Goal: Task Accomplishment & Management: Manage account settings

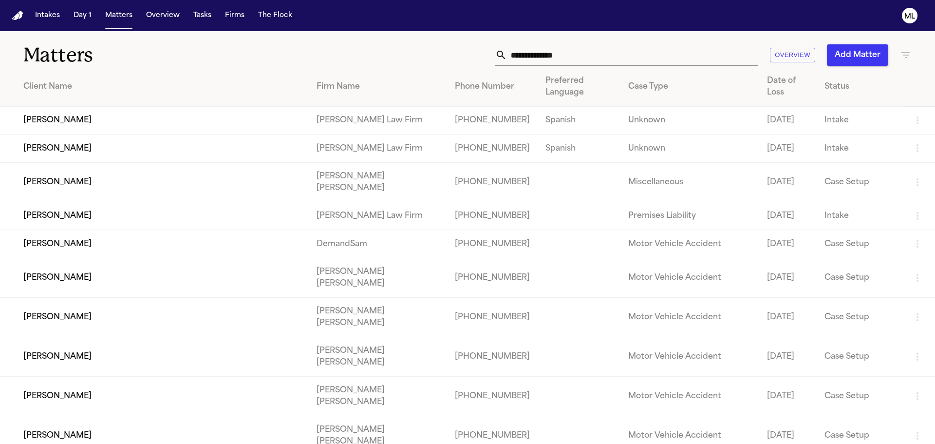
drag, startPoint x: 72, startPoint y: 203, endPoint x: 235, endPoint y: 16, distance: 248.5
click at [72, 203] on td "[PERSON_NAME]" at bounding box center [154, 216] width 309 height 28
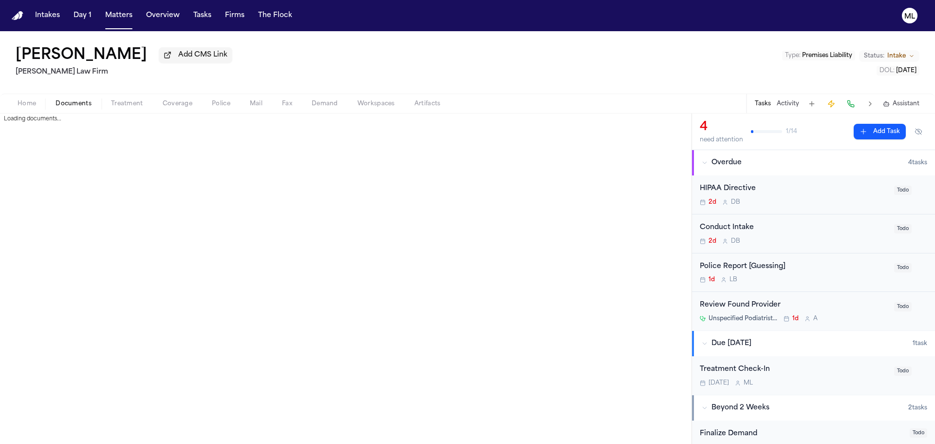
click at [65, 100] on span "Documents" at bounding box center [73, 104] width 36 height 8
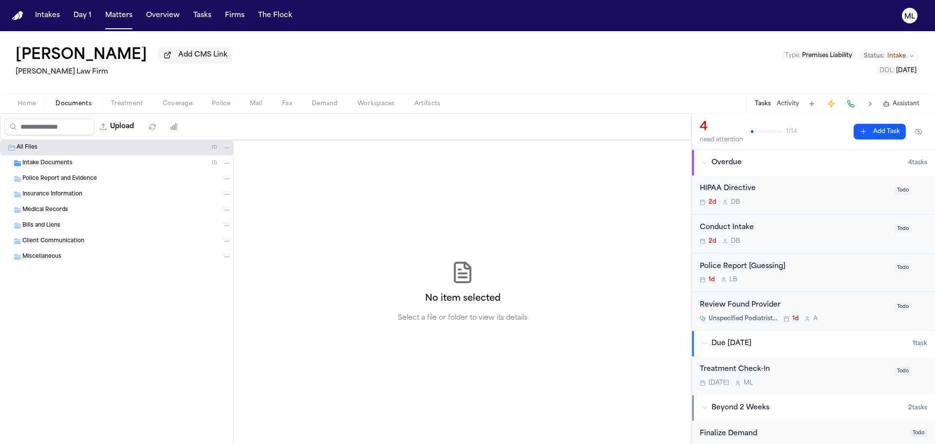
click at [58, 159] on span "Intake Documents" at bounding box center [47, 163] width 50 height 8
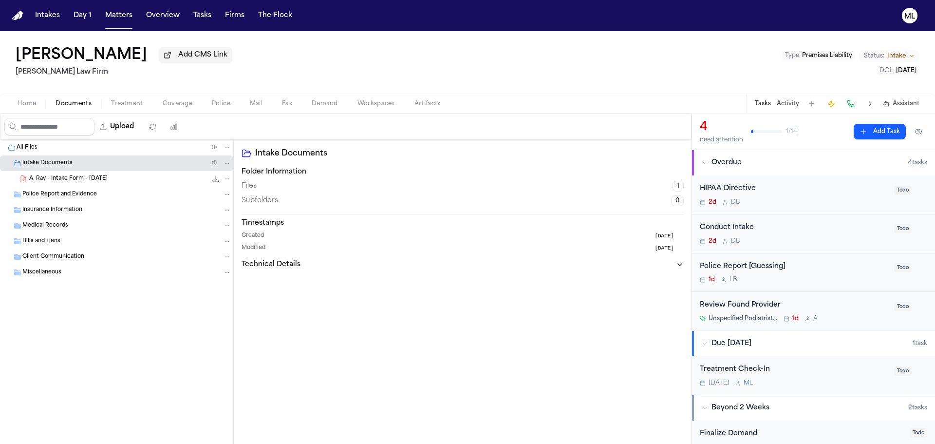
click at [91, 175] on span "A. Ray - Intake Form - [DATE]" at bounding box center [68, 179] width 78 height 8
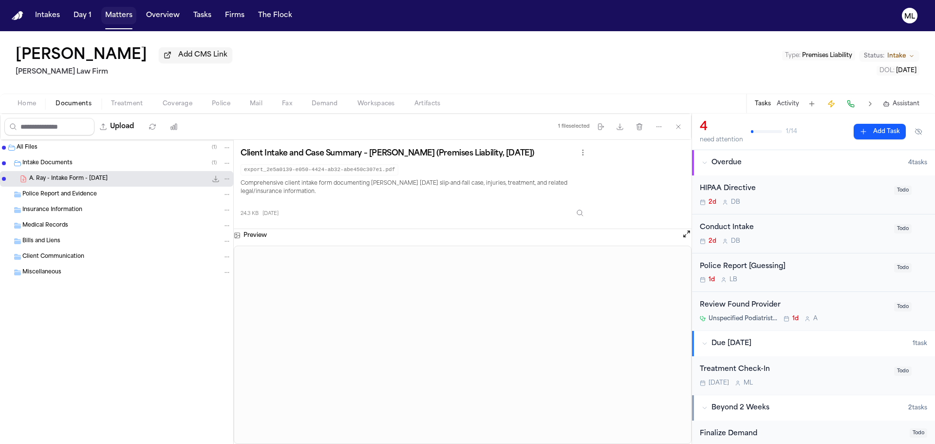
click at [115, 18] on button "Matters" at bounding box center [118, 16] width 35 height 18
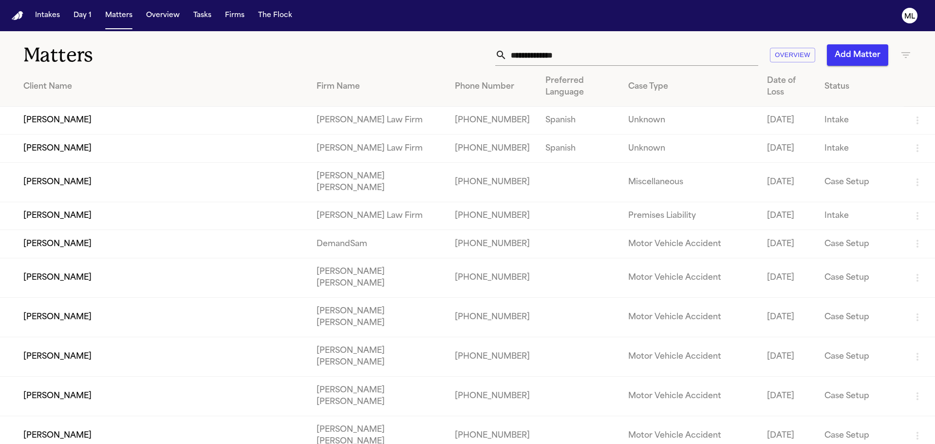
click at [568, 51] on input "text" at bounding box center [632, 54] width 251 height 21
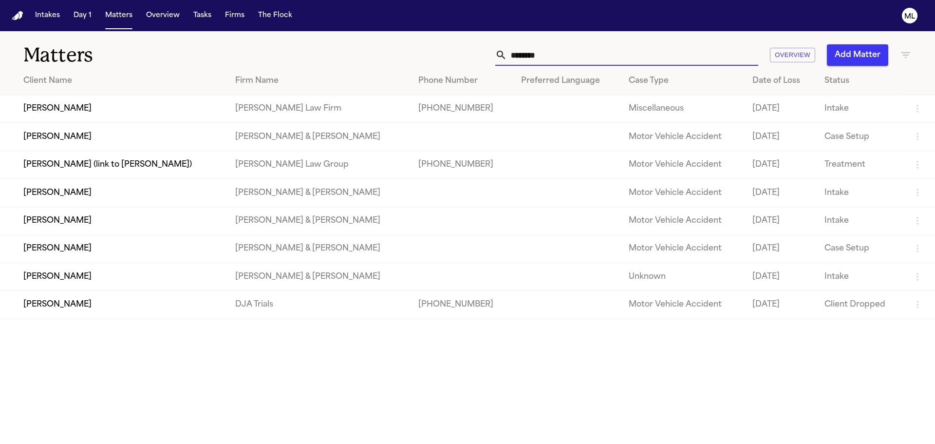
type input "********"
click at [136, 111] on td "[PERSON_NAME]" at bounding box center [113, 109] width 227 height 28
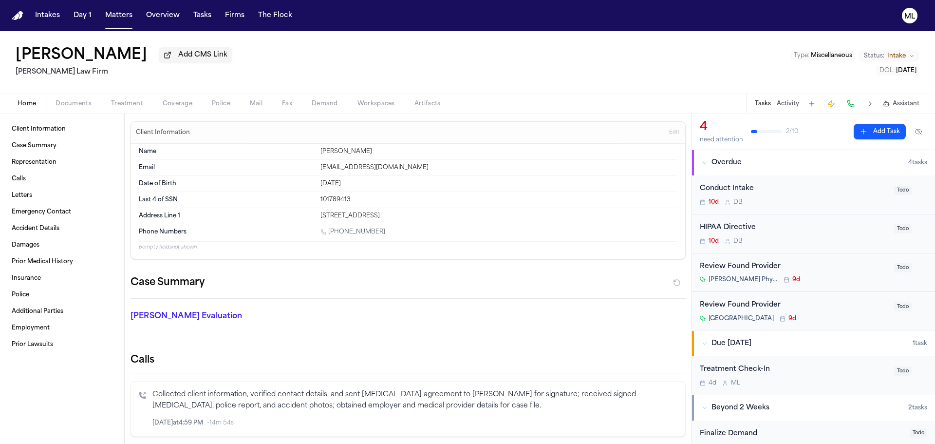
click at [864, 193] on div "Conduct Intake" at bounding box center [794, 188] width 188 height 11
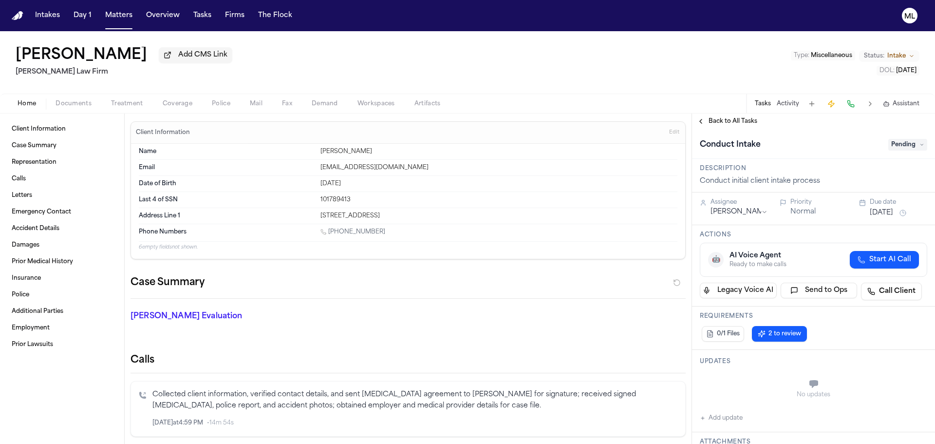
click at [896, 147] on span "Pending" at bounding box center [907, 145] width 39 height 12
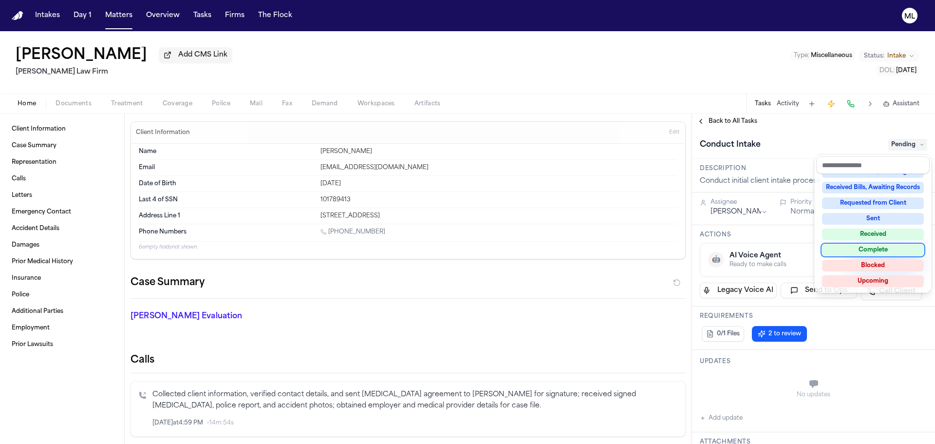
click at [871, 253] on div "Complete" at bounding box center [873, 250] width 102 height 12
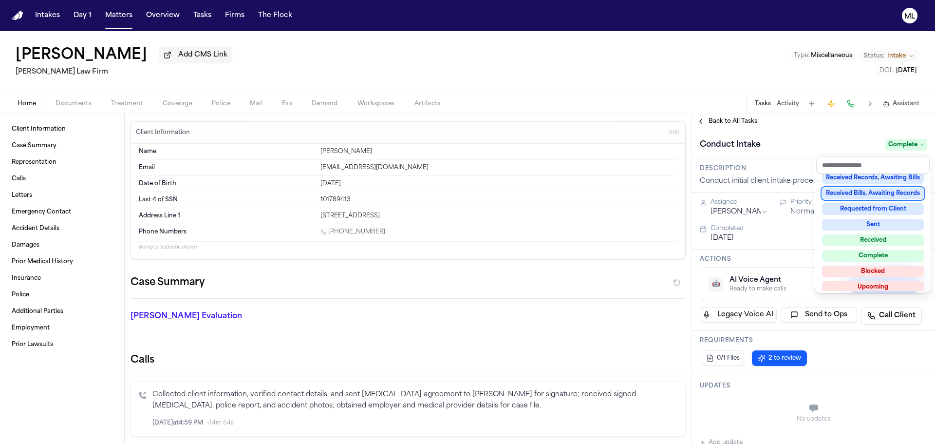
click at [717, 120] on div "**********" at bounding box center [813, 278] width 243 height 330
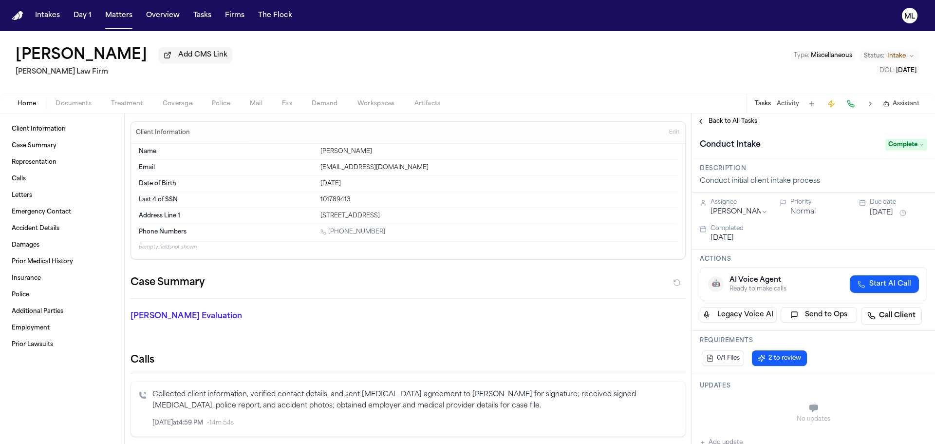
click at [717, 120] on span "Back to All Tasks" at bounding box center [732, 121] width 49 height 8
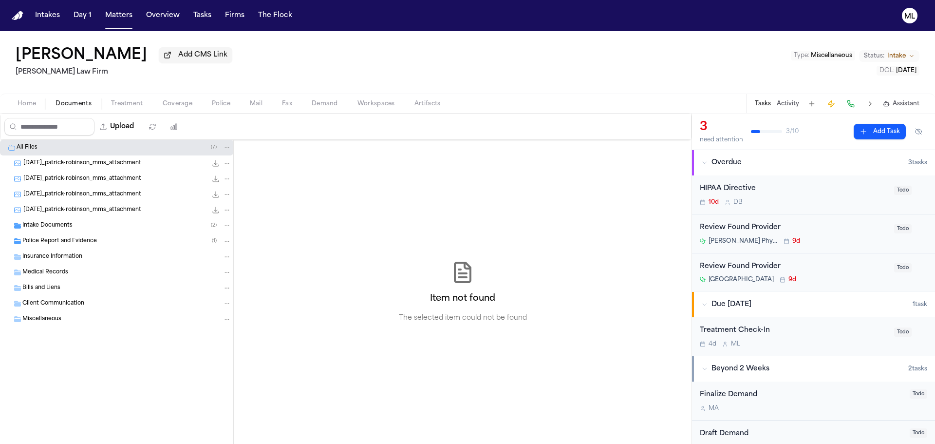
click at [74, 101] on span "Documents" at bounding box center [73, 104] width 36 height 8
click at [61, 222] on span "Intake Documents" at bounding box center [47, 226] width 50 height 8
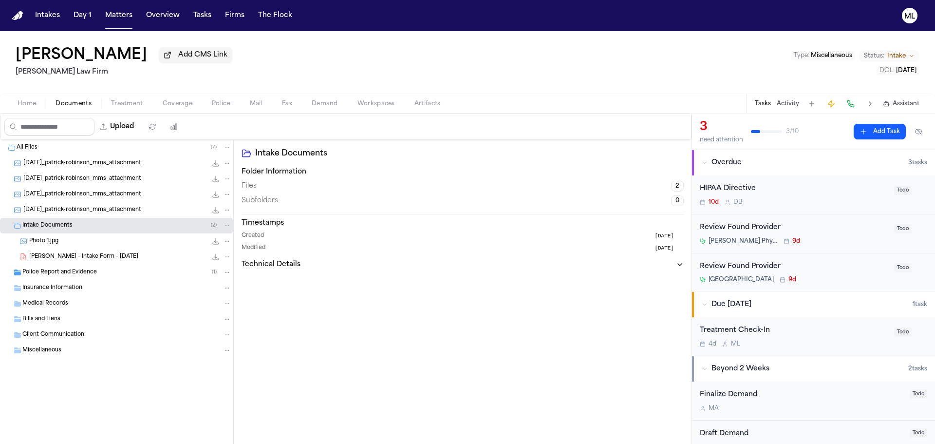
click at [65, 257] on span "[PERSON_NAME] - Intake Form - [DATE]" at bounding box center [83, 257] width 109 height 8
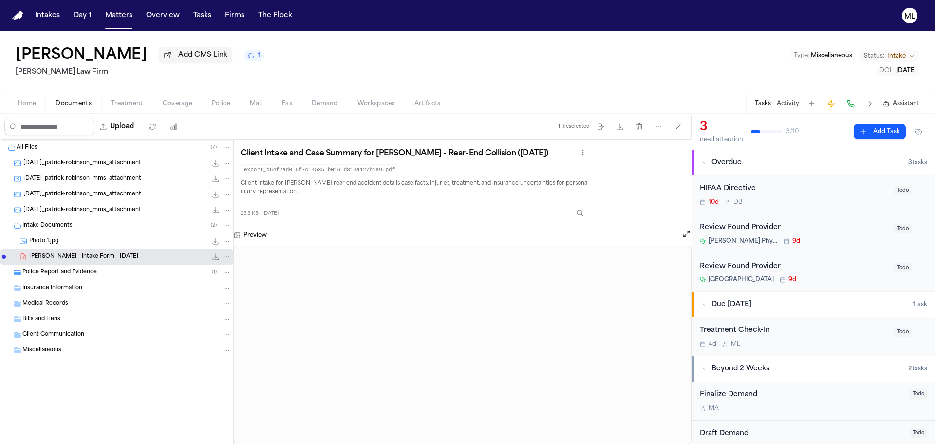
click at [65, 269] on span "Police Report and Evidence" at bounding box center [59, 272] width 74 height 8
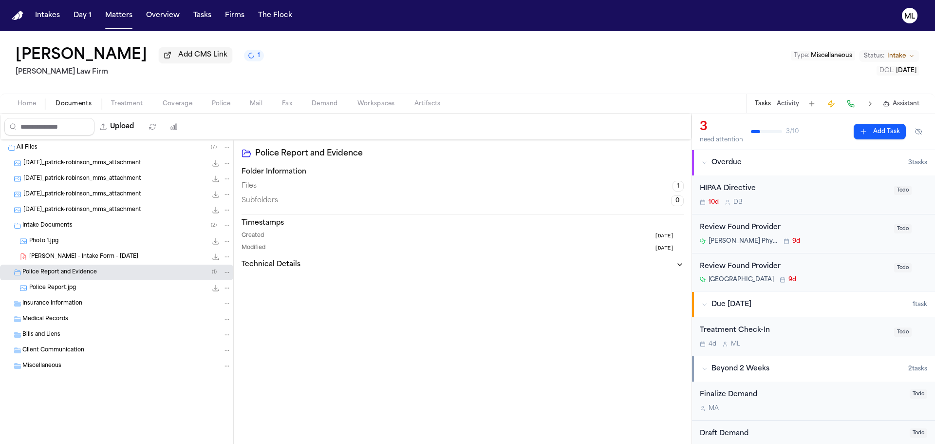
click at [77, 287] on div "Police Report.jpg 463.7 KB • JPG" at bounding box center [130, 288] width 202 height 10
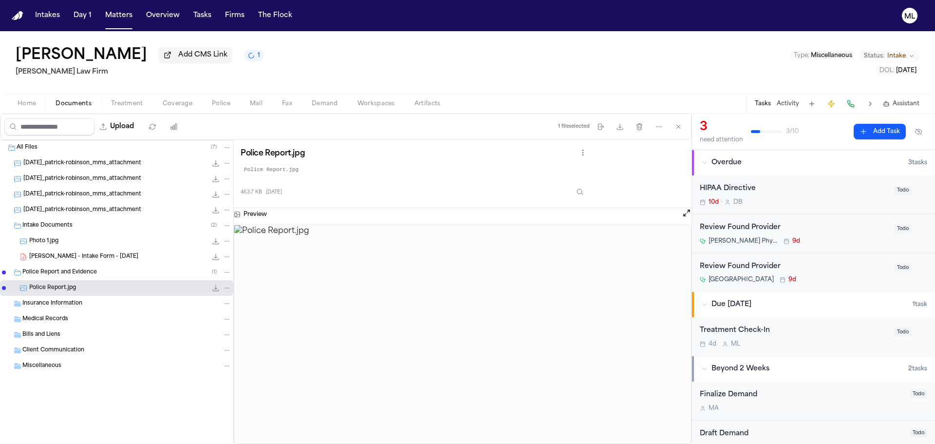
click at [473, 291] on img at bounding box center [462, 334] width 457 height 219
click at [685, 207] on div "Police Report.jpg Police Report.jpg 463.7 KB [DATE]" at bounding box center [463, 174] width 458 height 68
click at [685, 209] on button "Open preview" at bounding box center [687, 213] width 10 height 10
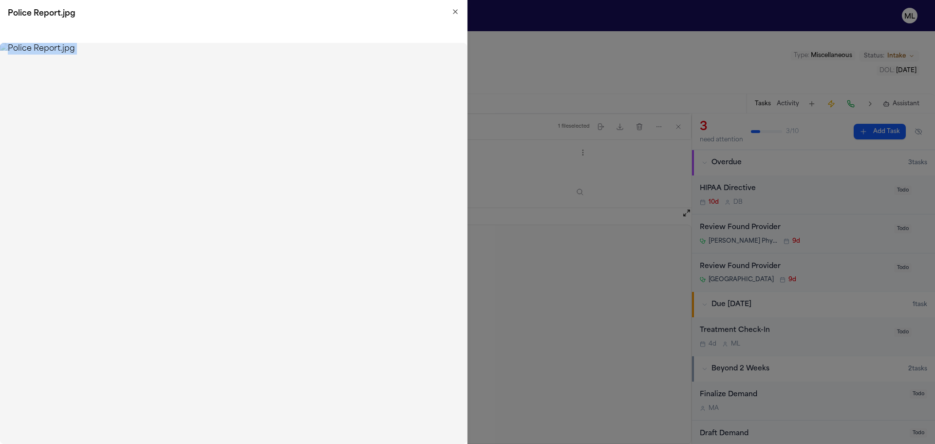
click at [459, 13] on div "Police Report.jpg Close" at bounding box center [233, 222] width 467 height 444
click at [455, 15] on icon "button" at bounding box center [455, 12] width 8 height 8
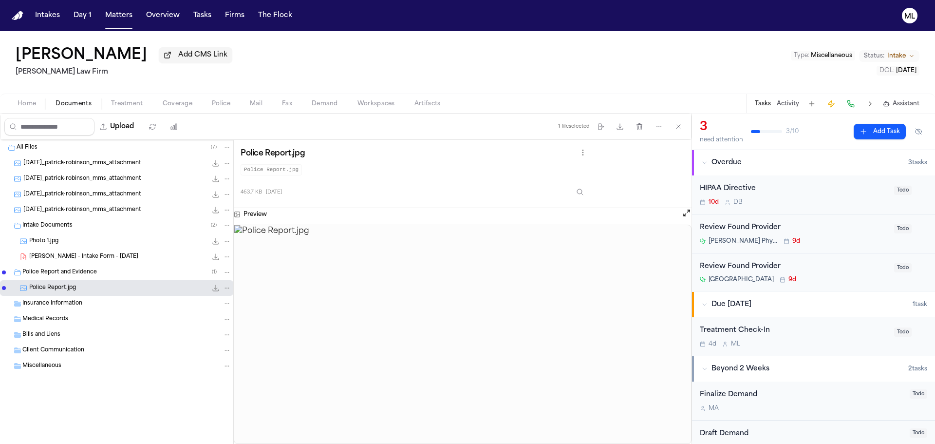
click at [54, 253] on span "[PERSON_NAME] - Intake Form - [DATE]" at bounding box center [83, 257] width 109 height 8
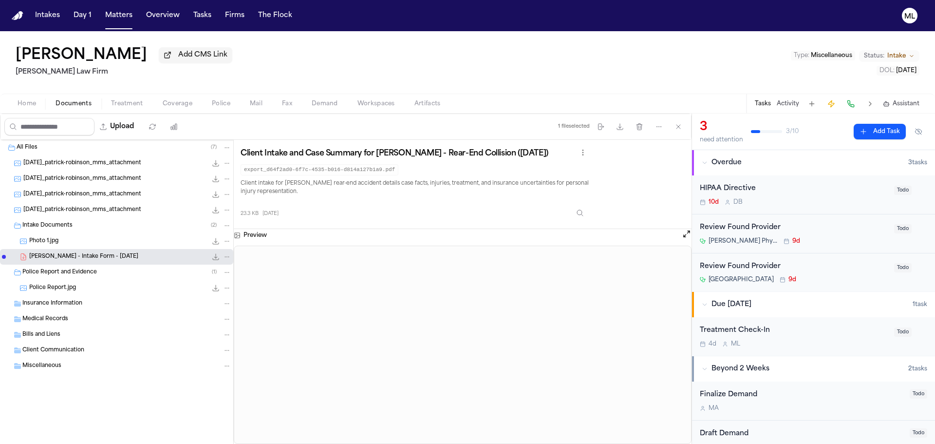
click at [837, 233] on div "Review Found Provider" at bounding box center [794, 227] width 188 height 11
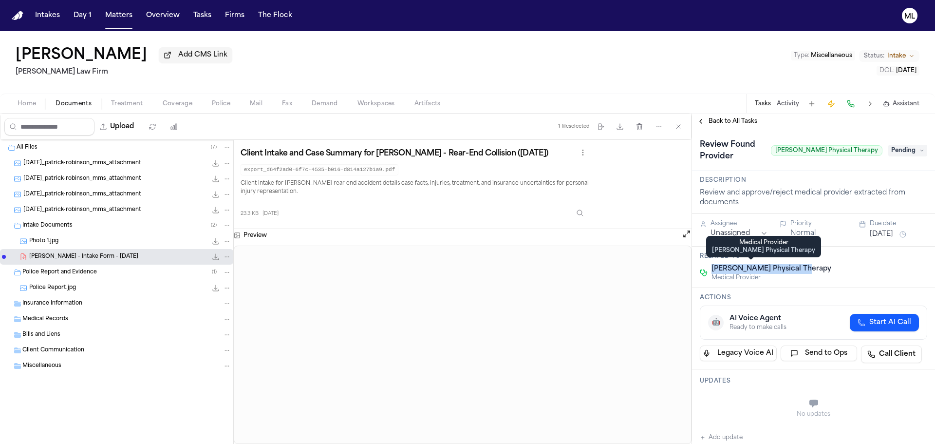
drag, startPoint x: 812, startPoint y: 268, endPoint x: 709, endPoint y: 270, distance: 103.2
click at [709, 270] on div "[PERSON_NAME] Physical Therapy Medical Provider" at bounding box center [813, 273] width 227 height 18
copy span "[PERSON_NAME] Physical Therapy"
click at [894, 151] on span "Pending" at bounding box center [907, 151] width 39 height 12
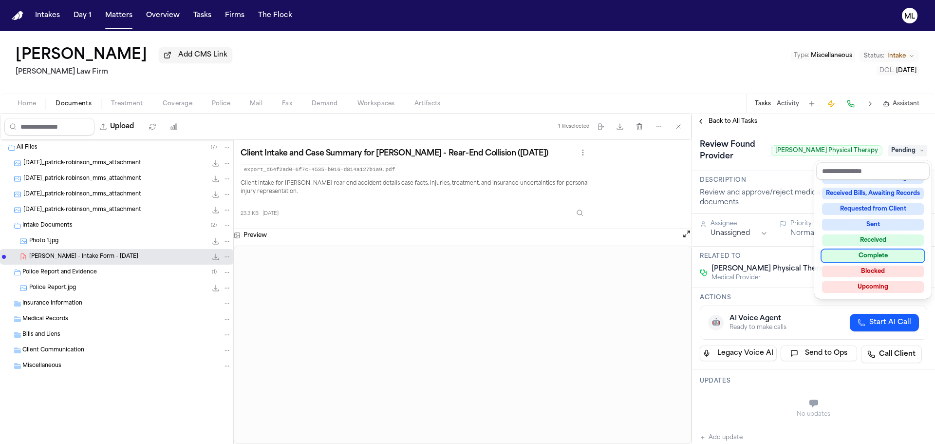
click at [869, 256] on div "Complete" at bounding box center [873, 256] width 102 height 12
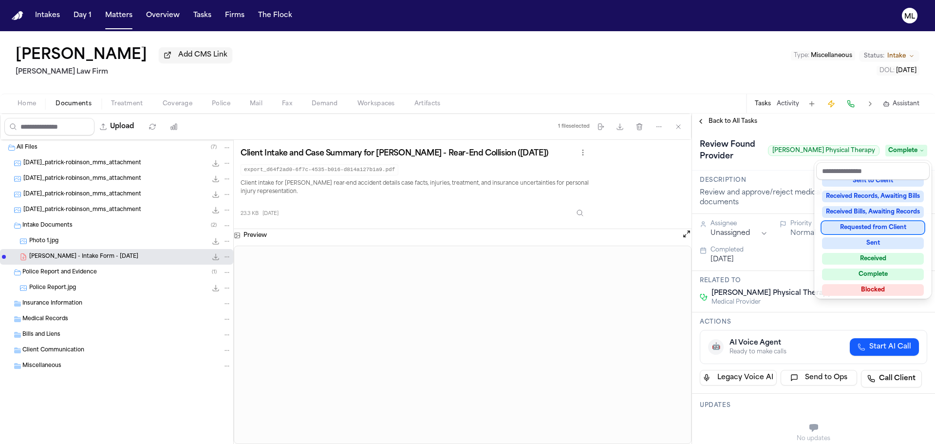
click at [720, 128] on div "**********" at bounding box center [813, 278] width 243 height 330
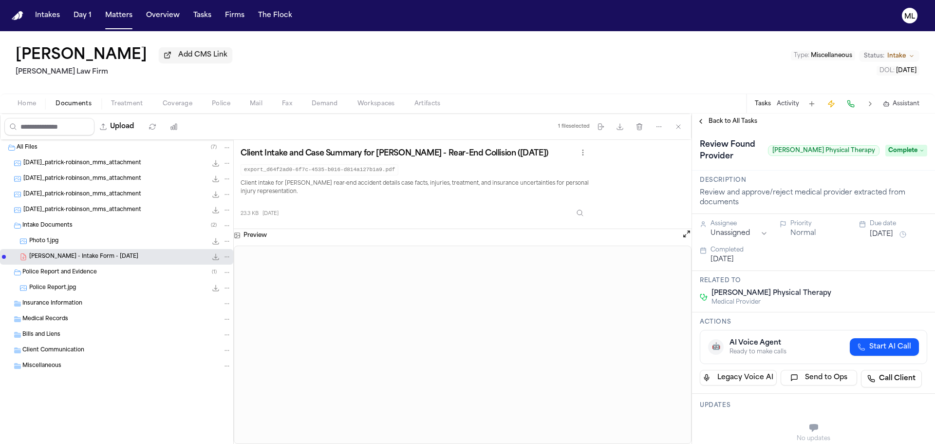
click at [720, 121] on span "Back to All Tasks" at bounding box center [732, 121] width 49 height 8
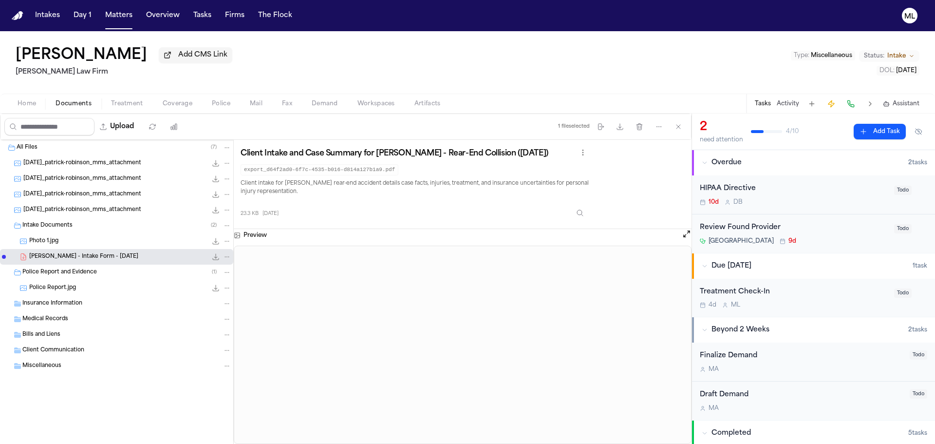
click at [858, 239] on div "[GEOGRAPHIC_DATA] 9d" at bounding box center [794, 241] width 188 height 8
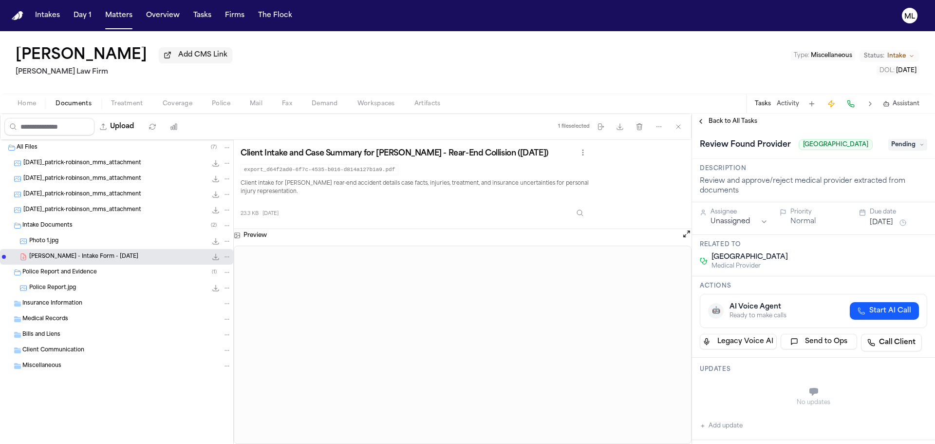
click at [905, 150] on span "Pending" at bounding box center [907, 145] width 39 height 12
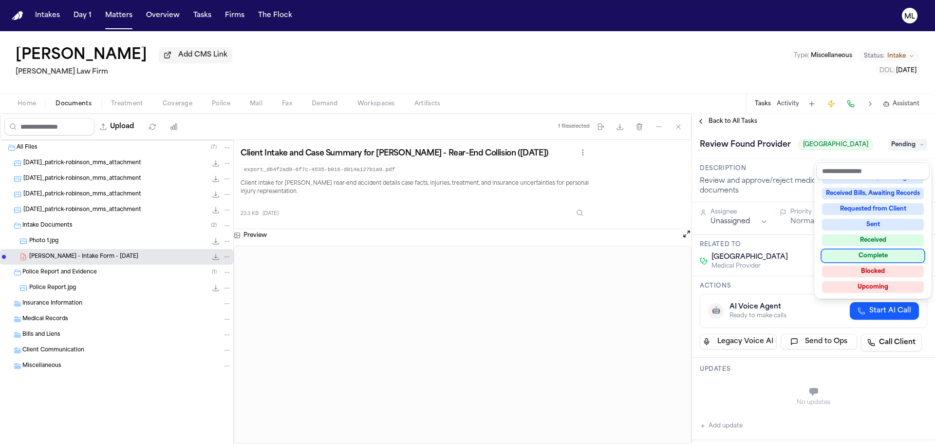
click at [886, 255] on div "Complete" at bounding box center [873, 256] width 102 height 12
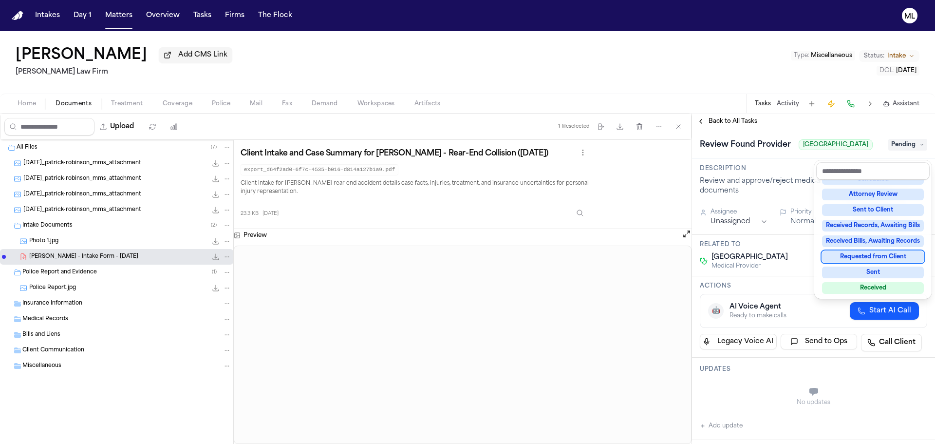
click at [730, 120] on div "**********" at bounding box center [813, 278] width 243 height 330
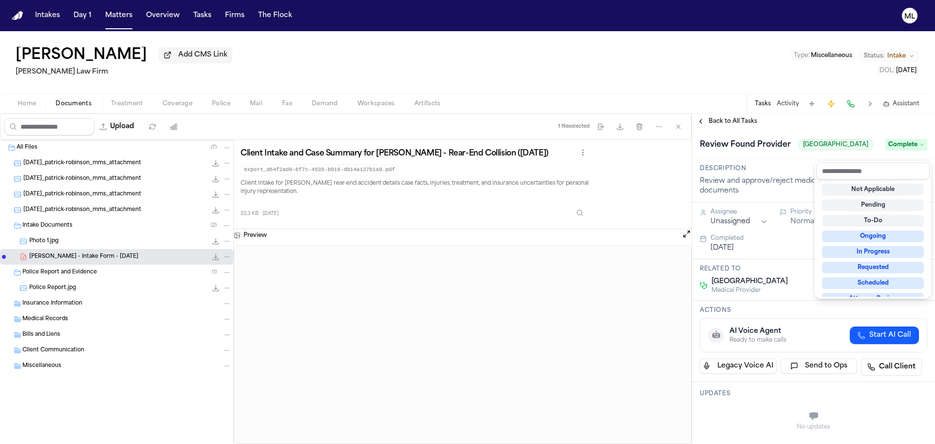
click at [730, 120] on span "Back to All Tasks" at bounding box center [732, 121] width 49 height 8
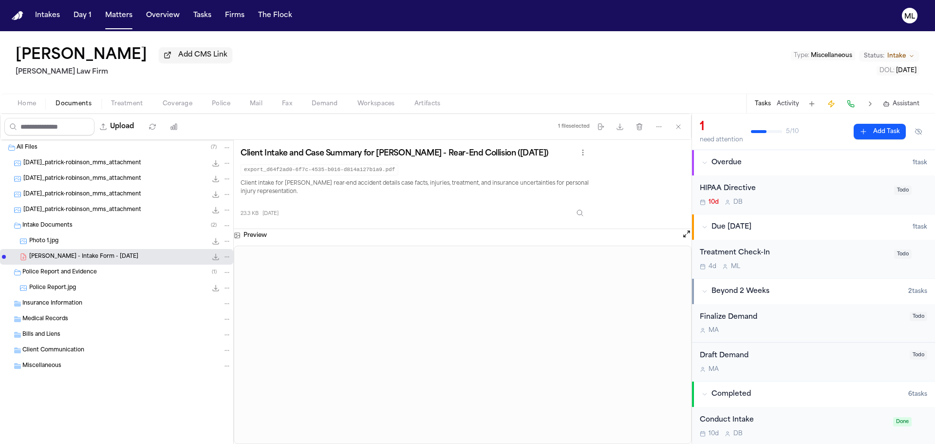
click at [804, 196] on div "HIPAA Directive 10d D B" at bounding box center [794, 194] width 188 height 23
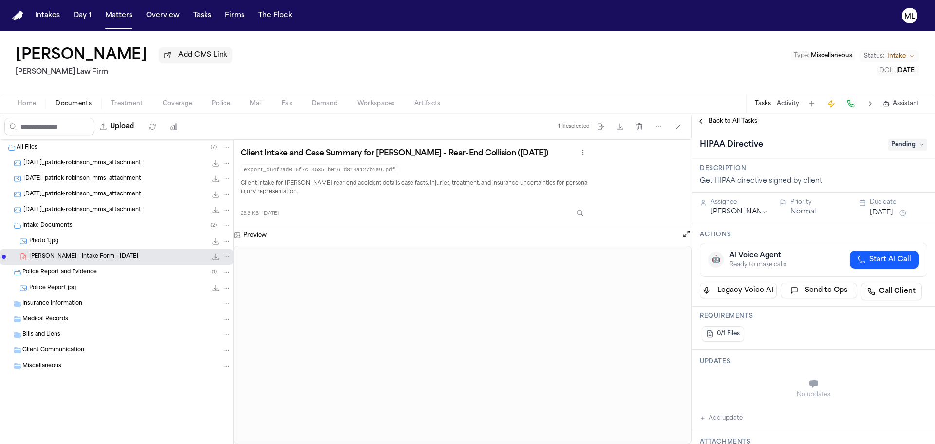
click at [894, 148] on span "Pending" at bounding box center [907, 145] width 39 height 12
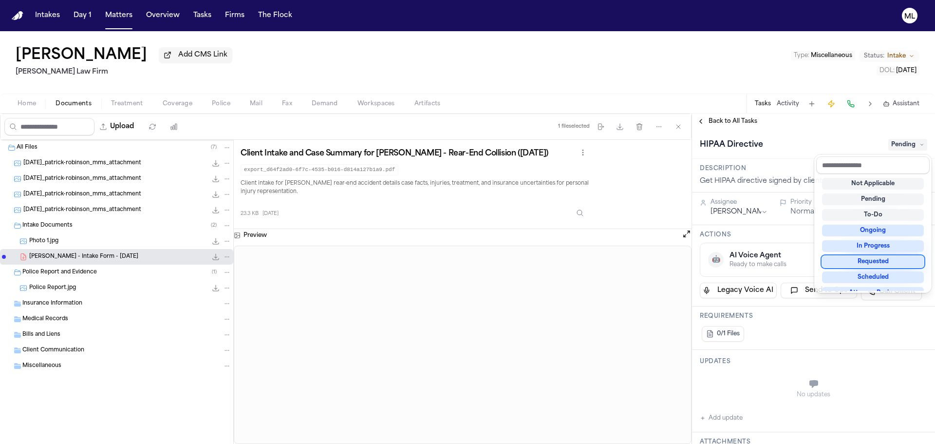
click at [884, 263] on div "Requested" at bounding box center [873, 262] width 102 height 12
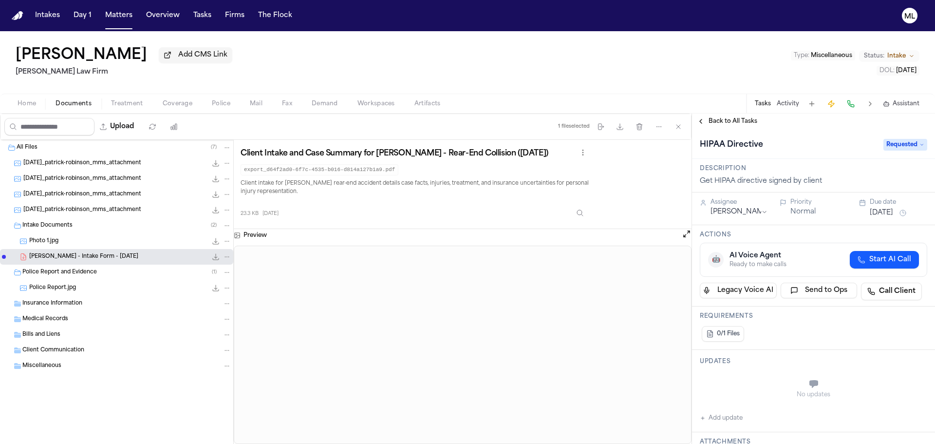
click at [872, 209] on button "[DATE]" at bounding box center [880, 213] width 23 height 10
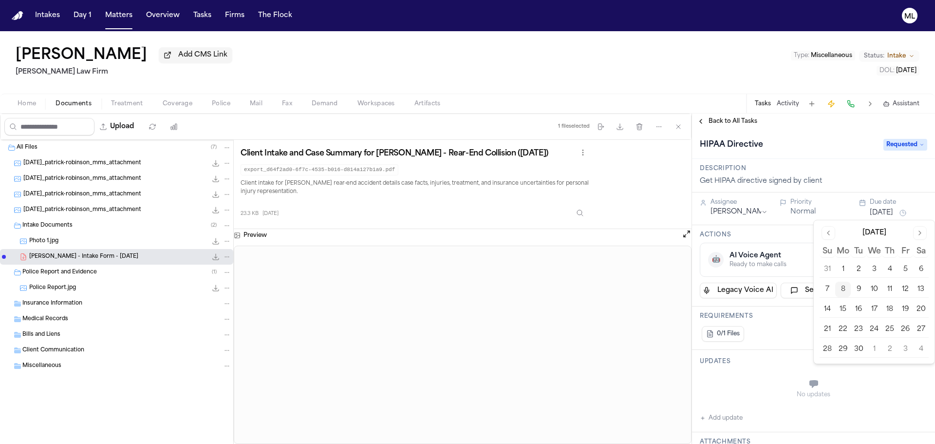
click at [884, 289] on button "11" at bounding box center [890, 289] width 16 height 16
click at [713, 121] on span "Back to All Tasks" at bounding box center [732, 121] width 49 height 8
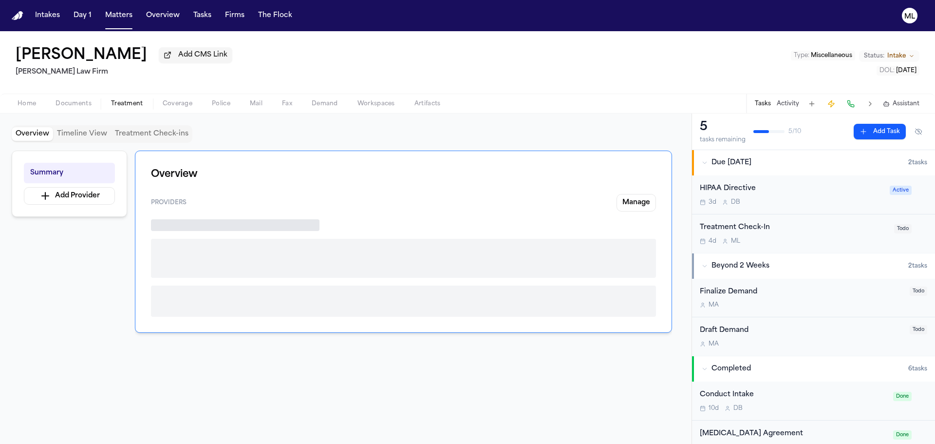
click at [135, 103] on span "Treatment" at bounding box center [127, 104] width 32 height 8
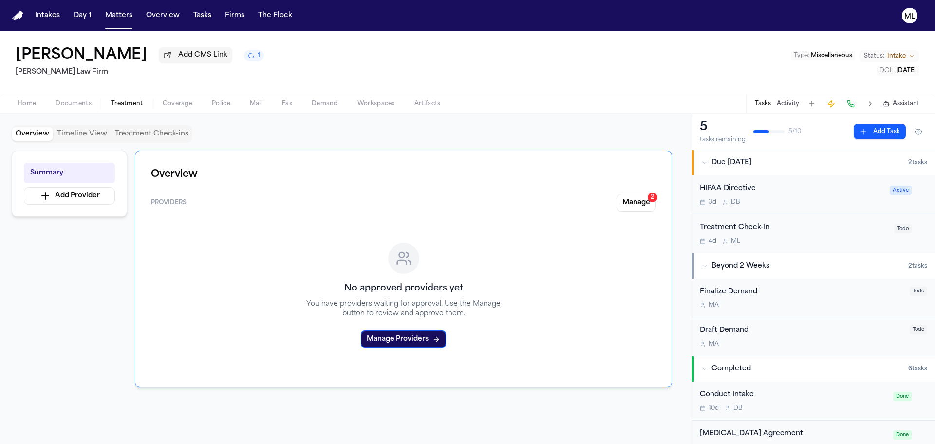
click at [631, 198] on button "Manage 2" at bounding box center [635, 203] width 39 height 18
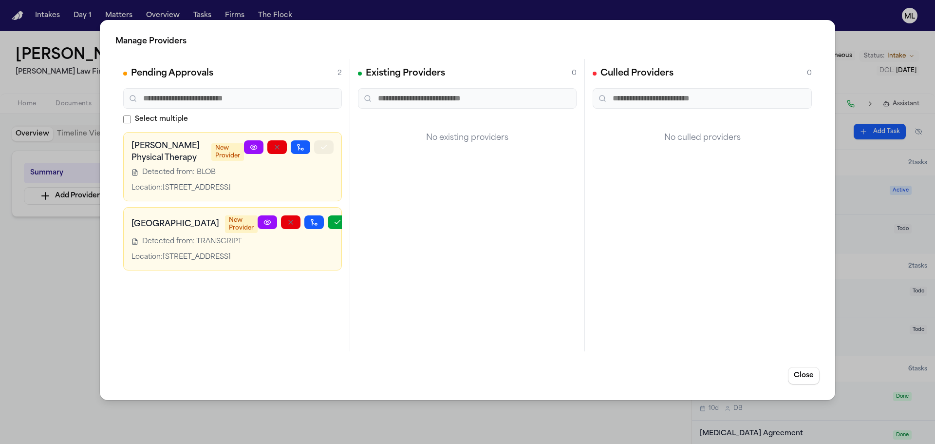
click at [326, 151] on button "button" at bounding box center [323, 147] width 19 height 14
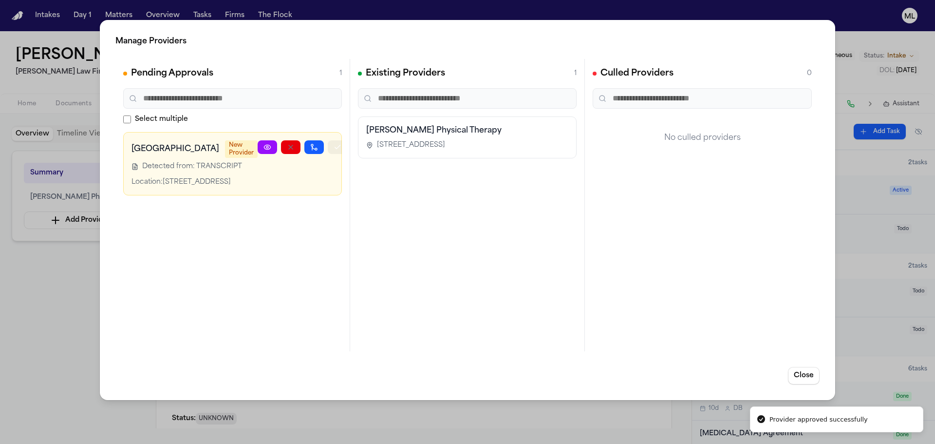
click at [328, 152] on button "button" at bounding box center [337, 147] width 19 height 14
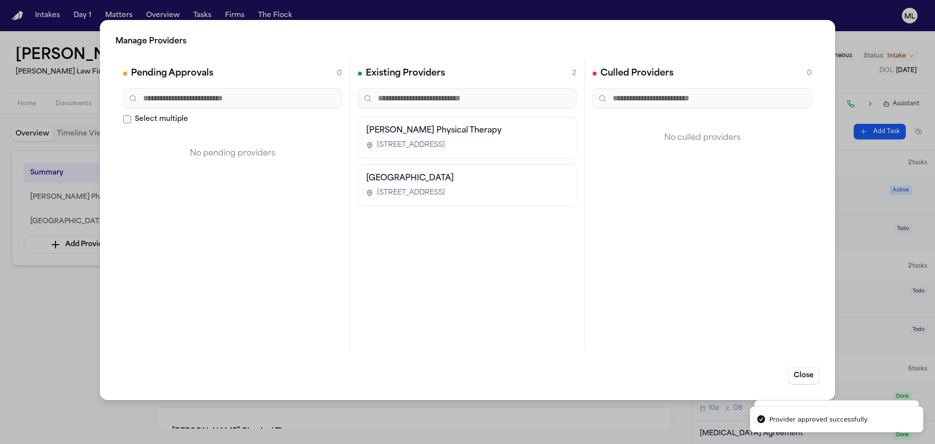
click at [47, 311] on div "Manage Providers Pending Approvals 0 Select multiple No pending providers Exist…" at bounding box center [467, 222] width 935 height 444
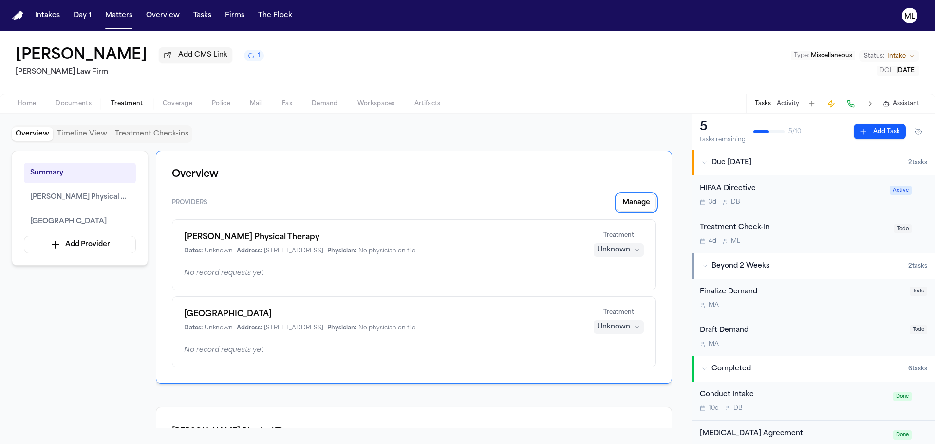
click at [619, 249] on div "Unknown" at bounding box center [613, 250] width 33 height 10
click at [611, 270] on span "Treating" at bounding box center [600, 269] width 27 height 10
click at [618, 326] on div "Unknown" at bounding box center [613, 327] width 33 height 10
click at [617, 359] on span "Completed" at bounding box center [606, 364] width 38 height 10
click at [509, 123] on div "Overview Timeline View Treatment Check-ins Summary [PERSON_NAME] Physical Thera…" at bounding box center [345, 278] width 691 height 330
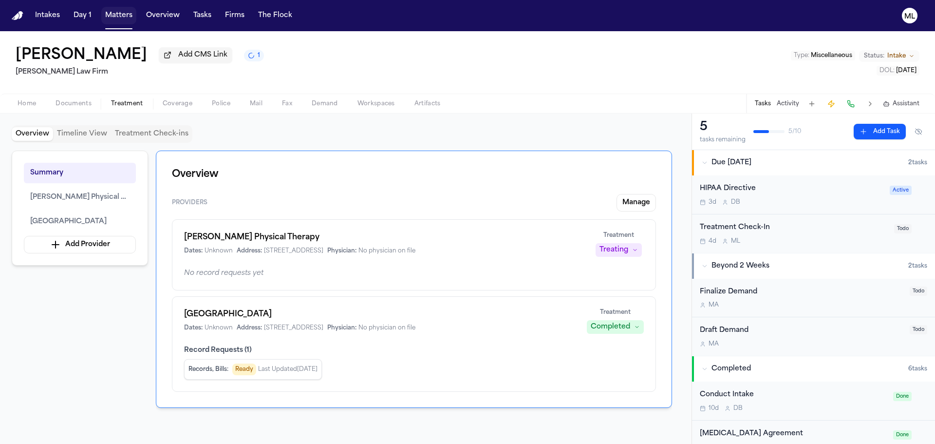
click at [111, 17] on button "Matters" at bounding box center [118, 16] width 35 height 18
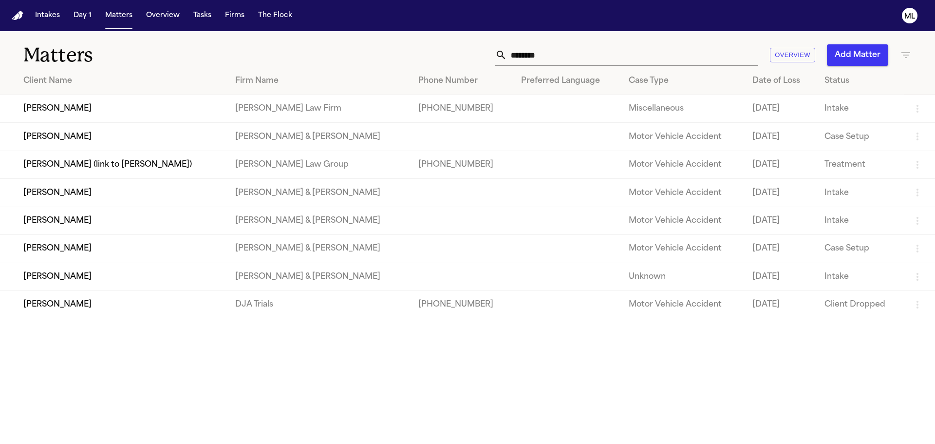
click at [383, 67] on div "Matters ******** Overview Add Matter Client Name Firm Name Phone Number Preferr…" at bounding box center [467, 175] width 935 height 288
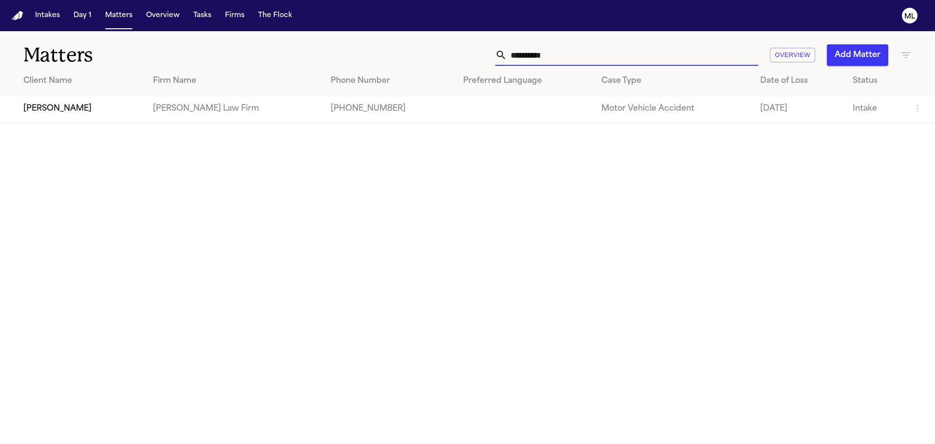
type input "**********"
click at [114, 111] on td "[PERSON_NAME]" at bounding box center [72, 109] width 145 height 28
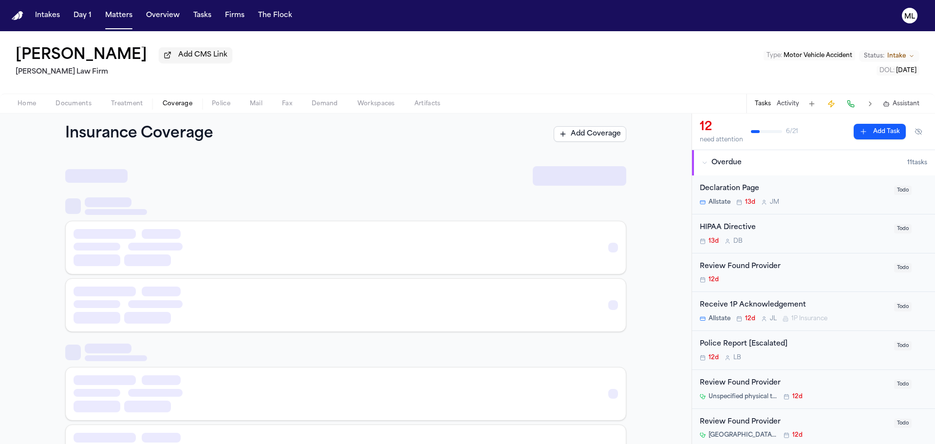
click at [184, 103] on span "Coverage" at bounding box center [178, 104] width 30 height 8
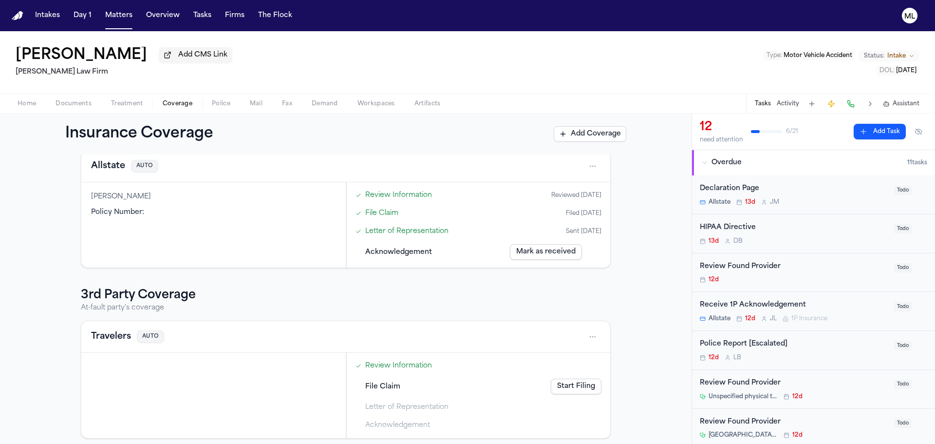
scroll to position [55, 0]
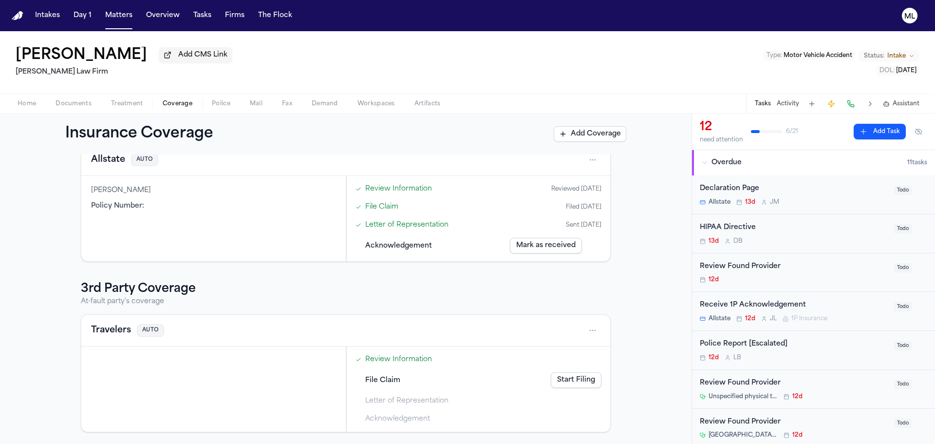
click at [184, 292] on h3 "3rd Party Coverage" at bounding box center [346, 289] width 530 height 16
click at [107, 331] on button "Travelers" at bounding box center [111, 330] width 40 height 14
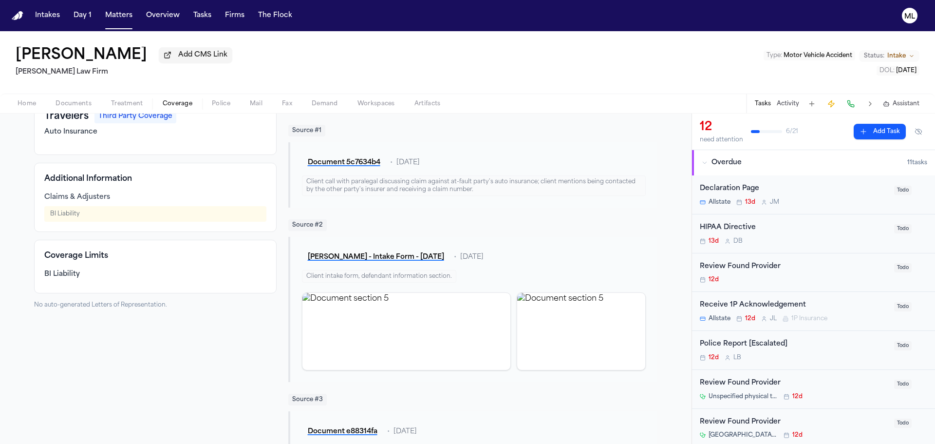
scroll to position [6, 0]
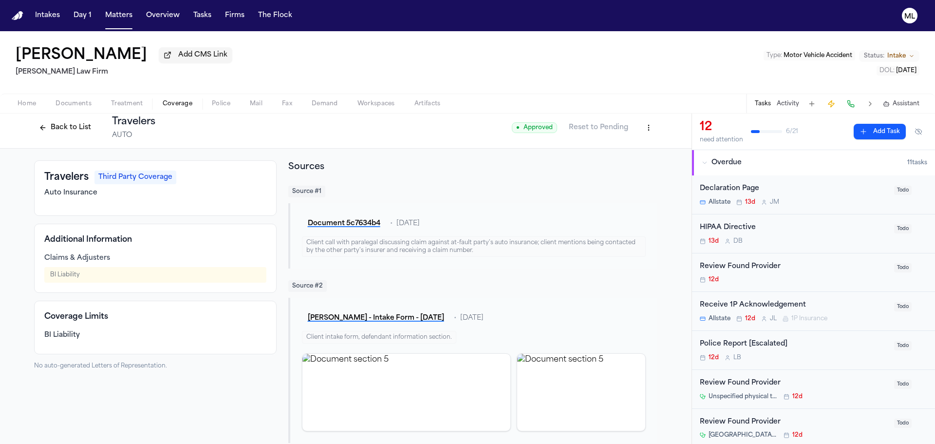
click at [645, 129] on html "Intakes Day 1 Matters Overview Tasks Firms The Flock ML [PERSON_NAME] Add CMS L…" at bounding box center [467, 222] width 935 height 444
click at [611, 148] on div "Edit Coverage" at bounding box center [612, 149] width 82 height 16
select select "**********"
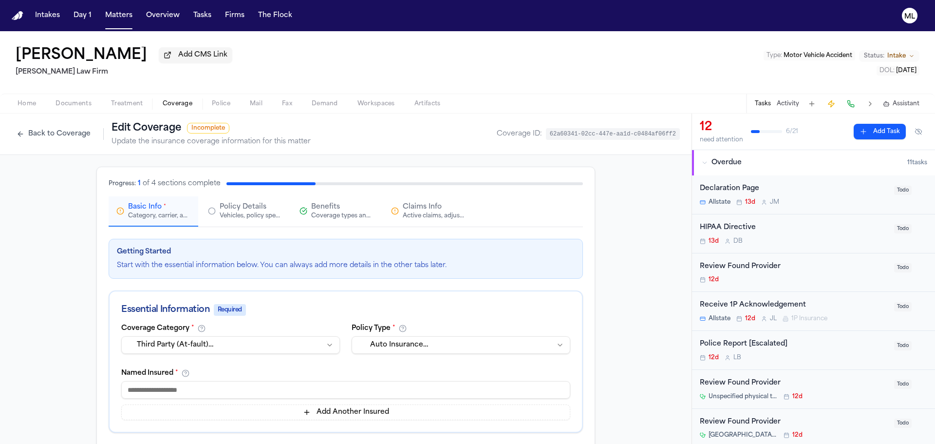
click at [217, 391] on input at bounding box center [345, 390] width 449 height 18
type input "*******"
click at [320, 362] on div "**********" at bounding box center [346, 377] width 472 height 107
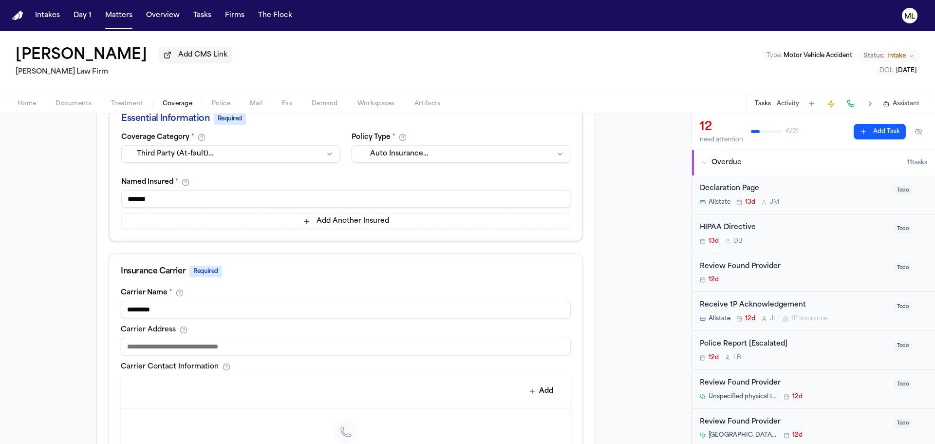
scroll to position [243, 0]
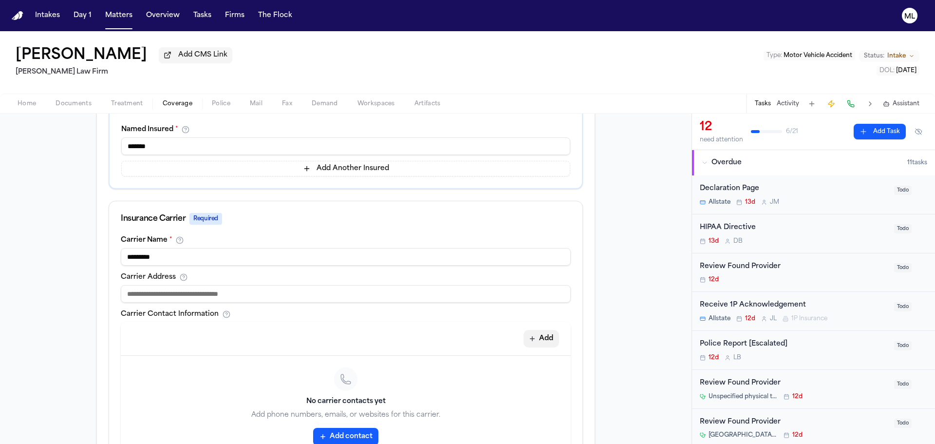
click at [530, 338] on icon "button" at bounding box center [532, 338] width 5 height 5
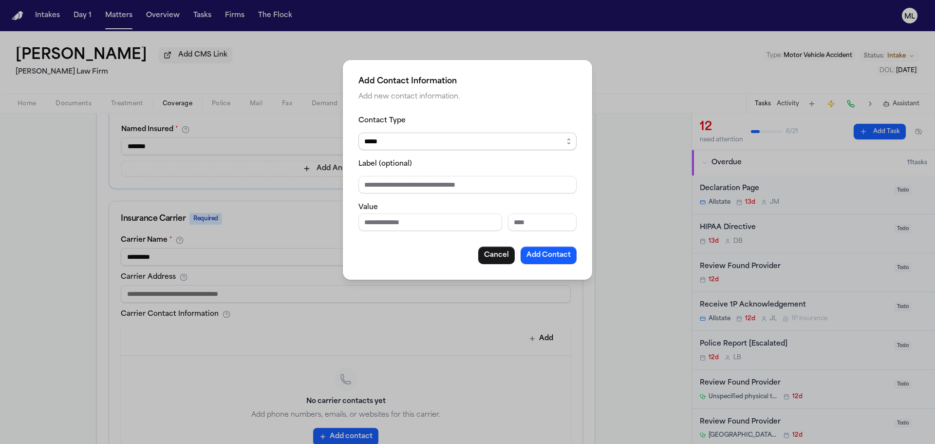
click at [419, 138] on select "***** ***** ******* *** *****" at bounding box center [467, 141] width 218 height 18
click at [510, 252] on button "Cancel" at bounding box center [496, 255] width 37 height 18
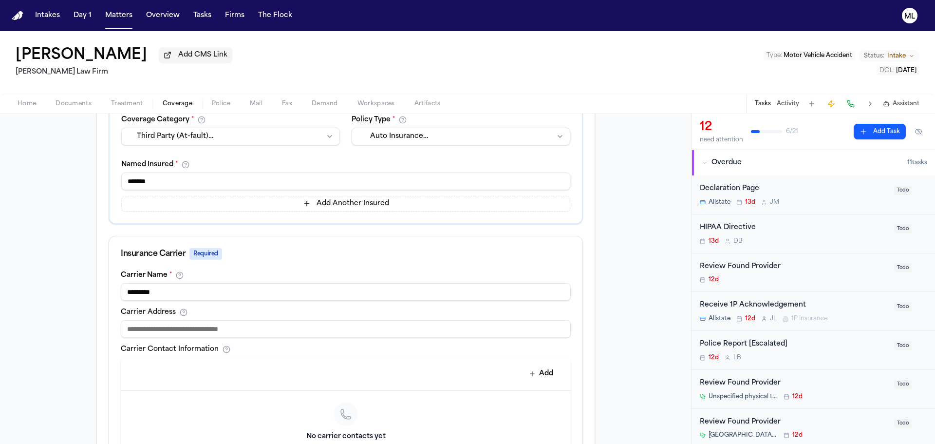
scroll to position [14, 0]
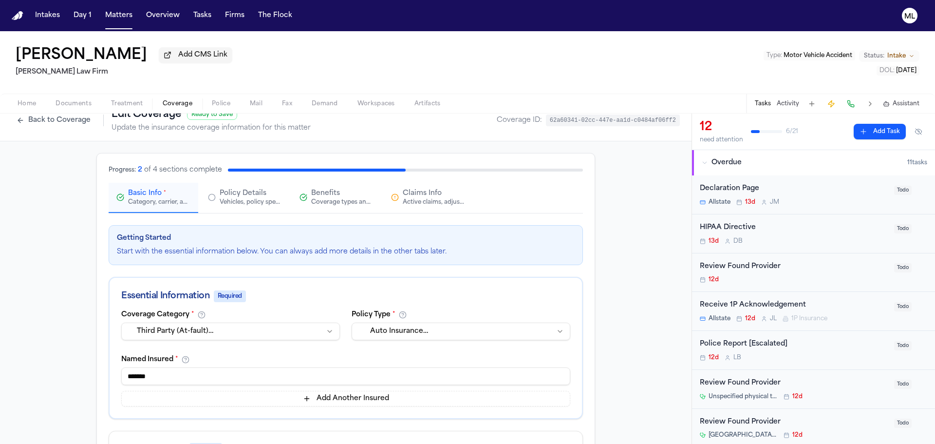
click at [254, 201] on div "Vehicles, policy specifics, and additional details" at bounding box center [251, 202] width 62 height 8
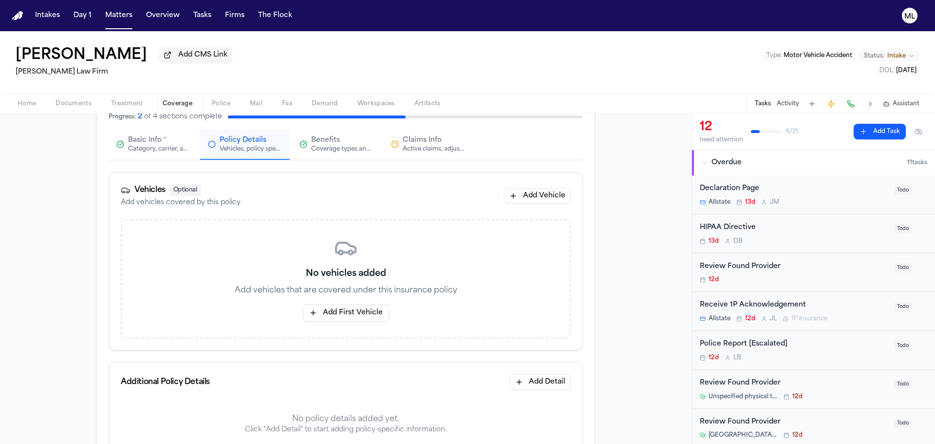
scroll to position [0, 0]
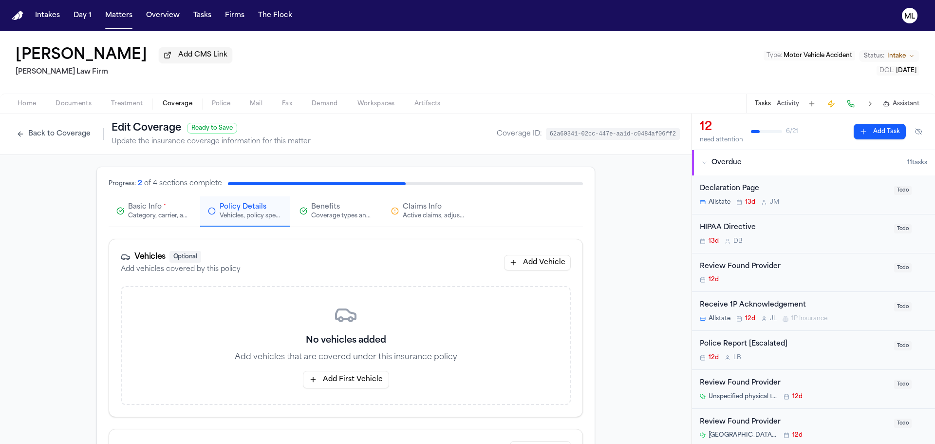
click at [422, 207] on span "Claims Info" at bounding box center [422, 207] width 39 height 10
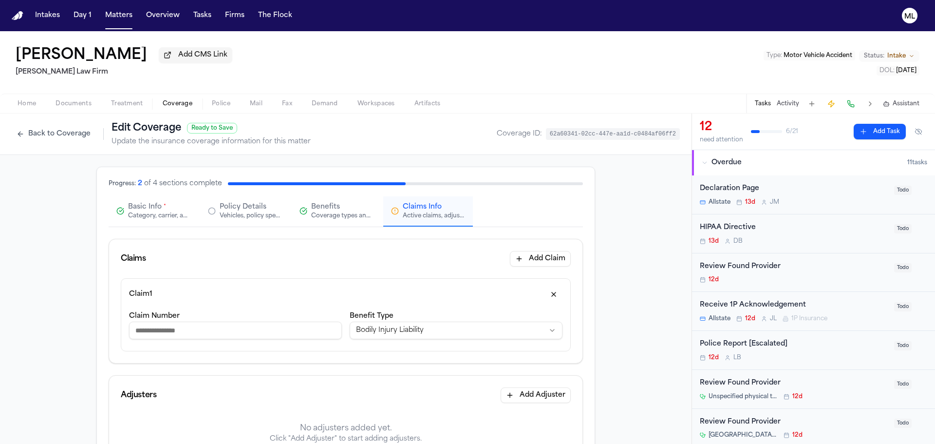
click at [163, 331] on input "Claim Number" at bounding box center [235, 330] width 213 height 18
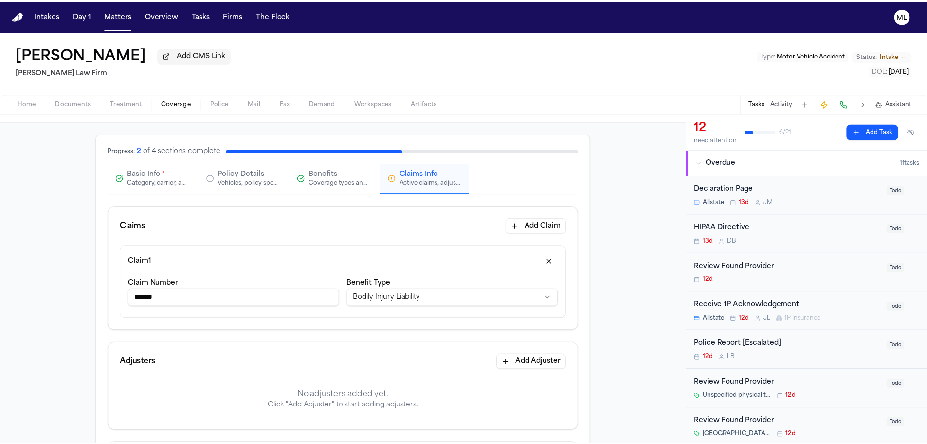
scroll to position [97, 0]
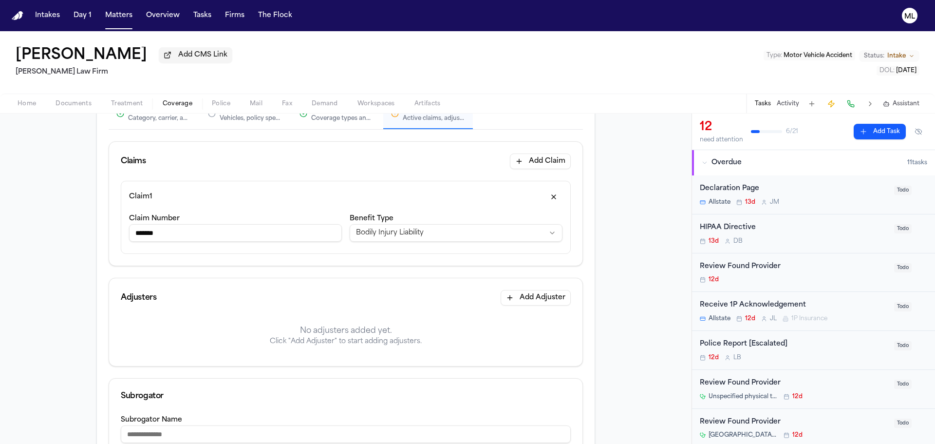
type input "*******"
click at [534, 291] on button "Add Adjuster" at bounding box center [535, 298] width 70 height 16
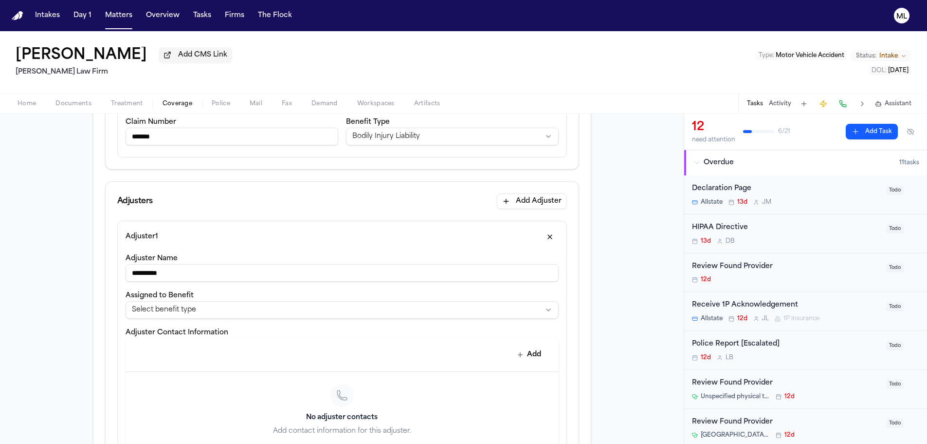
scroll to position [195, 0]
type input "**********"
click at [194, 311] on html "**********" at bounding box center [463, 222] width 927 height 444
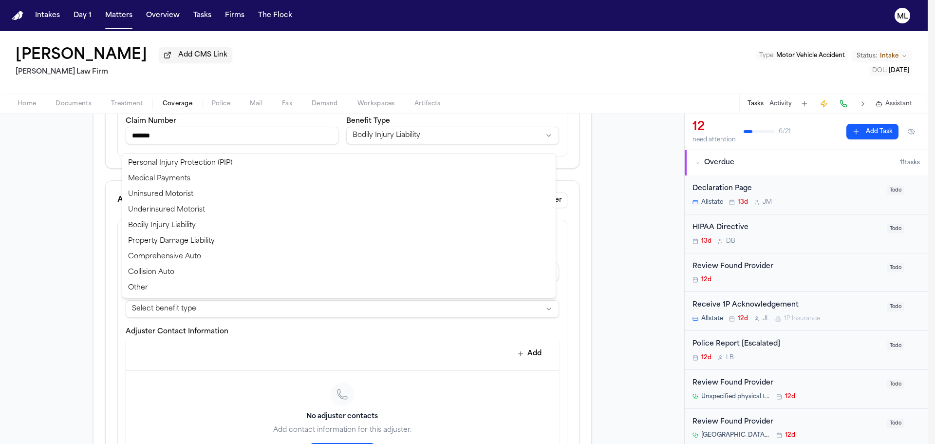
select select "**********"
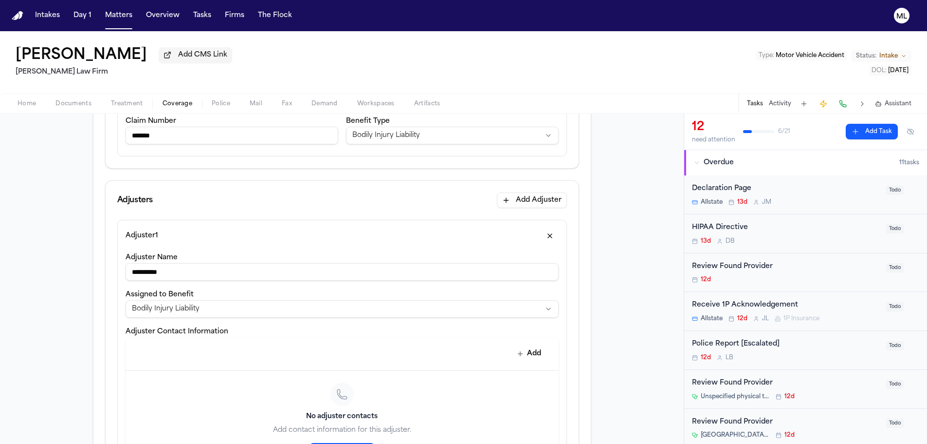
click at [174, 342] on div "Add" at bounding box center [342, 354] width 433 height 34
click at [526, 355] on button "Add" at bounding box center [530, 354] width 36 height 18
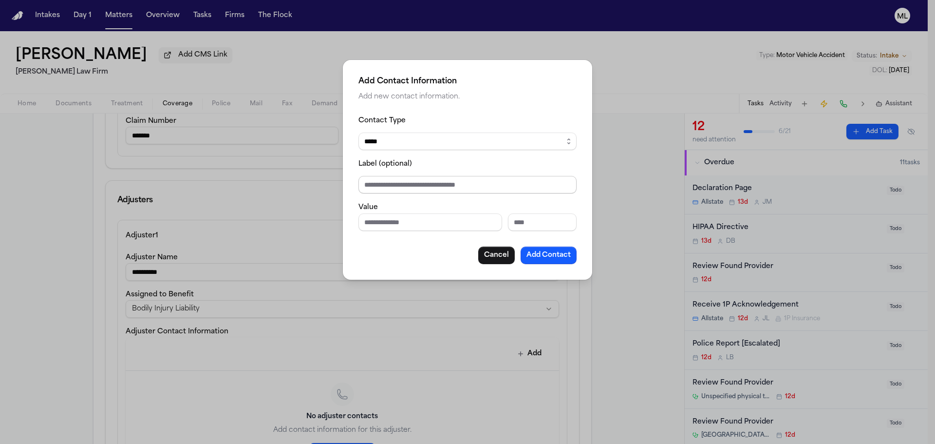
click at [408, 187] on input "Label (optional)" at bounding box center [467, 185] width 218 height 18
type input "**********"
drag, startPoint x: 480, startPoint y: 187, endPoint x: 258, endPoint y: 179, distance: 221.7
click at [258, 179] on div "**********" at bounding box center [467, 222] width 935 height 444
click at [379, 224] on input "Phone number" at bounding box center [430, 222] width 144 height 18
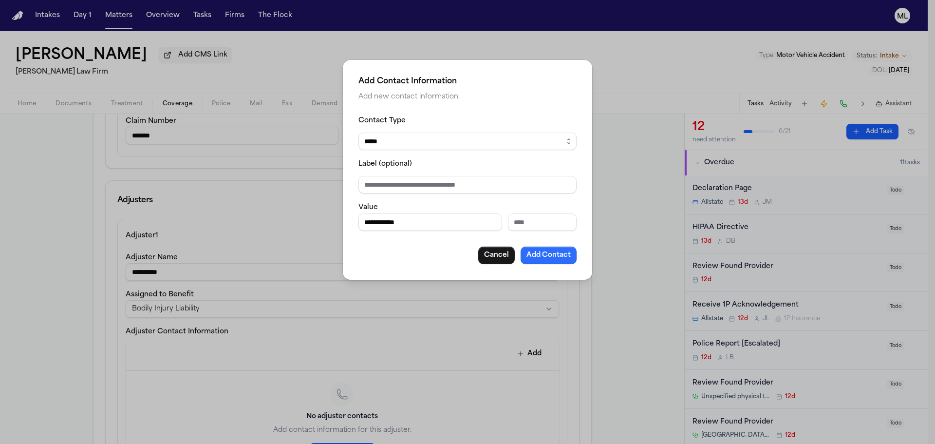
type input "**********"
click at [545, 259] on button "Add Contact" at bounding box center [548, 255] width 56 height 18
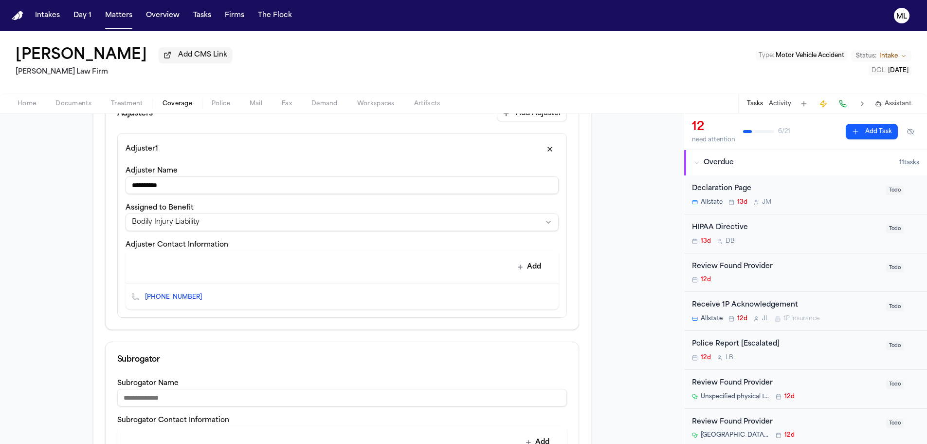
scroll to position [292, 0]
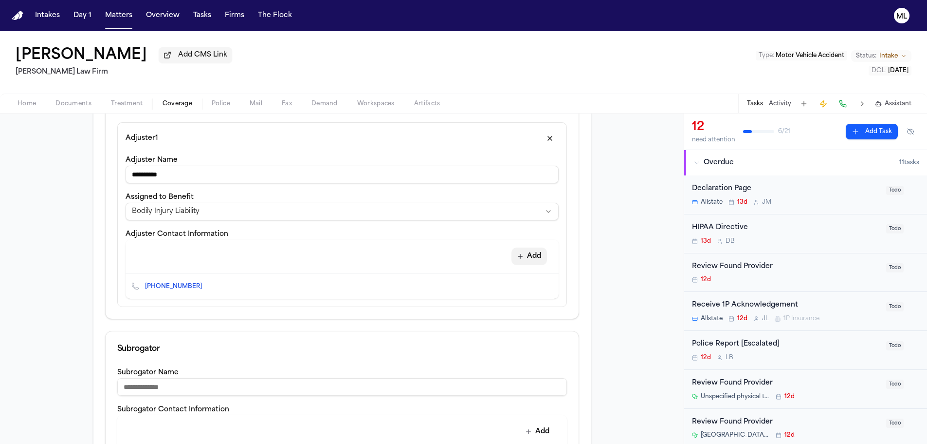
click at [528, 256] on button "Add" at bounding box center [530, 256] width 36 height 18
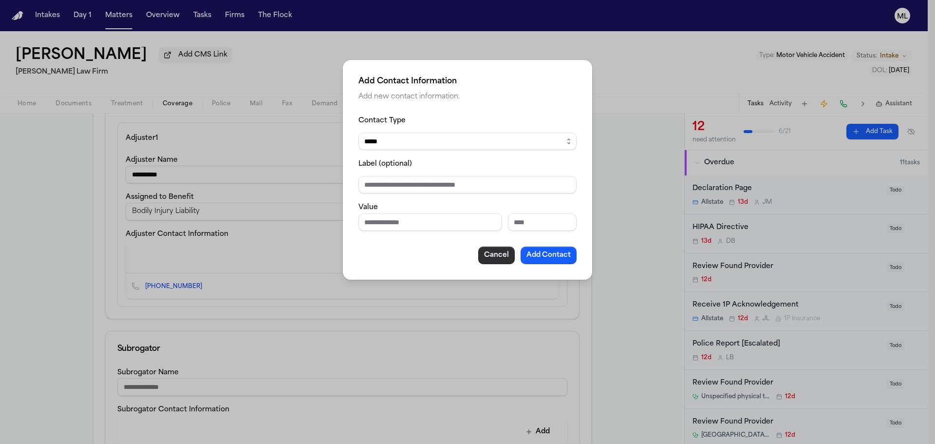
click at [495, 253] on button "Cancel" at bounding box center [496, 255] width 37 height 18
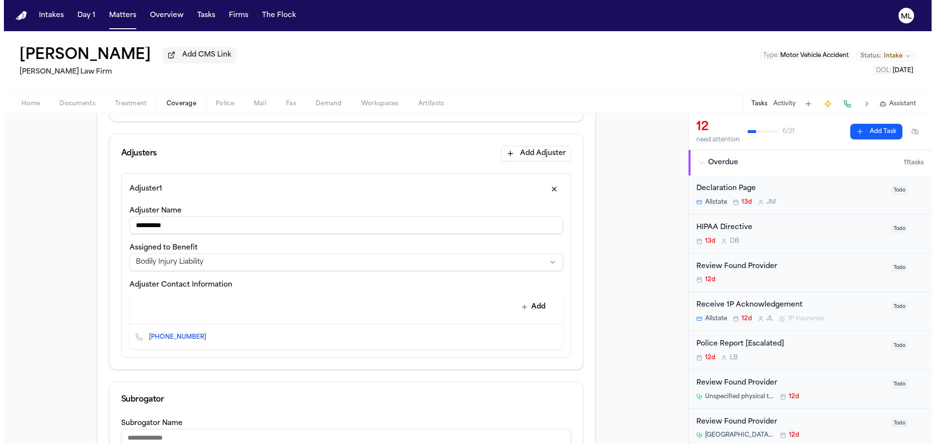
scroll to position [195, 0]
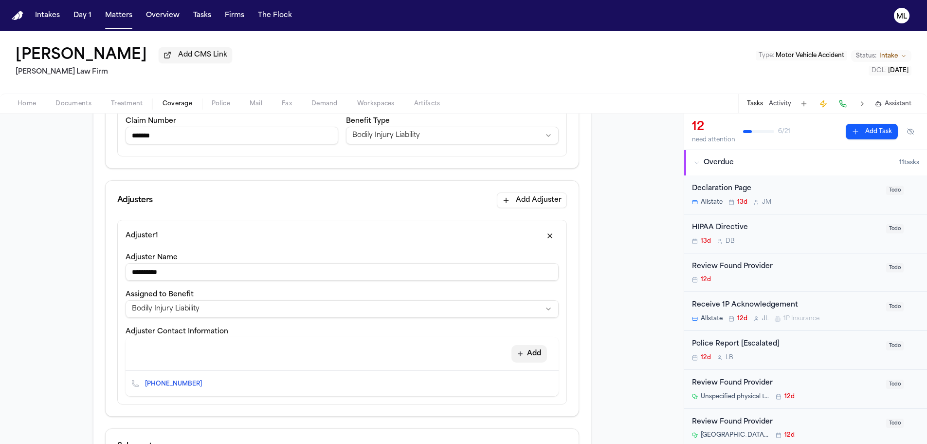
click at [536, 354] on button "Add" at bounding box center [530, 354] width 36 height 18
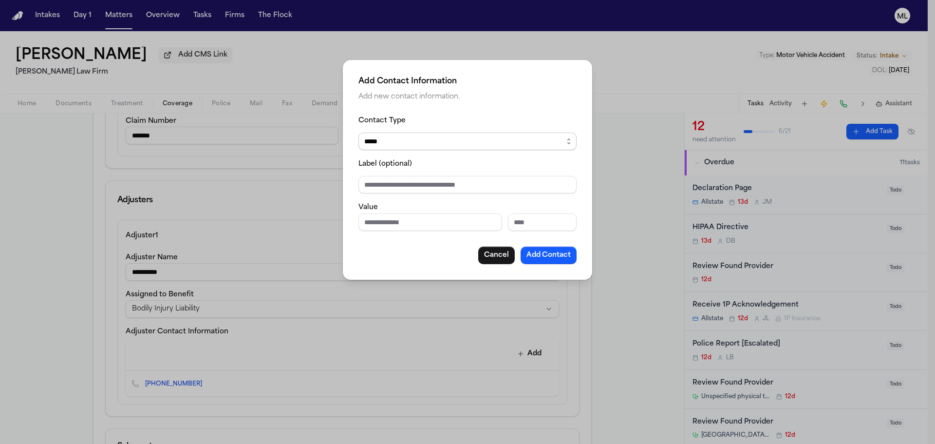
click at [432, 138] on select "***** ***** ******* *** *****" at bounding box center [467, 141] width 218 height 18
select select "*****"
click at [358, 132] on select "***** ***** ******* *** *****" at bounding box center [467, 141] width 218 height 18
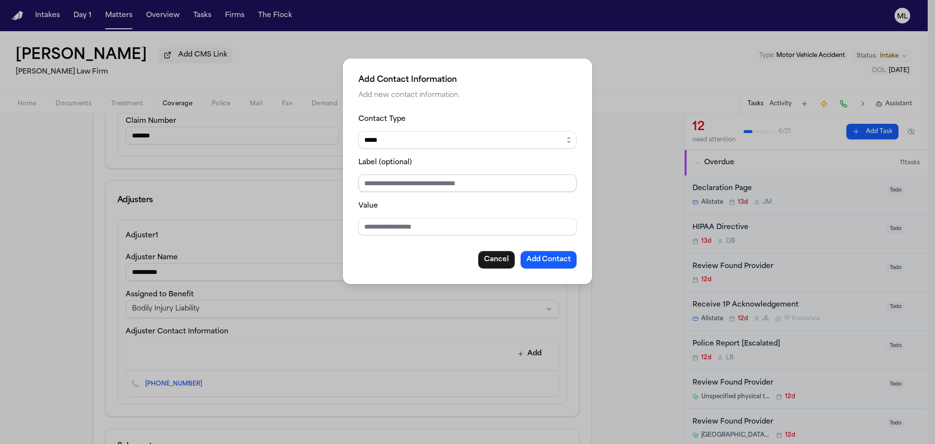
click at [402, 183] on input "Label (optional)" at bounding box center [467, 183] width 218 height 18
click at [422, 225] on input "Value" at bounding box center [467, 227] width 218 height 18
type input "**********"
click at [544, 255] on button "Add Contact" at bounding box center [548, 260] width 56 height 18
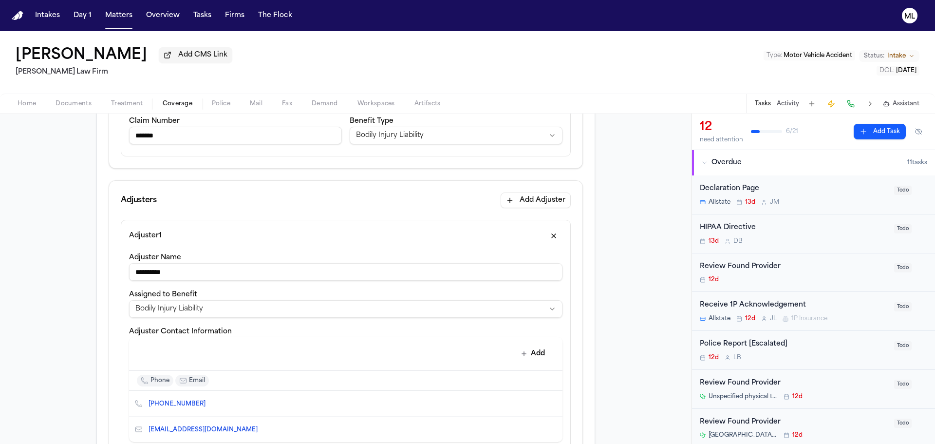
click at [74, 104] on span "Documents" at bounding box center [73, 104] width 36 height 8
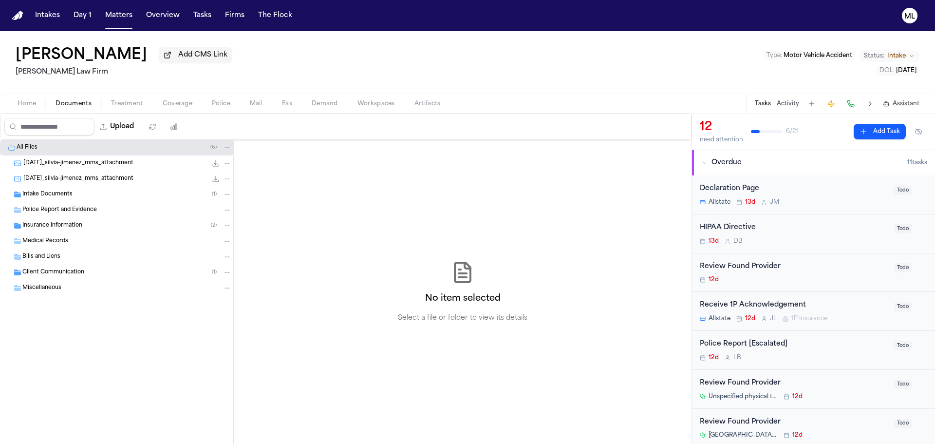
click at [45, 192] on span "Intake Documents" at bounding box center [47, 194] width 50 height 8
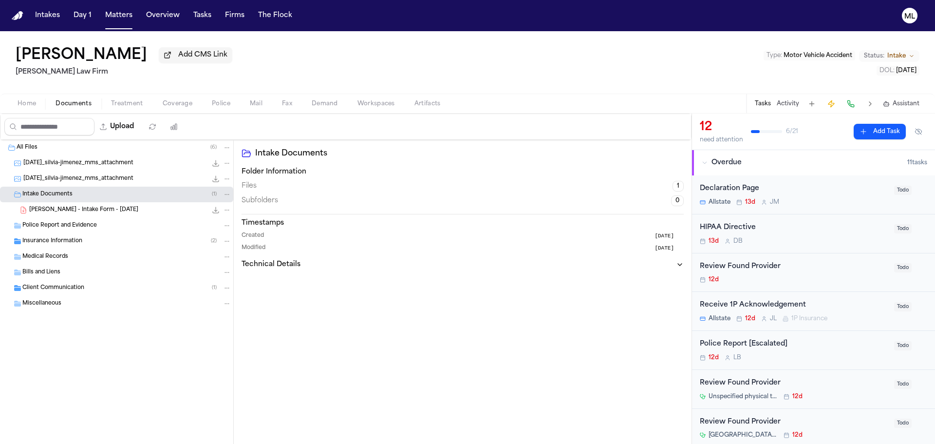
click at [80, 205] on div "[PERSON_NAME] - Intake Form - [DATE] 22.4 KB • PDF" at bounding box center [130, 210] width 202 height 10
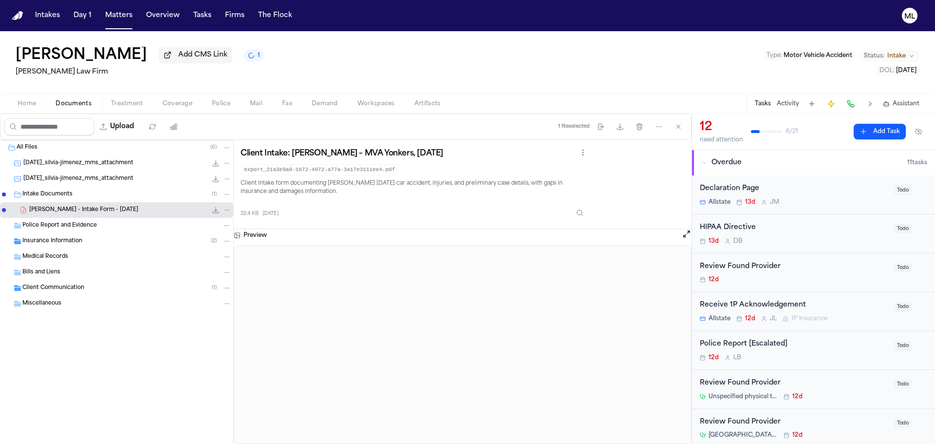
click at [25, 106] on span "Home" at bounding box center [27, 104] width 18 height 8
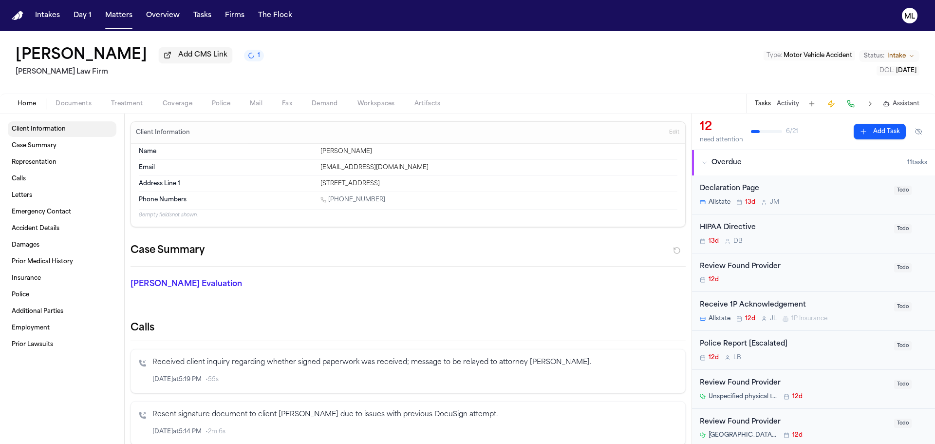
click at [47, 126] on span "Client Information" at bounding box center [39, 129] width 54 height 8
click at [68, 105] on span "Documents" at bounding box center [73, 104] width 36 height 8
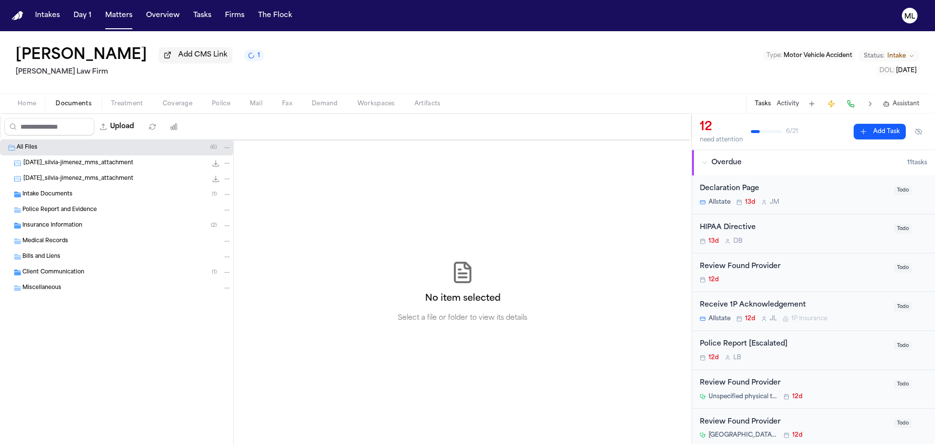
click at [52, 196] on span "Intake Documents" at bounding box center [47, 194] width 50 height 8
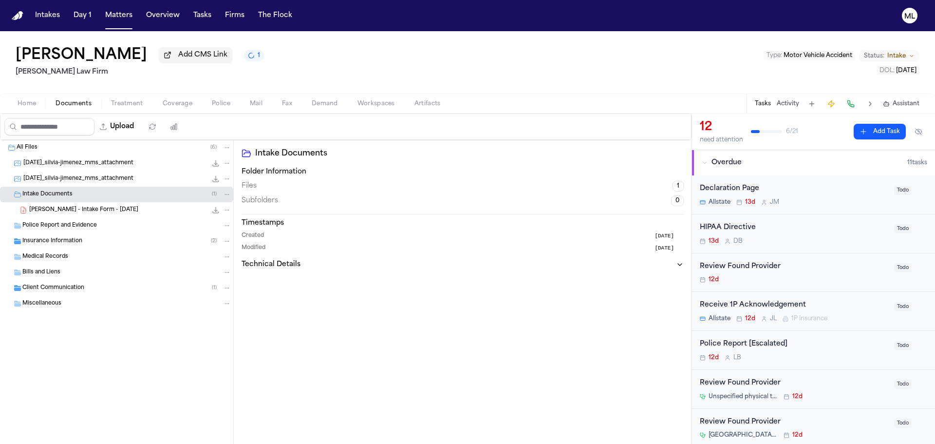
click at [64, 208] on span "[PERSON_NAME] - Intake Form - [DATE]" at bounding box center [83, 210] width 109 height 8
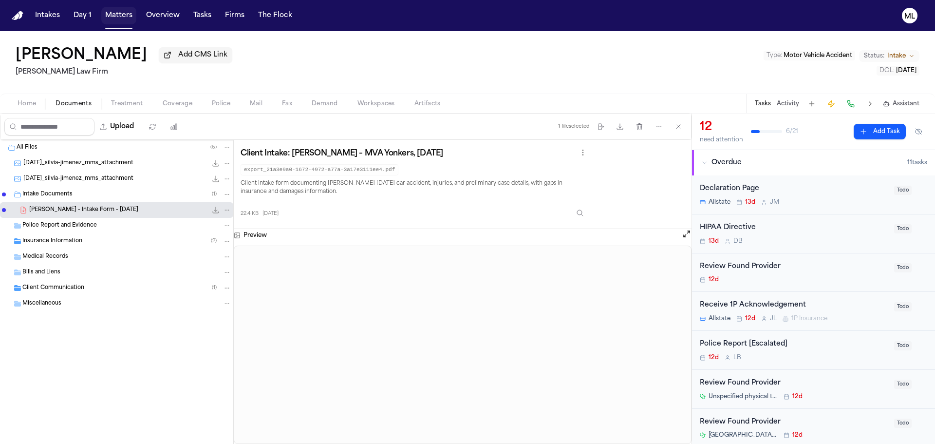
click at [111, 18] on button "Matters" at bounding box center [118, 16] width 35 height 18
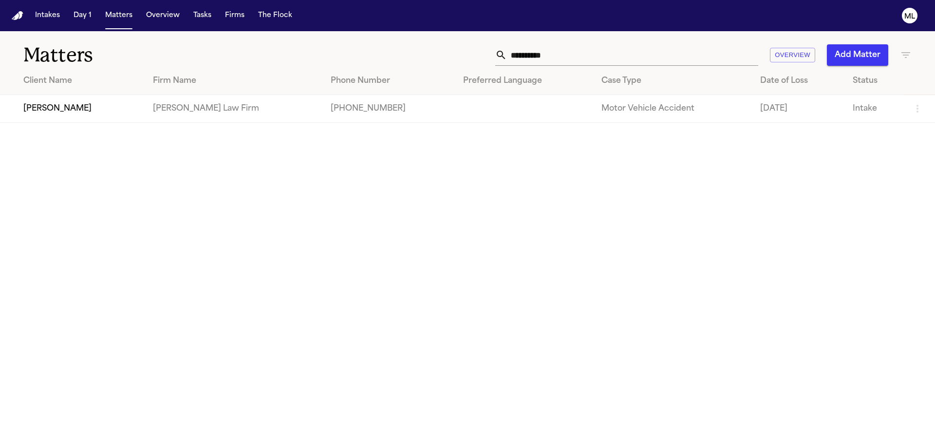
click at [58, 113] on td "[PERSON_NAME]" at bounding box center [72, 109] width 145 height 28
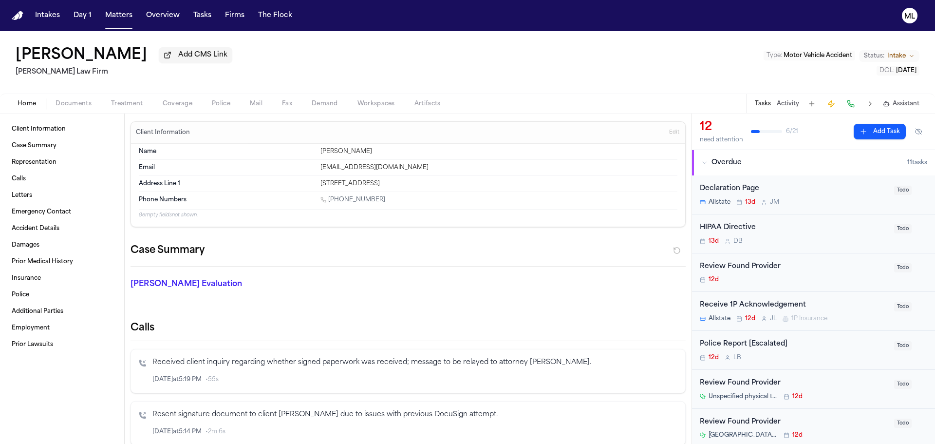
click at [113, 103] on span "Treatment" at bounding box center [127, 104] width 32 height 8
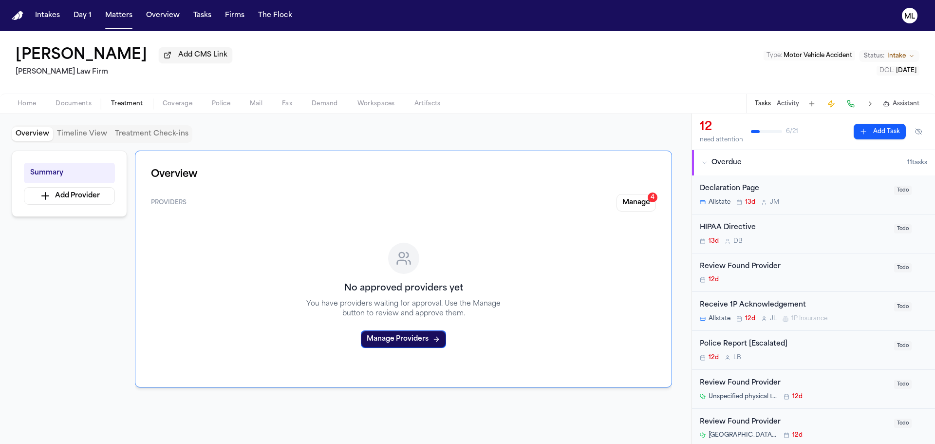
click at [859, 244] on div "13d D B" at bounding box center [794, 241] width 188 height 8
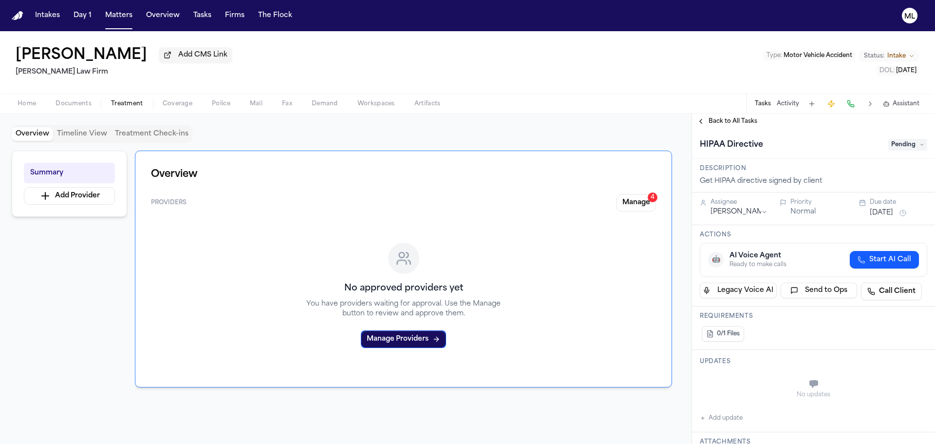
click at [899, 142] on span "Pending" at bounding box center [907, 145] width 39 height 12
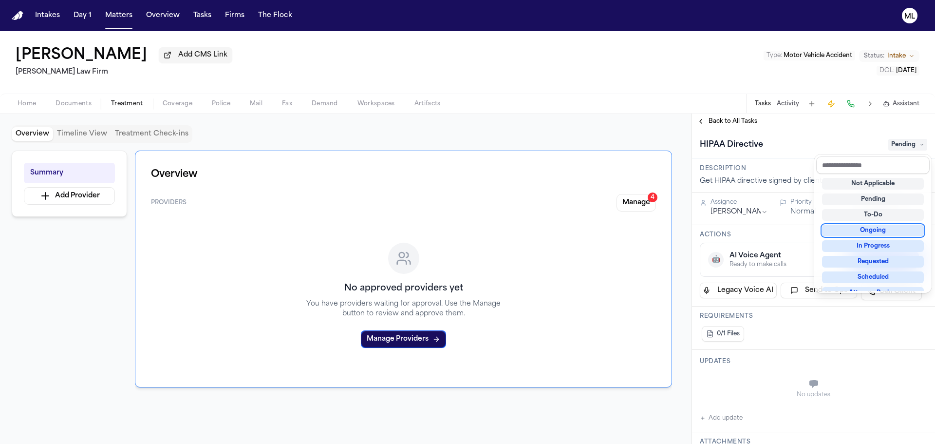
scroll to position [146, 0]
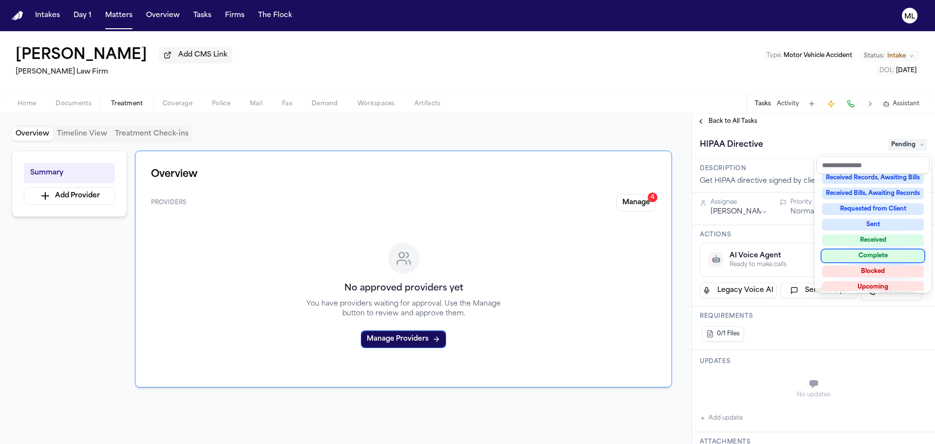
click at [869, 254] on div "Complete" at bounding box center [873, 256] width 102 height 12
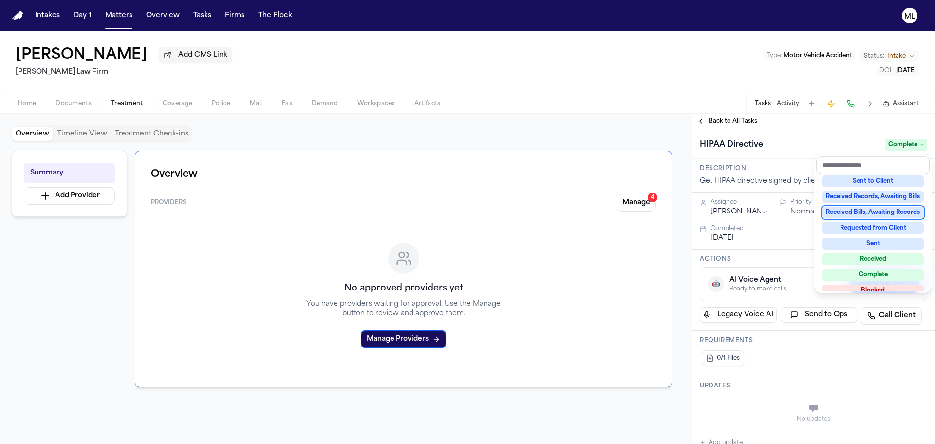
click at [722, 118] on div "**********" at bounding box center [813, 278] width 243 height 330
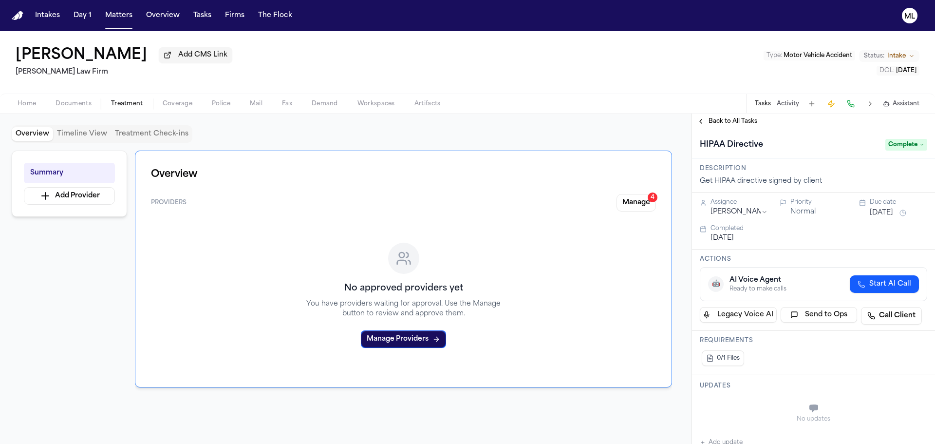
click at [722, 118] on span "Back to All Tasks" at bounding box center [732, 121] width 49 height 8
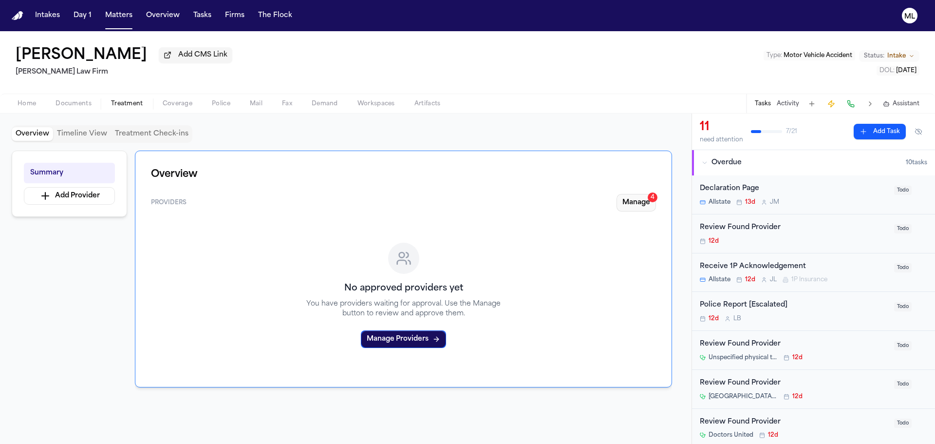
click at [637, 207] on button "Manage 4" at bounding box center [635, 203] width 39 height 18
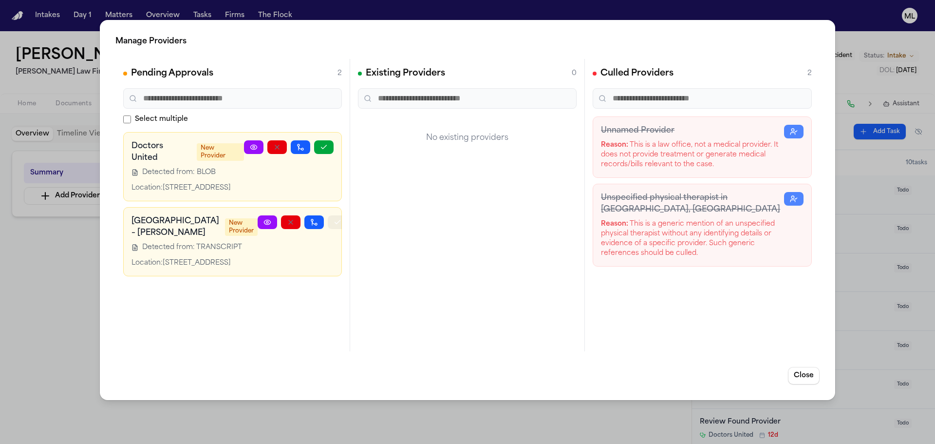
click at [333, 226] on icon "button" at bounding box center [337, 222] width 8 height 8
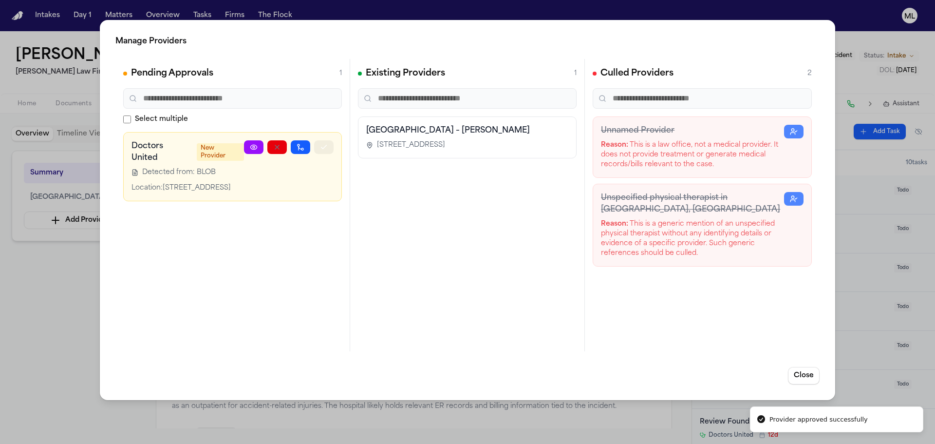
click at [325, 148] on icon "button" at bounding box center [324, 147] width 8 height 8
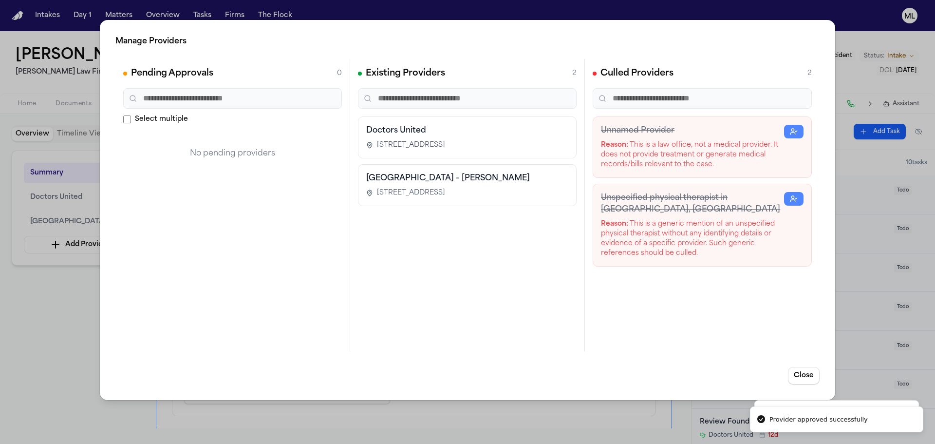
click at [51, 311] on div "Manage Providers Pending Approvals 0 Select multiple No pending providers Exist…" at bounding box center [467, 222] width 935 height 444
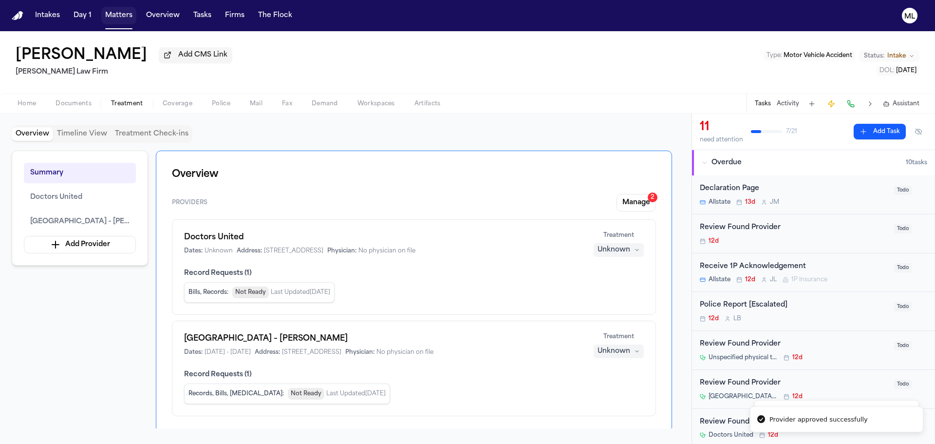
click at [123, 12] on button "Matters" at bounding box center [118, 16] width 35 height 18
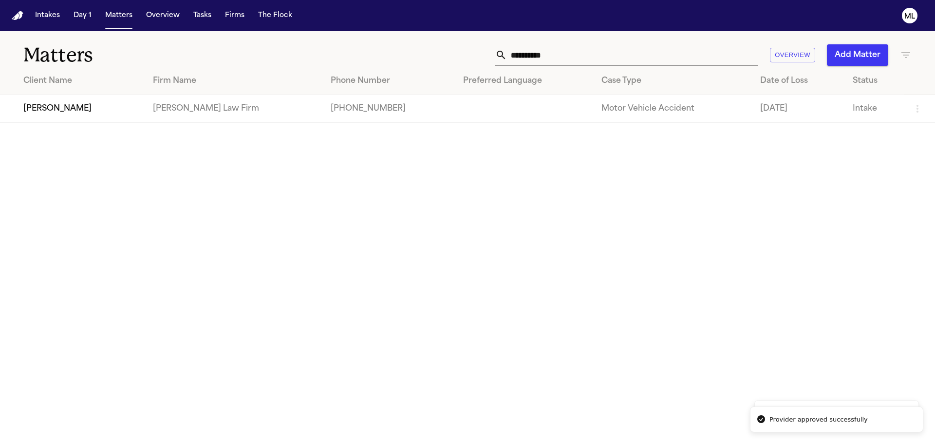
drag, startPoint x: 568, startPoint y: 48, endPoint x: 429, endPoint y: 60, distance: 139.2
click at [429, 60] on div "**********" at bounding box center [596, 54] width 629 height 21
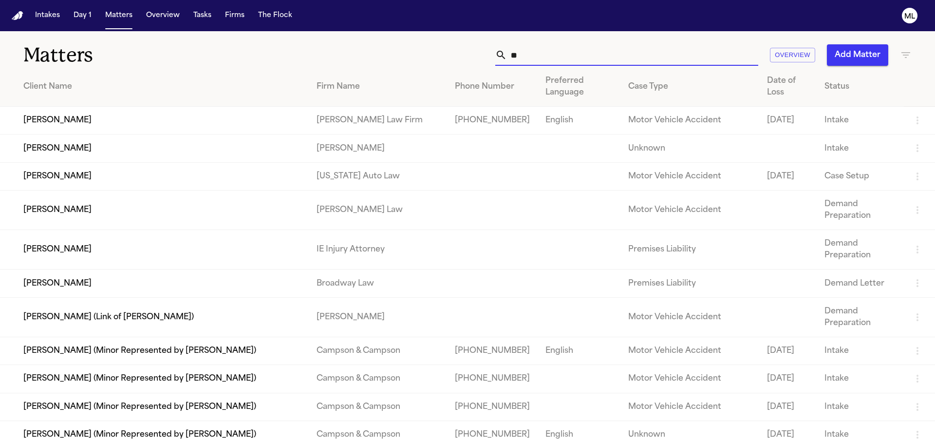
type input "*"
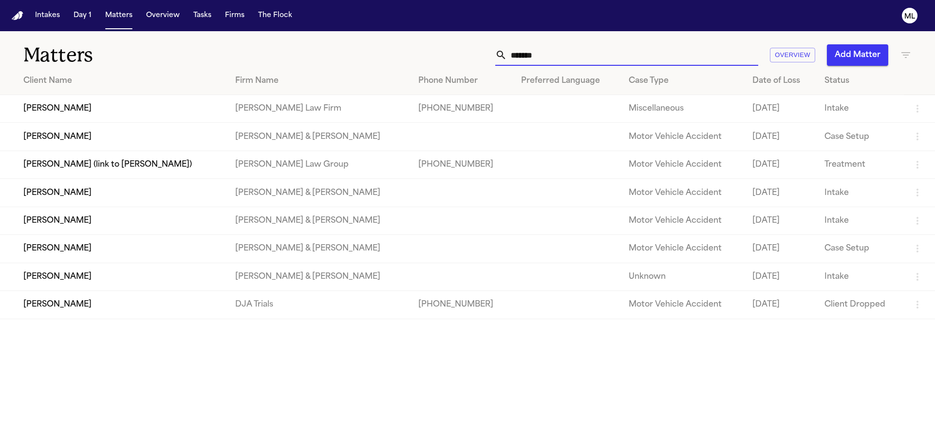
type input "*******"
click at [145, 107] on td "[PERSON_NAME]" at bounding box center [113, 109] width 227 height 28
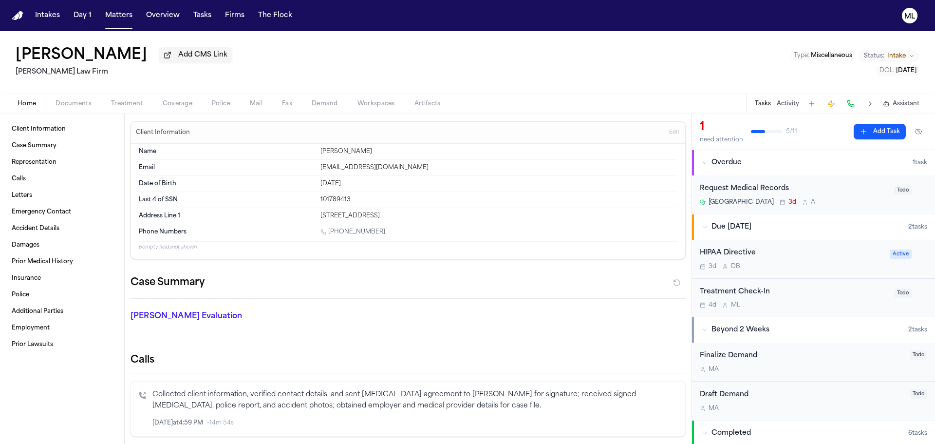
click at [833, 259] on div "HIPAA Directive 3d D B" at bounding box center [792, 258] width 184 height 23
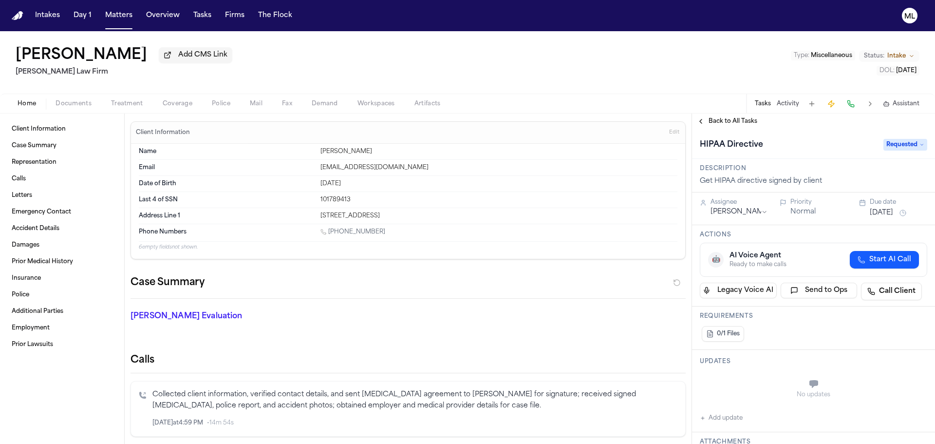
click at [884, 139] on span "Requested" at bounding box center [905, 145] width 44 height 12
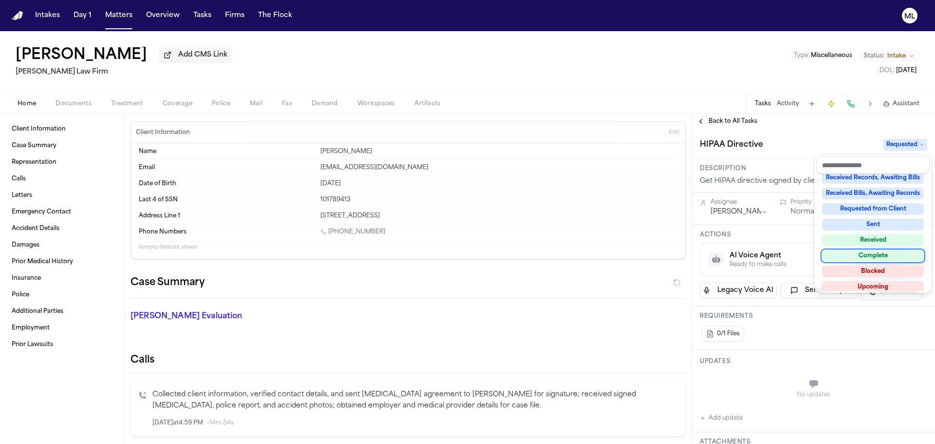
click at [879, 255] on div "Complete" at bounding box center [873, 256] width 102 height 12
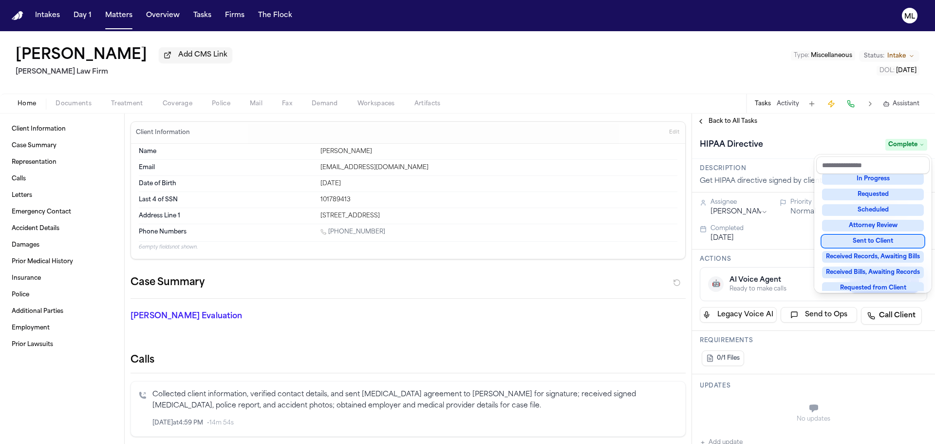
scroll to position [66, 0]
click at [733, 118] on div "**********" at bounding box center [813, 278] width 243 height 330
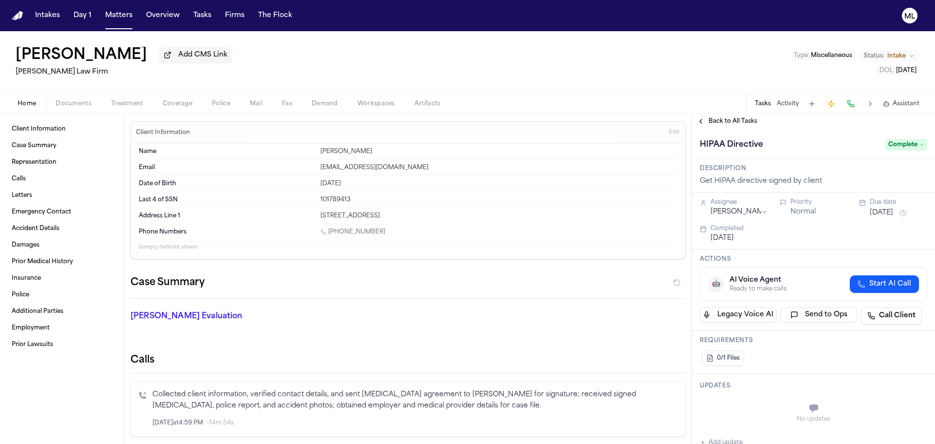
click at [108, 13] on button "Matters" at bounding box center [118, 16] width 35 height 18
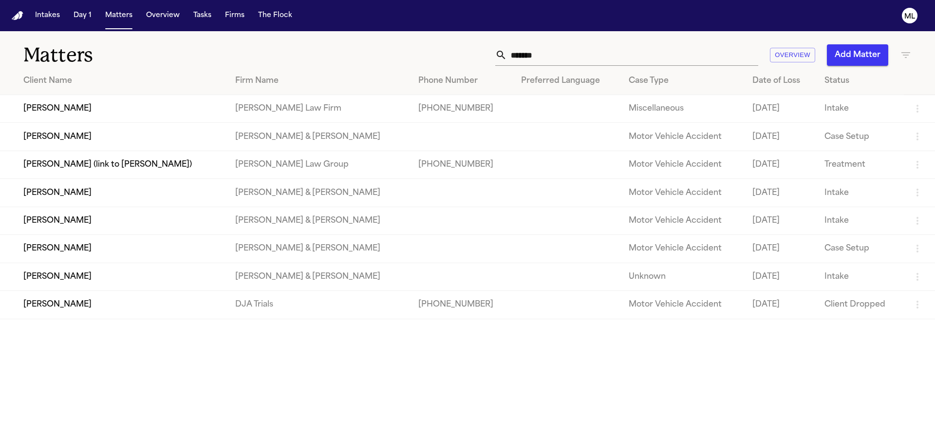
drag, startPoint x: 540, startPoint y: 53, endPoint x: 525, endPoint y: 53, distance: 15.6
click at [527, 53] on input "*******" at bounding box center [632, 54] width 251 height 21
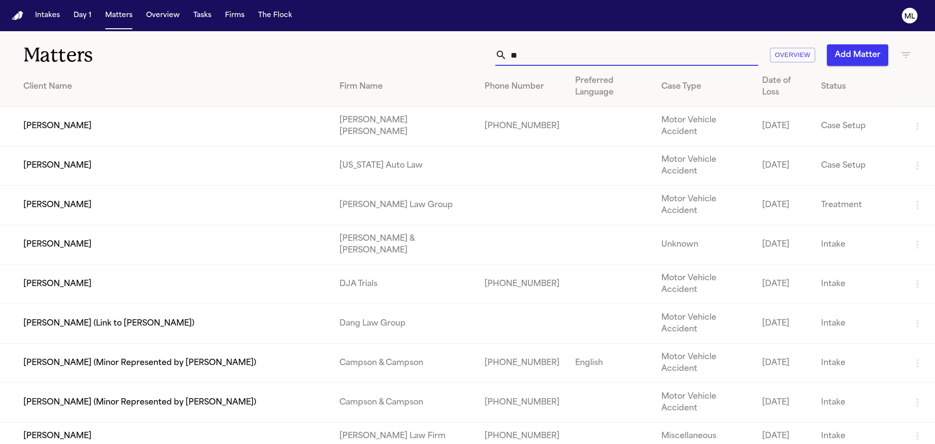
type input "*"
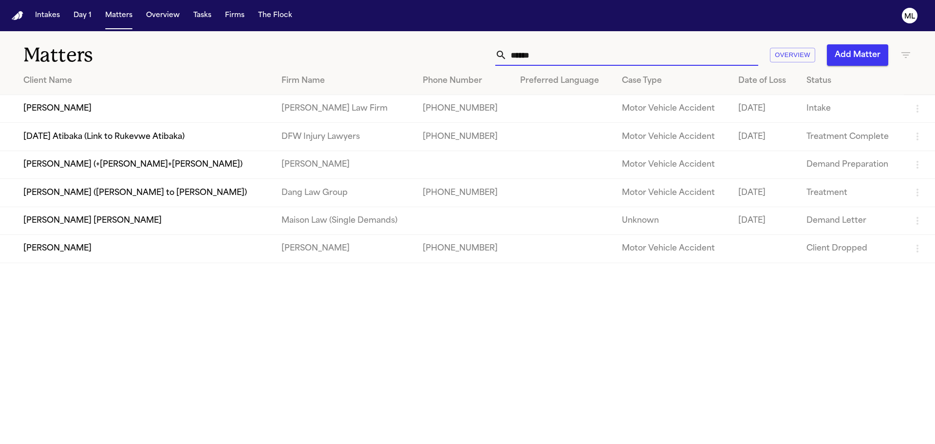
type input "******"
click at [70, 107] on td "[PERSON_NAME]" at bounding box center [137, 109] width 274 height 28
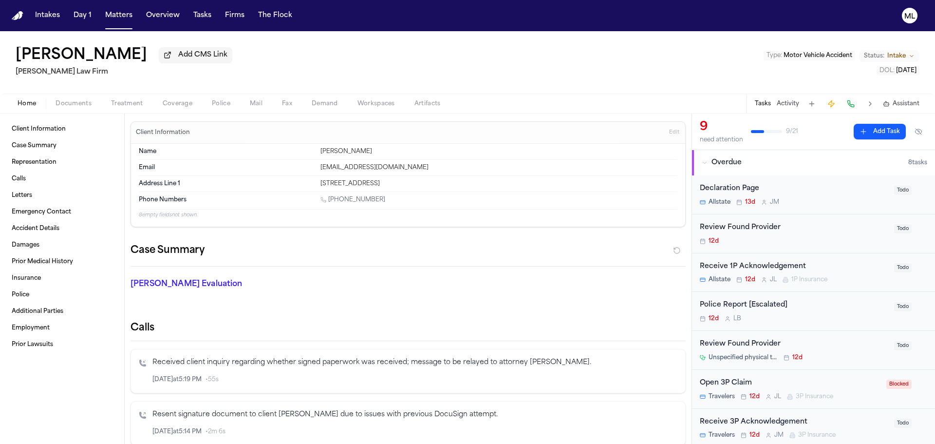
click at [839, 234] on div "Review Found Provider 12d" at bounding box center [794, 233] width 188 height 23
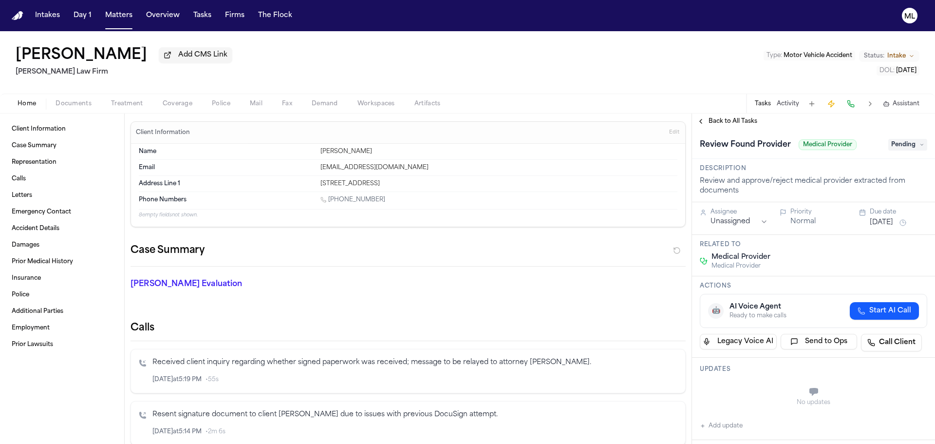
click at [898, 144] on span "Pending" at bounding box center [907, 145] width 39 height 12
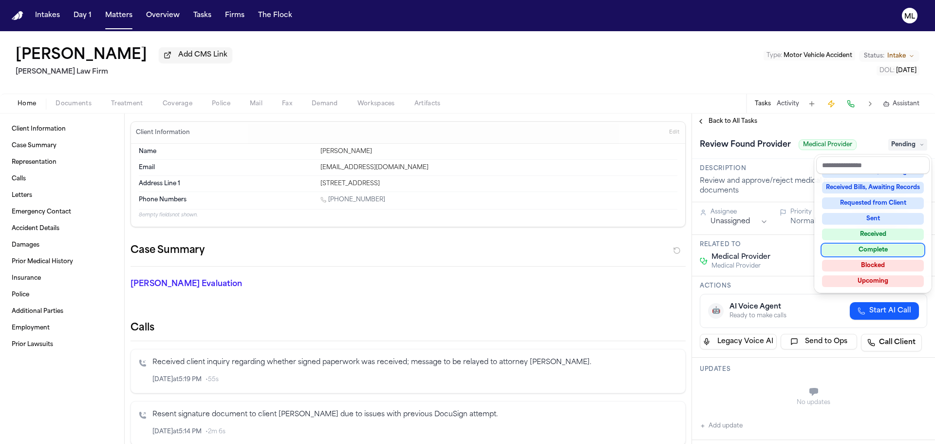
click at [881, 248] on div "Complete" at bounding box center [873, 250] width 102 height 12
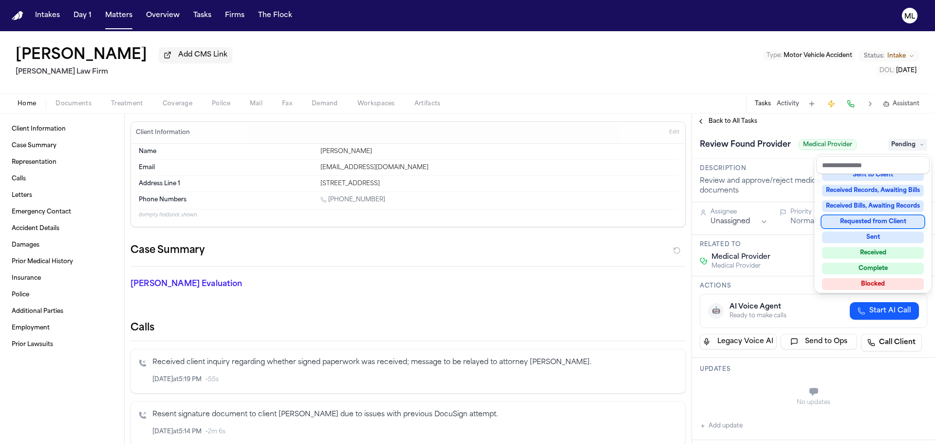
click at [729, 121] on div "**********" at bounding box center [813, 278] width 243 height 330
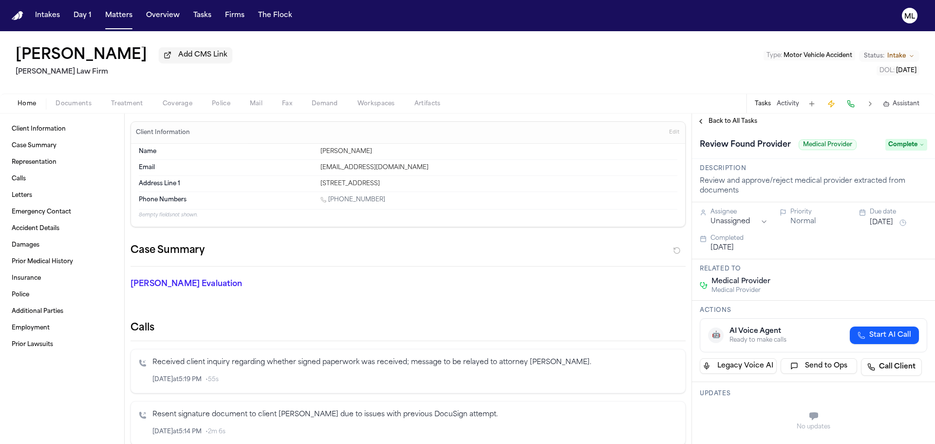
click at [729, 121] on span "Back to All Tasks" at bounding box center [732, 121] width 49 height 8
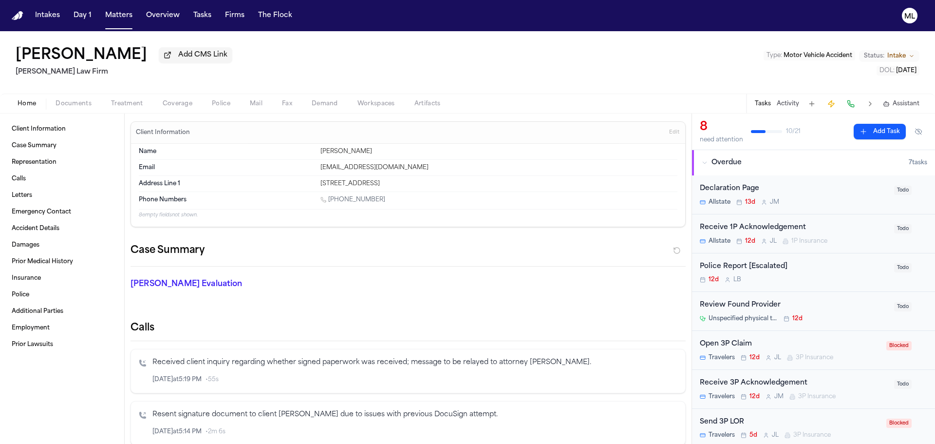
click at [855, 313] on div "Review Found Provider Unspecified physical therapist in [GEOGRAPHIC_DATA], [GEO…" at bounding box center [794, 310] width 188 height 23
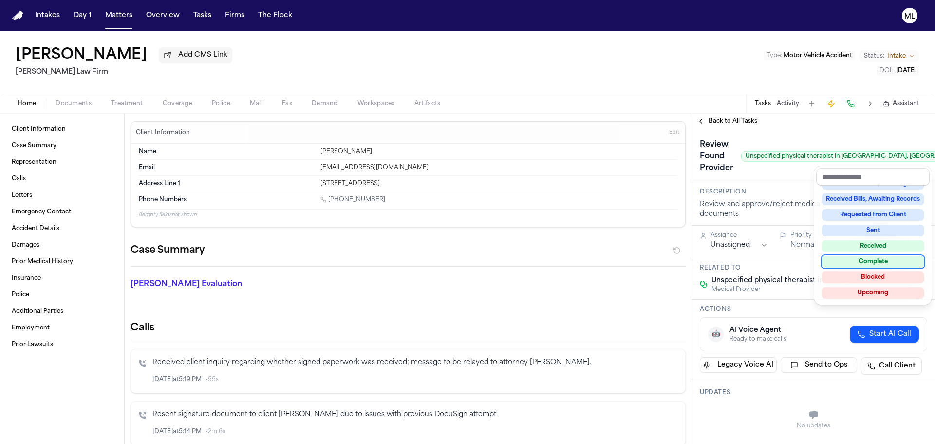
click at [878, 260] on div "Complete" at bounding box center [873, 262] width 102 height 12
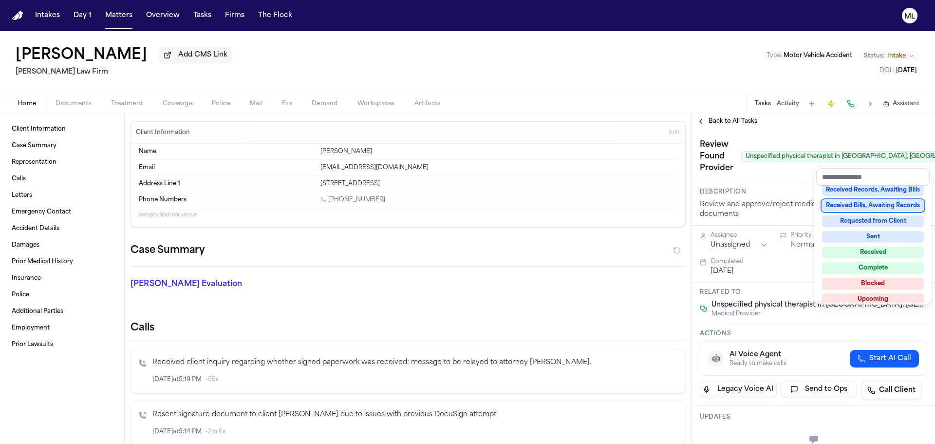
click at [720, 124] on div "**********" at bounding box center [813, 278] width 243 height 330
click at [720, 124] on span "Back to All Tasks" at bounding box center [732, 121] width 49 height 8
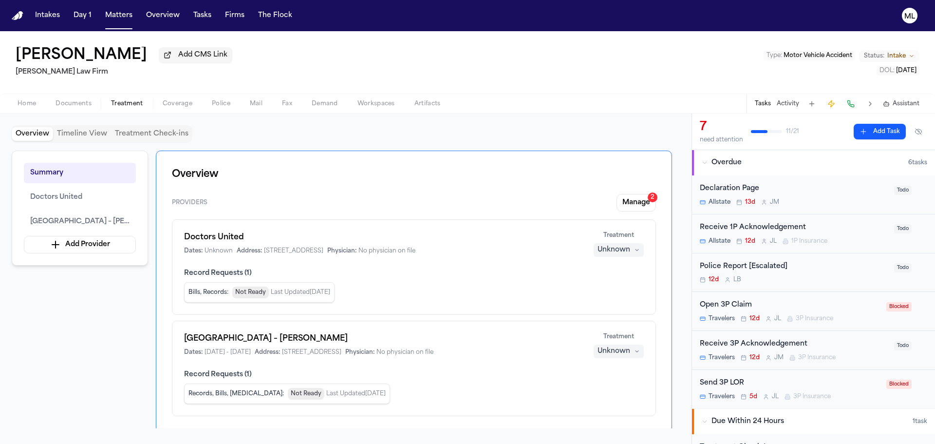
click at [118, 104] on span "Treatment" at bounding box center [127, 104] width 32 height 8
click at [170, 100] on span "Coverage" at bounding box center [178, 104] width 30 height 8
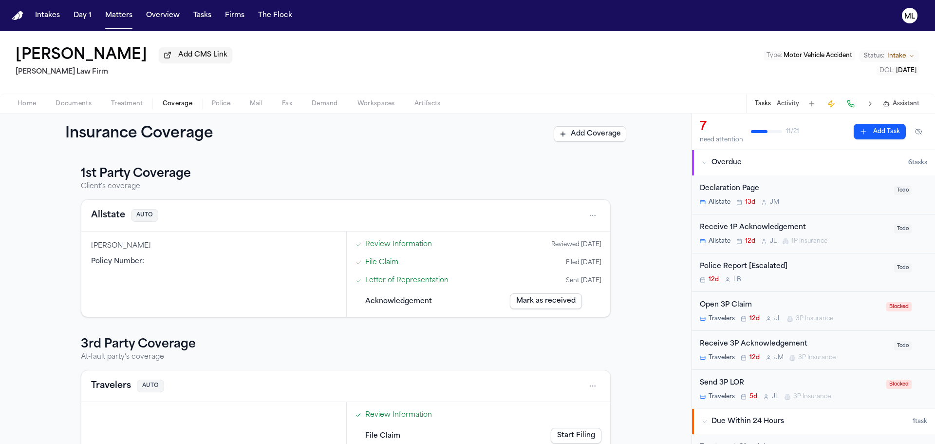
click at [137, 100] on span "Treatment" at bounding box center [127, 104] width 32 height 8
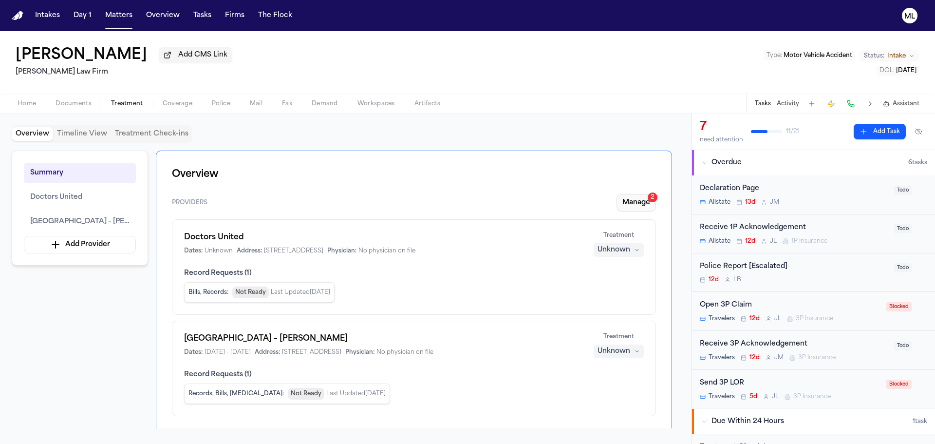
click at [648, 203] on button "Manage 2" at bounding box center [635, 203] width 39 height 18
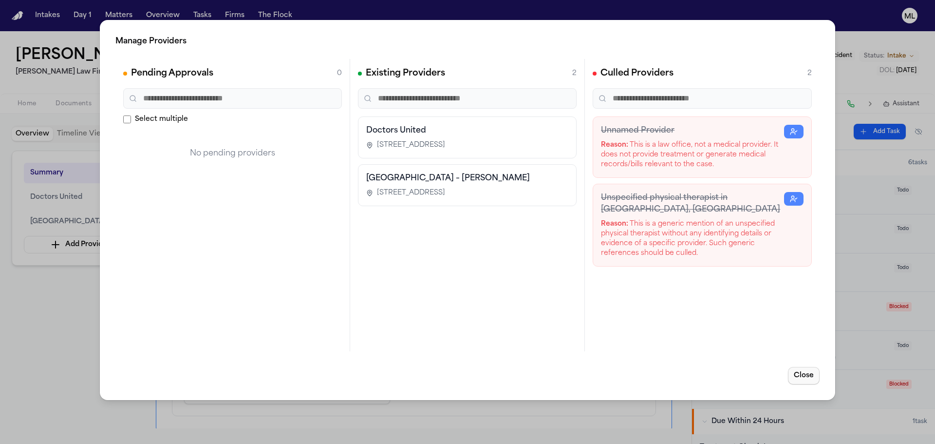
click at [803, 375] on button "Close" at bounding box center [804, 376] width 32 height 18
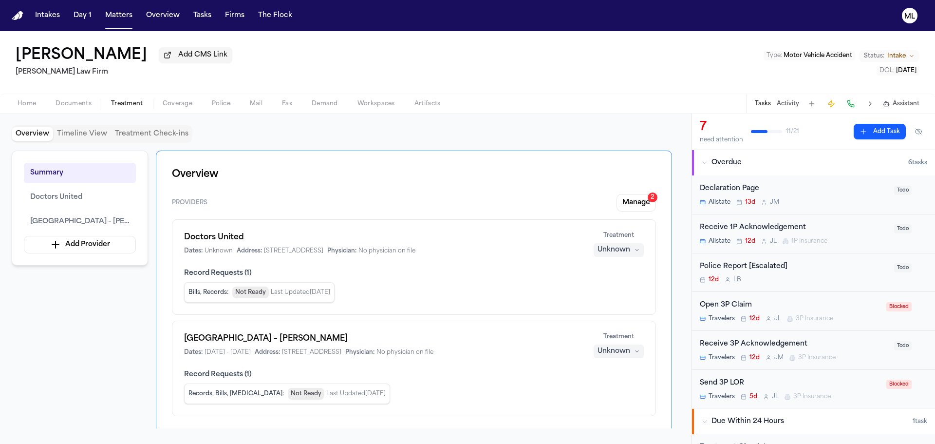
click at [609, 250] on div "Unknown" at bounding box center [613, 250] width 33 height 10
click at [600, 266] on span "Treating" at bounding box center [600, 269] width 27 height 10
click at [616, 347] on div "Unknown" at bounding box center [613, 351] width 33 height 10
click at [617, 387] on span "Completed" at bounding box center [606, 388] width 38 height 10
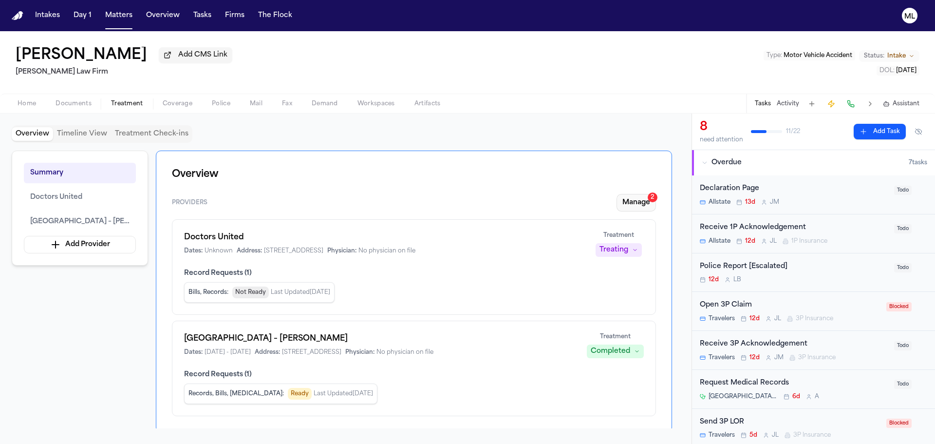
click at [642, 202] on button "Manage 2" at bounding box center [635, 203] width 39 height 18
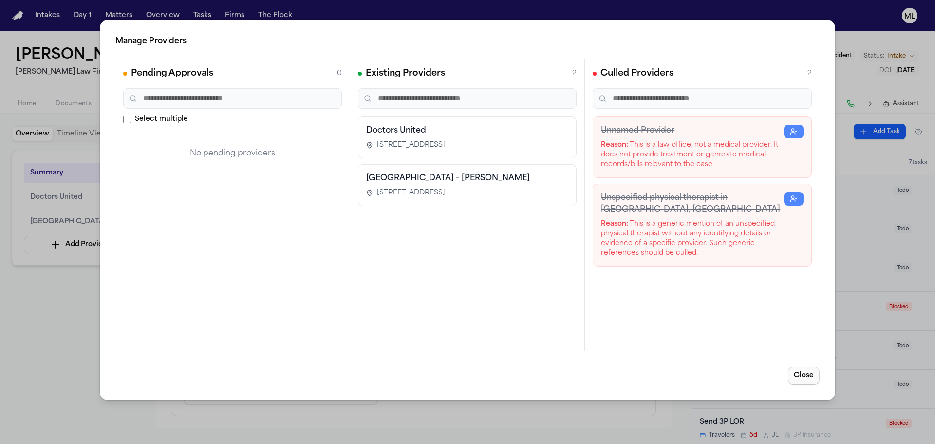
drag, startPoint x: 811, startPoint y: 374, endPoint x: 464, endPoint y: 227, distance: 376.5
click at [809, 373] on button "Close" at bounding box center [804, 376] width 32 height 18
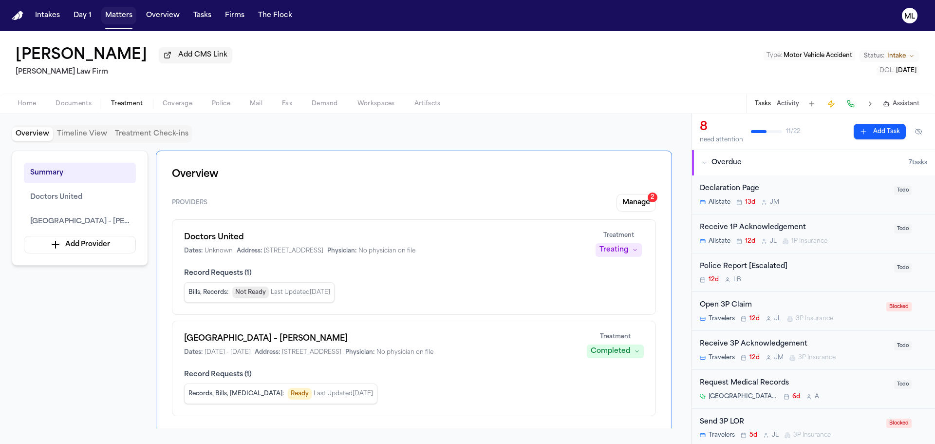
click at [128, 15] on button "Matters" at bounding box center [118, 16] width 35 height 18
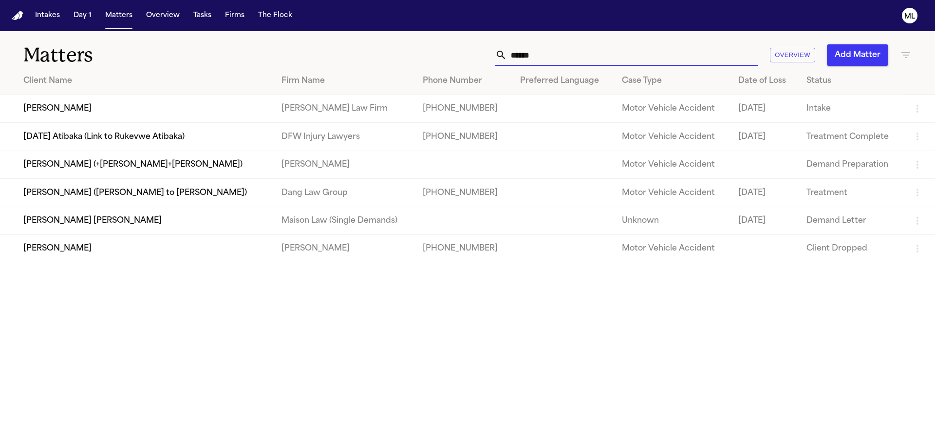
drag, startPoint x: 611, startPoint y: 55, endPoint x: 335, endPoint y: 42, distance: 276.3
click at [335, 47] on div "****** Overview Add Matter" at bounding box center [596, 54] width 629 height 21
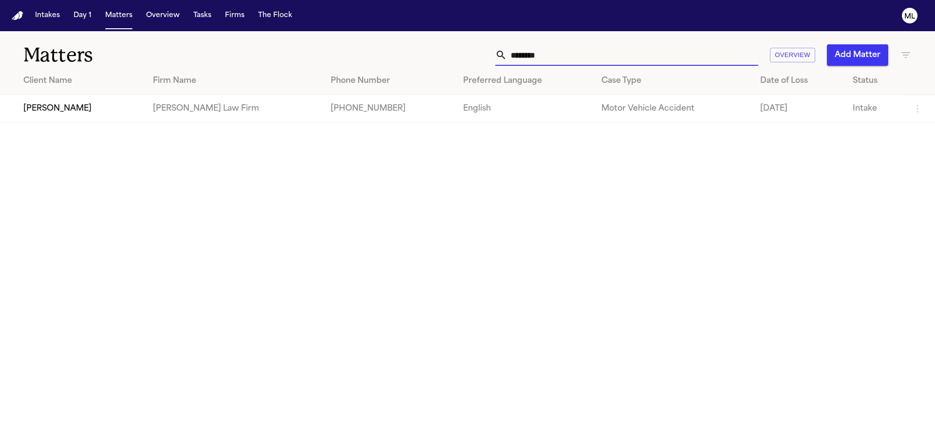
type input "********"
click at [46, 112] on td "[PERSON_NAME]" at bounding box center [72, 109] width 145 height 28
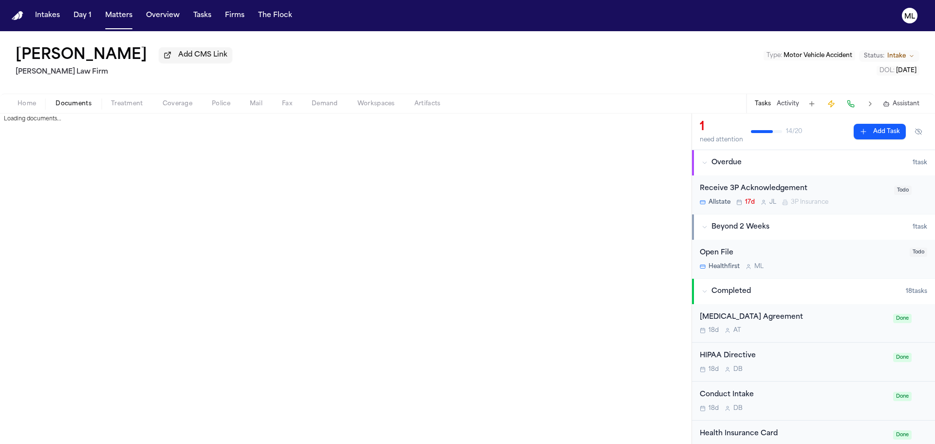
click at [81, 107] on span "Documents" at bounding box center [73, 104] width 36 height 8
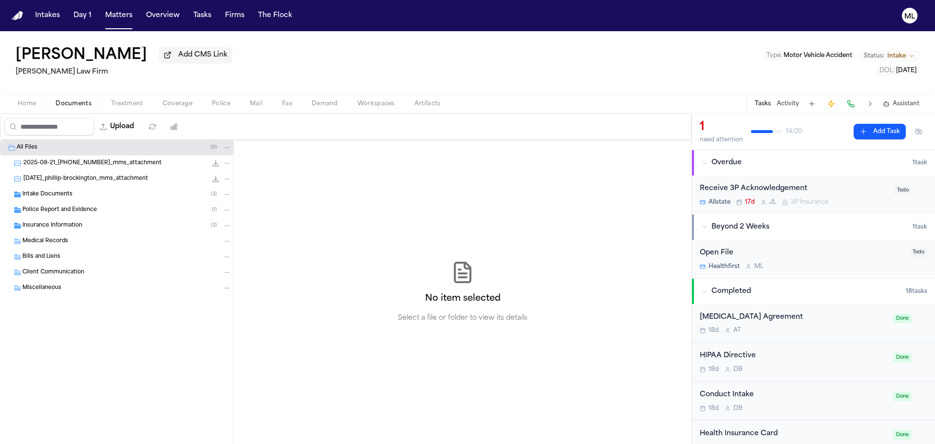
click at [71, 195] on span "Intake Documents" at bounding box center [47, 194] width 50 height 8
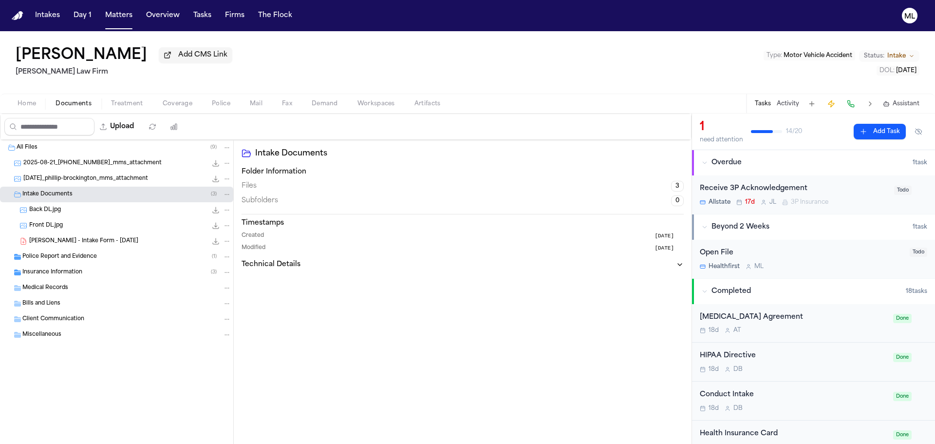
click at [69, 238] on span "[PERSON_NAME] - Intake Form - [DATE]" at bounding box center [83, 241] width 109 height 8
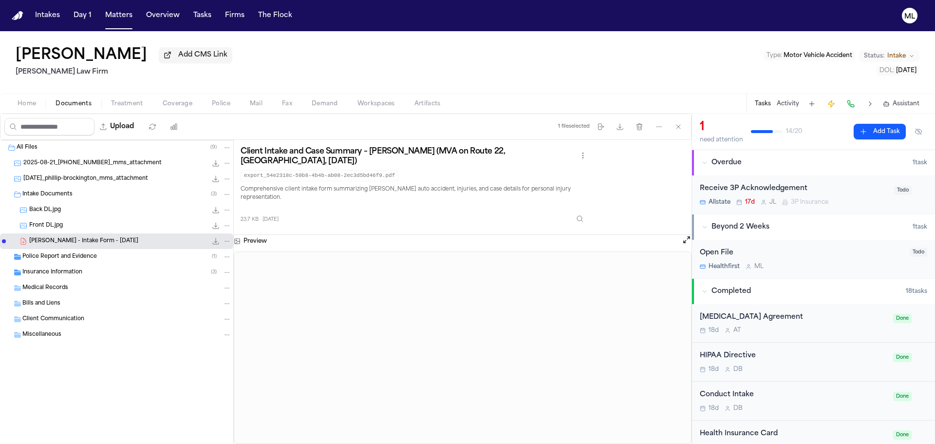
click at [46, 221] on div "Front DL.jpg 19.3 KB • JPG" at bounding box center [130, 226] width 202 height 10
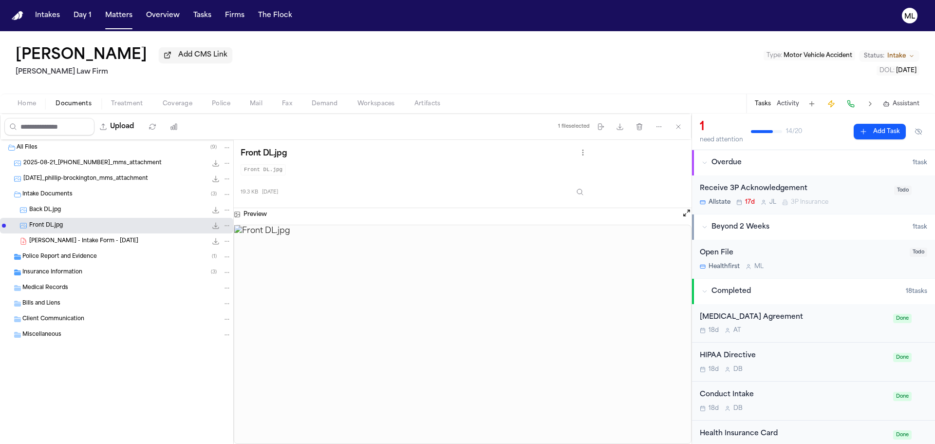
click at [684, 216] on button "Open preview" at bounding box center [687, 213] width 10 height 10
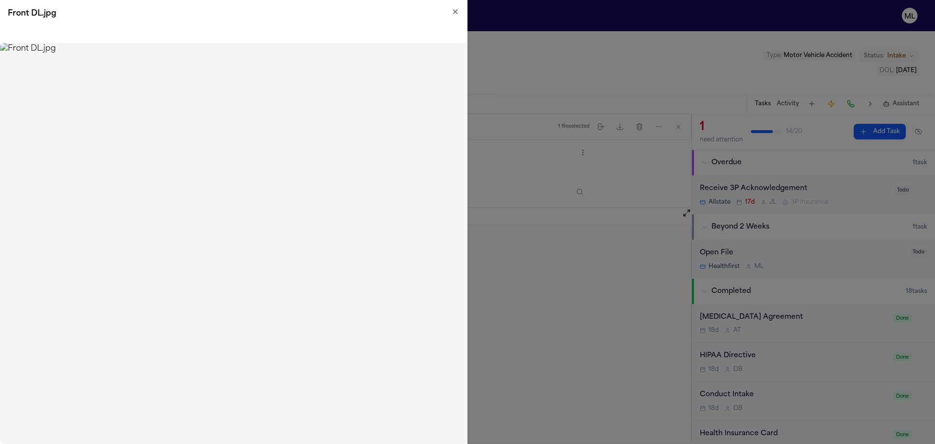
click at [453, 11] on icon "button" at bounding box center [455, 12] width 8 height 8
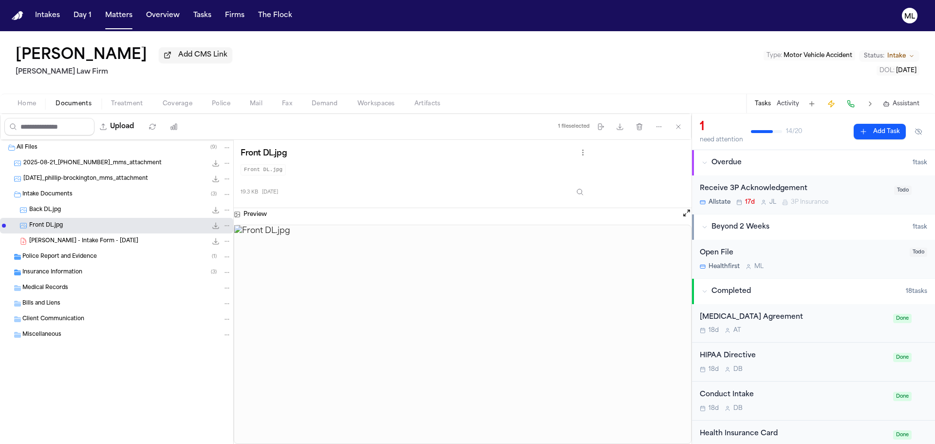
click at [86, 257] on span "Police Report and Evidence" at bounding box center [59, 257] width 74 height 8
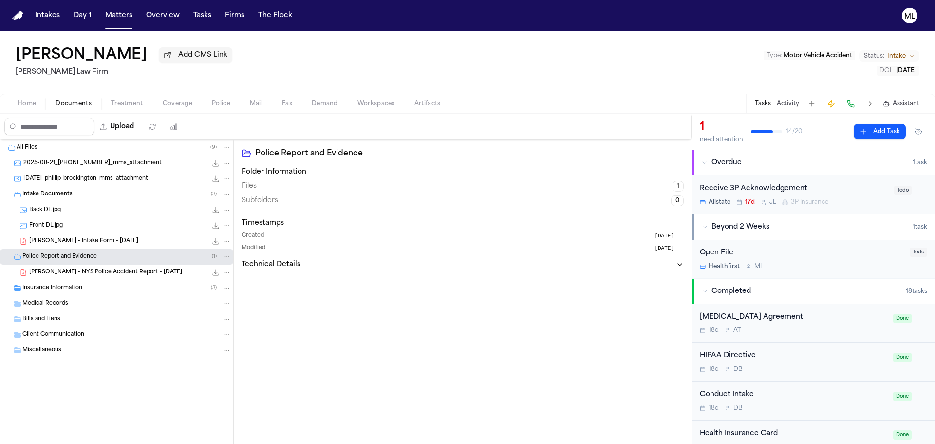
click at [82, 268] on span "[PERSON_NAME] - NYS Police Accident Report - [DATE]" at bounding box center [105, 272] width 153 height 8
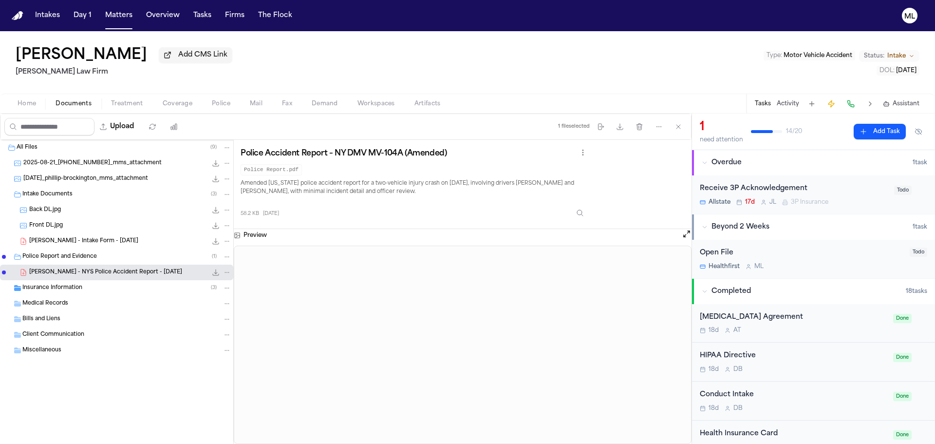
click at [841, 366] on div "18d D B" at bounding box center [793, 369] width 187 height 8
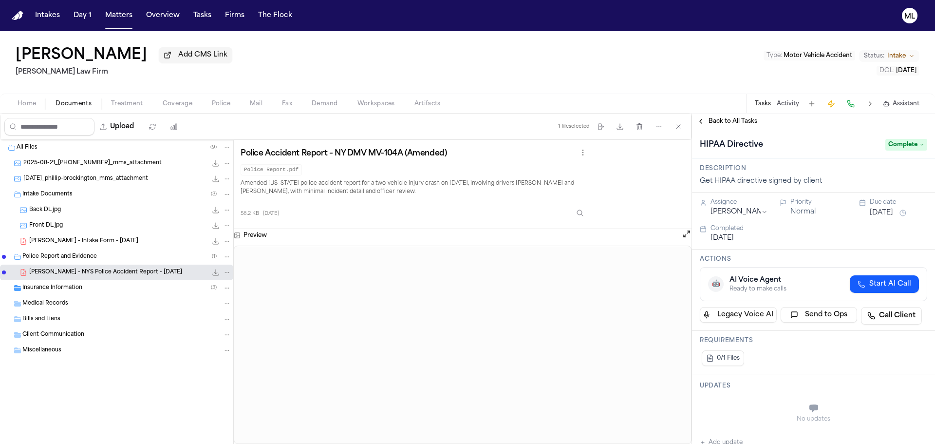
click at [889, 139] on span "Complete" at bounding box center [906, 145] width 42 height 12
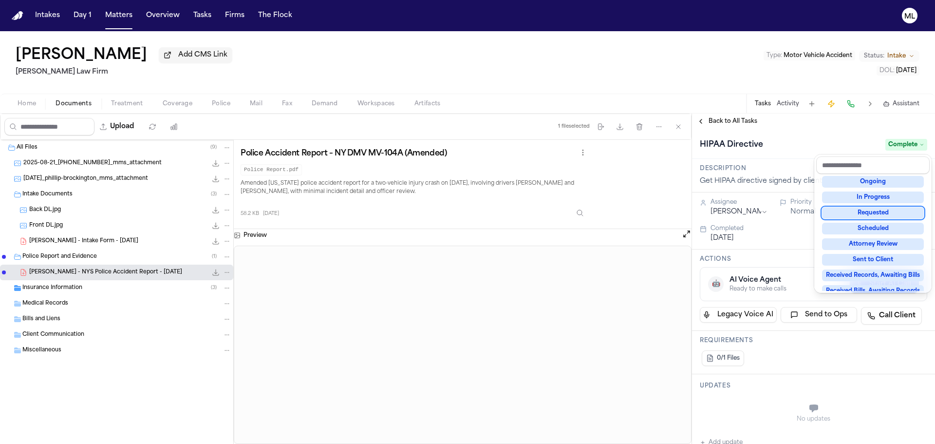
click at [879, 209] on div "Requested" at bounding box center [873, 213] width 102 height 12
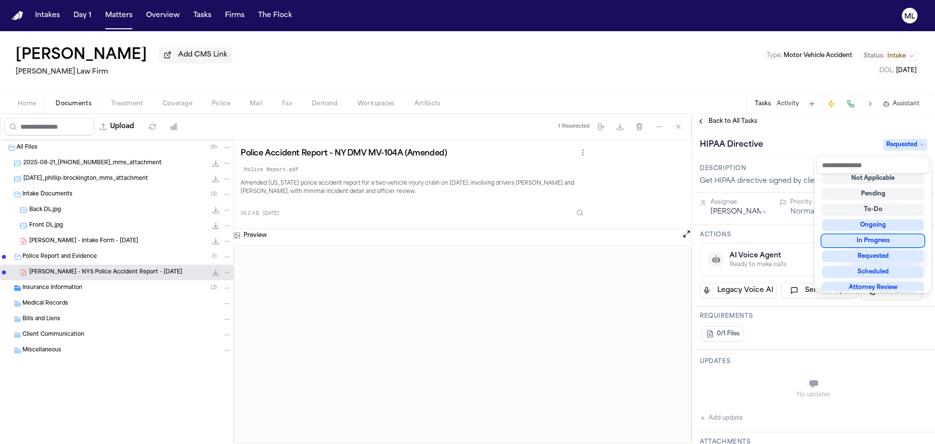
click at [794, 148] on div "HIPAA Directive Requested" at bounding box center [813, 145] width 227 height 16
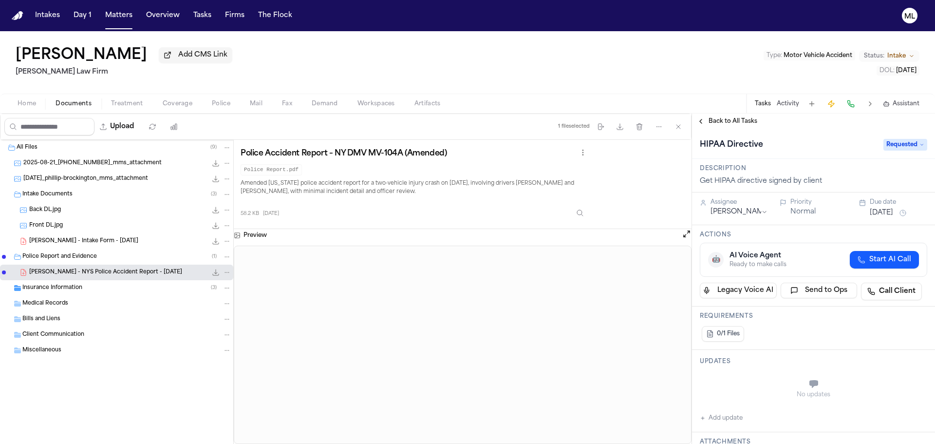
click at [884, 213] on button "[DATE]" at bounding box center [880, 213] width 23 height 10
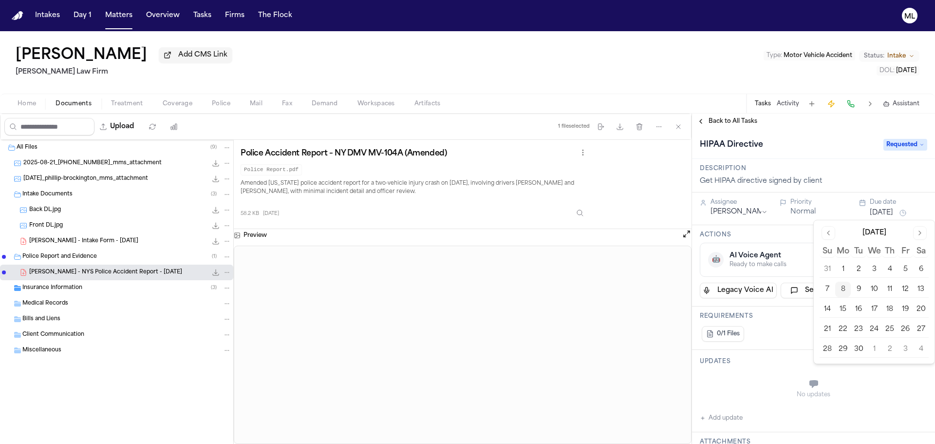
click at [877, 293] on button "10" at bounding box center [874, 289] width 16 height 16
click at [729, 120] on span "Back to All Tasks" at bounding box center [732, 121] width 49 height 8
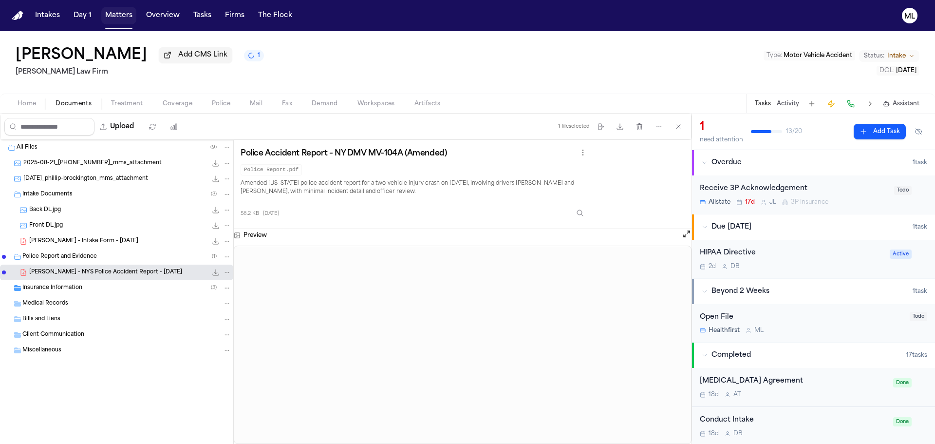
click at [119, 13] on button "Matters" at bounding box center [118, 16] width 35 height 18
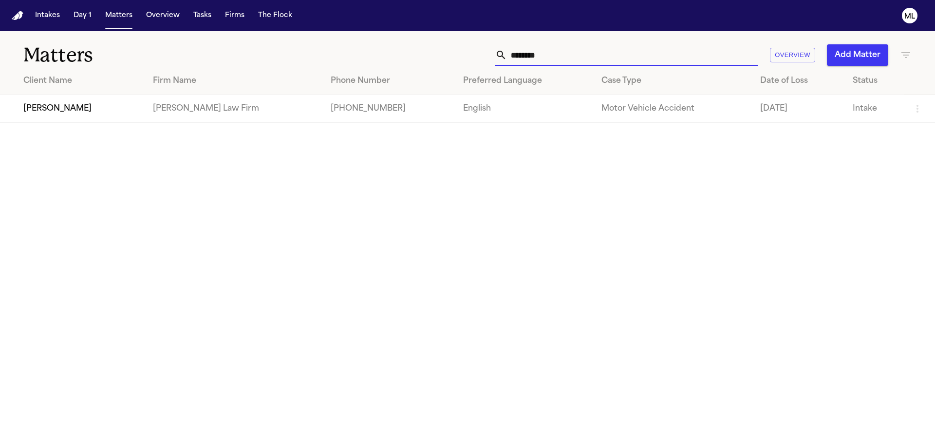
drag, startPoint x: 557, startPoint y: 53, endPoint x: 480, endPoint y: 35, distance: 79.5
click at [475, 42] on div "Matters ******** Overview Add Matter" at bounding box center [467, 49] width 935 height 36
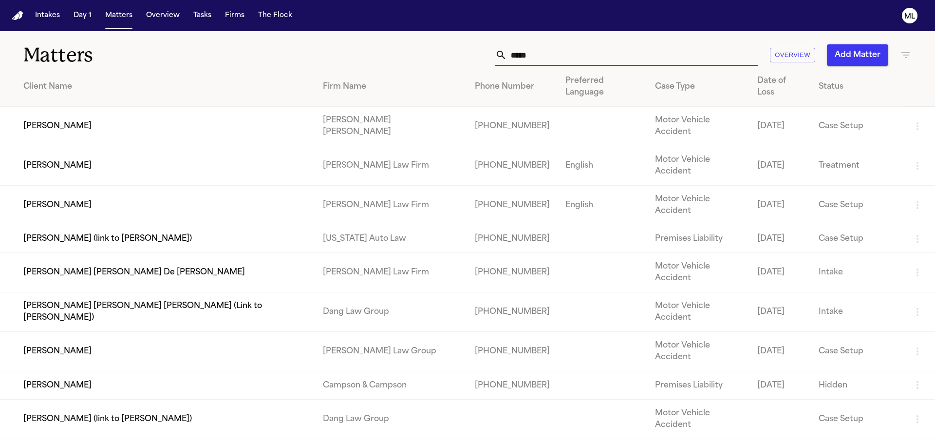
type input "*****"
click at [174, 185] on td "[PERSON_NAME]" at bounding box center [157, 204] width 315 height 39
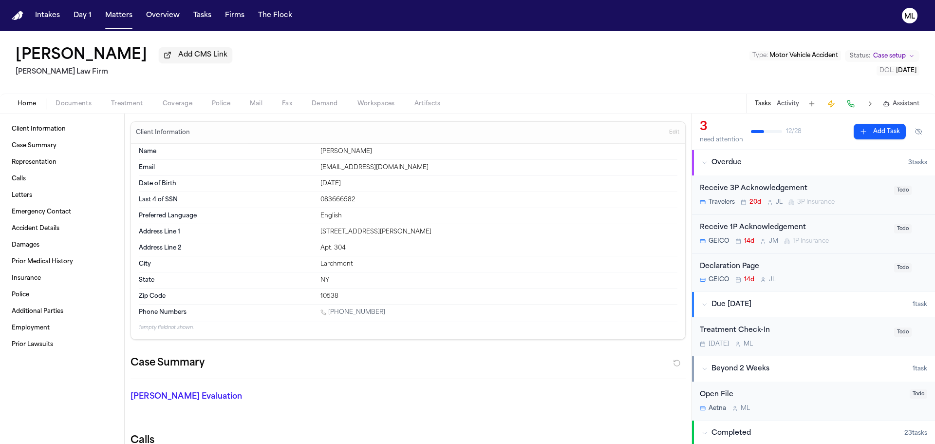
click at [128, 104] on span "Treatment" at bounding box center [127, 104] width 32 height 8
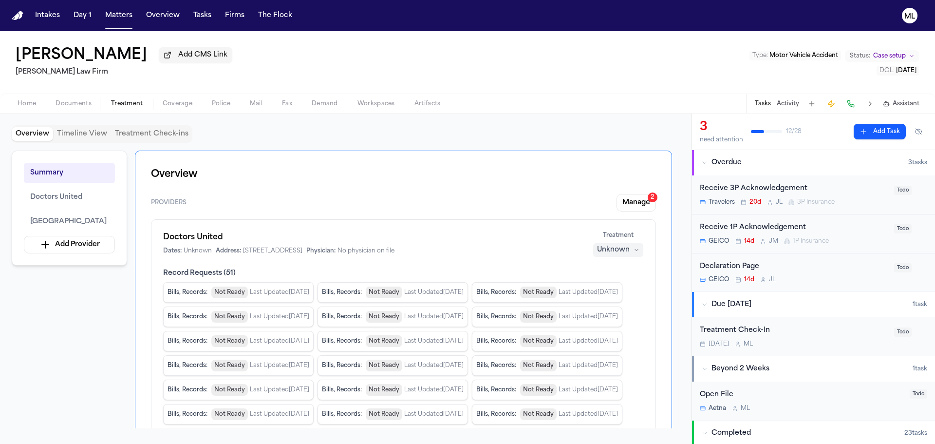
click at [610, 252] on div "Unknown" at bounding box center [613, 250] width 33 height 10
click at [606, 271] on span "Treating" at bounding box center [600, 269] width 27 height 10
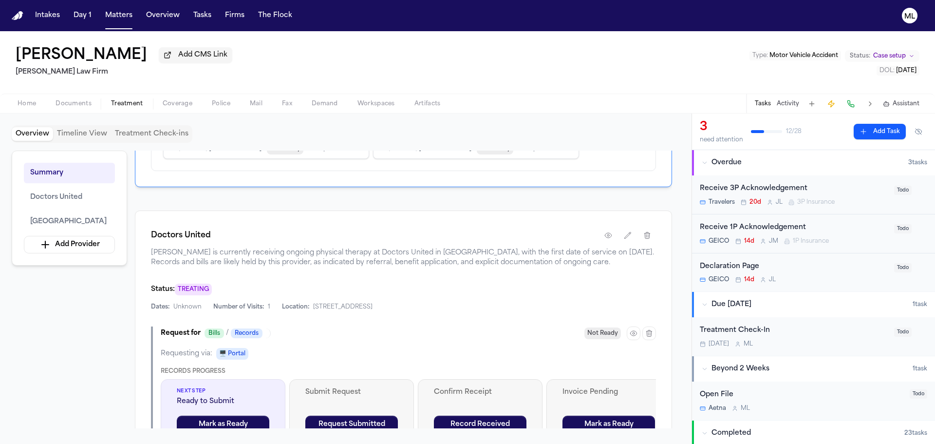
scroll to position [584, 0]
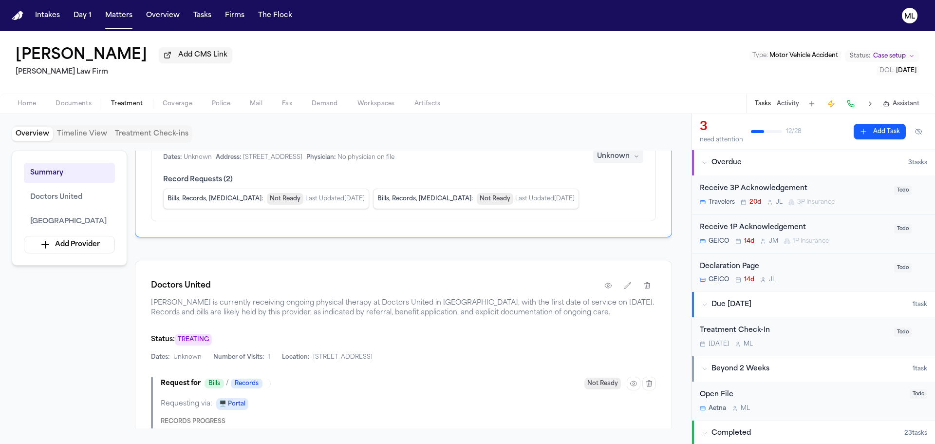
click at [607, 161] on div "Unknown" at bounding box center [613, 156] width 33 height 10
click at [600, 325] on span "Completed" at bounding box center [606, 329] width 38 height 10
click at [112, 14] on button "Matters" at bounding box center [118, 16] width 35 height 18
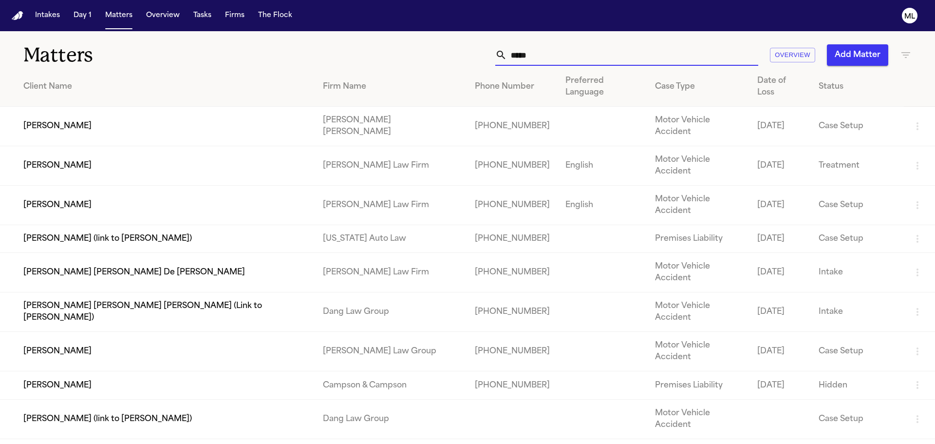
drag, startPoint x: 619, startPoint y: 56, endPoint x: 461, endPoint y: 61, distance: 158.8
click at [461, 61] on div "***** Overview Add Matter" at bounding box center [596, 54] width 629 height 21
click at [126, 253] on td "[PERSON_NAME] [PERSON_NAME] De [PERSON_NAME]" at bounding box center [157, 272] width 315 height 39
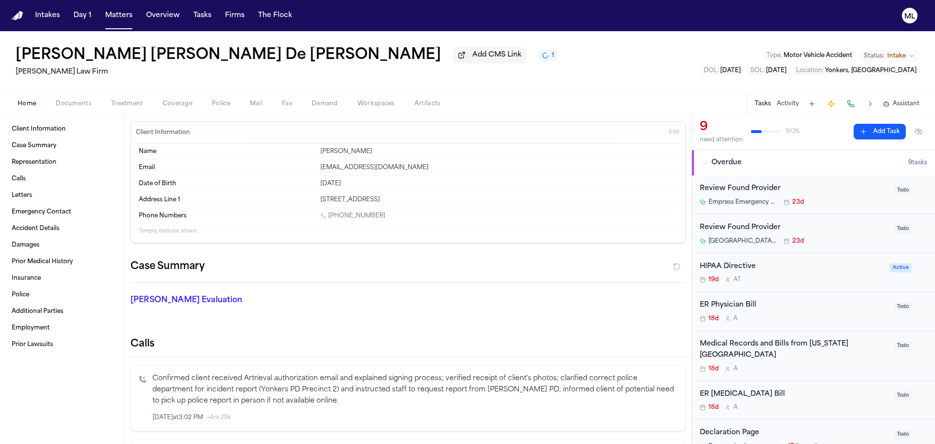
click at [825, 269] on div "HIPAA Directive" at bounding box center [792, 266] width 184 height 11
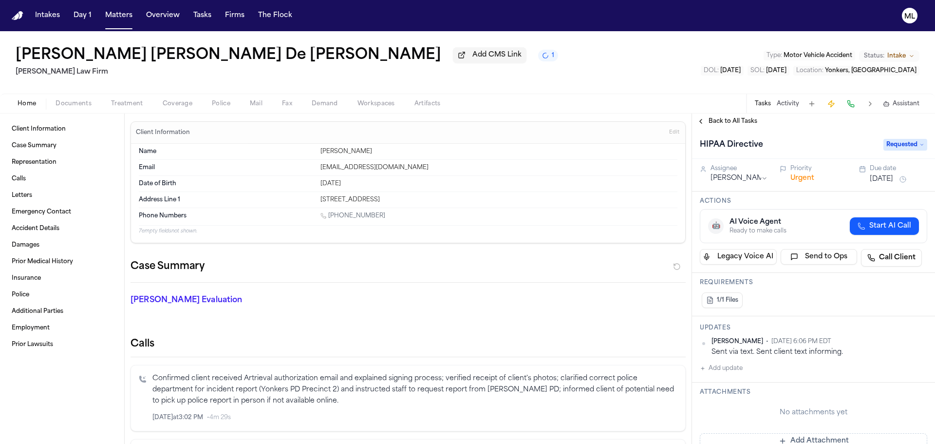
click at [880, 176] on button "[DATE]" at bounding box center [880, 179] width 23 height 10
click at [874, 254] on button "10" at bounding box center [874, 256] width 16 height 16
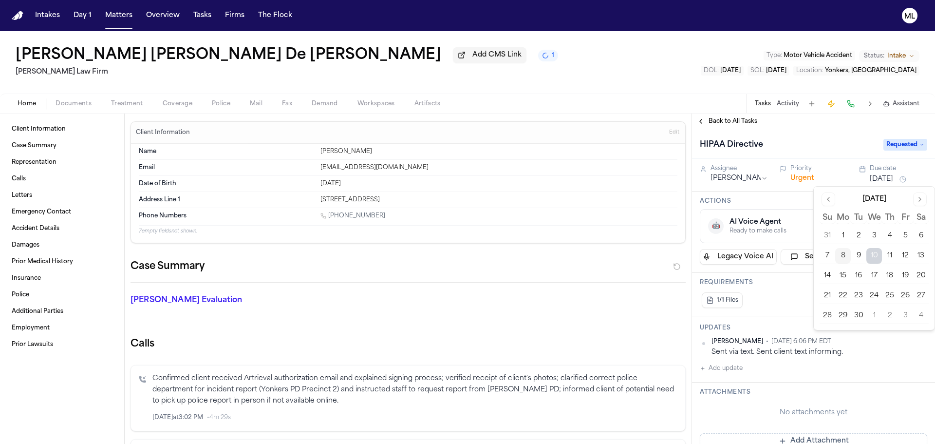
click at [723, 117] on span "Back to All Tasks" at bounding box center [732, 121] width 49 height 8
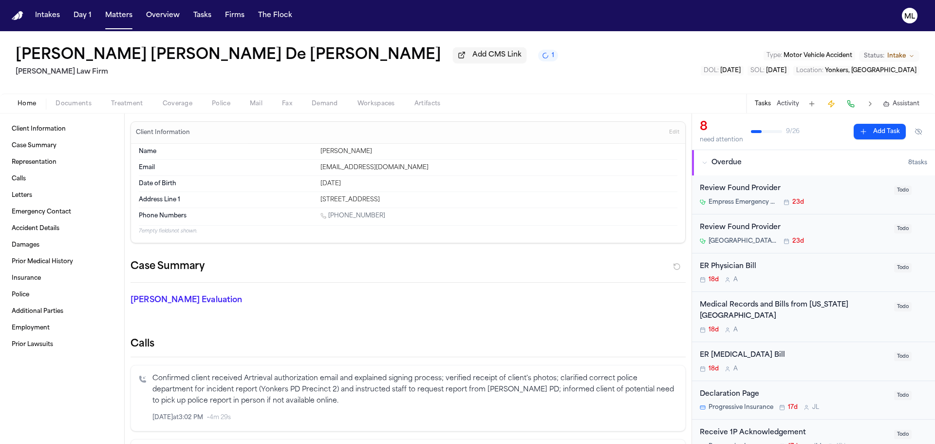
click at [845, 201] on div "Empress Emergency Medical Services (Empress EMS) 23d" at bounding box center [794, 202] width 188 height 8
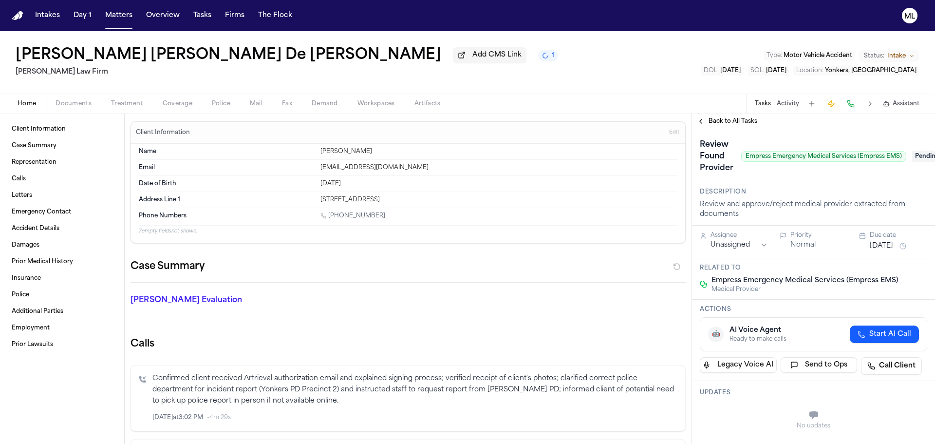
click at [917, 157] on span "Pending" at bounding box center [931, 156] width 39 height 12
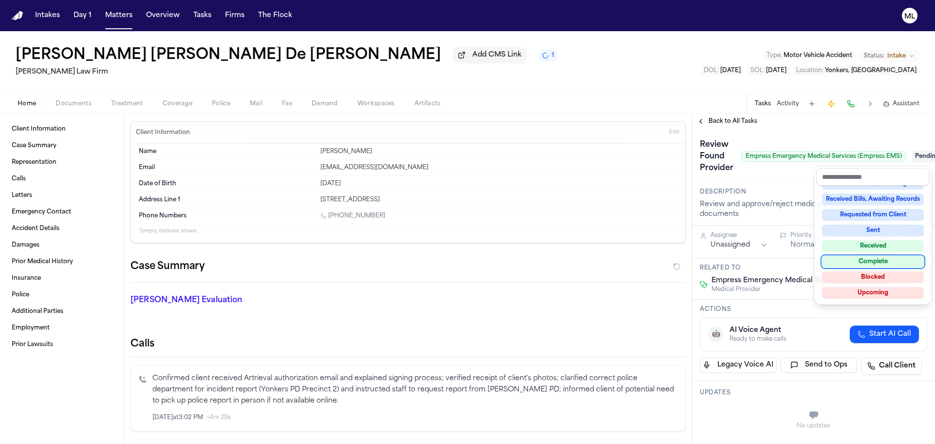
click at [886, 263] on div "Complete" at bounding box center [873, 262] width 102 height 12
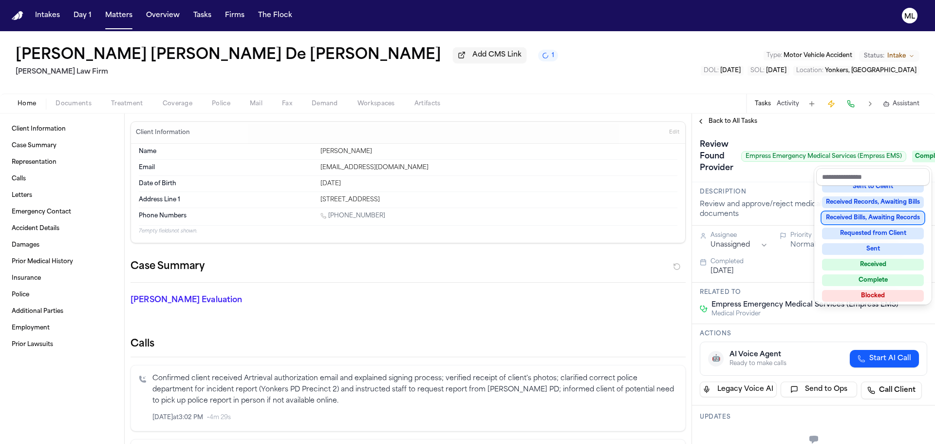
click at [721, 116] on div "**********" at bounding box center [813, 278] width 243 height 330
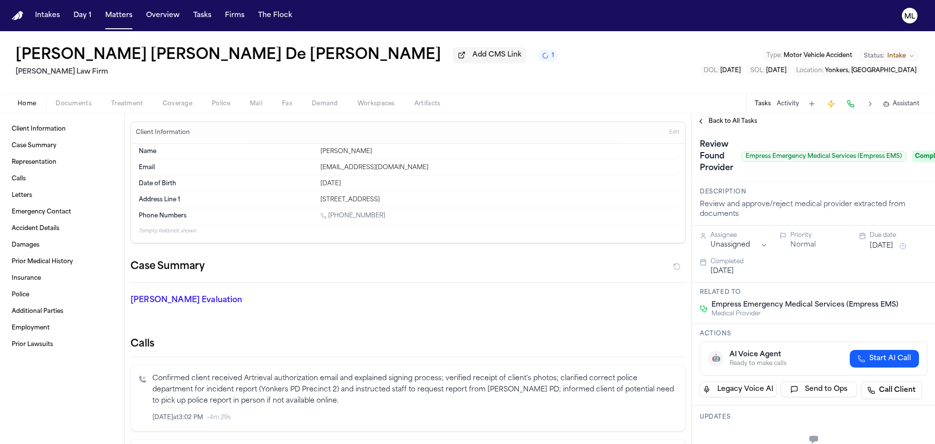
click at [722, 119] on span "Back to All Tasks" at bounding box center [732, 121] width 49 height 8
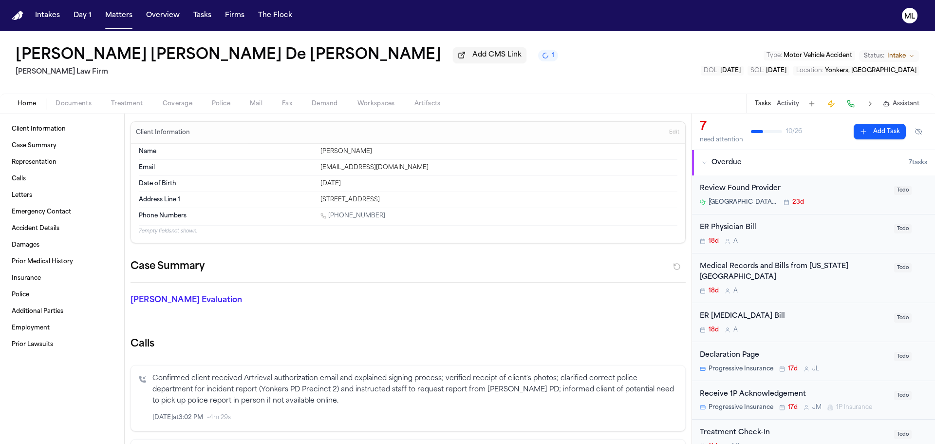
click at [868, 196] on div "Review Found Provider NewYork-[GEOGRAPHIC_DATA] (formerly [PERSON_NAME][GEOGRAP…" at bounding box center [794, 194] width 188 height 23
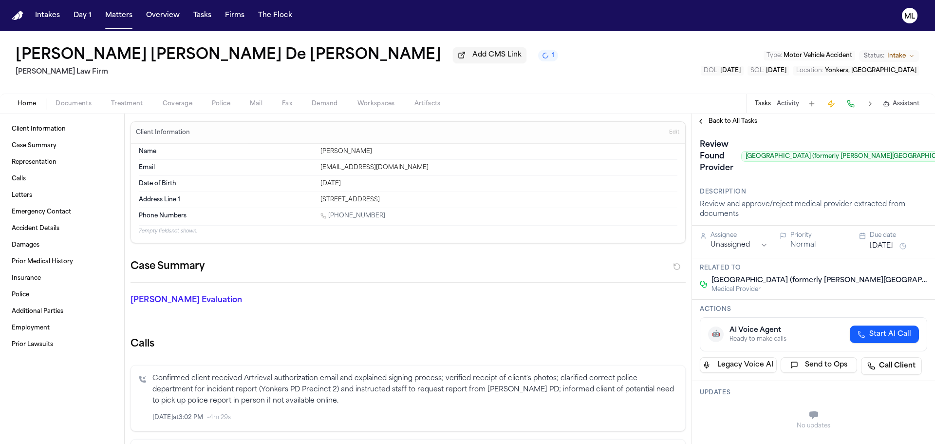
scroll to position [0, 83]
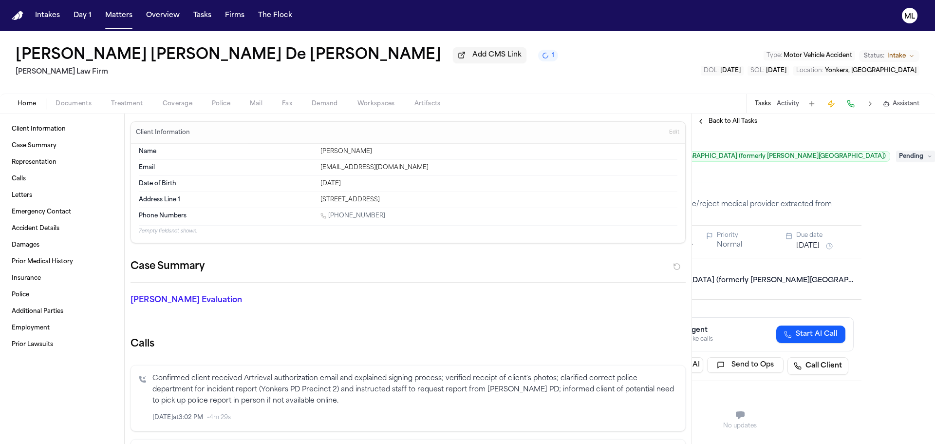
click at [897, 154] on span "Pending" at bounding box center [915, 156] width 39 height 12
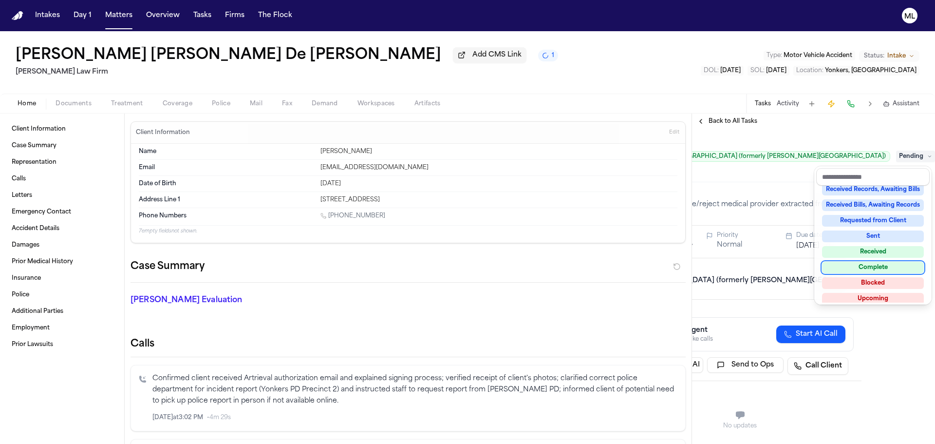
click at [881, 264] on div "Complete" at bounding box center [873, 267] width 102 height 12
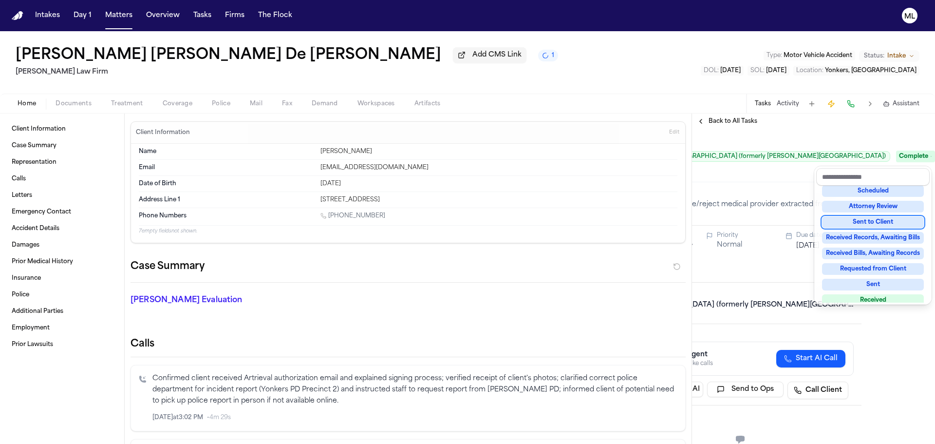
click at [718, 112] on div "[PERSON_NAME] [PERSON_NAME] De [PERSON_NAME] Add CMS Link 1 [PERSON_NAME] Law F…" at bounding box center [467, 237] width 935 height 412
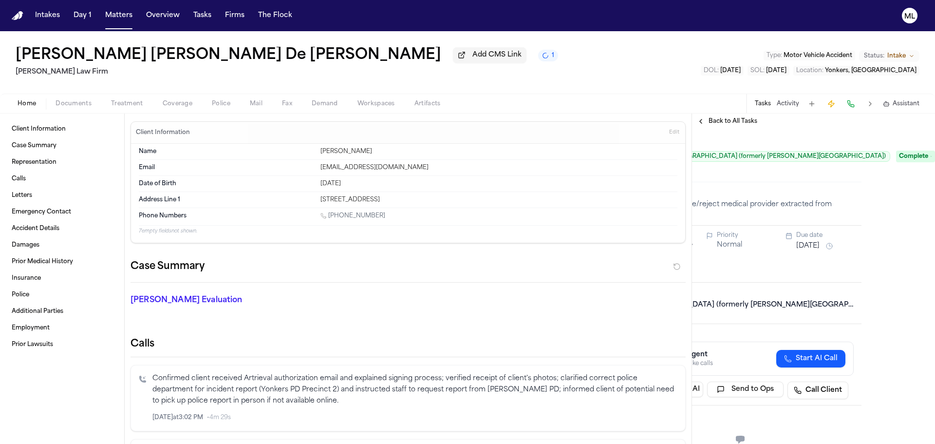
click at [718, 117] on div "Back to All Tasks" at bounding box center [813, 121] width 243 height 16
click at [718, 122] on span "Back to All Tasks" at bounding box center [732, 121] width 49 height 8
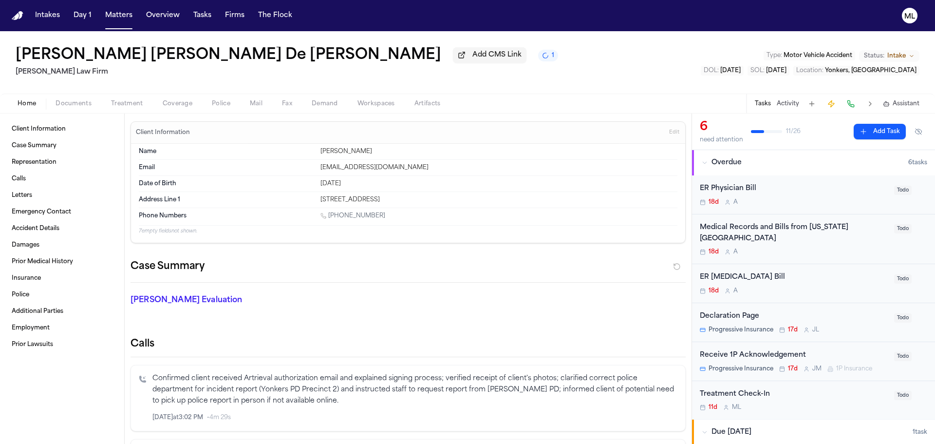
scroll to position [97, 0]
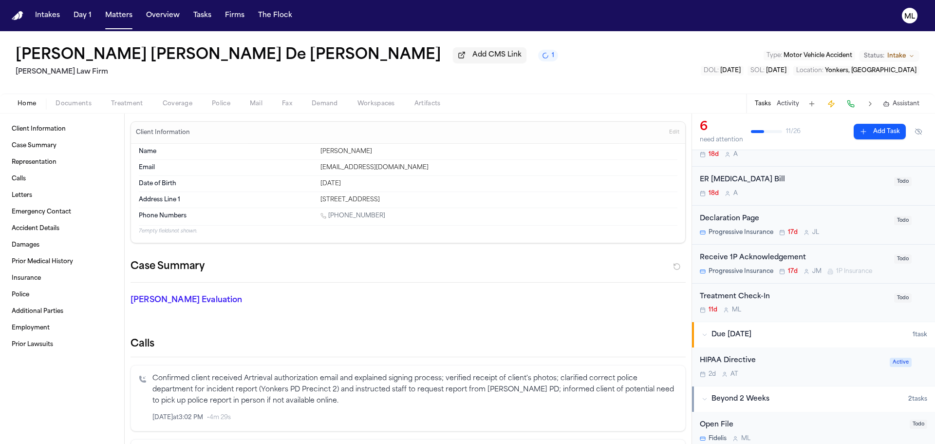
click at [823, 305] on div "Treatment Check-In 11d M L" at bounding box center [794, 302] width 188 height 23
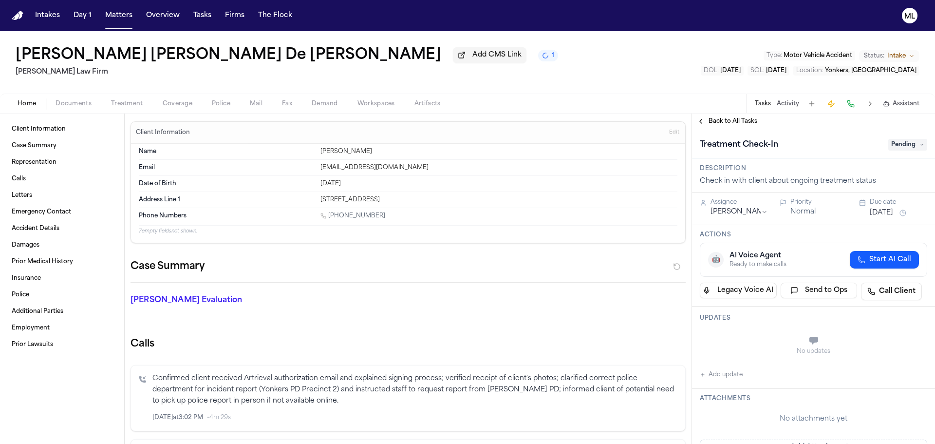
click at [889, 210] on button "[DATE]" at bounding box center [880, 213] width 23 height 10
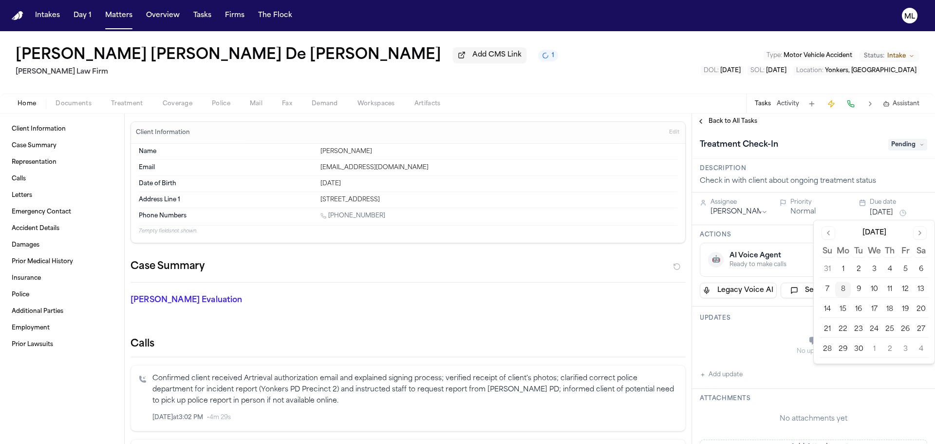
click at [879, 291] on button "10" at bounding box center [874, 289] width 16 height 16
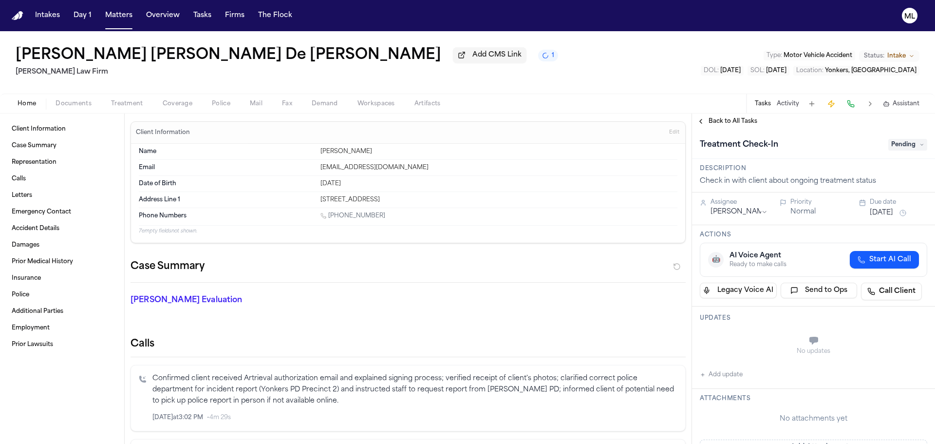
click at [705, 112] on div "Home Documents Treatment Coverage Police Mail Fax Demand Workspaces Artifacts T…" at bounding box center [467, 102] width 935 height 19
click at [708, 117] on span "Back to All Tasks" at bounding box center [732, 121] width 49 height 8
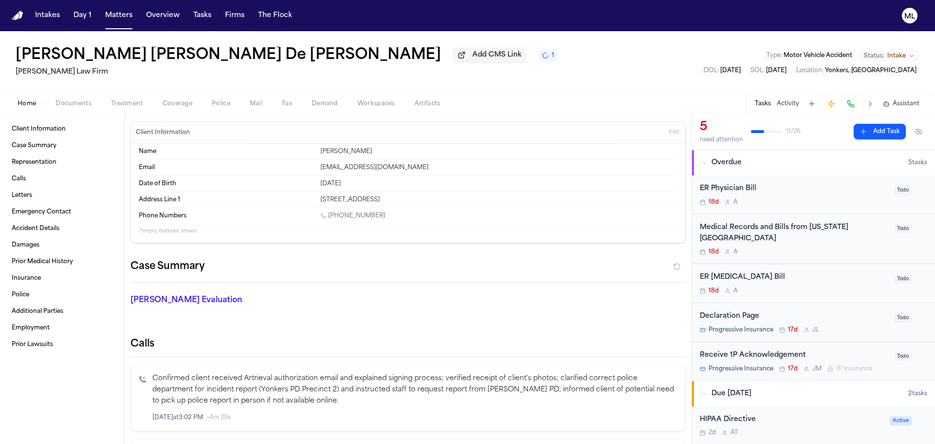
click at [82, 104] on span "Documents" at bounding box center [73, 104] width 36 height 8
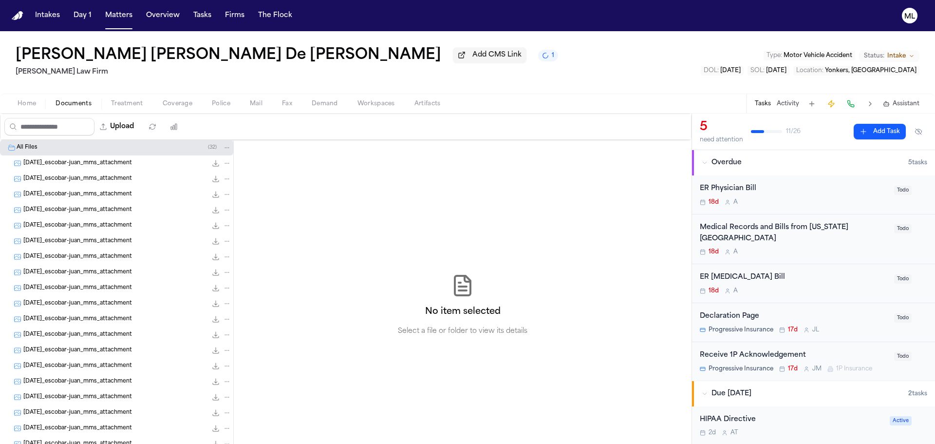
click at [126, 105] on span "Treatment" at bounding box center [127, 104] width 32 height 8
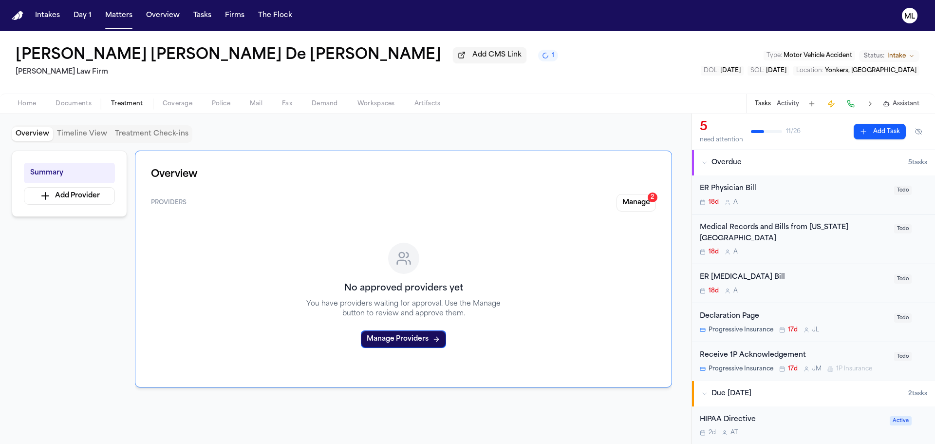
click at [636, 194] on button "Manage 2" at bounding box center [635, 203] width 39 height 18
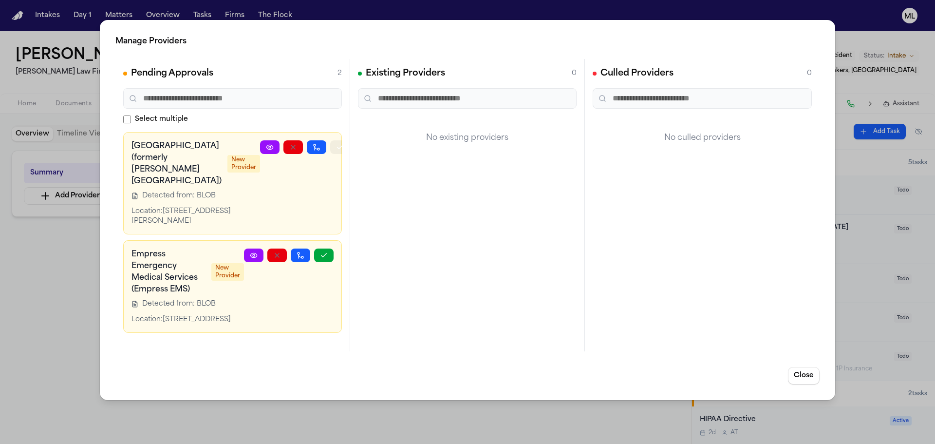
click at [330, 151] on button "button" at bounding box center [339, 147] width 19 height 14
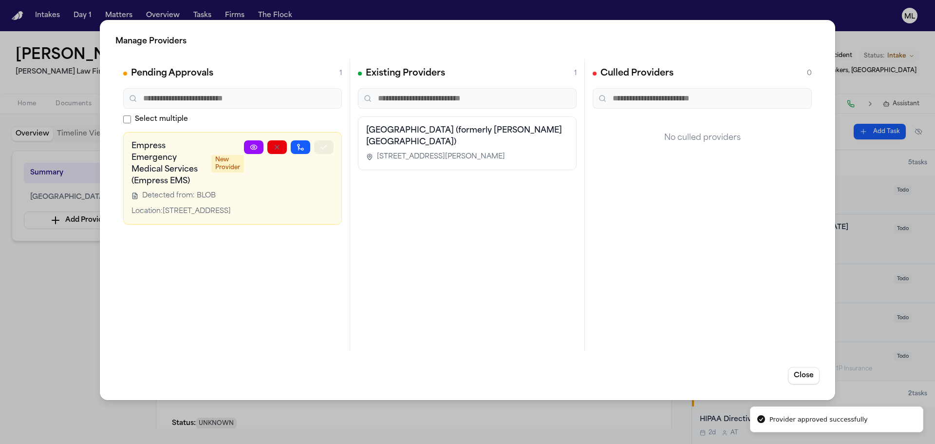
click at [322, 149] on icon "button" at bounding box center [324, 147] width 8 height 8
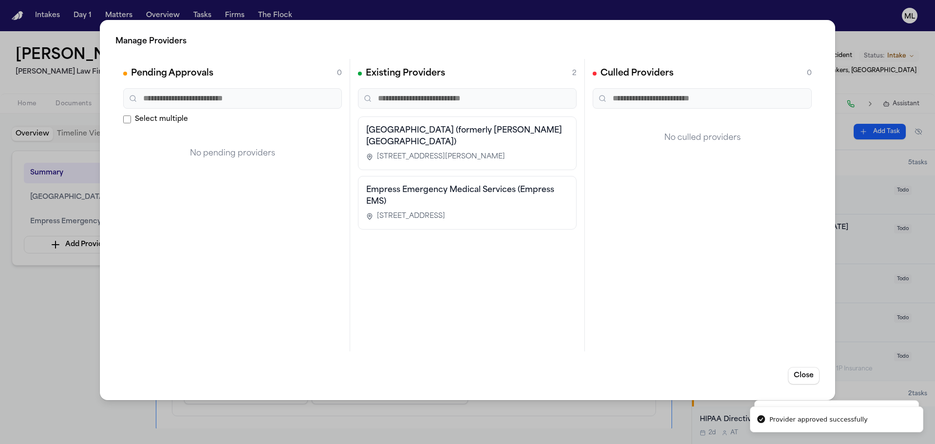
click at [50, 338] on div "Manage Providers Pending Approvals 0 Select multiple No pending providers Exist…" at bounding box center [467, 222] width 935 height 444
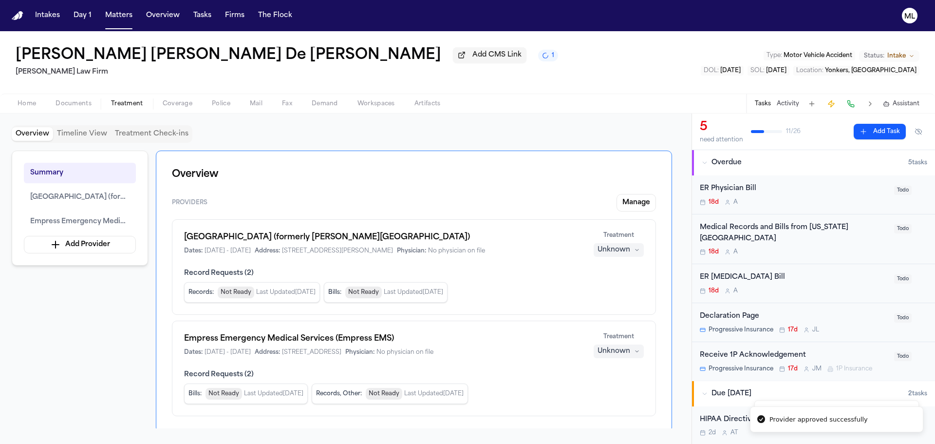
click at [622, 250] on div "Unknown" at bounding box center [613, 250] width 33 height 10
click at [612, 284] on span "Completed" at bounding box center [606, 287] width 38 height 10
click at [613, 350] on div "Unknown" at bounding box center [613, 351] width 33 height 10
click at [614, 383] on span "Completed" at bounding box center [606, 388] width 38 height 10
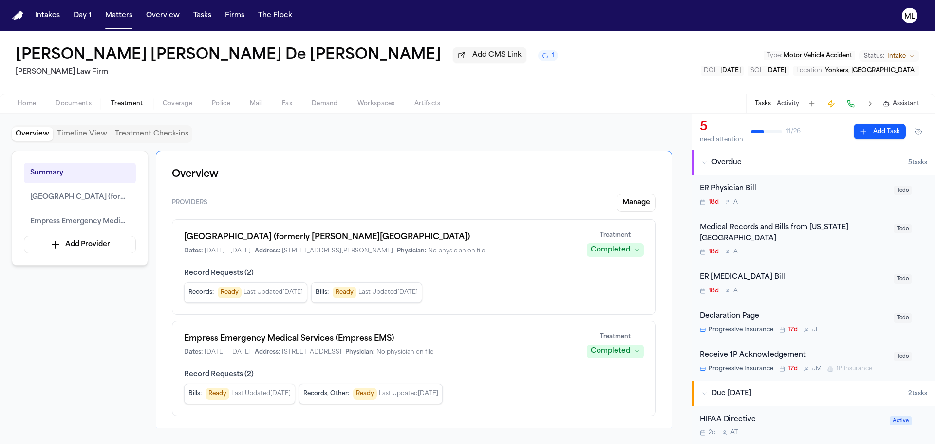
click at [591, 109] on div "Home Documents Treatment Coverage Police Mail Fax Demand Workspaces Artifacts T…" at bounding box center [467, 102] width 935 height 19
click at [115, 16] on button "Matters" at bounding box center [118, 16] width 35 height 18
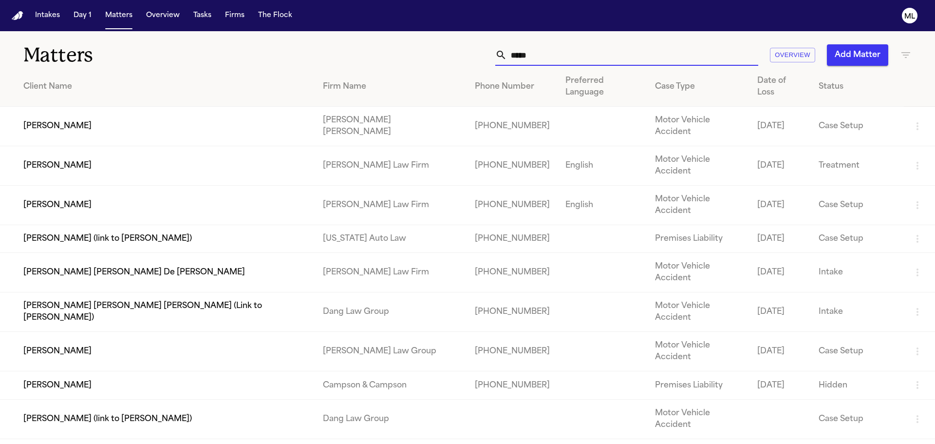
drag, startPoint x: 600, startPoint y: 58, endPoint x: 344, endPoint y: 39, distance: 256.8
click at [341, 42] on div "Matters ***** Overview Add Matter" at bounding box center [467, 49] width 935 height 36
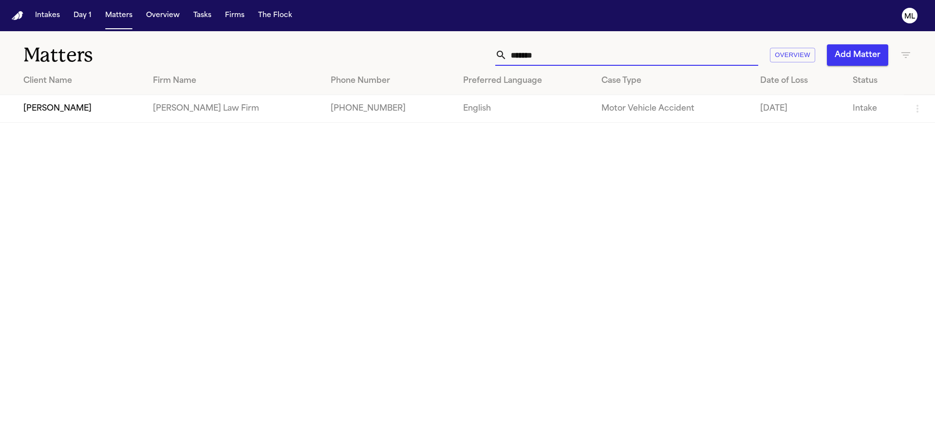
type input "*******"
click at [121, 116] on td "[PERSON_NAME]" at bounding box center [72, 109] width 145 height 28
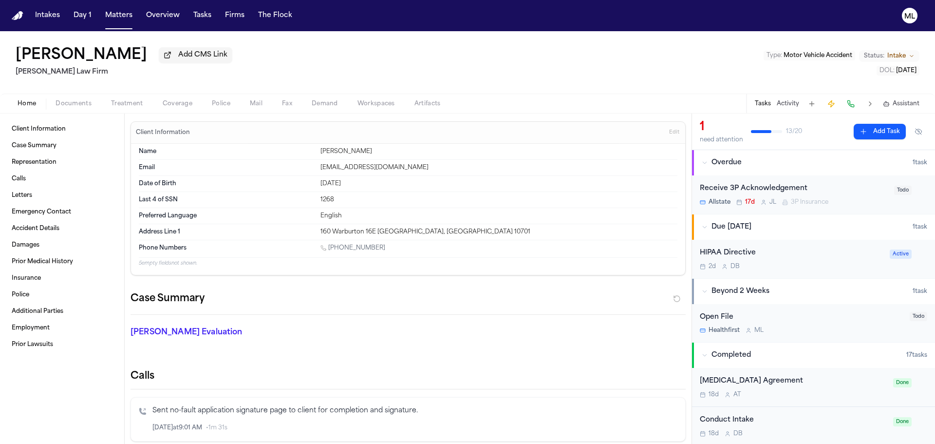
click at [832, 262] on div "2d D B" at bounding box center [792, 266] width 184 height 8
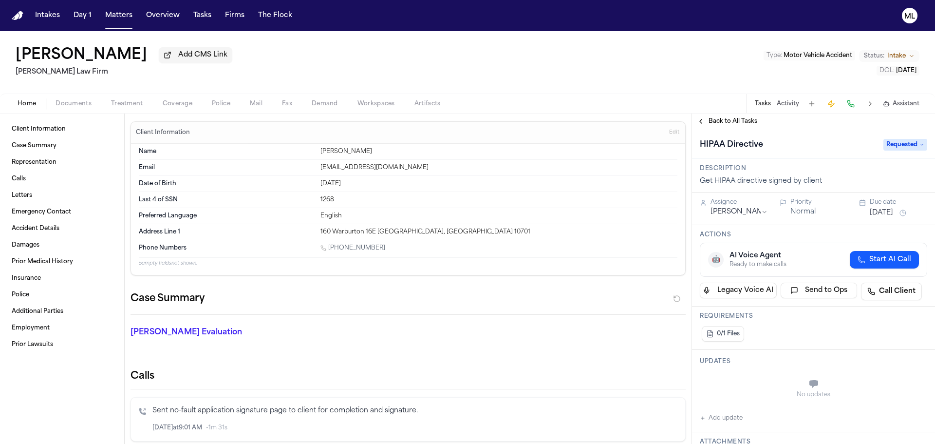
drag, startPoint x: 889, startPoint y: 152, endPoint x: 892, endPoint y: 145, distance: 8.2
click at [890, 151] on div "HIPAA Directive Requested" at bounding box center [813, 144] width 243 height 30
click at [892, 145] on span "Requested" at bounding box center [905, 145] width 44 height 12
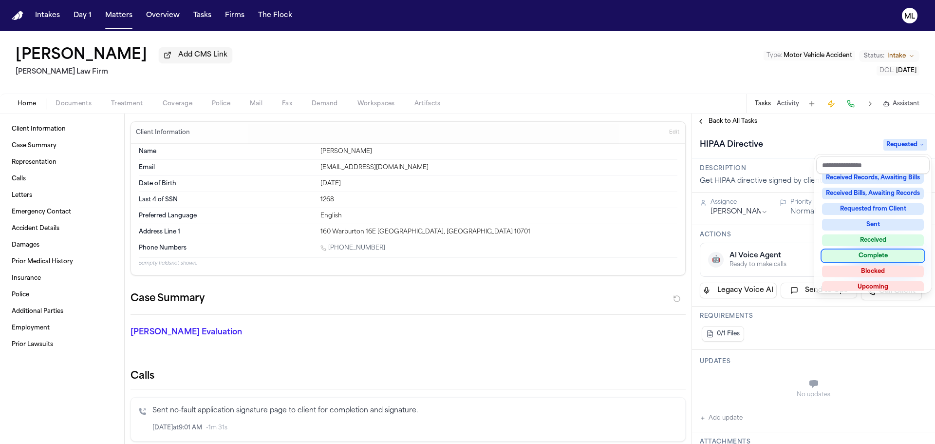
click at [873, 251] on div "Complete" at bounding box center [873, 256] width 102 height 12
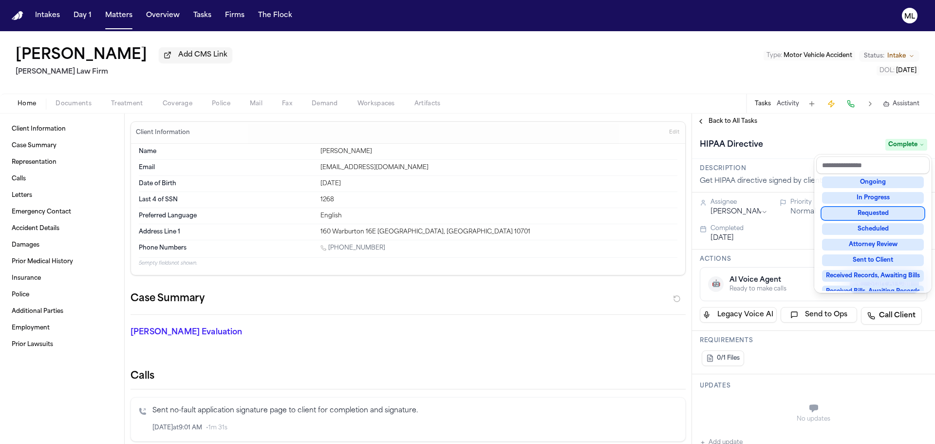
click at [730, 119] on div "**********" at bounding box center [813, 278] width 243 height 330
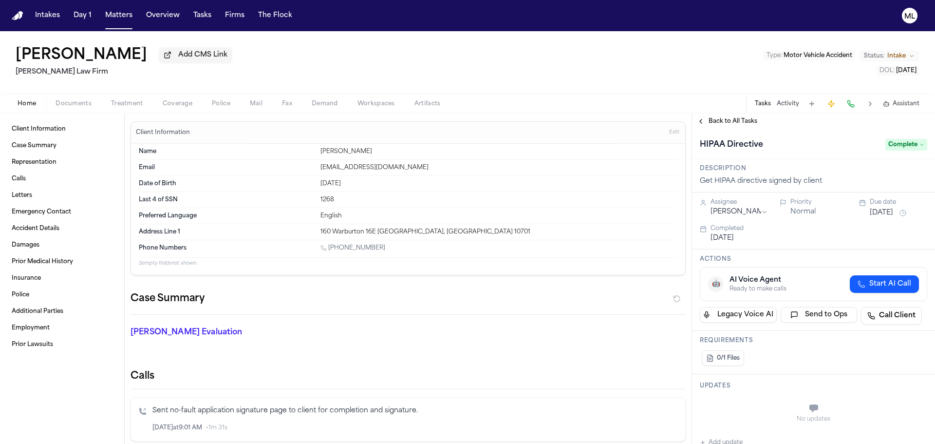
click at [730, 119] on span "Back to All Tasks" at bounding box center [732, 121] width 49 height 8
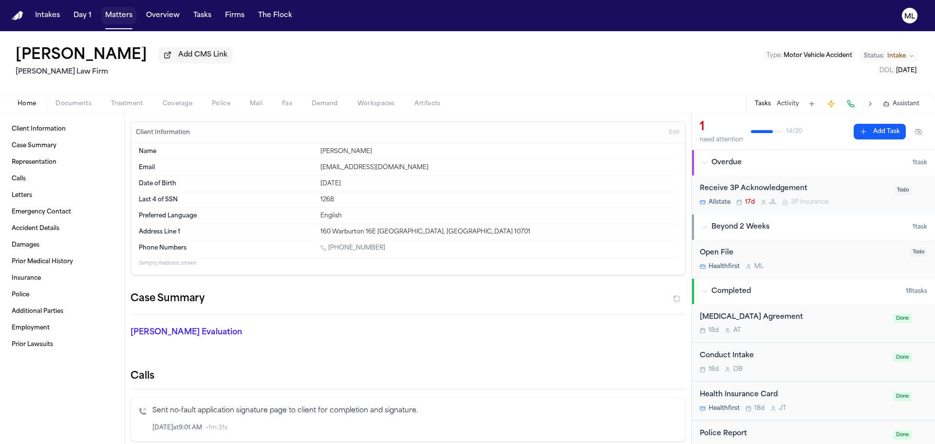
drag, startPoint x: 115, startPoint y: 18, endPoint x: 240, endPoint y: 25, distance: 124.9
click at [115, 18] on button "Matters" at bounding box center [118, 16] width 35 height 18
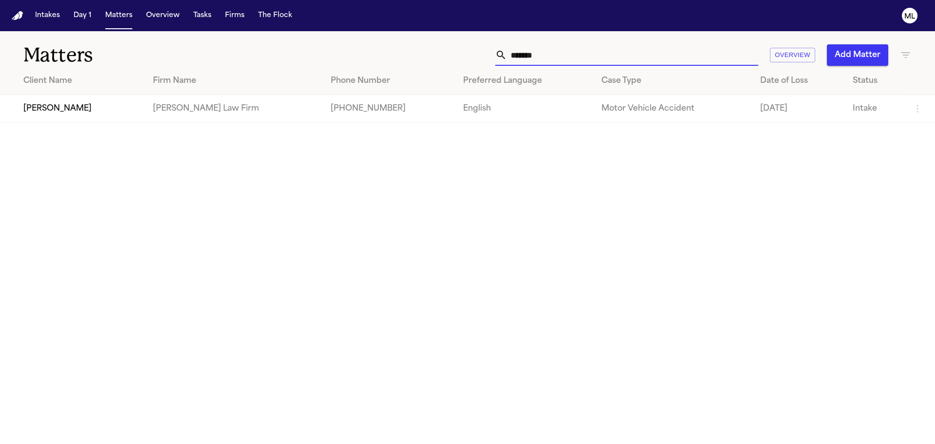
drag, startPoint x: 555, startPoint y: 54, endPoint x: 413, endPoint y: 53, distance: 142.7
click at [413, 53] on div "******* Overview Add Matter" at bounding box center [596, 54] width 629 height 21
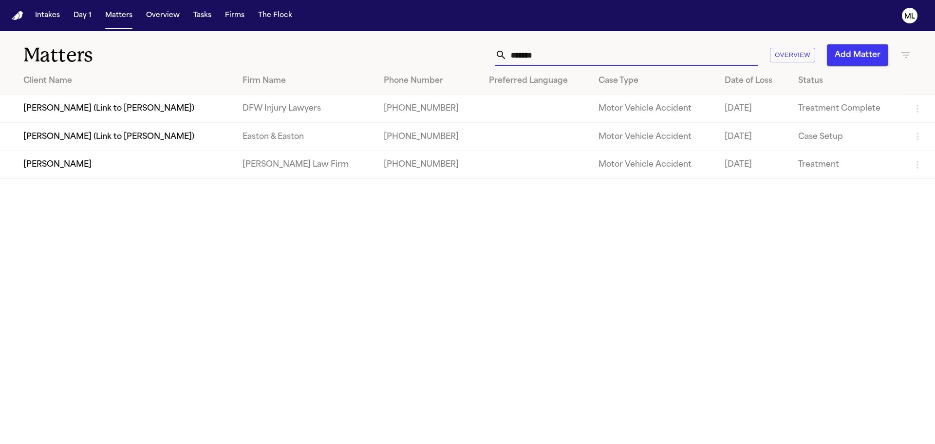
type input "*******"
click at [36, 172] on td "[PERSON_NAME]" at bounding box center [117, 164] width 235 height 28
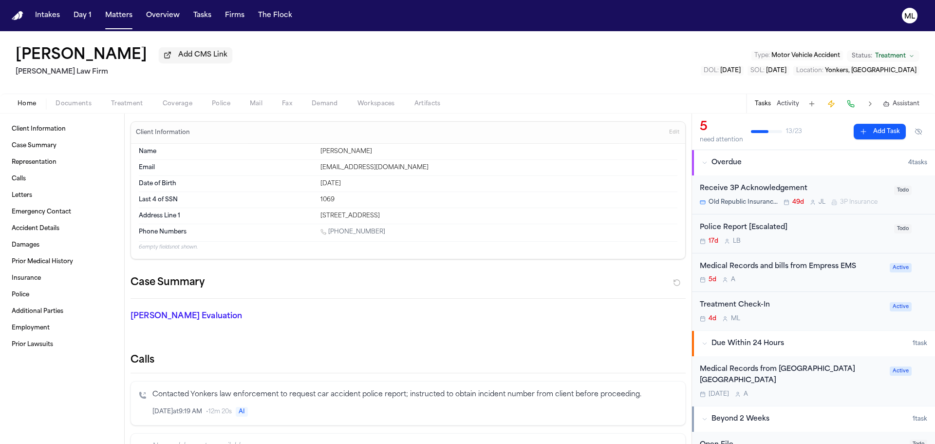
click at [83, 102] on span "Documents" at bounding box center [73, 104] width 36 height 8
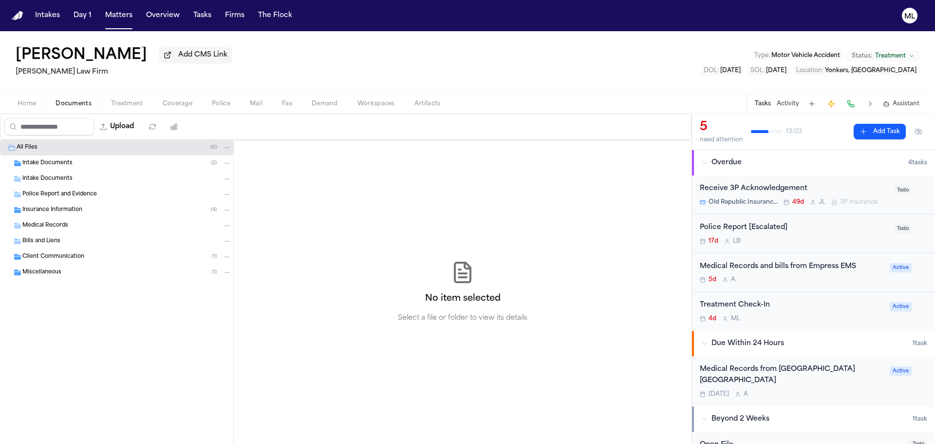
click at [63, 158] on div "Intake Documents ( 2 )" at bounding box center [116, 163] width 233 height 16
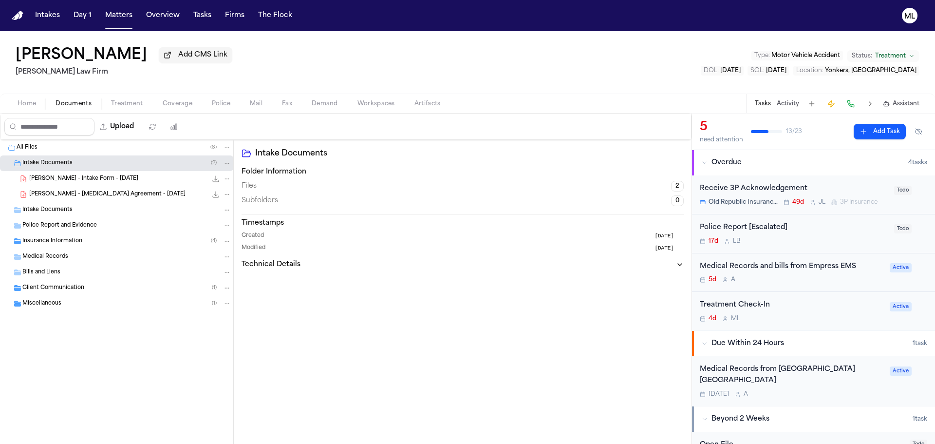
click at [78, 177] on span "[PERSON_NAME] - Intake Form - [DATE]" at bounding box center [83, 179] width 109 height 8
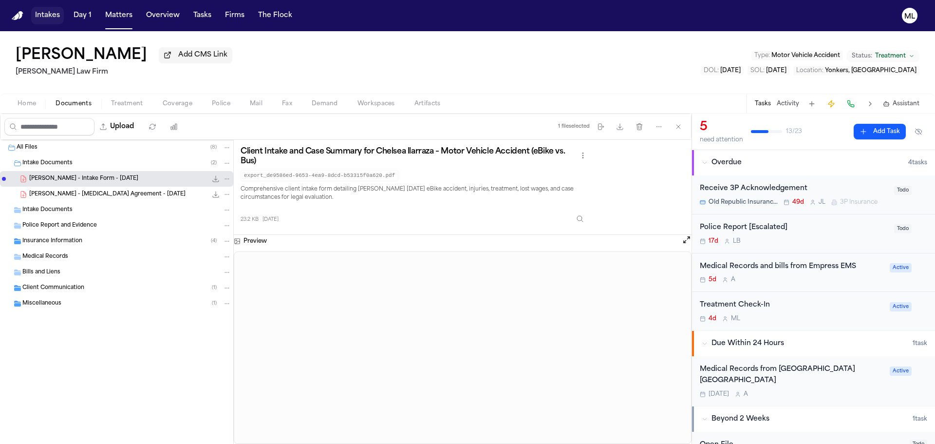
click at [37, 16] on button "Intakes" at bounding box center [47, 16] width 33 height 18
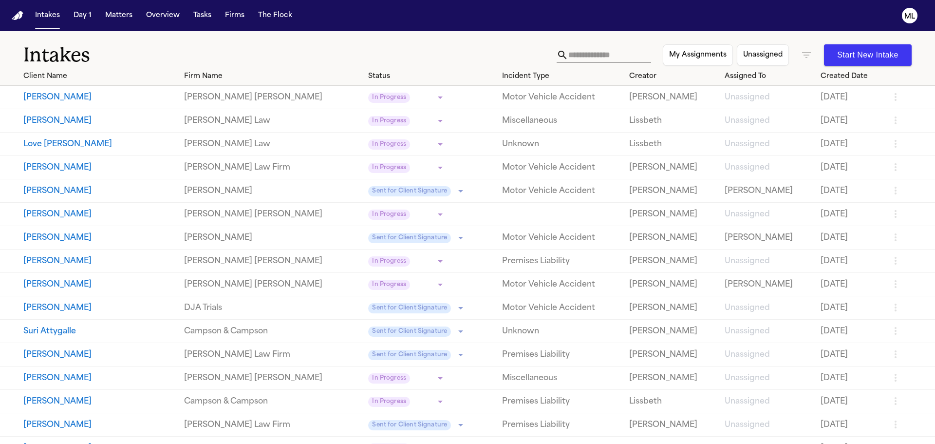
click at [800, 57] on icon "button" at bounding box center [806, 55] width 12 height 12
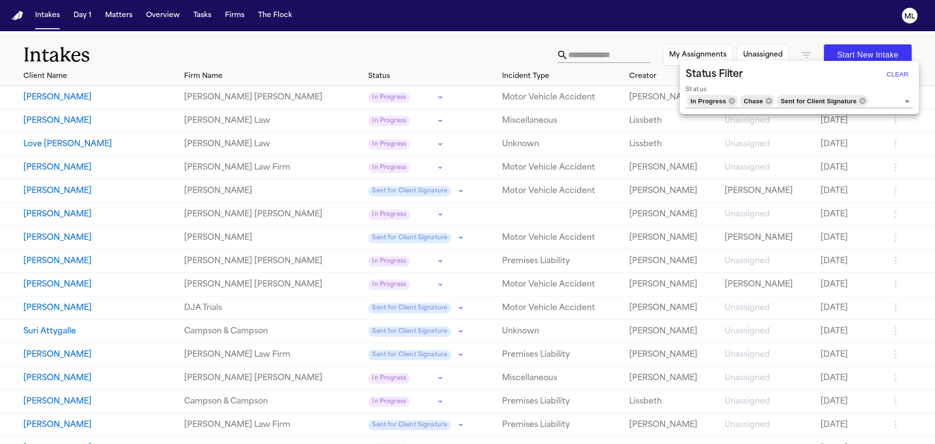
click at [895, 100] on icon "Clear" at bounding box center [894, 101] width 6 height 6
click at [891, 77] on div at bounding box center [467, 222] width 935 height 444
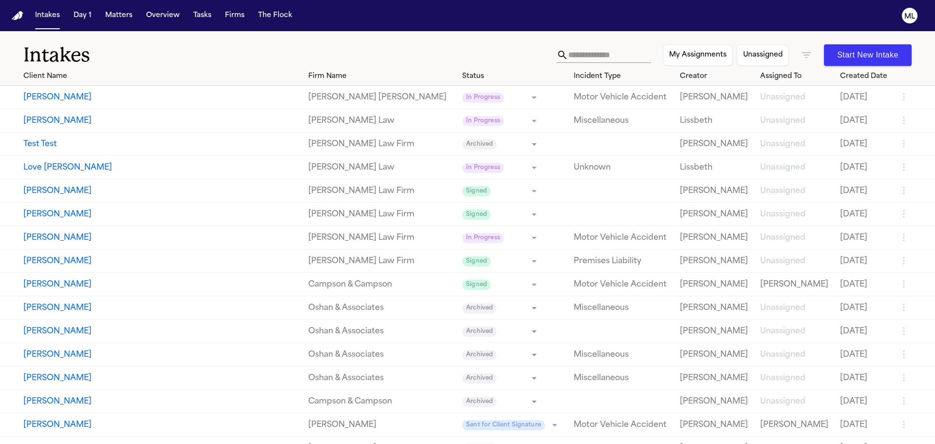
click at [573, 51] on input "text" at bounding box center [609, 55] width 83 height 16
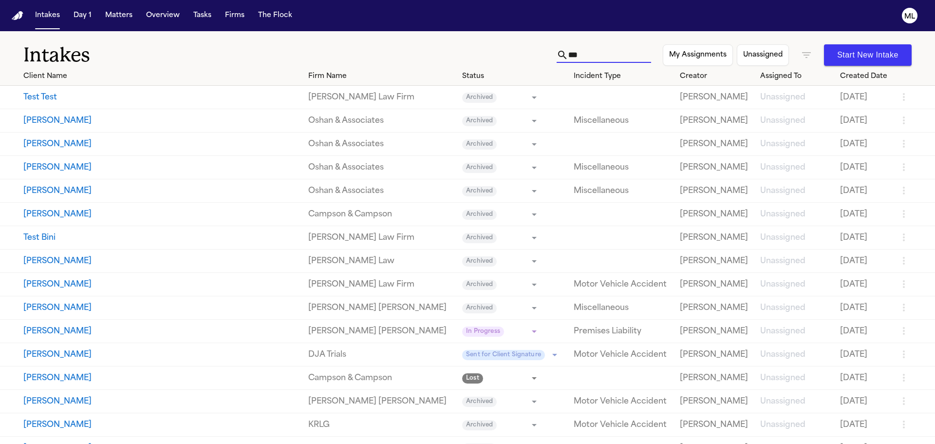
click at [573, 51] on input "***" at bounding box center [609, 55] width 83 height 16
click at [568, 59] on input "***" at bounding box center [609, 55] width 83 height 16
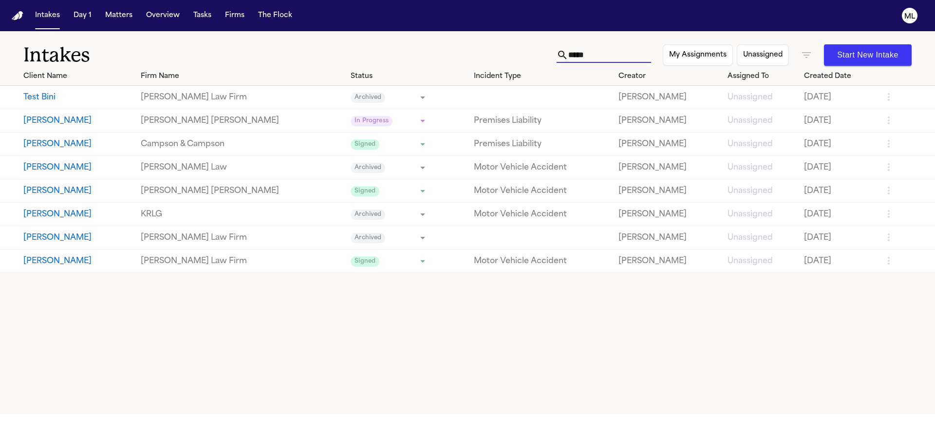
type input "*****"
click at [80, 259] on button "[PERSON_NAME]" at bounding box center [78, 261] width 110 height 12
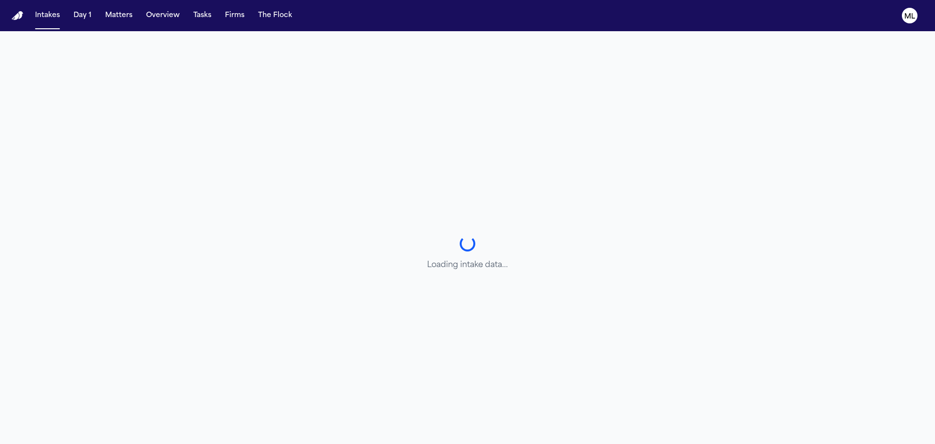
select select "**********"
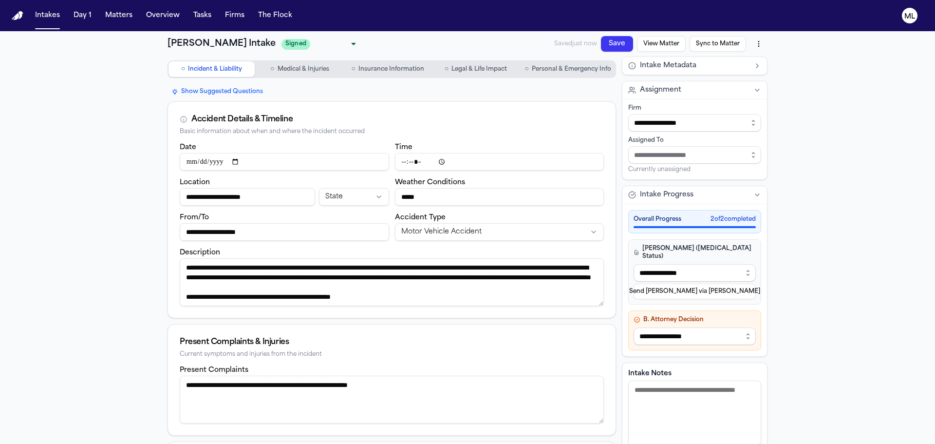
click at [539, 71] on span "Personal & Emergency Info" at bounding box center [571, 69] width 79 height 8
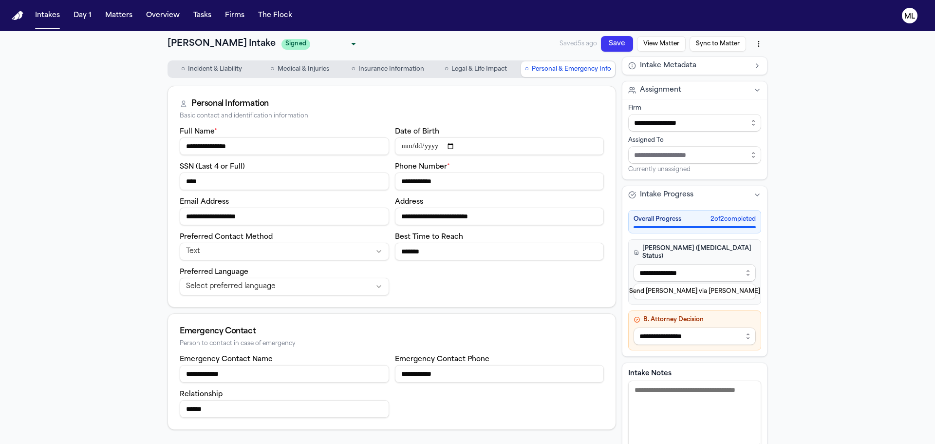
click at [466, 69] on span "Legal & Life Impact" at bounding box center [478, 69] width 55 height 8
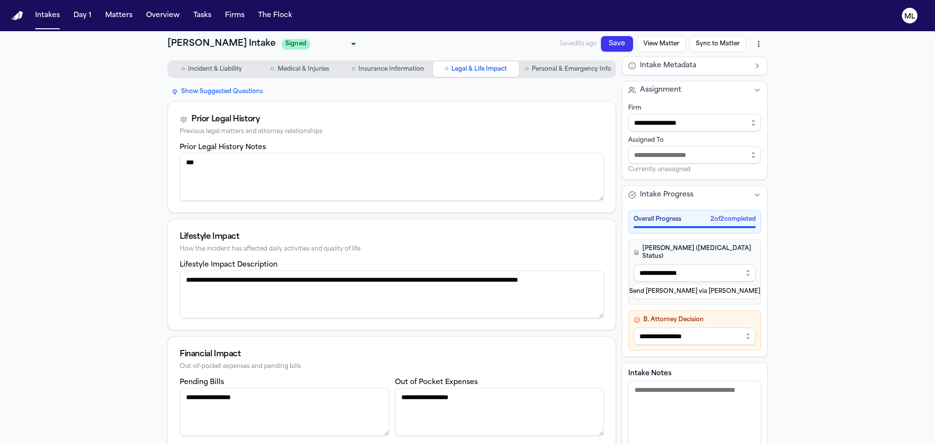
click at [389, 69] on span "Insurance Information" at bounding box center [391, 69] width 66 height 8
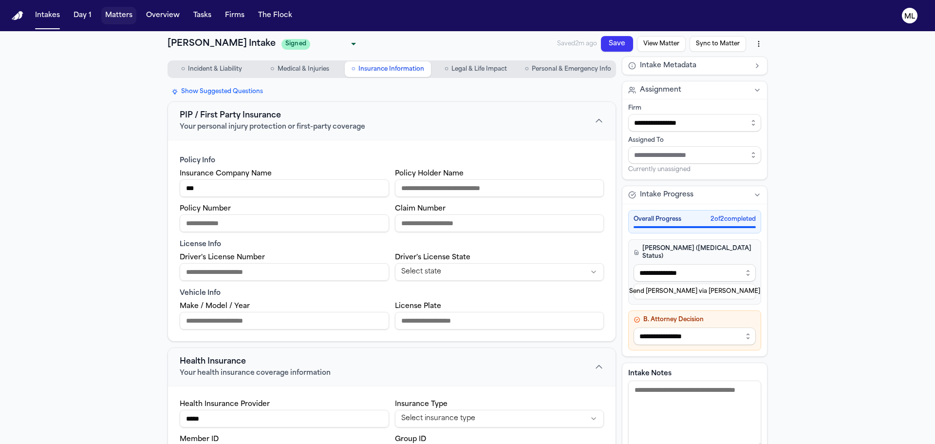
click at [116, 16] on button "Matters" at bounding box center [118, 16] width 35 height 18
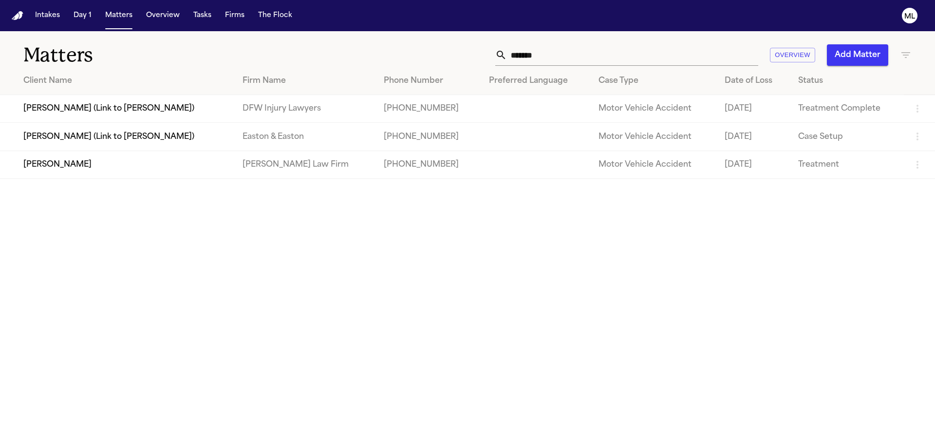
drag, startPoint x: 492, startPoint y: 56, endPoint x: 456, endPoint y: 60, distance: 35.7
click at [456, 60] on div "******* Overview Add Matter" at bounding box center [596, 54] width 629 height 21
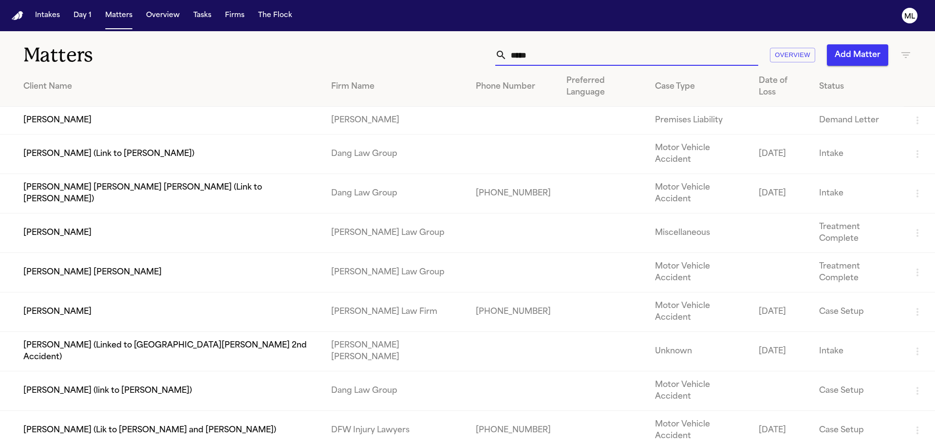
type input "****"
click at [207, 292] on td "[PERSON_NAME]" at bounding box center [161, 311] width 323 height 39
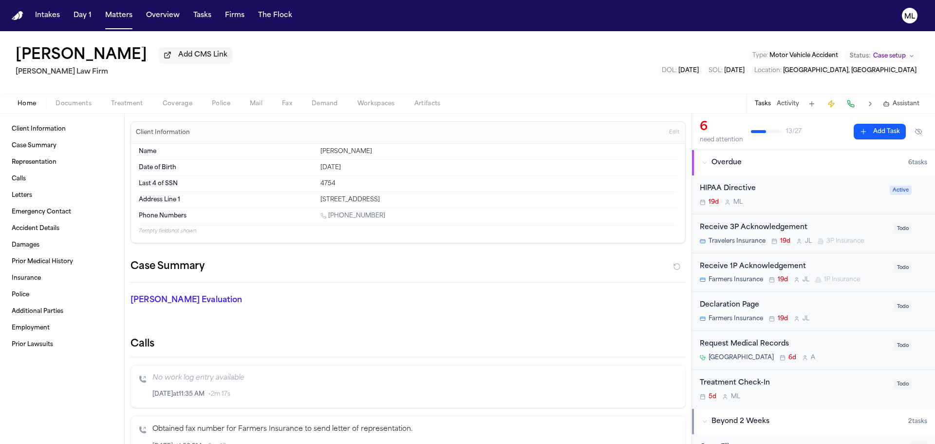
click at [820, 192] on div "HIPAA Directive" at bounding box center [792, 188] width 184 height 11
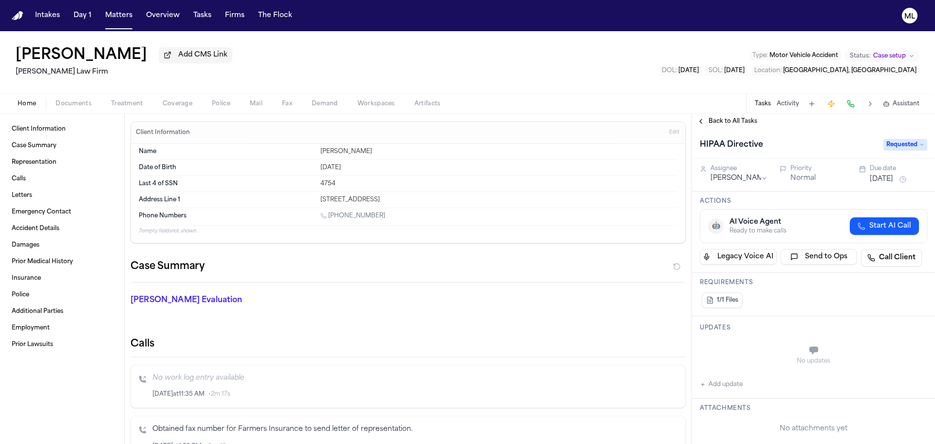
click at [899, 148] on span "Requested" at bounding box center [905, 145] width 44 height 12
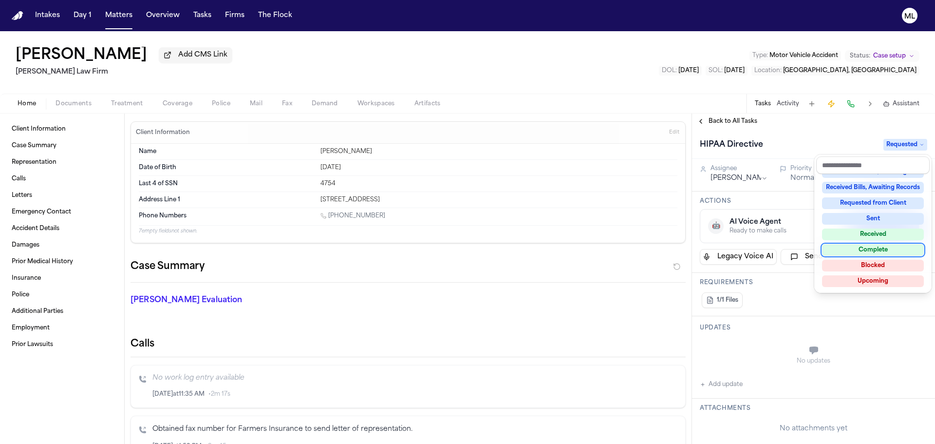
click at [862, 253] on div "Complete" at bounding box center [873, 250] width 102 height 12
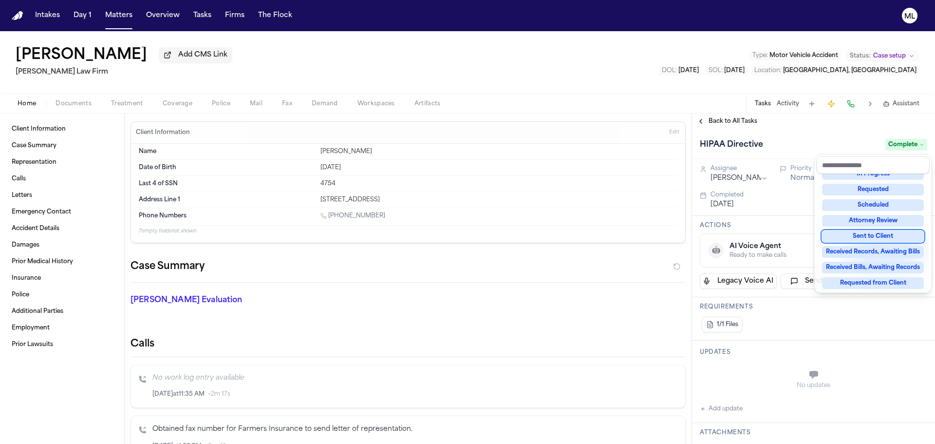
click at [710, 115] on div "Back to All Tasks HIPAA Directive Complete Assignee Michelle Landazabal Priorit…" at bounding box center [813, 278] width 243 height 330
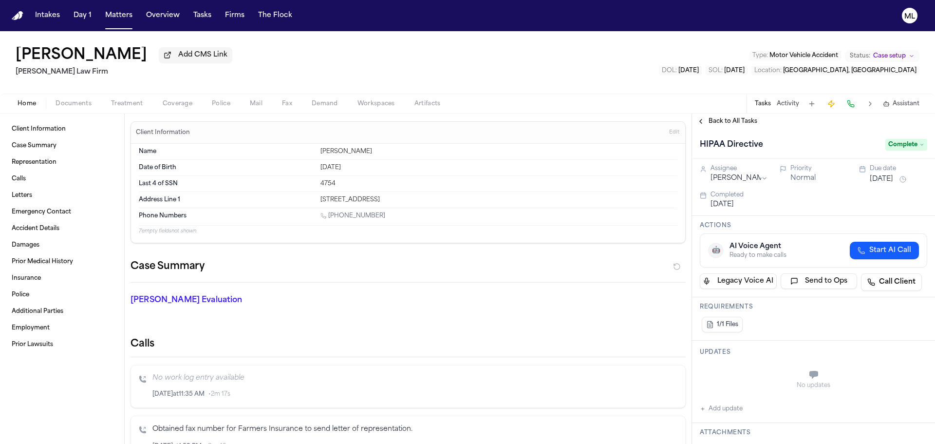
click at [725, 123] on span "Back to All Tasks" at bounding box center [732, 121] width 49 height 8
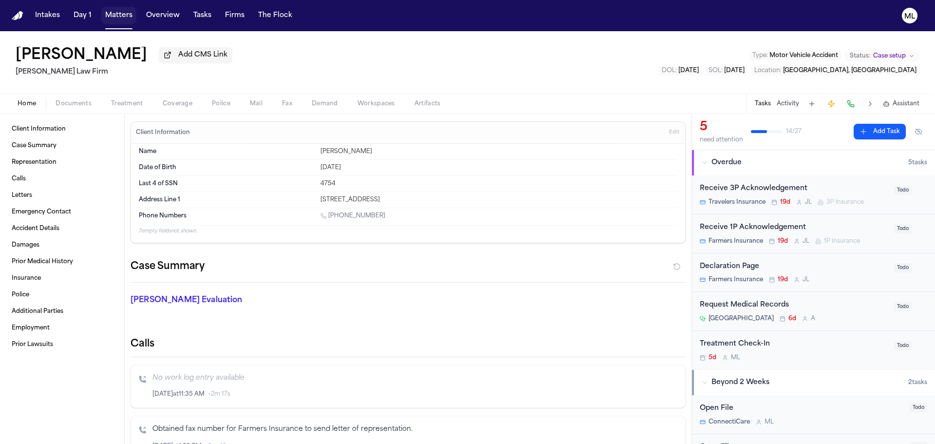
click at [127, 18] on button "Matters" at bounding box center [118, 16] width 35 height 18
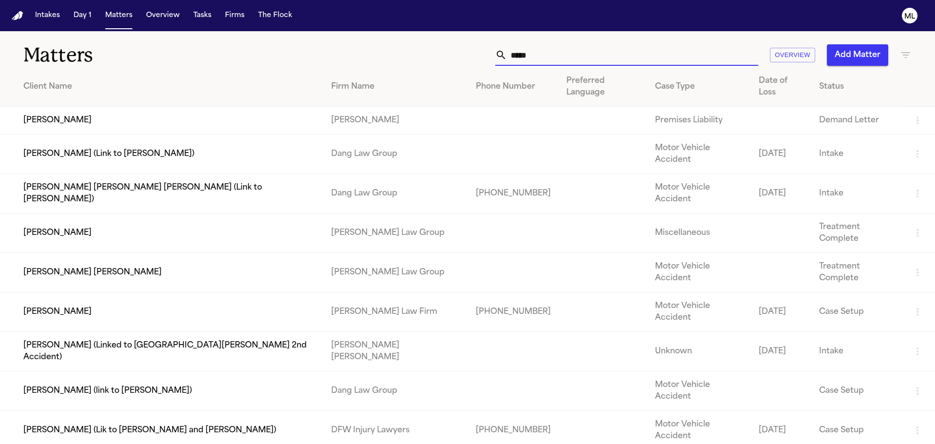
drag, startPoint x: 559, startPoint y: 63, endPoint x: 480, endPoint y: 48, distance: 80.3
click at [483, 57] on div "**** Overview Add Matter" at bounding box center [596, 54] width 629 height 21
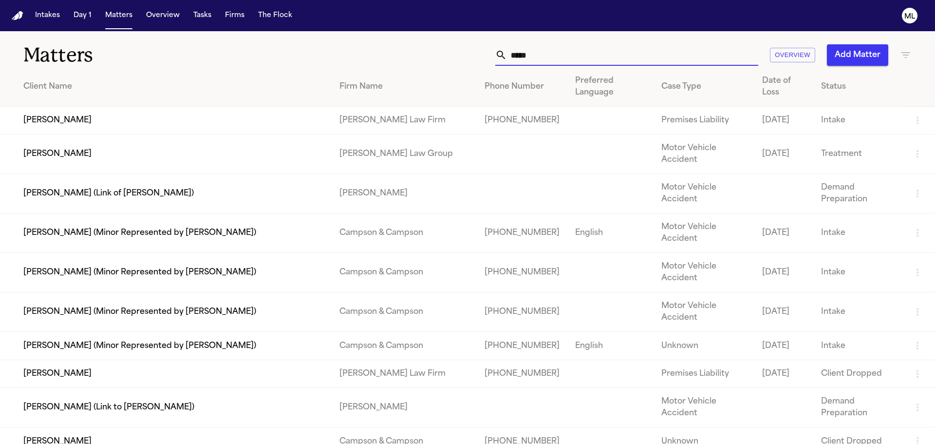
type input "*****"
click at [102, 107] on td "[PERSON_NAME]" at bounding box center [166, 121] width 332 height 28
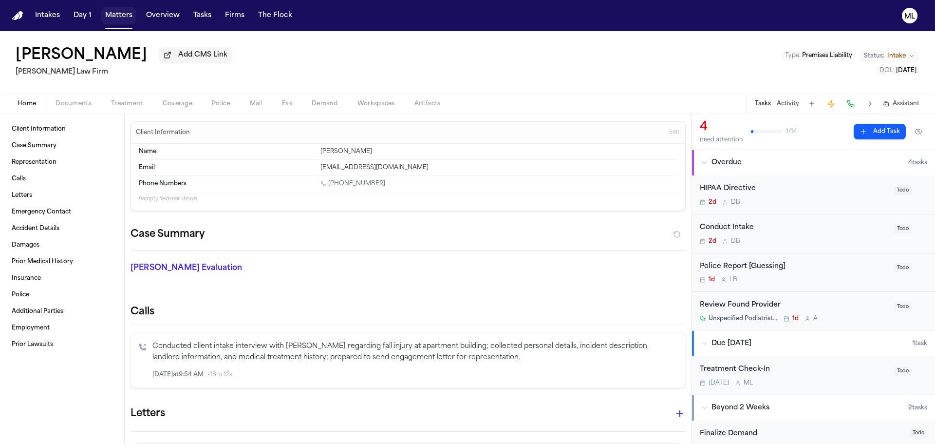
click at [111, 12] on button "Matters" at bounding box center [118, 16] width 35 height 18
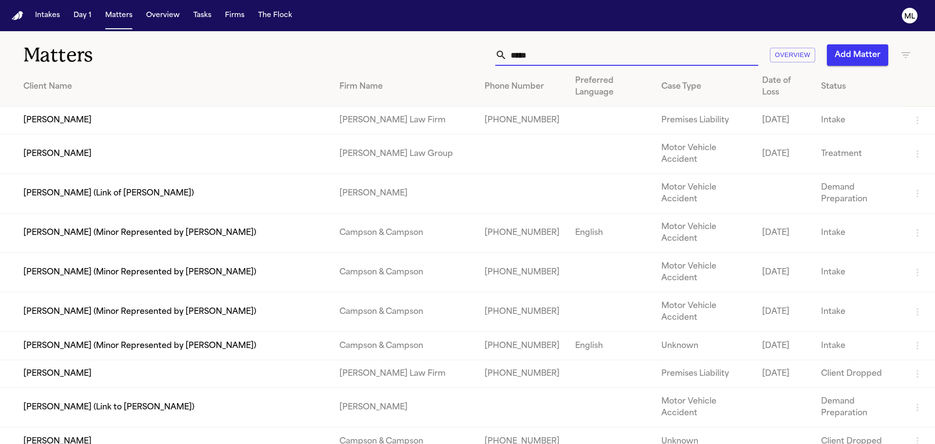
drag, startPoint x: 531, startPoint y: 52, endPoint x: 468, endPoint y: 39, distance: 64.4
click at [468, 40] on div "Matters ***** Overview Add Matter" at bounding box center [467, 49] width 935 height 36
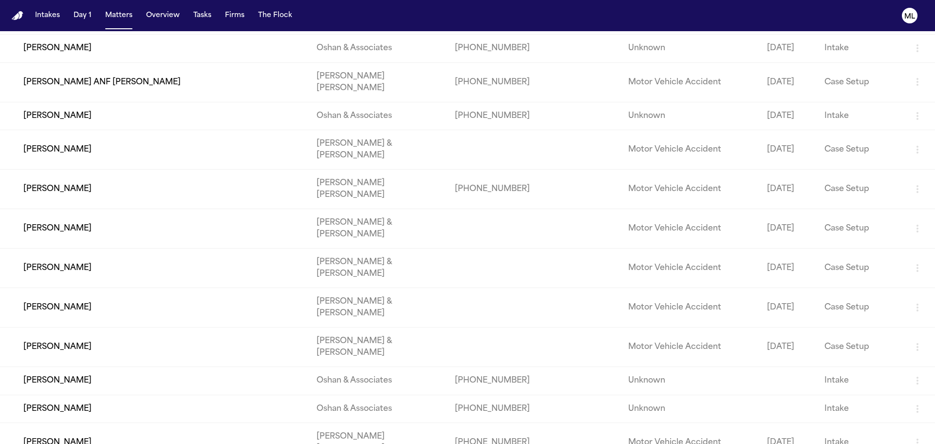
scroll to position [730, 0]
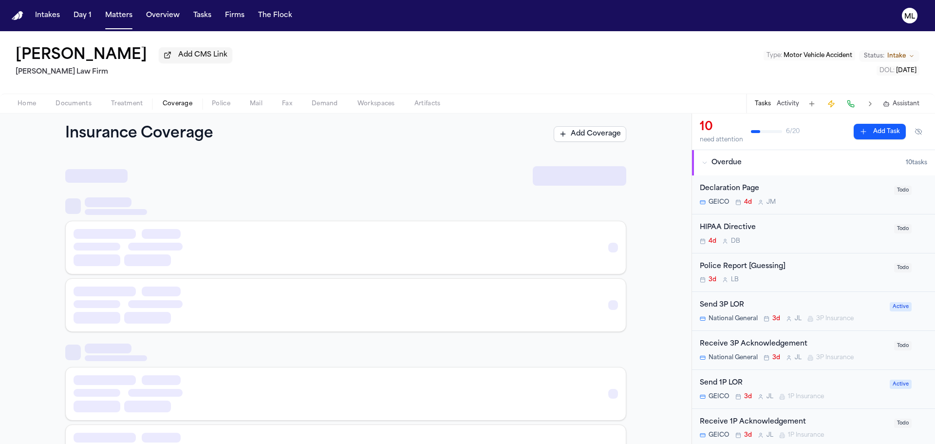
click at [167, 103] on span "Coverage" at bounding box center [178, 104] width 30 height 8
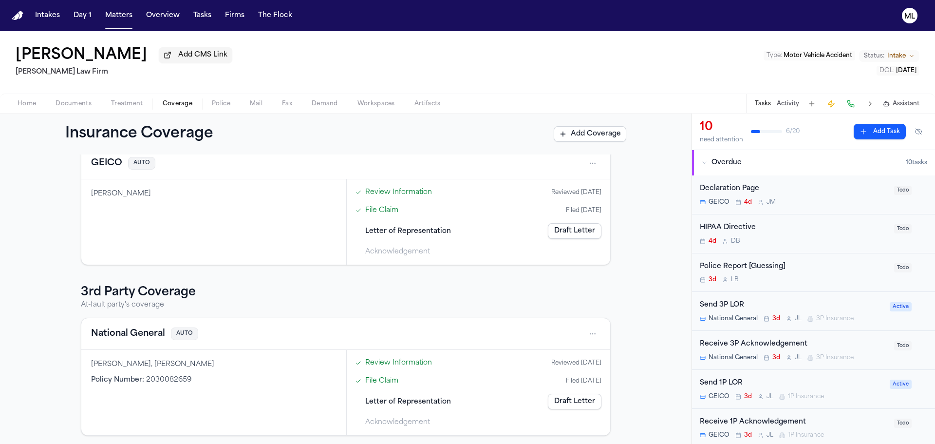
scroll to position [55, 0]
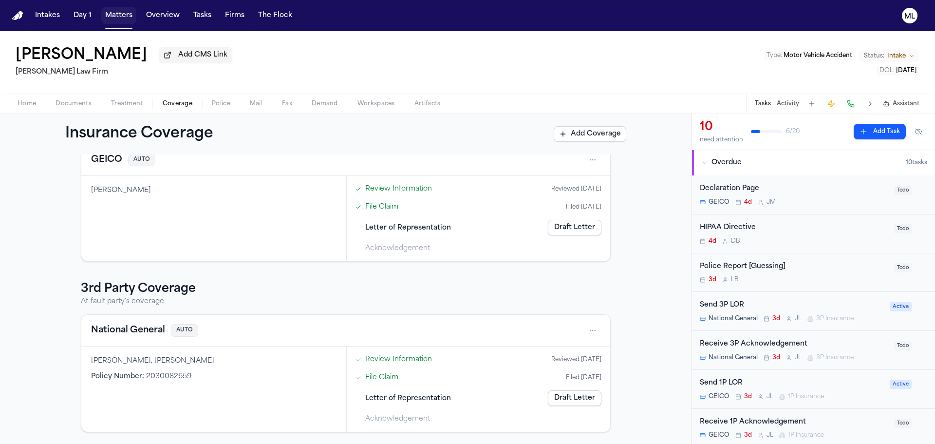
drag, startPoint x: 114, startPoint y: 17, endPoint x: 157, endPoint y: 24, distance: 43.4
click at [114, 17] on button "Matters" at bounding box center [118, 16] width 35 height 18
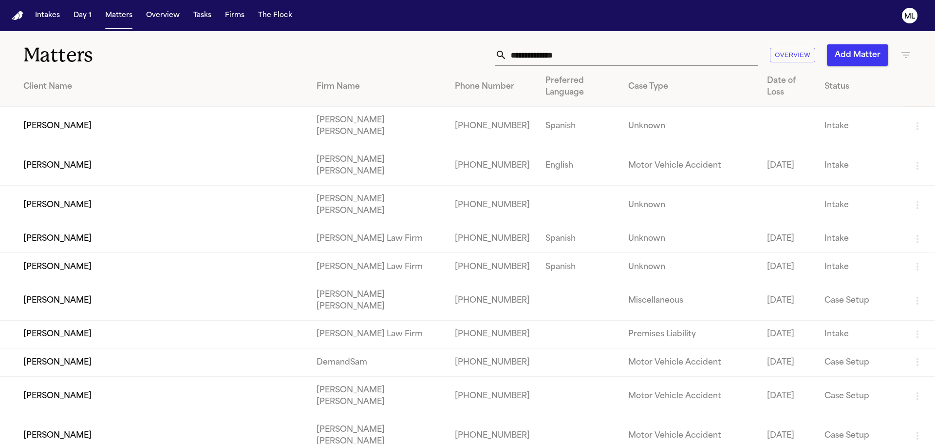
click at [547, 49] on input "text" at bounding box center [632, 54] width 251 height 21
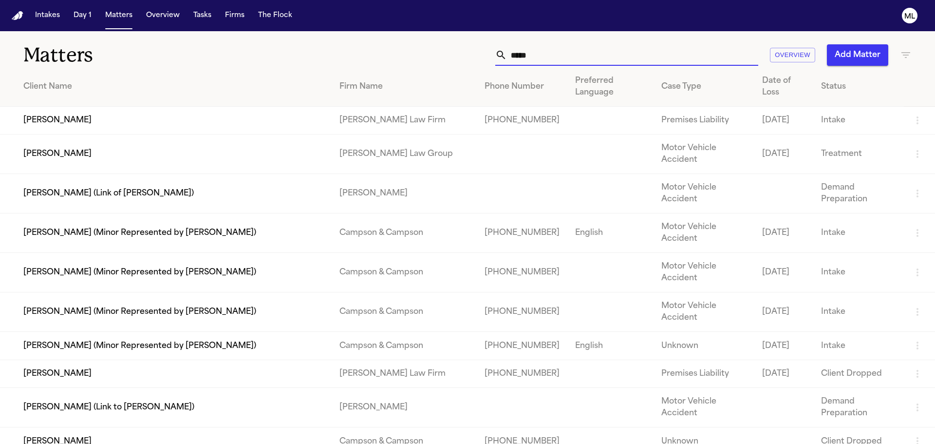
type input "*****"
click at [106, 115] on td "[PERSON_NAME]" at bounding box center [166, 121] width 332 height 28
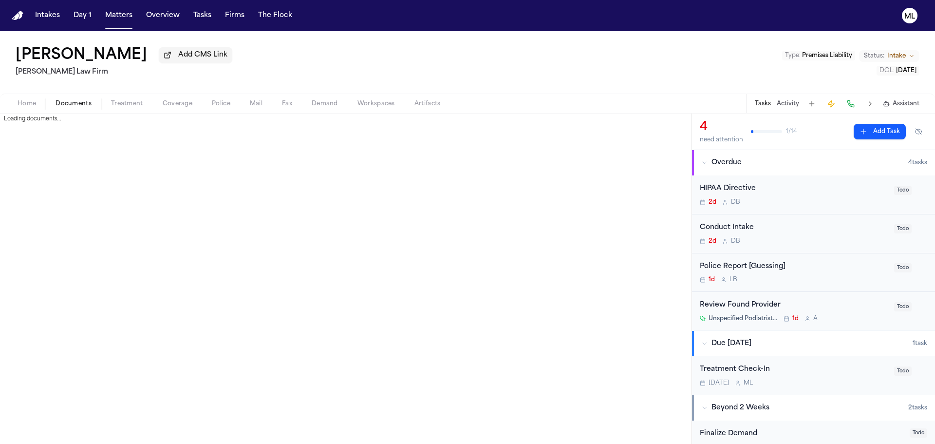
click at [75, 104] on span "Documents" at bounding box center [73, 104] width 36 height 8
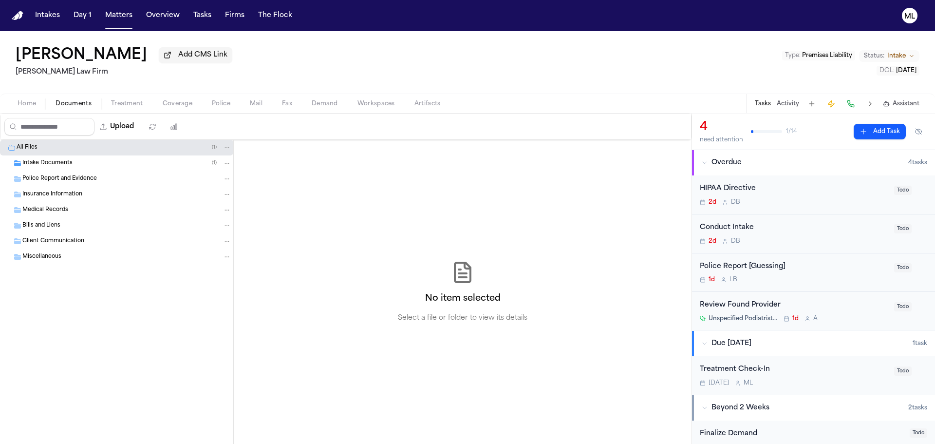
click at [78, 161] on div "Intake Documents ( 1 )" at bounding box center [126, 163] width 209 height 9
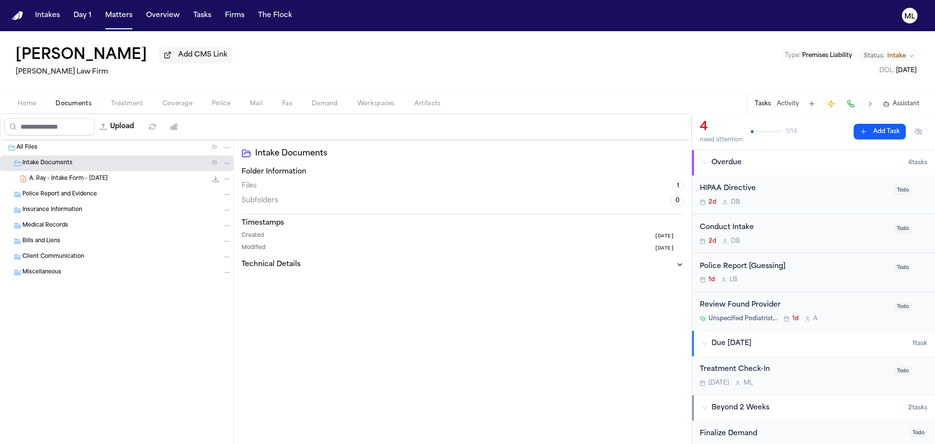
click at [102, 175] on span "A. Ray - Intake Form - [DATE]" at bounding box center [68, 179] width 78 height 8
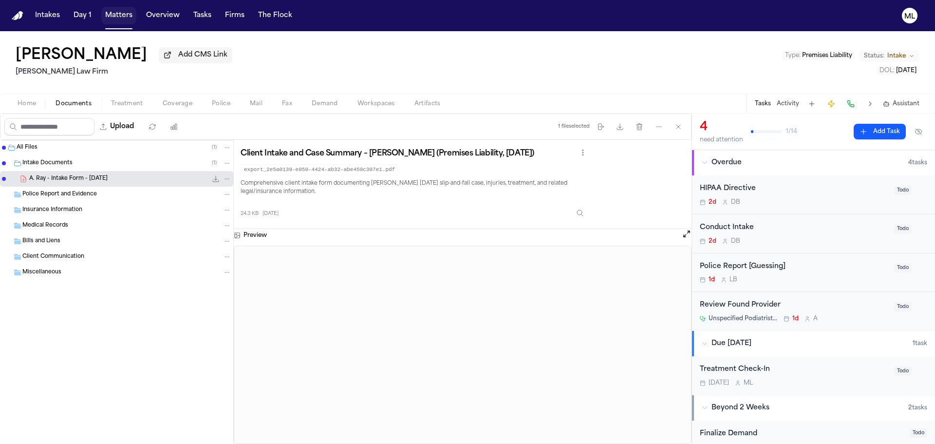
click at [111, 16] on button "Matters" at bounding box center [118, 16] width 35 height 18
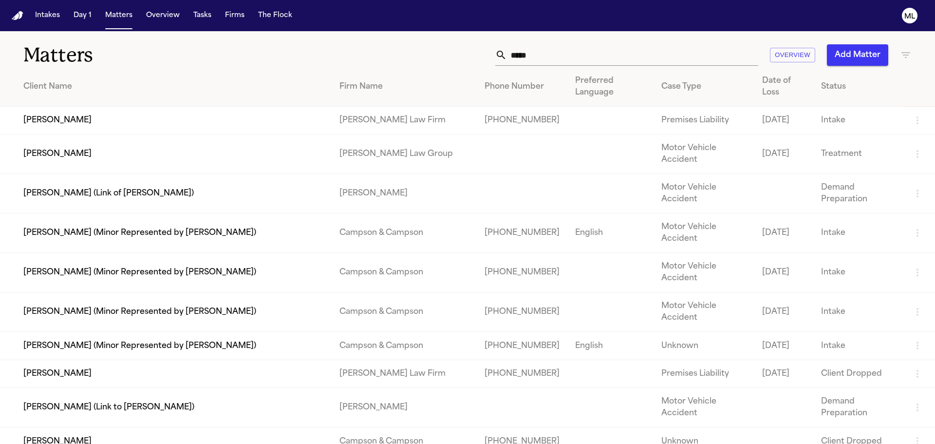
drag, startPoint x: 567, startPoint y: 51, endPoint x: 474, endPoint y: 43, distance: 92.8
click at [477, 45] on div "***** Overview Add Matter" at bounding box center [596, 54] width 629 height 21
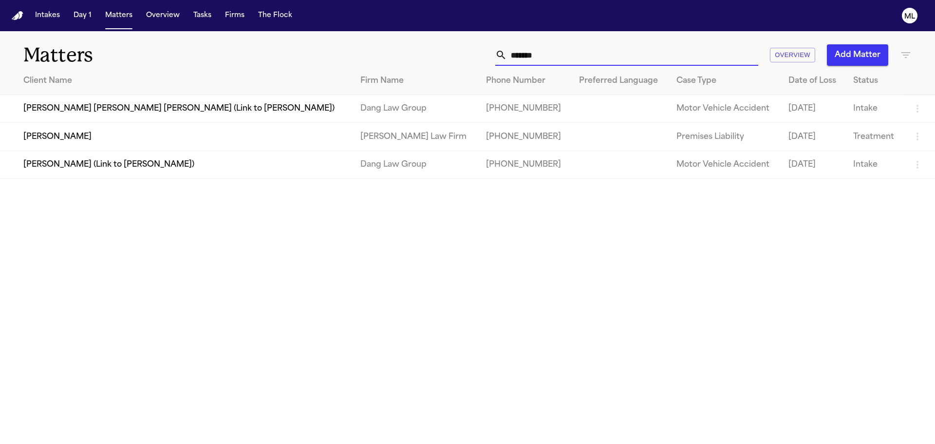
type input "*******"
click at [172, 135] on td "[PERSON_NAME]" at bounding box center [176, 137] width 352 height 28
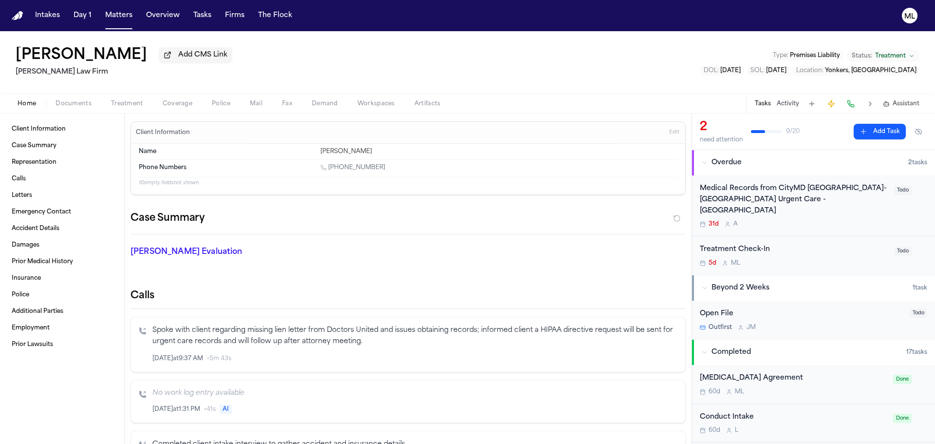
click at [827, 246] on div "Treatment Check-In 5d M L" at bounding box center [794, 255] width 188 height 23
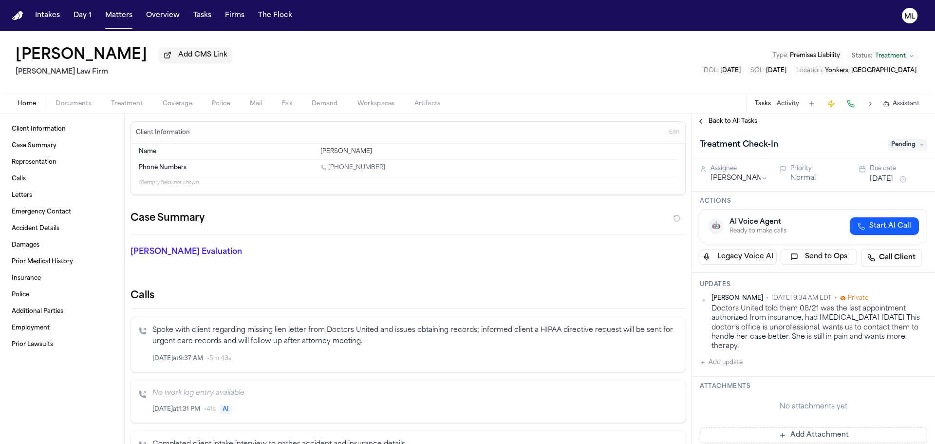
click at [885, 179] on button "[DATE]" at bounding box center [880, 179] width 23 height 10
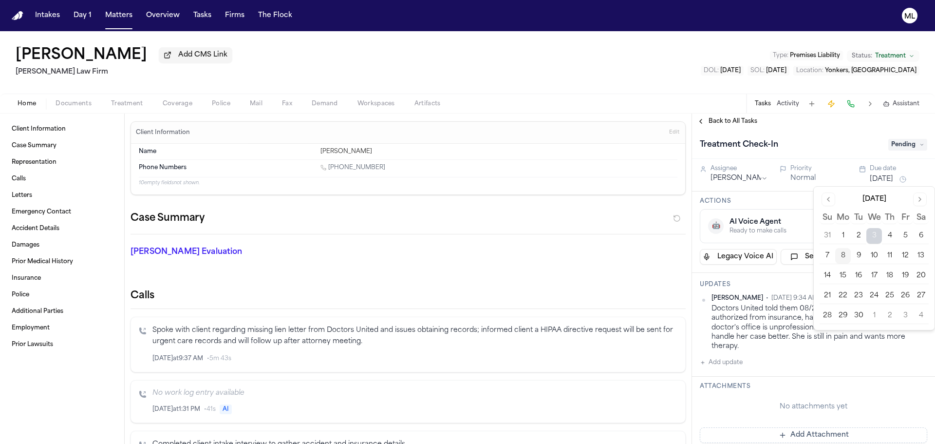
click at [872, 253] on button "10" at bounding box center [874, 256] width 16 height 16
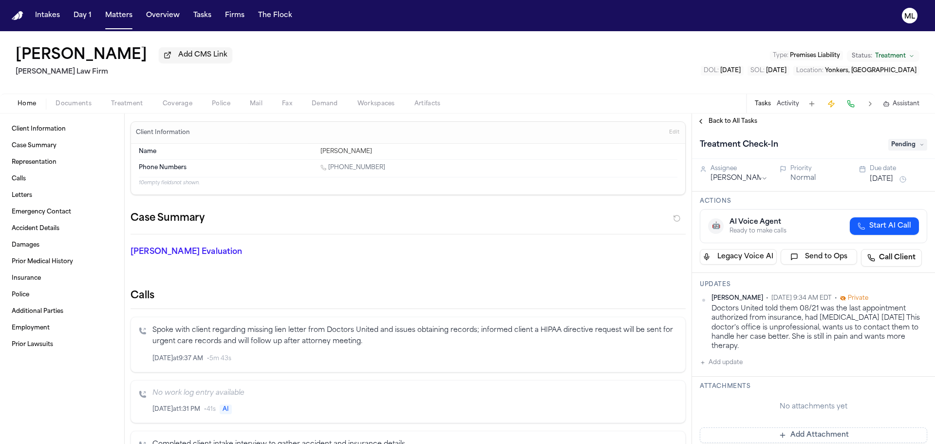
click at [731, 120] on span "Back to All Tasks" at bounding box center [732, 121] width 49 height 8
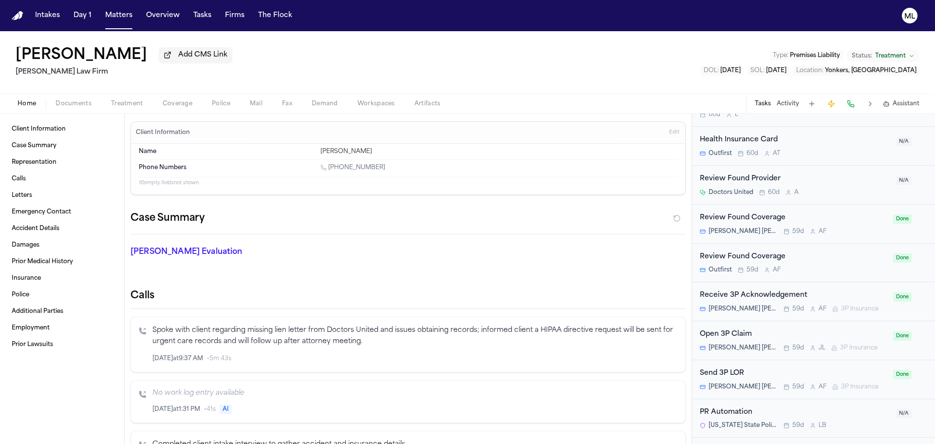
scroll to position [49, 0]
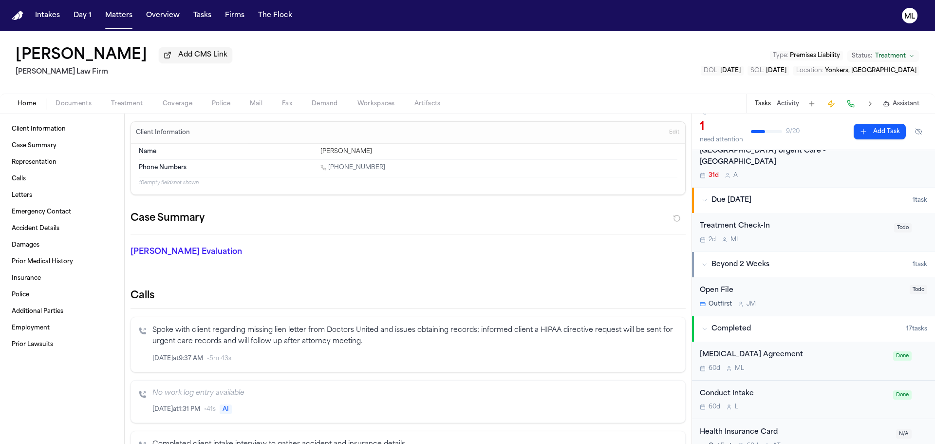
click at [73, 103] on span "Documents" at bounding box center [73, 104] width 36 height 8
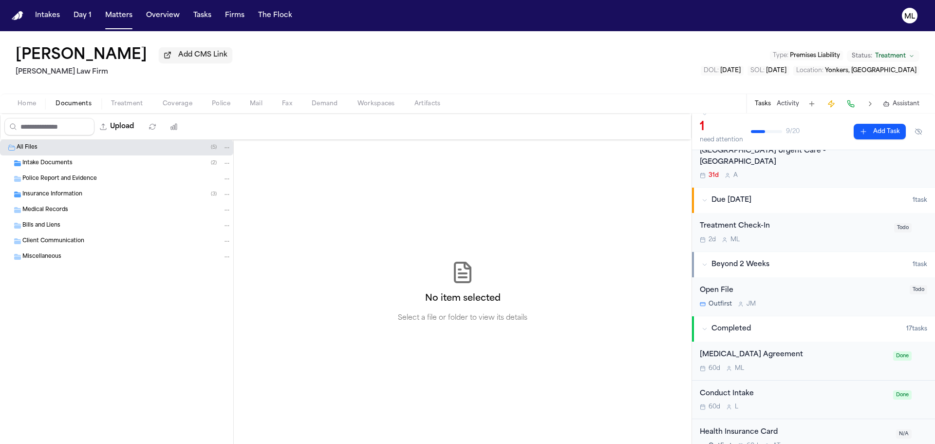
click at [65, 197] on span "Insurance Information" at bounding box center [52, 194] width 60 height 8
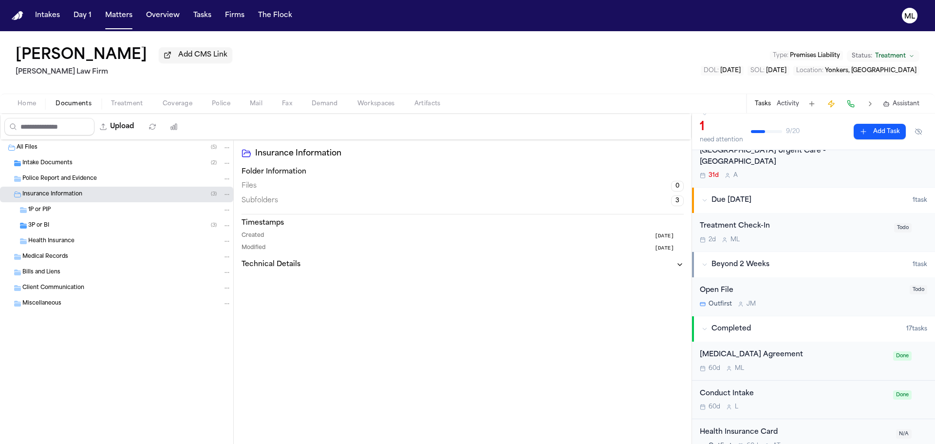
click at [74, 221] on div "3P or BI ( 3 )" at bounding box center [116, 226] width 233 height 16
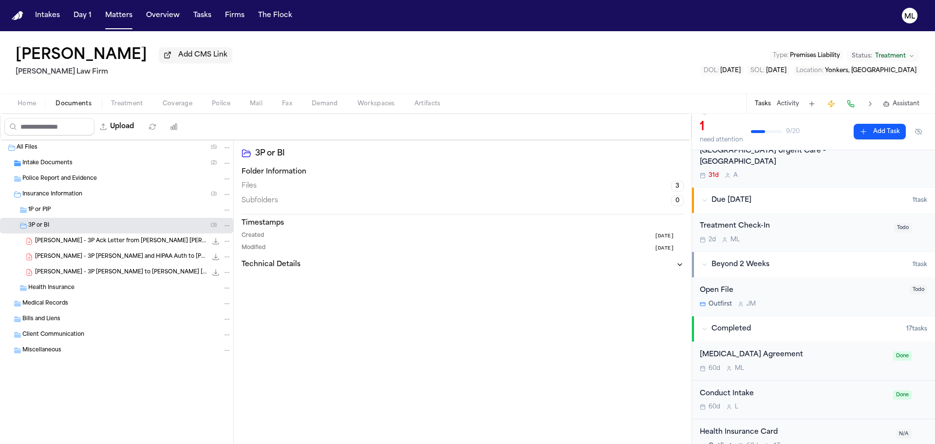
click at [112, 268] on span "B. Tillman - 3P LOR to Gallagher Bassett and HIPAA Auth - 7.18.25" at bounding box center [121, 272] width 172 height 8
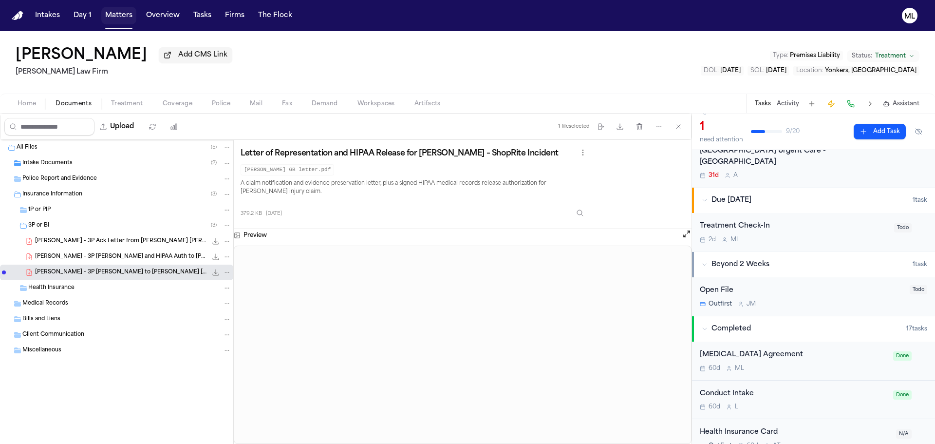
click at [118, 11] on button "Matters" at bounding box center [118, 16] width 35 height 18
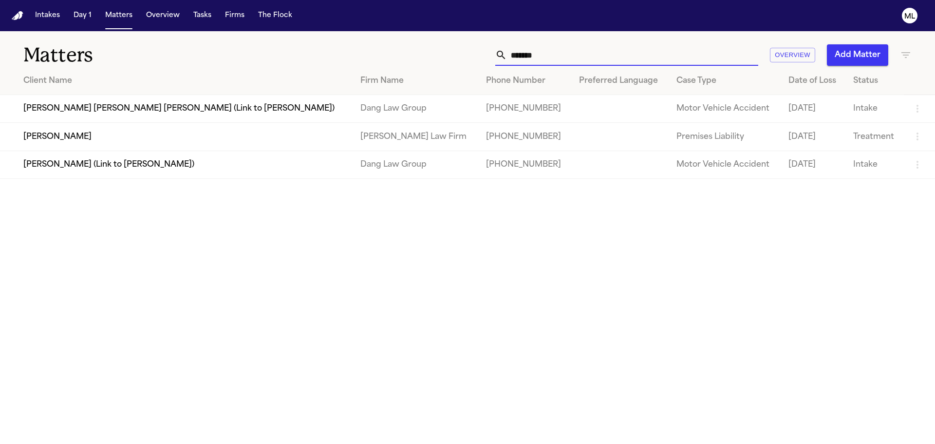
drag, startPoint x: 589, startPoint y: 63, endPoint x: 443, endPoint y: 57, distance: 146.2
click at [444, 57] on div "******* Overview Add Matter" at bounding box center [596, 54] width 629 height 21
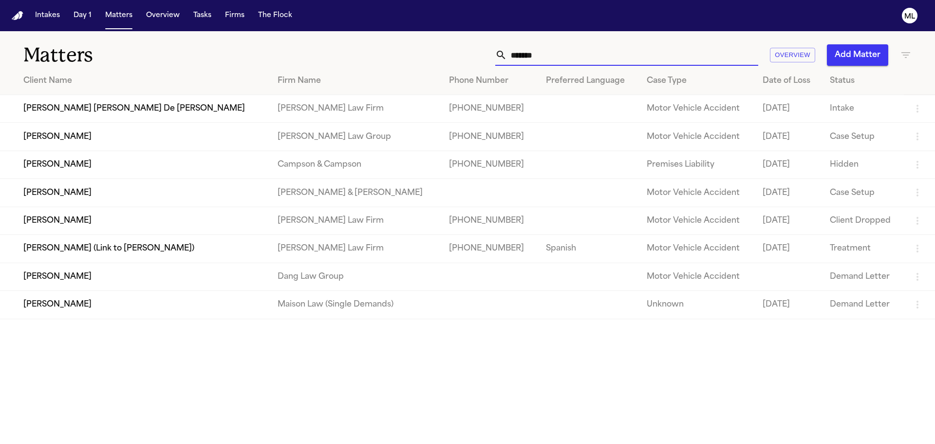
type input "*******"
click at [81, 107] on td "[PERSON_NAME] [PERSON_NAME] De [PERSON_NAME]" at bounding box center [135, 109] width 270 height 28
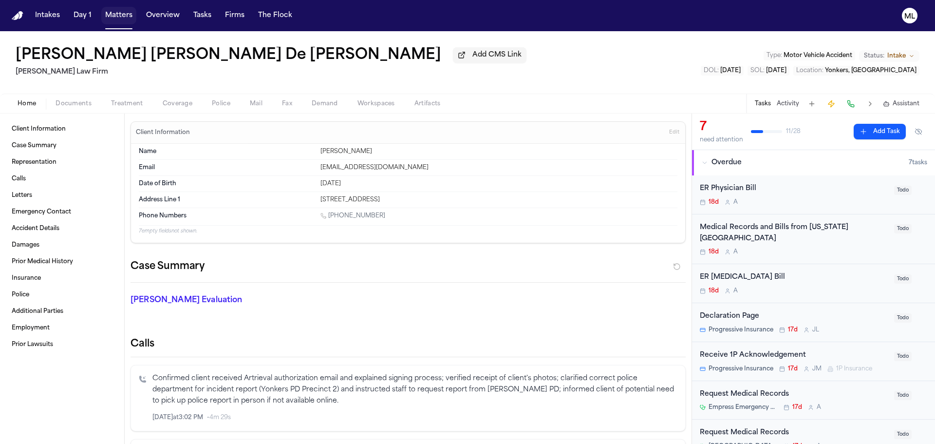
click at [126, 18] on button "Matters" at bounding box center [118, 16] width 35 height 18
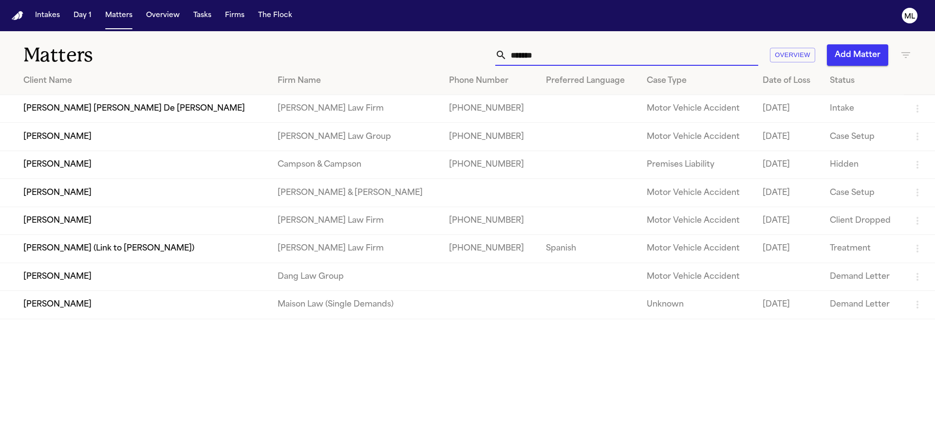
drag, startPoint x: 562, startPoint y: 55, endPoint x: 505, endPoint y: 30, distance: 61.9
click at [481, 46] on div "******* Overview Add Matter" at bounding box center [596, 54] width 629 height 21
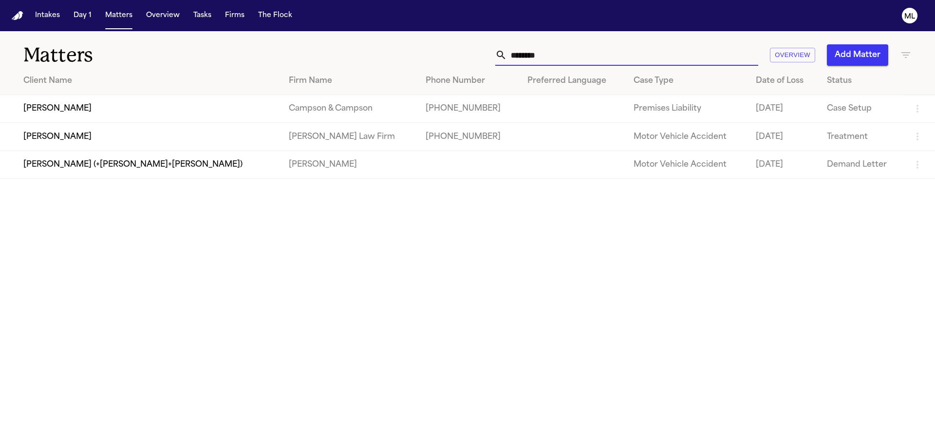
type input "********"
click at [166, 142] on td "[PERSON_NAME]" at bounding box center [140, 137] width 281 height 28
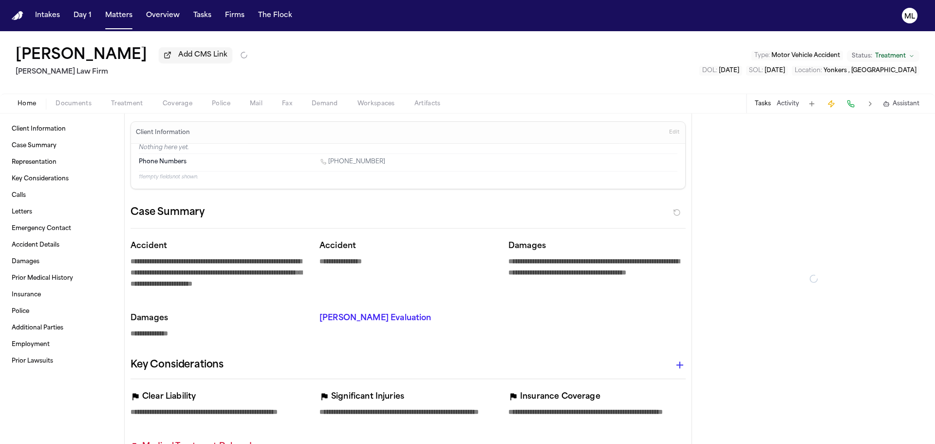
type textarea "*"
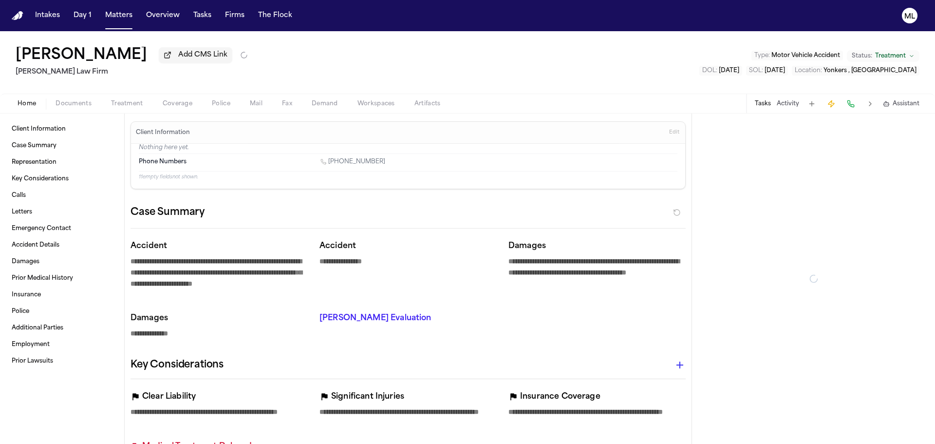
type textarea "*"
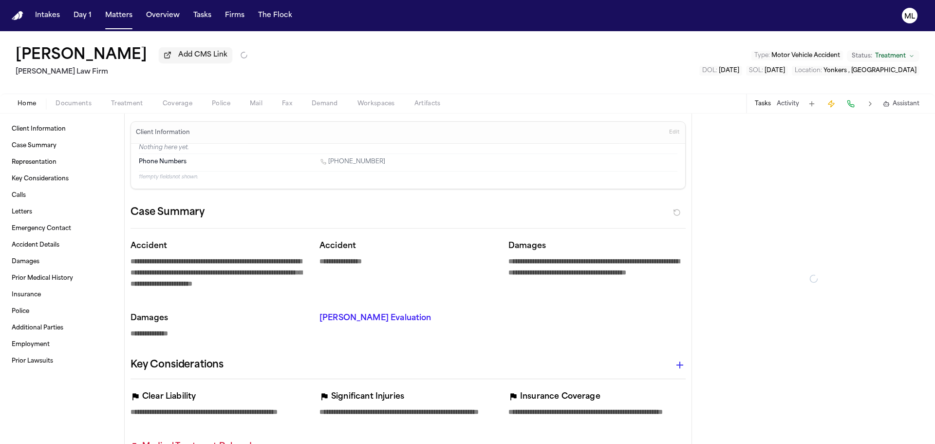
type textarea "*"
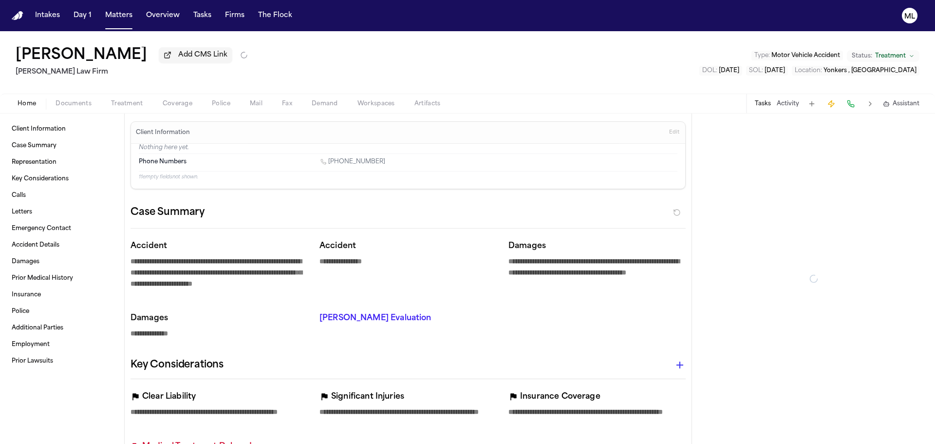
type textarea "*"
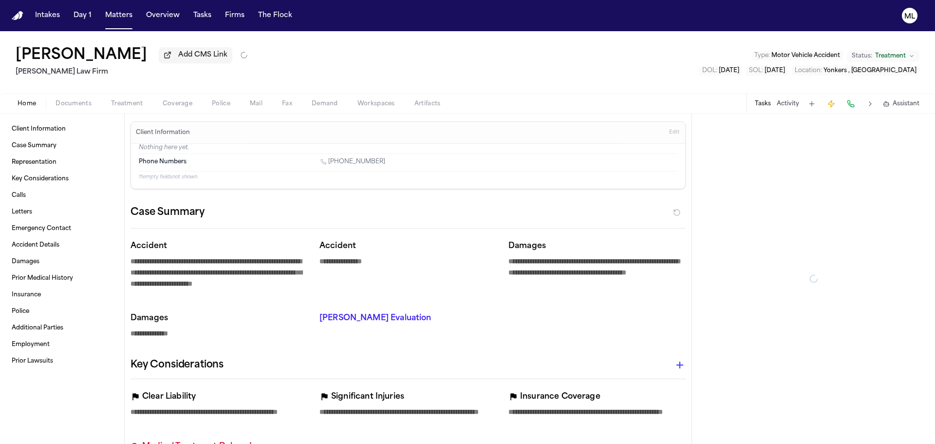
type textarea "*"
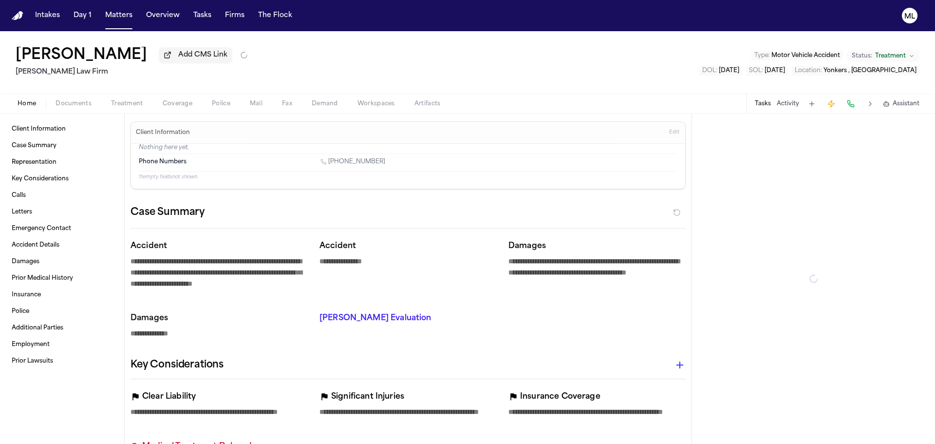
type textarea "*"
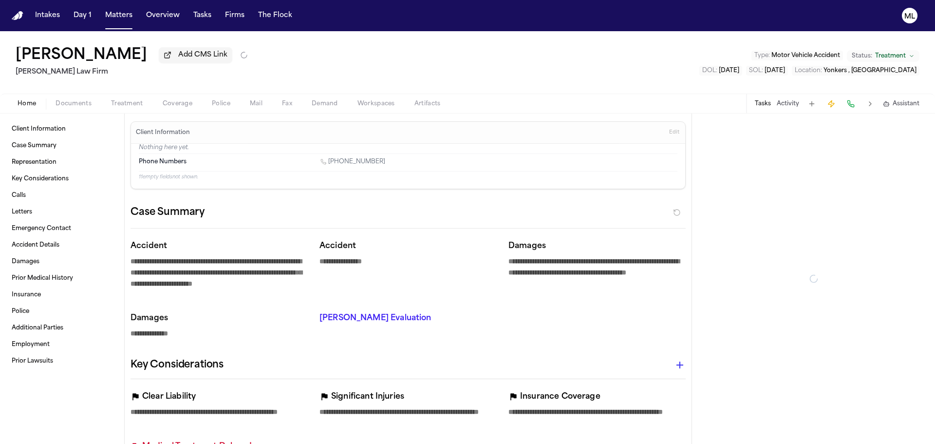
type textarea "*"
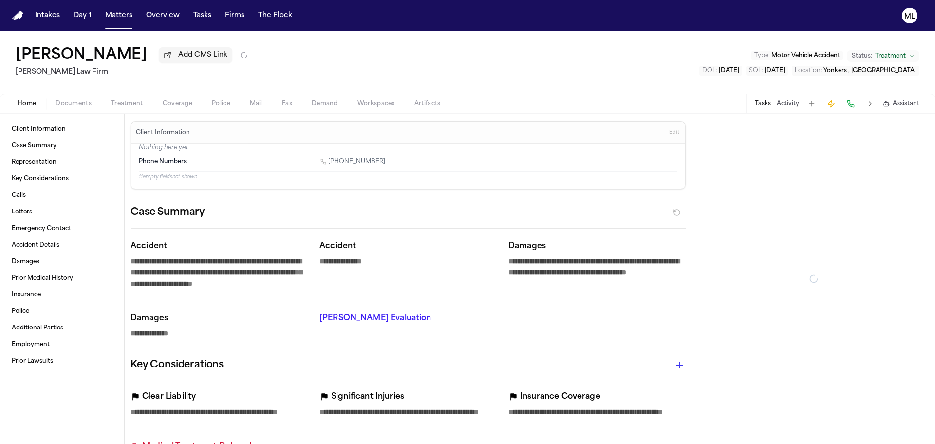
type textarea "*"
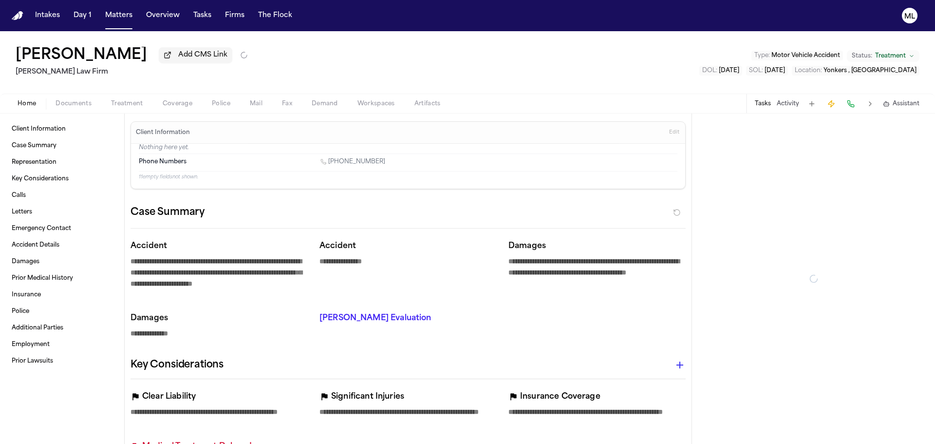
type textarea "*"
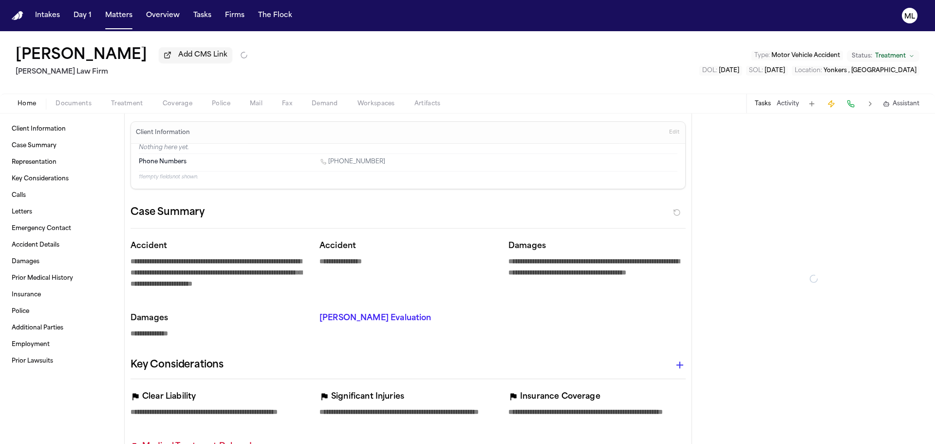
type textarea "*"
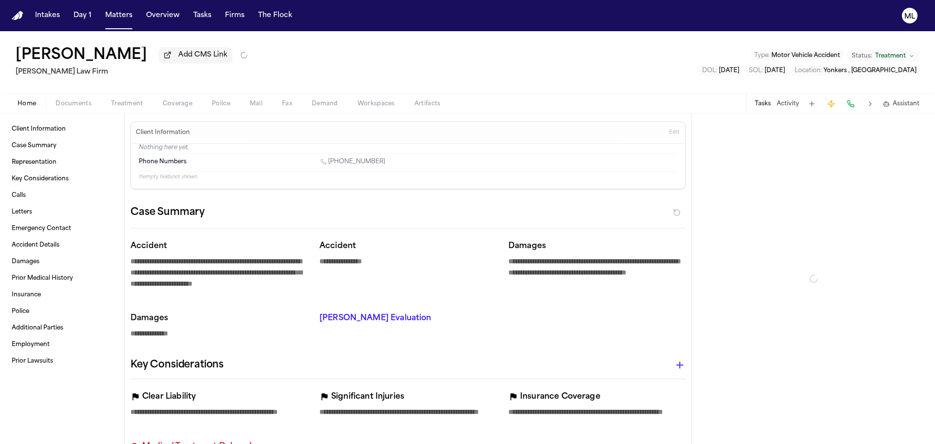
type textarea "*"
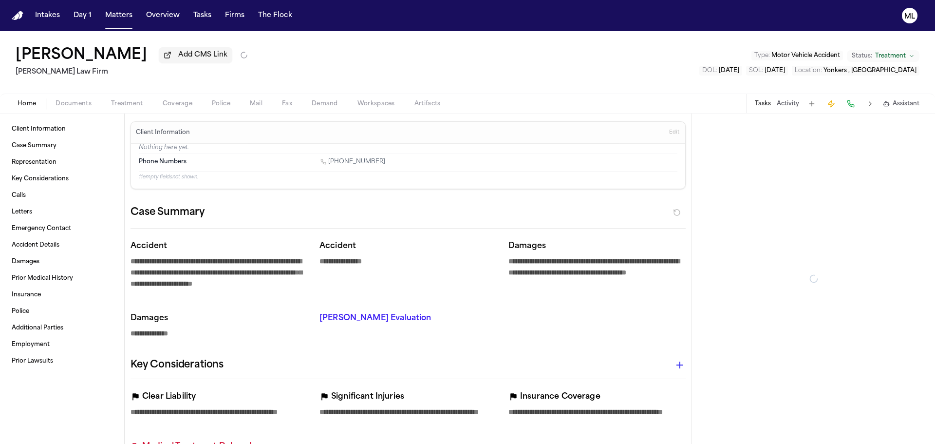
type textarea "*"
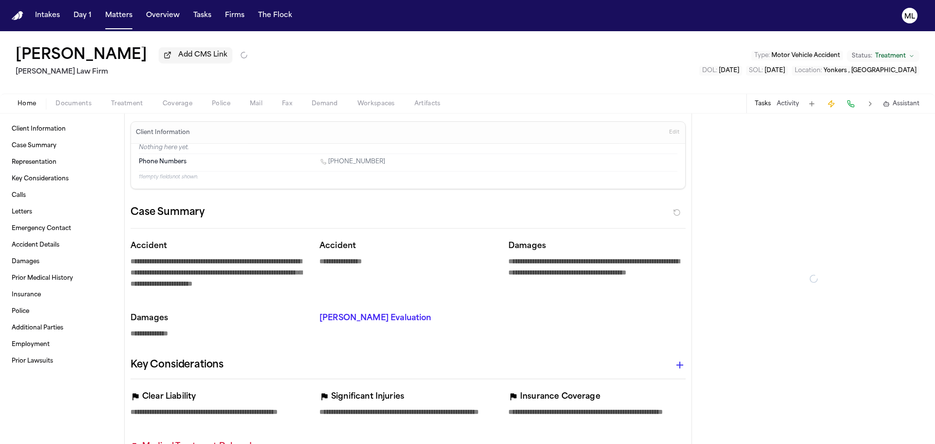
type textarea "*"
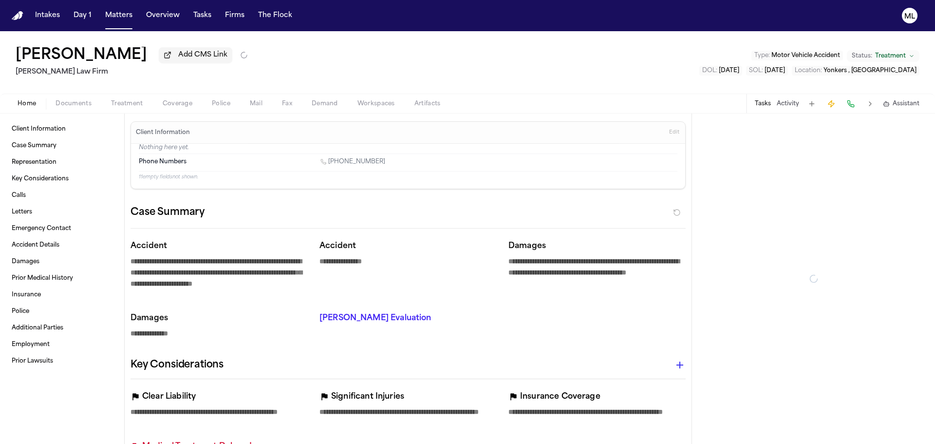
type textarea "*"
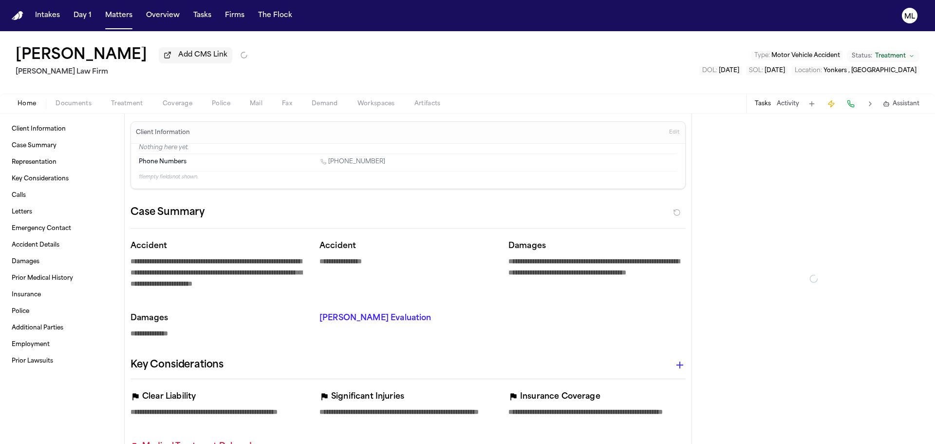
type textarea "*"
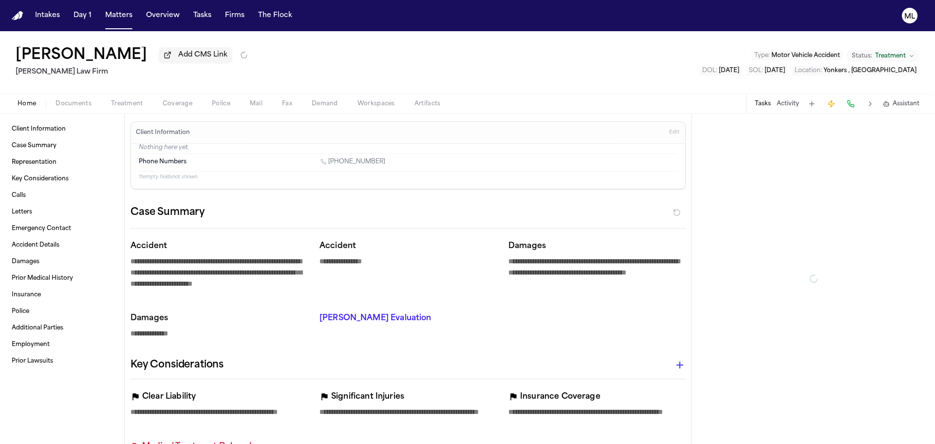
type textarea "*"
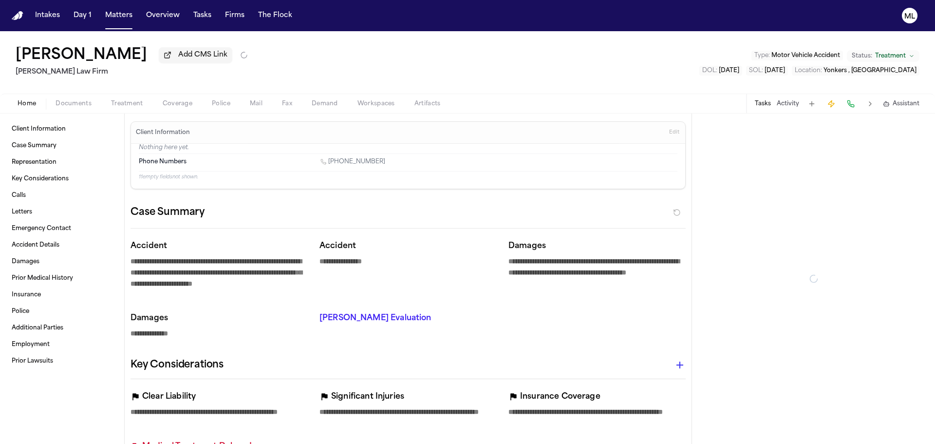
type textarea "*"
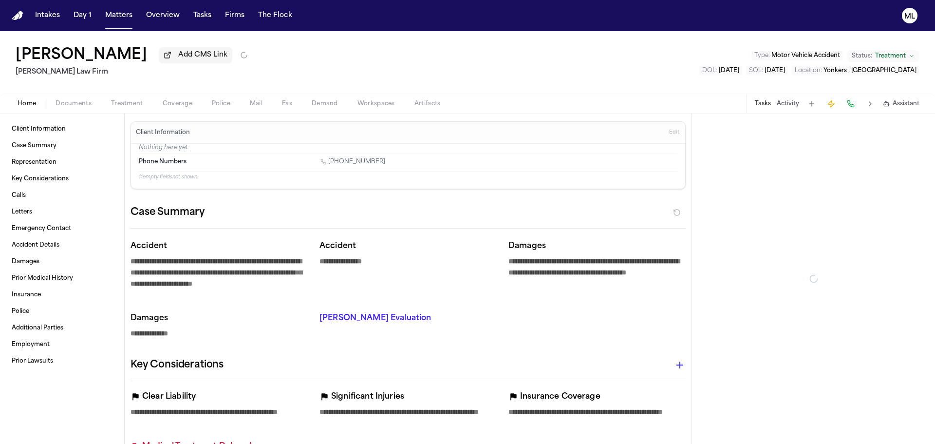
type textarea "*"
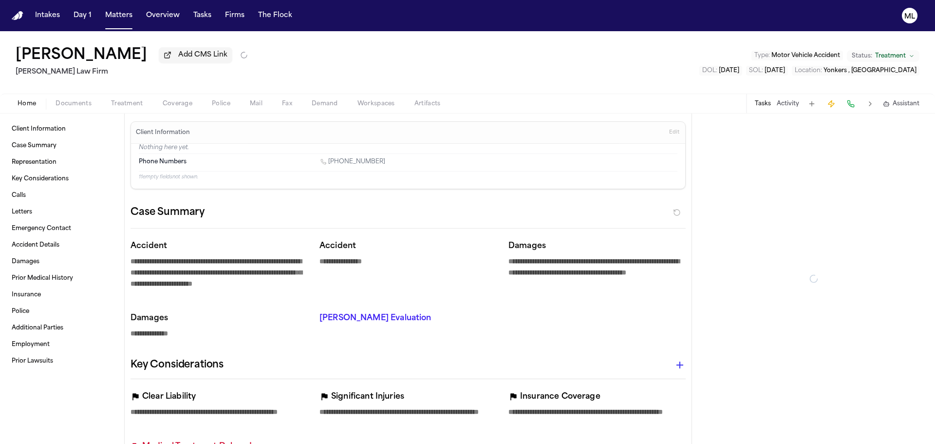
type textarea "*"
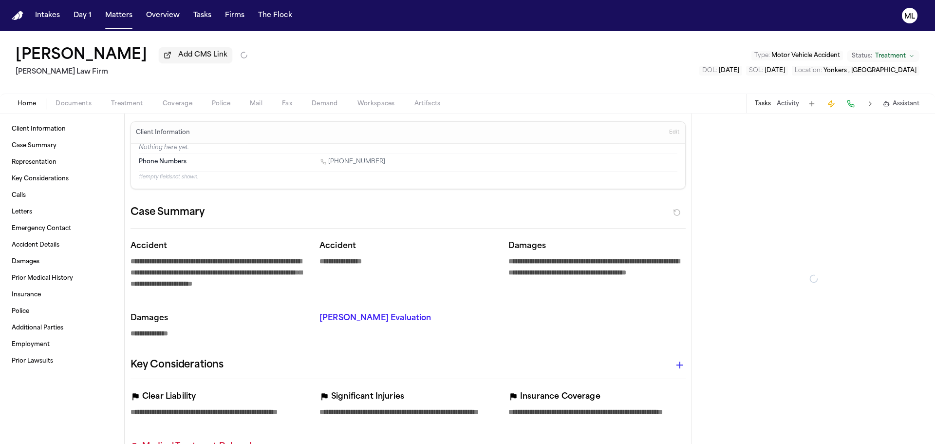
type textarea "*"
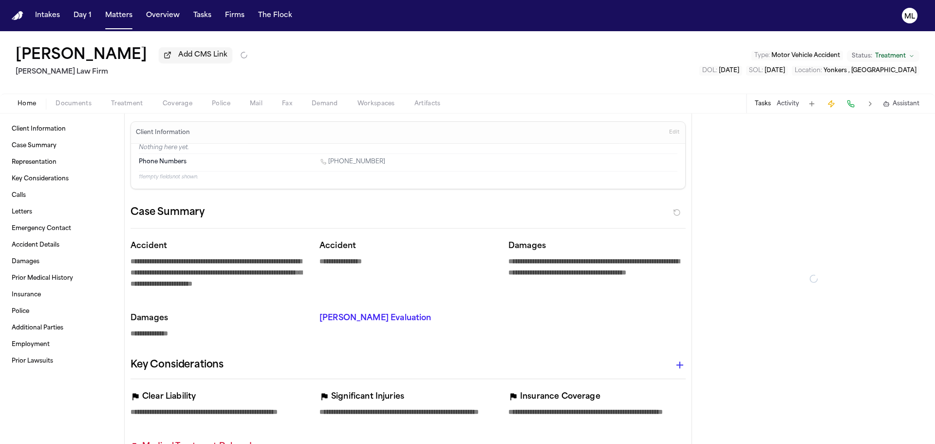
type textarea "*"
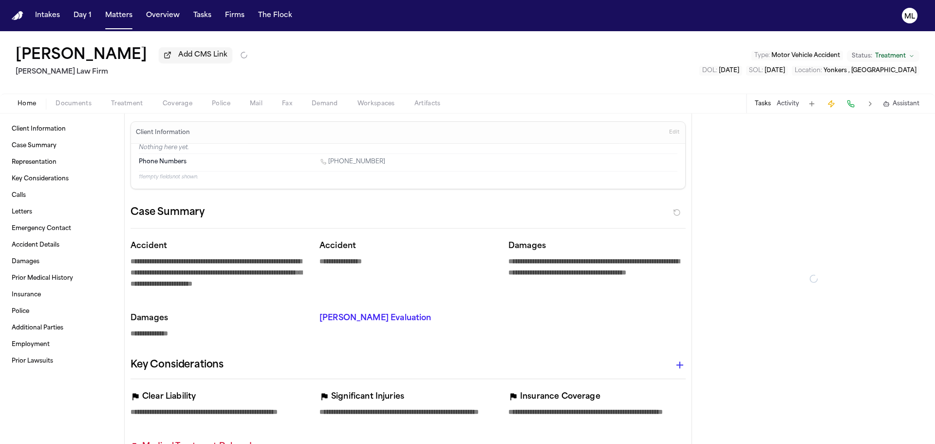
type textarea "*"
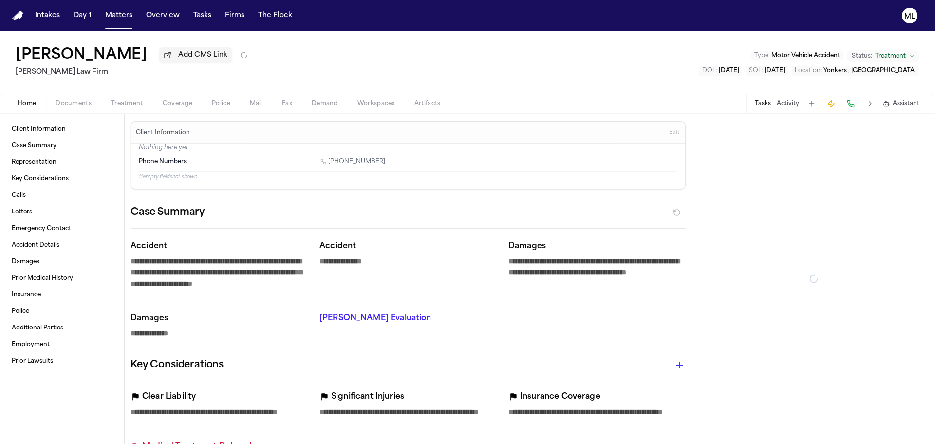
type textarea "*"
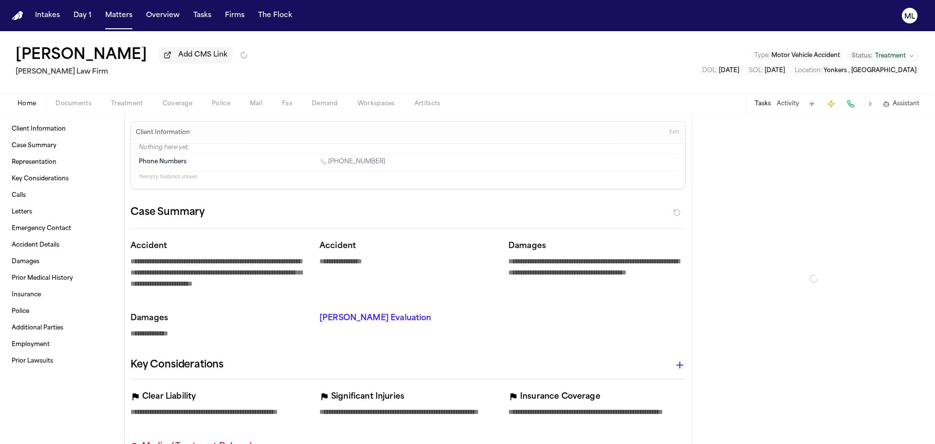
type textarea "*"
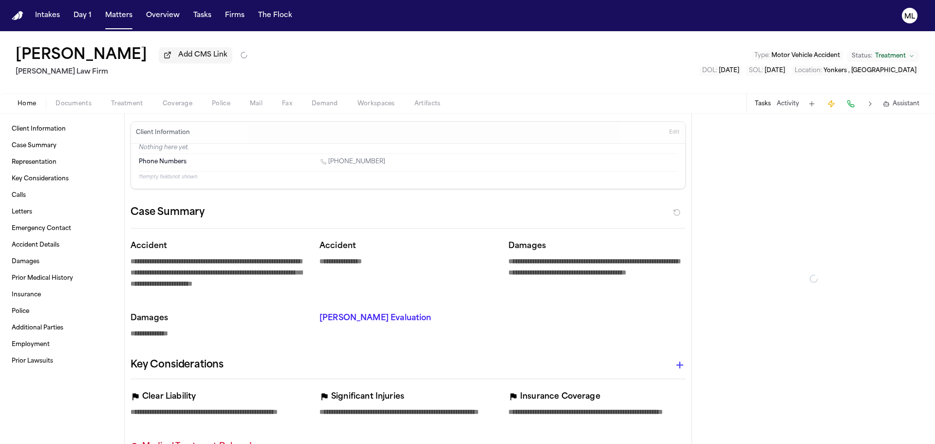
type textarea "*"
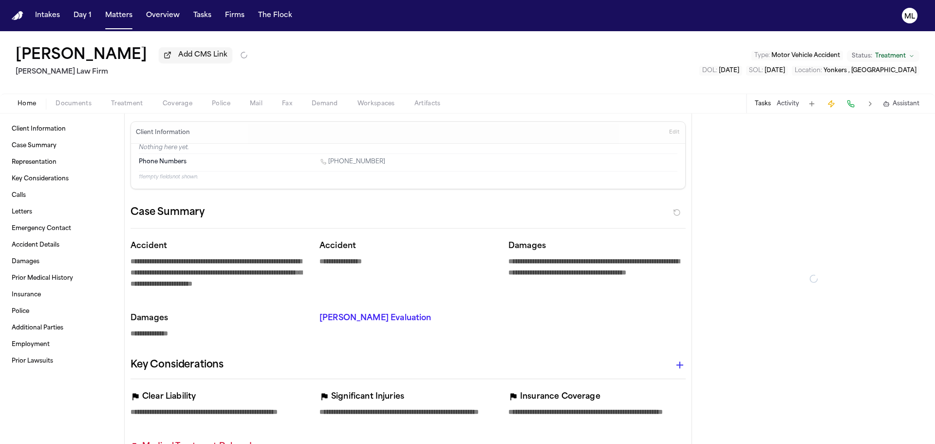
type textarea "*"
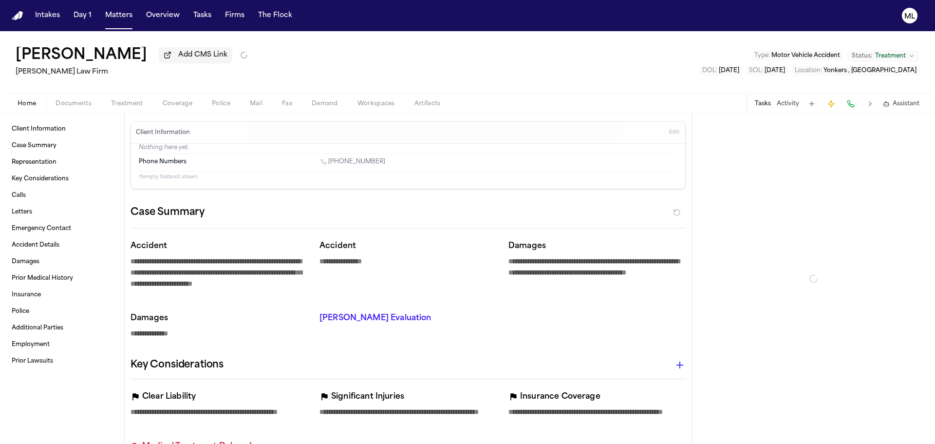
type textarea "*"
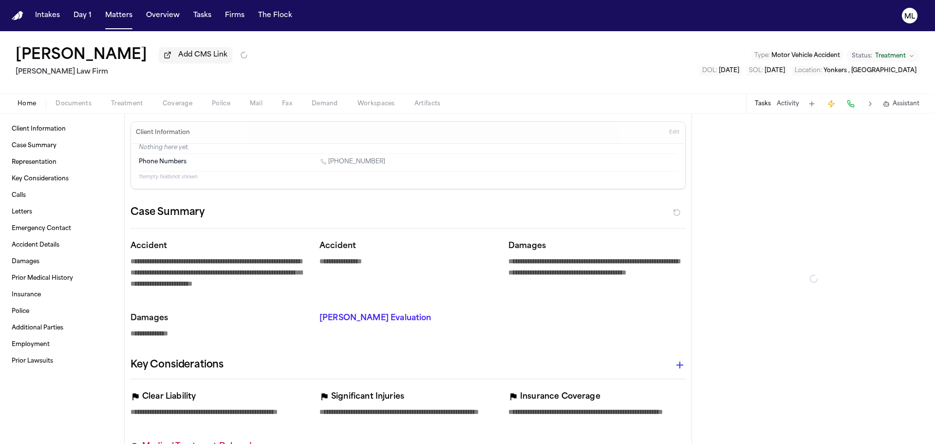
type textarea "*"
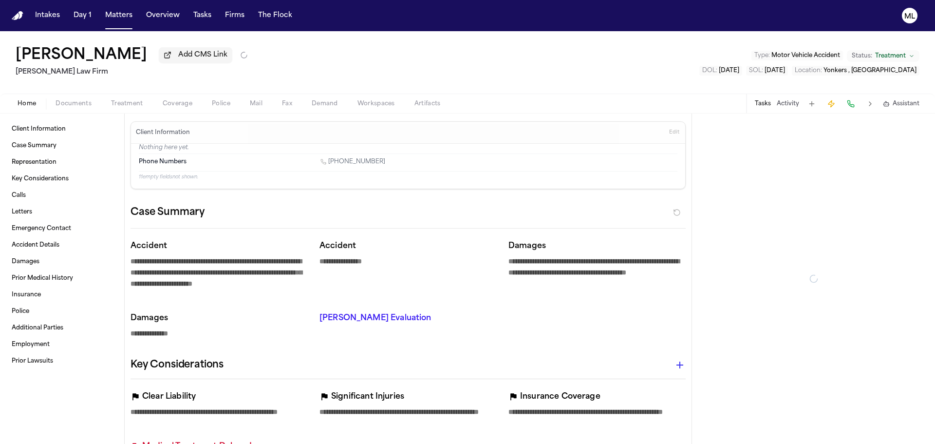
type textarea "*"
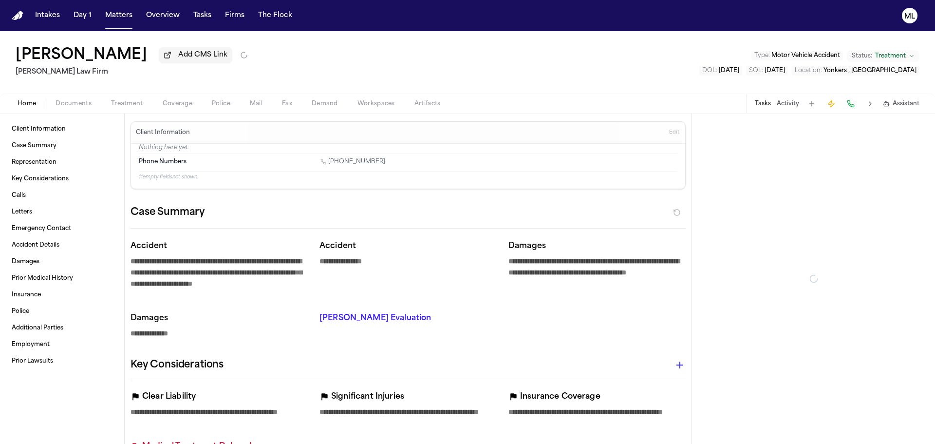
type textarea "*"
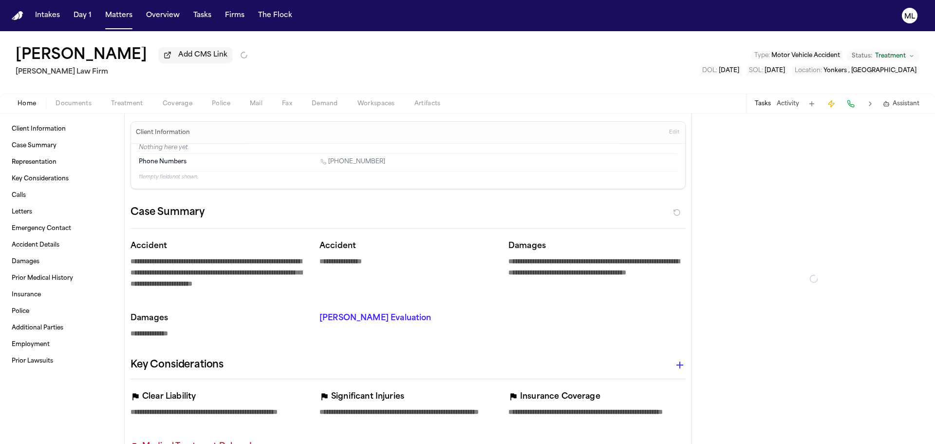
type textarea "*"
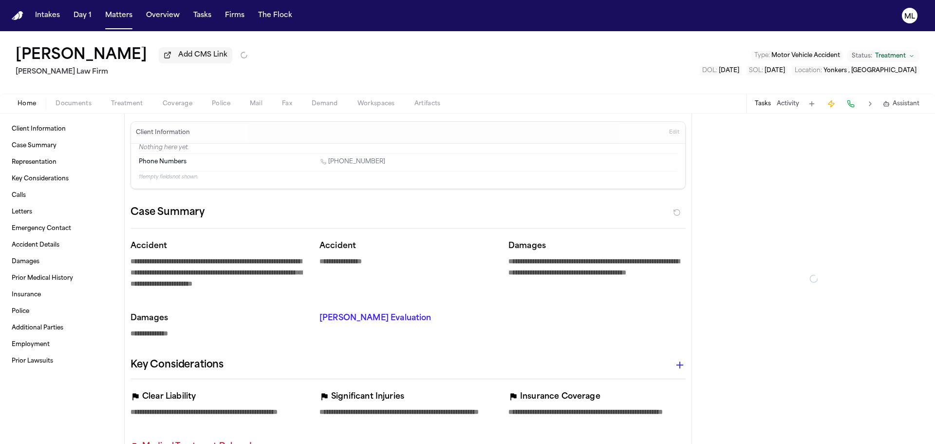
type textarea "*"
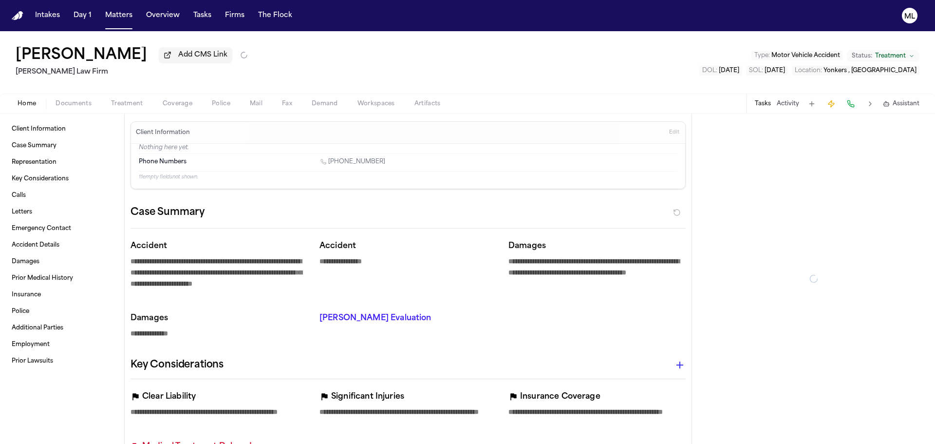
type textarea "*"
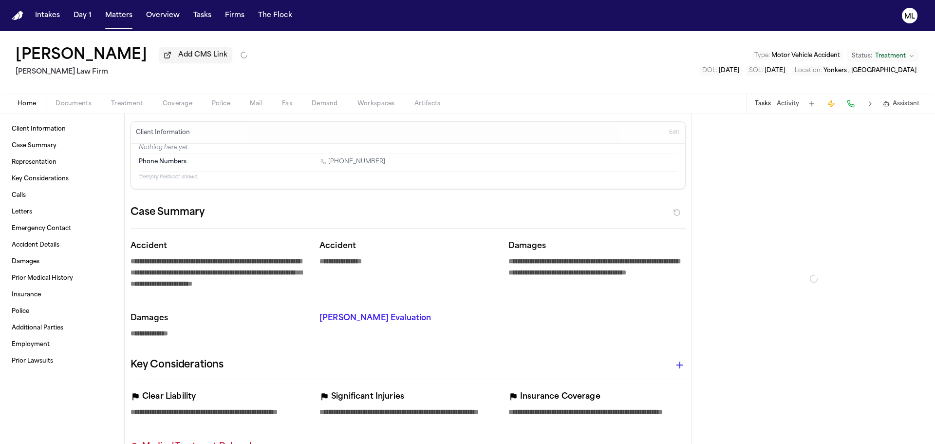
type textarea "*"
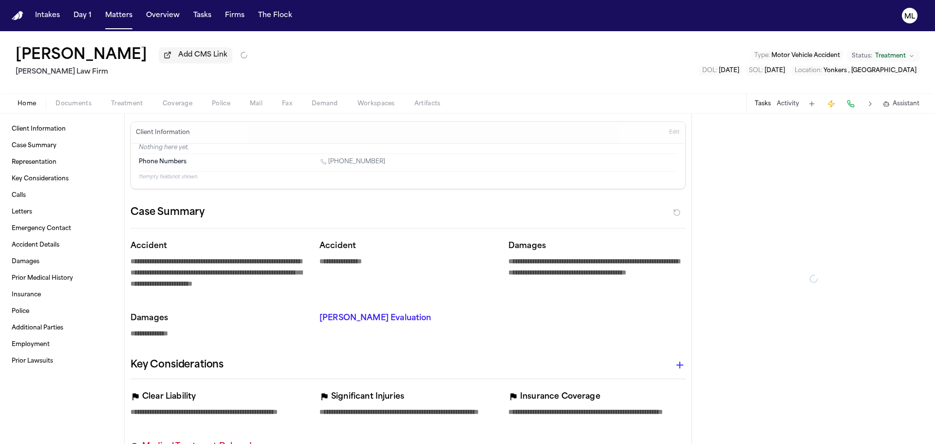
type textarea "*"
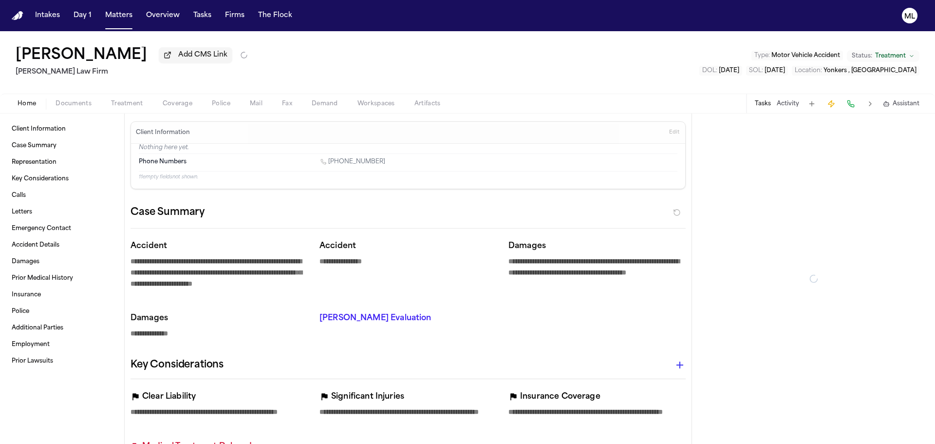
type textarea "*"
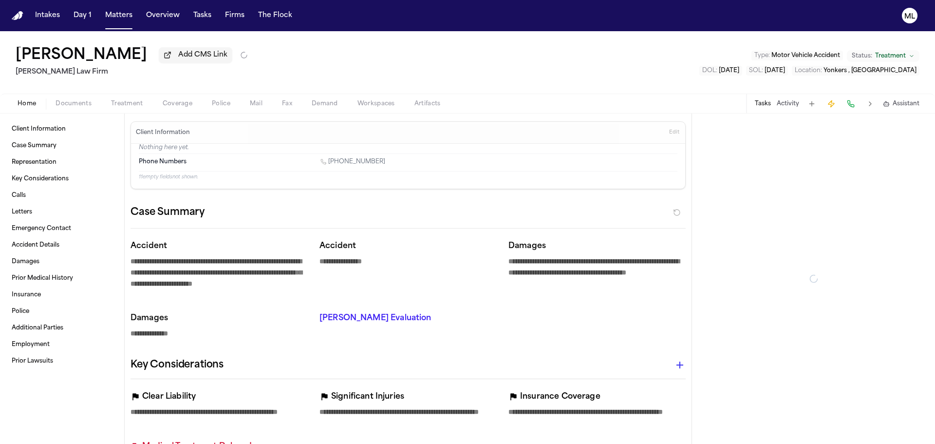
type textarea "*"
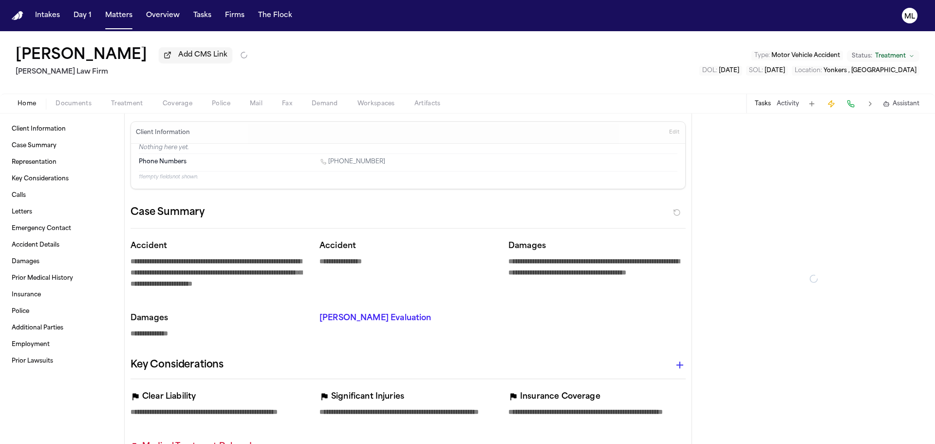
type textarea "*"
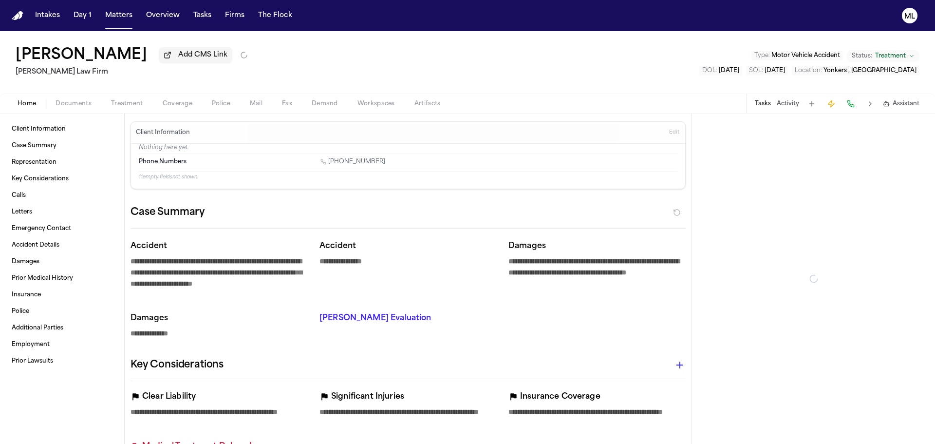
type textarea "*"
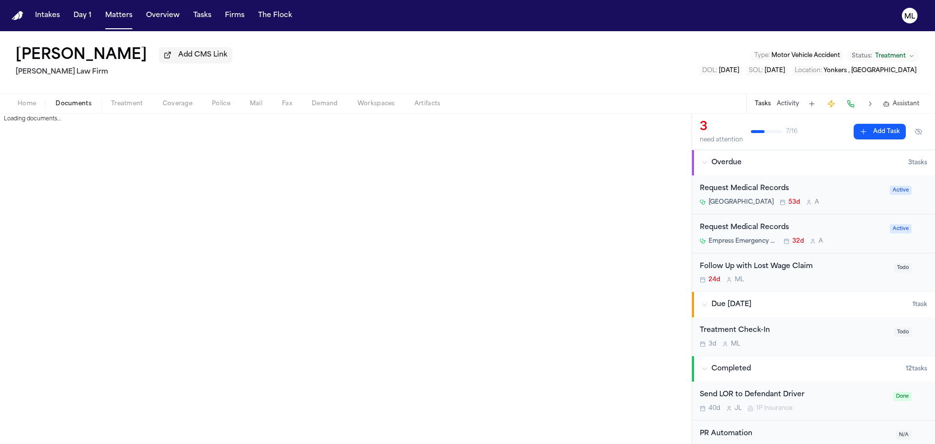
click at [67, 103] on span "Documents" at bounding box center [73, 104] width 36 height 8
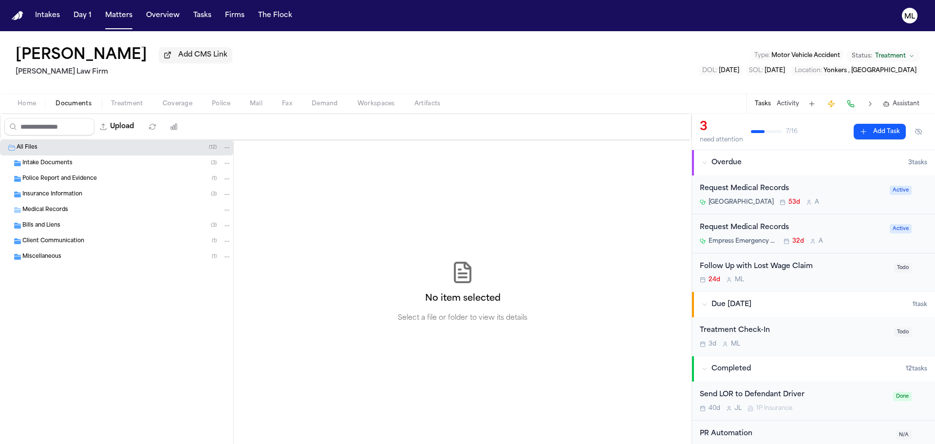
click at [50, 163] on span "Intake Documents" at bounding box center [47, 163] width 50 height 8
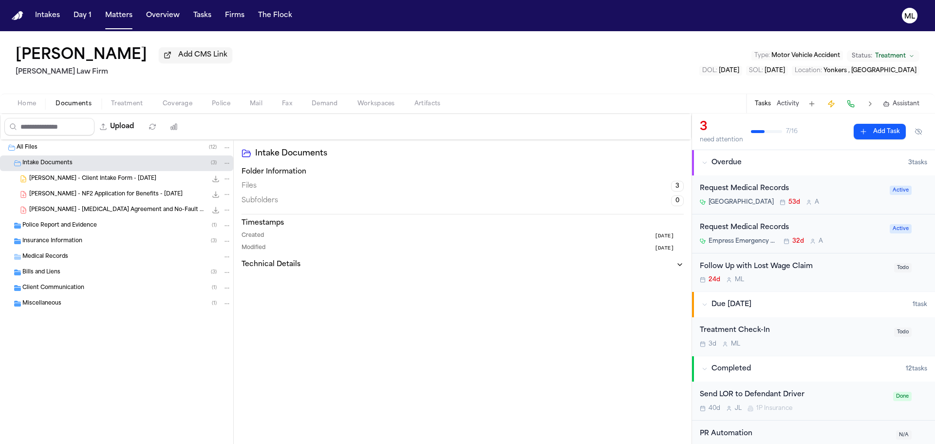
click at [69, 210] on span "S. DaSilva - Retainer Agreement and No-Fault Application - 6.27.25" at bounding box center [118, 210] width 178 height 8
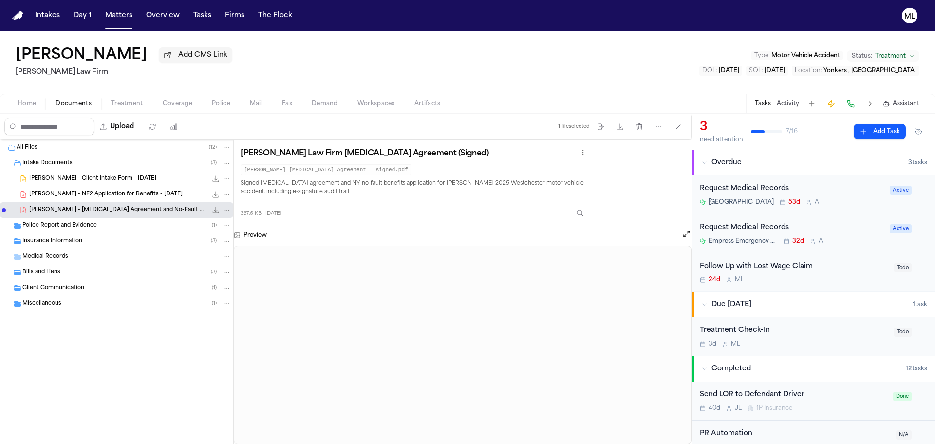
click at [87, 175] on span "S. DaSilva - Client Intake Form - 6.27.25" at bounding box center [92, 179] width 127 height 8
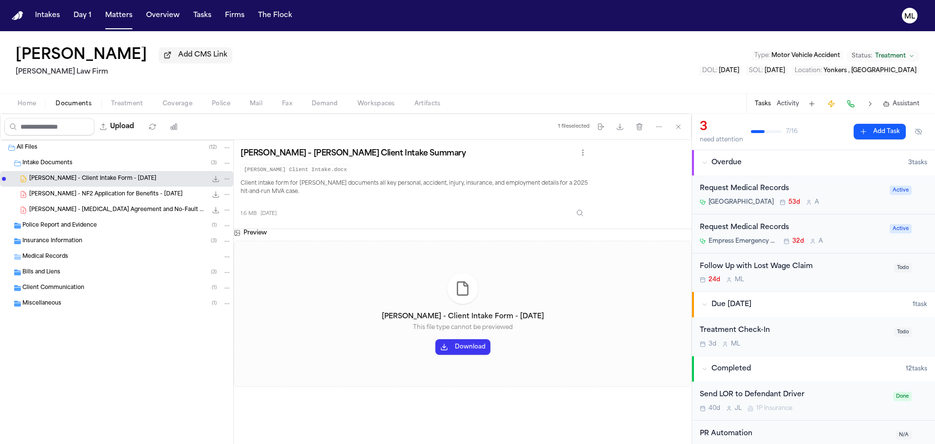
click at [469, 343] on button "Download" at bounding box center [462, 347] width 55 height 16
click at [69, 209] on span "S. DaSilva - Retainer Agreement and No-Fault Application - 6.27.25" at bounding box center [118, 210] width 178 height 8
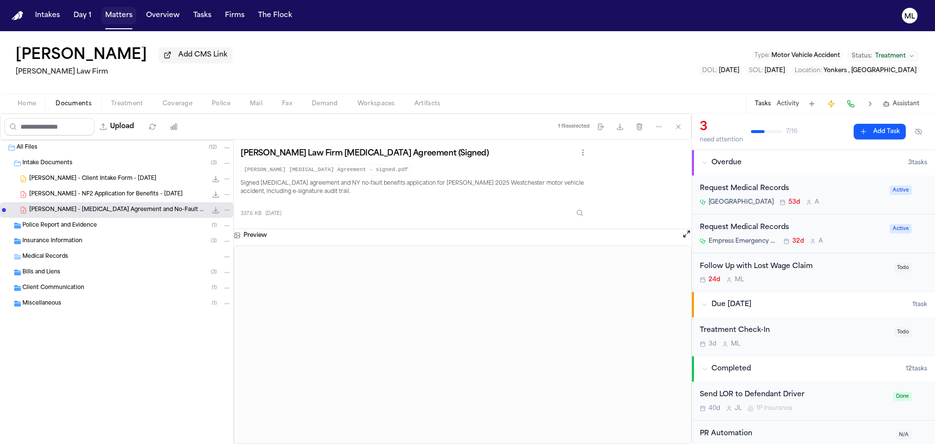
click at [114, 13] on button "Matters" at bounding box center [118, 16] width 35 height 18
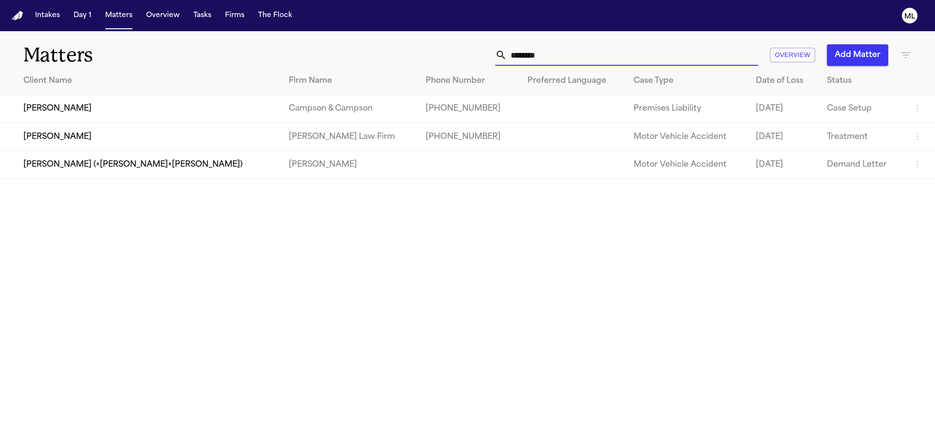
drag, startPoint x: 543, startPoint y: 51, endPoint x: 534, endPoint y: 51, distance: 9.2
click at [534, 51] on input "********" at bounding box center [632, 54] width 251 height 21
drag, startPoint x: 573, startPoint y: 56, endPoint x: 493, endPoint y: 49, distance: 79.7
click at [487, 57] on div "******** Overview Add Matter" at bounding box center [596, 54] width 629 height 21
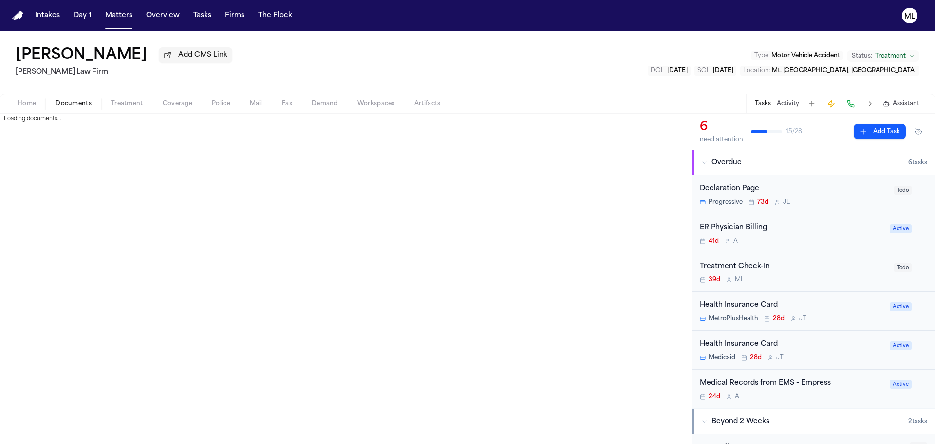
click at [80, 105] on span "Documents" at bounding box center [73, 104] width 36 height 8
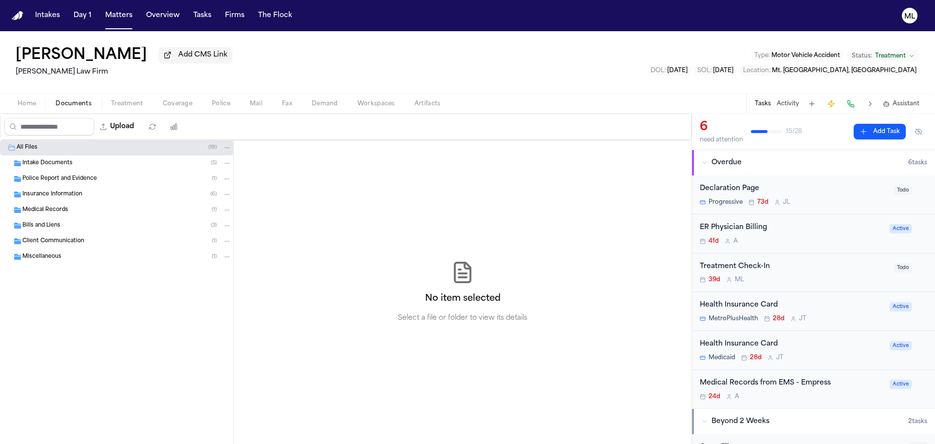
click at [61, 162] on span "Intake Documents" at bounding box center [47, 163] width 50 height 8
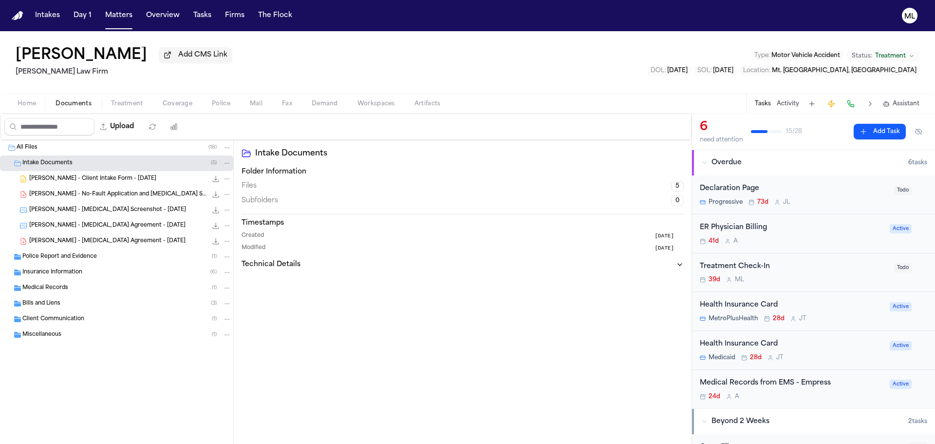
click at [81, 180] on span "D. Brown - Client Intake Form - 6.28.25" at bounding box center [92, 179] width 127 height 8
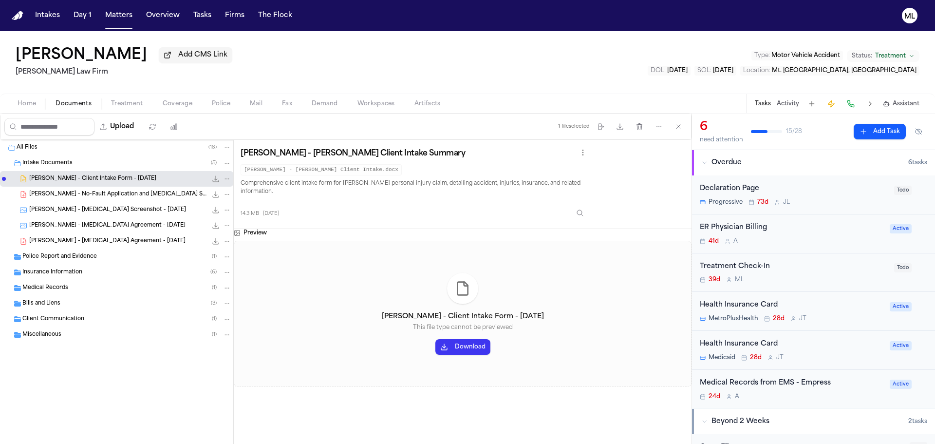
click at [101, 233] on div "D. Brown - Retainer Agreement - 6.28.25 330.2 KB • PDF" at bounding box center [116, 241] width 233 height 16
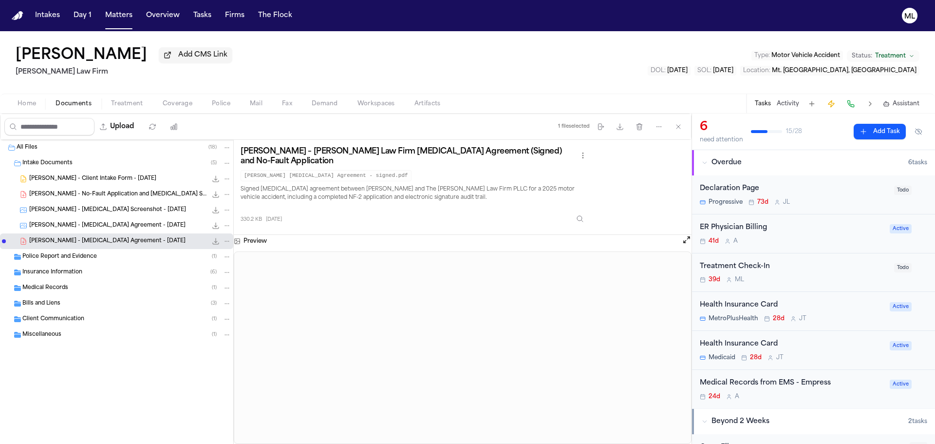
click at [82, 178] on span "D. Brown - Client Intake Form - 6.28.25" at bounding box center [92, 179] width 127 height 8
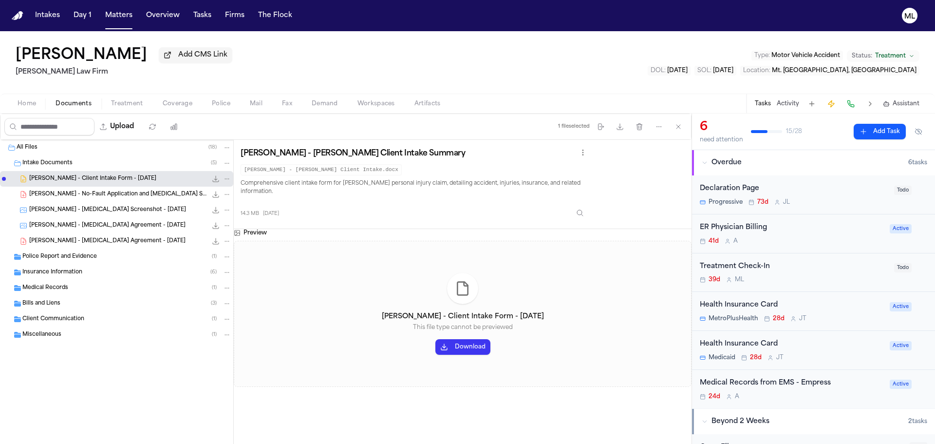
click at [478, 342] on button "Download" at bounding box center [462, 347] width 55 height 16
click at [94, 235] on div "D. Brown - Retainer Agreement - 6.28.25 330.2 KB • PDF" at bounding box center [116, 241] width 233 height 16
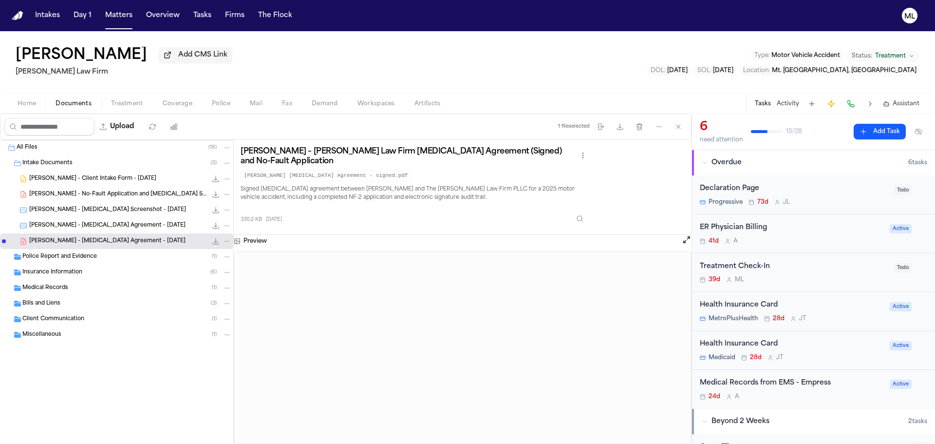
click at [122, 24] on nav "Intakes Day 1 Matters Overview Tasks Firms The Flock ML" at bounding box center [467, 15] width 935 height 31
drag, startPoint x: 108, startPoint y: 9, endPoint x: 119, endPoint y: 10, distance: 11.2
click at [108, 9] on button "Matters" at bounding box center [118, 16] width 35 height 18
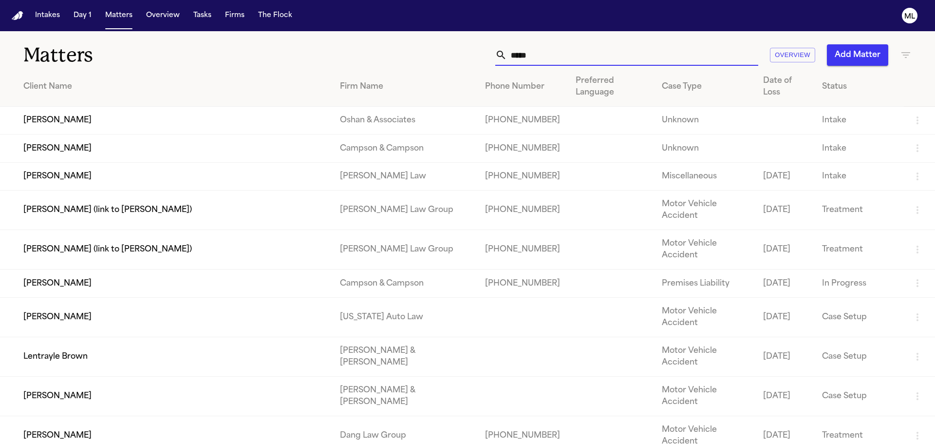
drag, startPoint x: 546, startPoint y: 52, endPoint x: 462, endPoint y: 37, distance: 85.7
click at [445, 49] on div "***** Overview Add Matter" at bounding box center [596, 54] width 629 height 21
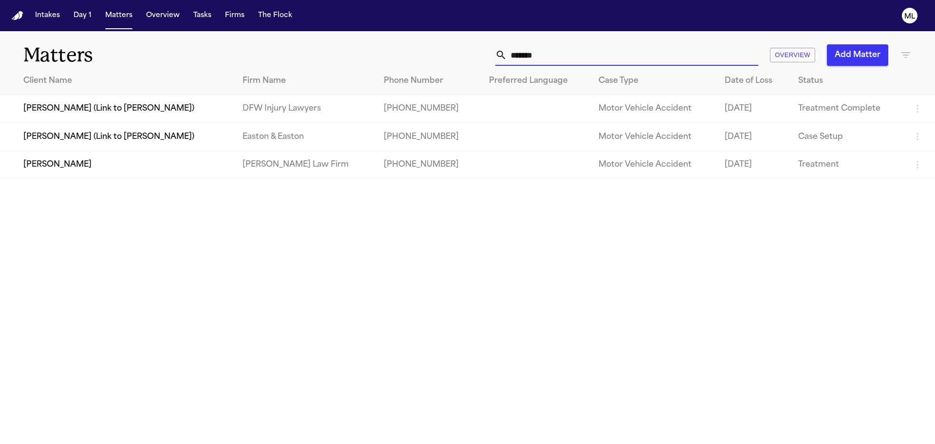
click at [126, 169] on td "[PERSON_NAME]" at bounding box center [117, 164] width 235 height 28
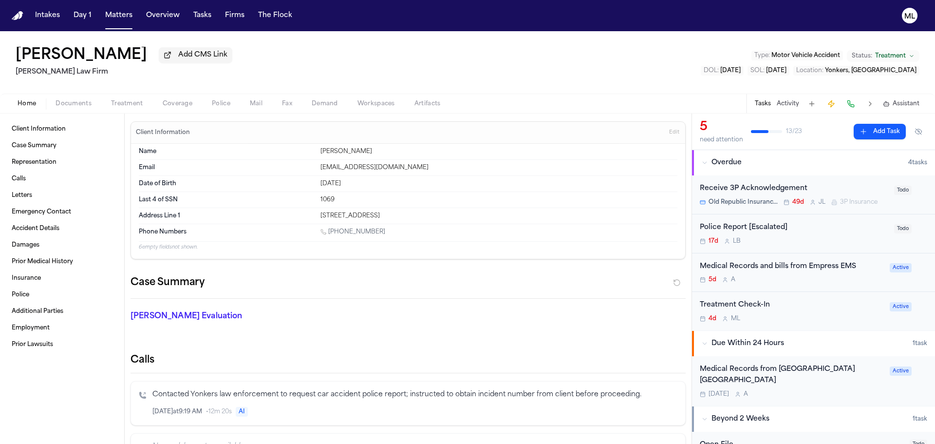
click at [84, 100] on span "Documents" at bounding box center [73, 104] width 36 height 8
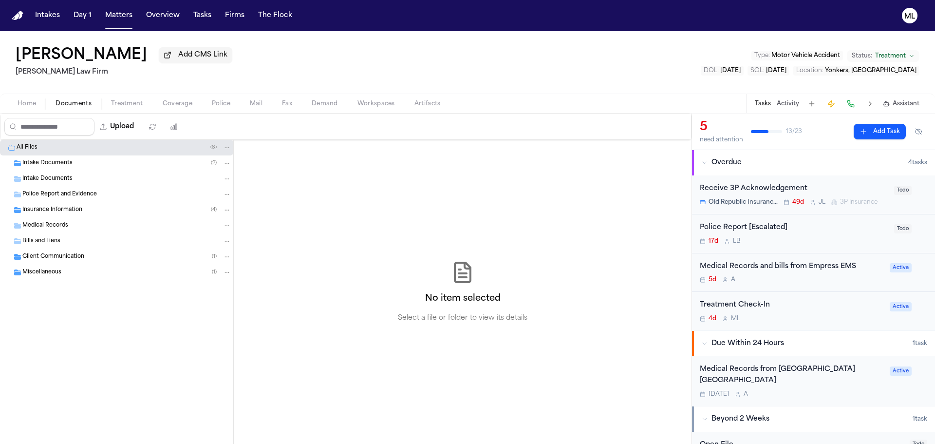
click at [77, 167] on div "Intake Documents ( 2 )" at bounding box center [126, 163] width 209 height 9
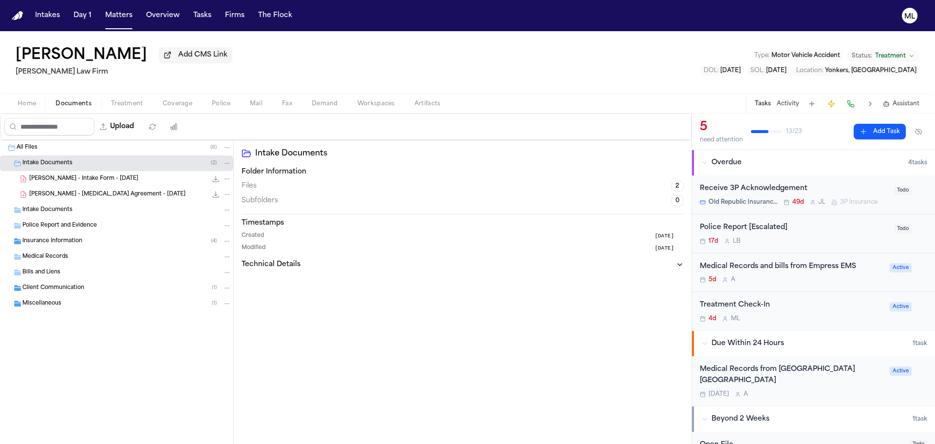
click at [84, 194] on span "[PERSON_NAME] - [MEDICAL_DATA] Agreement - [DATE]" at bounding box center [107, 194] width 156 height 8
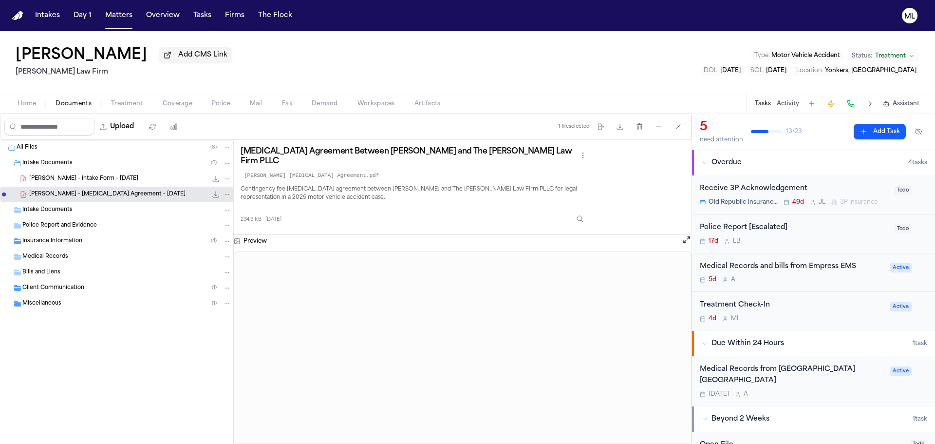
click at [93, 182] on span "[PERSON_NAME] - Intake Form - [DATE]" at bounding box center [83, 179] width 109 height 8
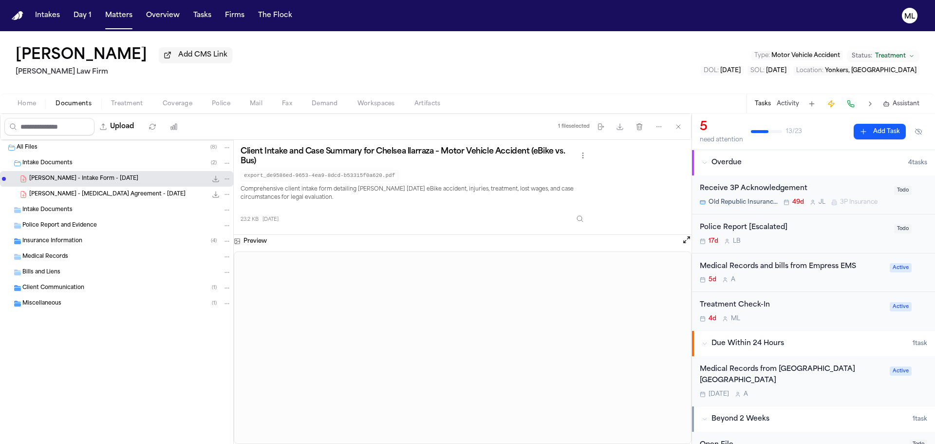
click at [75, 238] on span "Insurance Information" at bounding box center [52, 241] width 60 height 8
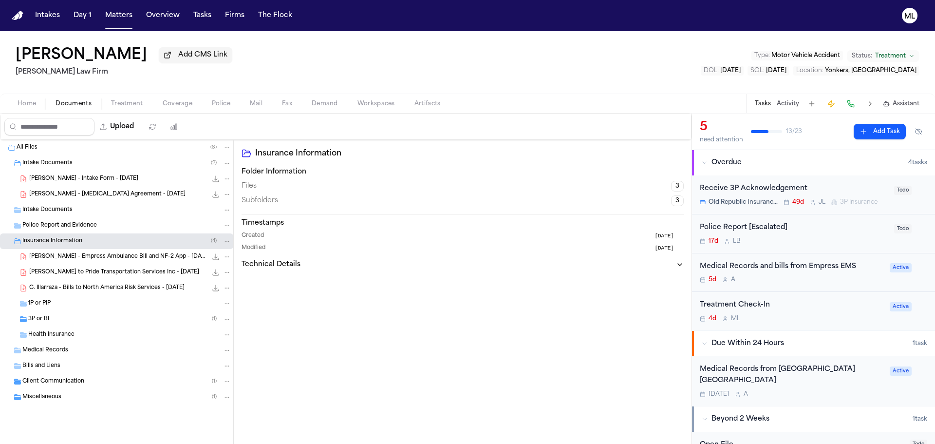
click at [113, 272] on span "C. Ilarraza - LOR to Pride Transportation Services Inc - 7.22.25" at bounding box center [114, 272] width 170 height 8
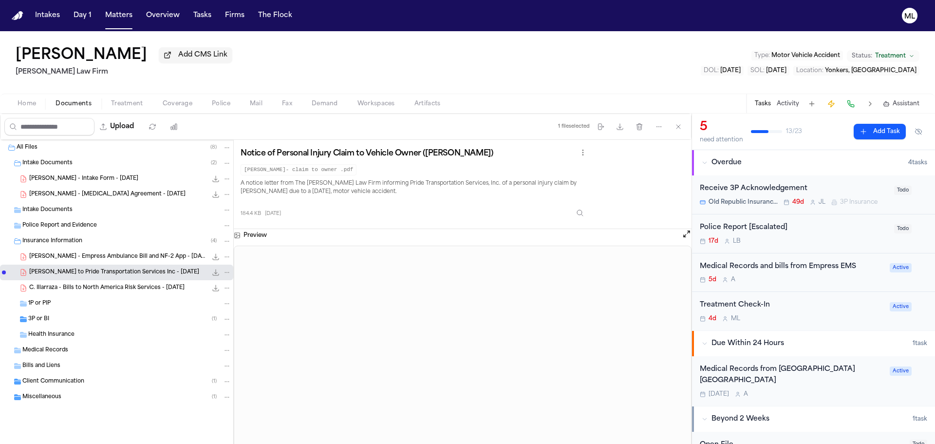
click at [56, 317] on div "3P or BI ( 1 )" at bounding box center [129, 318] width 203 height 9
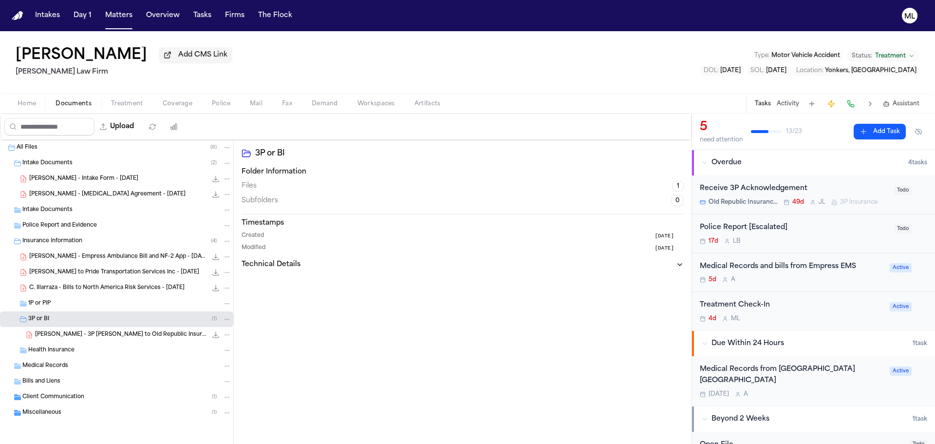
click at [115, 332] on span "C. Ilarraza - 3P LOR to Old Republic Insurance Company / North America Risk Ser…" at bounding box center [121, 335] width 172 height 8
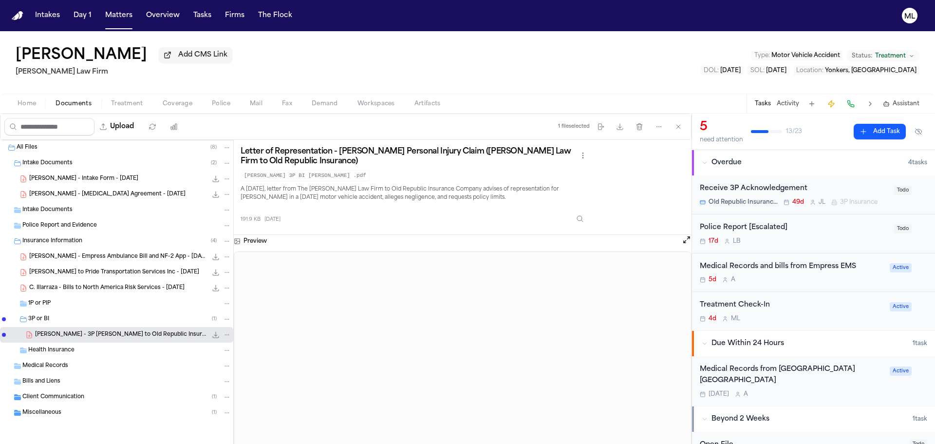
click at [65, 176] on span "[PERSON_NAME] - Intake Form - [DATE]" at bounding box center [83, 179] width 109 height 8
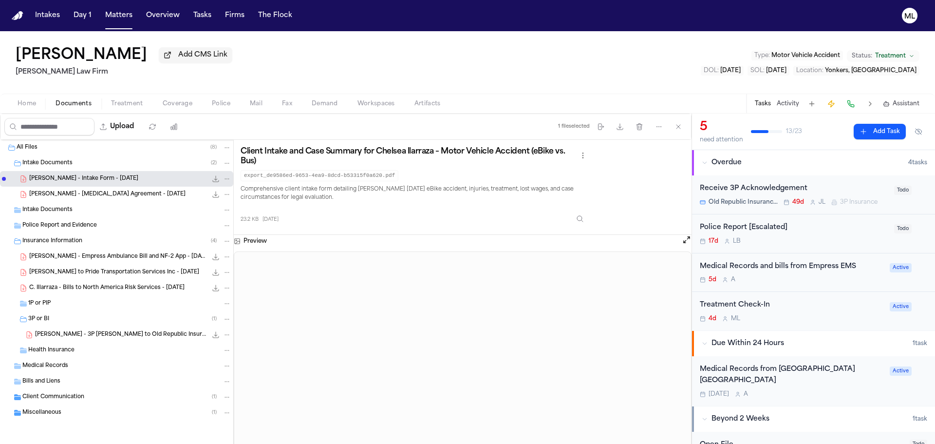
click at [96, 189] on div "C. Ilarraza - Retainer Agreement - 7.2.25 234.3 KB • PDF" at bounding box center [116, 194] width 233 height 16
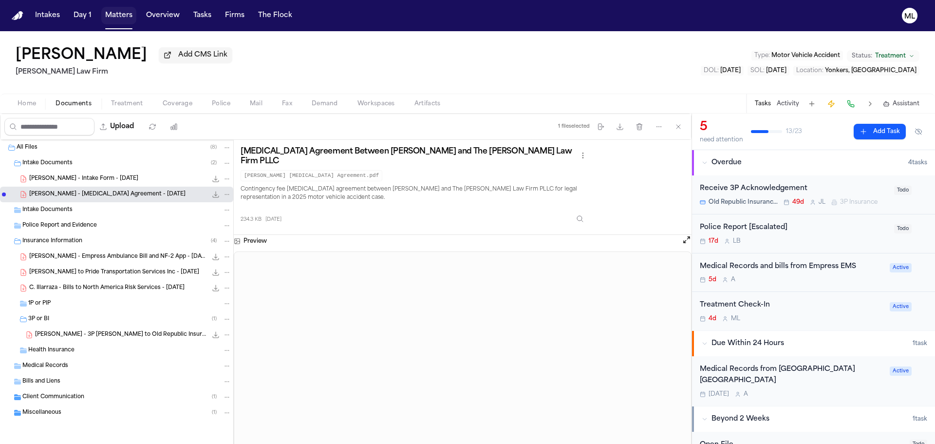
drag, startPoint x: 112, startPoint y: 15, endPoint x: 133, endPoint y: 16, distance: 20.9
click at [112, 15] on button "Matters" at bounding box center [118, 16] width 35 height 18
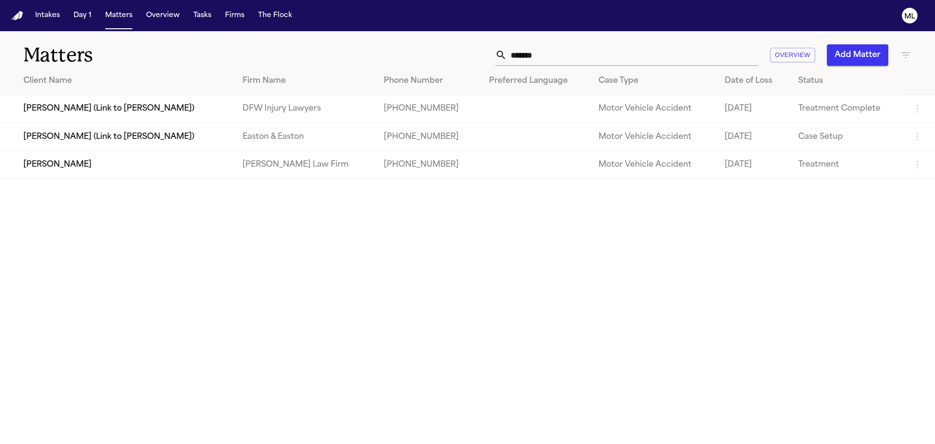
drag, startPoint x: 573, startPoint y: 55, endPoint x: 490, endPoint y: 49, distance: 83.0
click at [486, 53] on div "******* Overview Add Matter" at bounding box center [596, 54] width 629 height 21
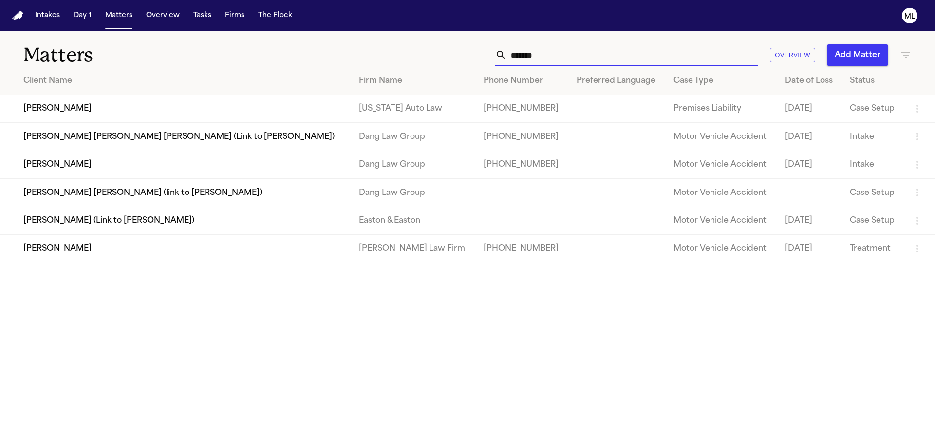
click at [71, 245] on td "[PERSON_NAME]" at bounding box center [175, 249] width 351 height 28
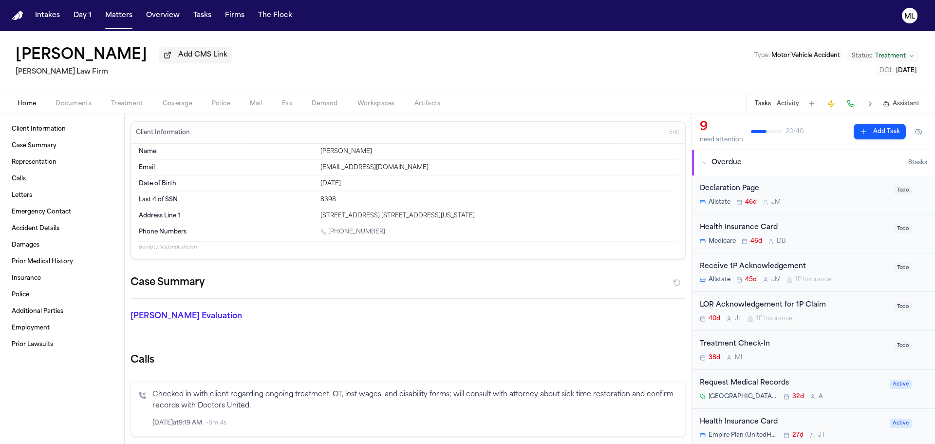
click at [78, 90] on div "Francoise Butrico Add CMS Link Martello Law Firm Type : Motor Vehicle Accident …" at bounding box center [467, 62] width 935 height 62
click at [77, 101] on span "Documents" at bounding box center [73, 104] width 36 height 8
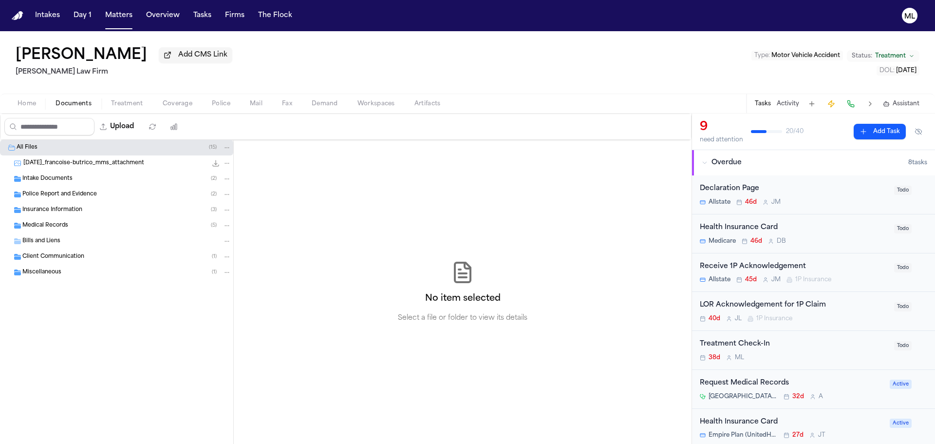
click at [60, 176] on span "Intake Documents" at bounding box center [47, 179] width 50 height 8
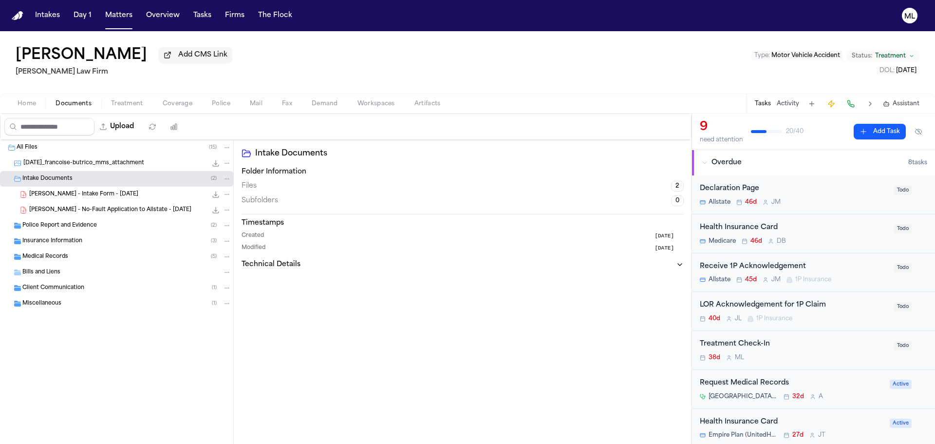
click at [77, 195] on span "F. Butrico - Intake Form - 7.9.25" at bounding box center [83, 194] width 109 height 8
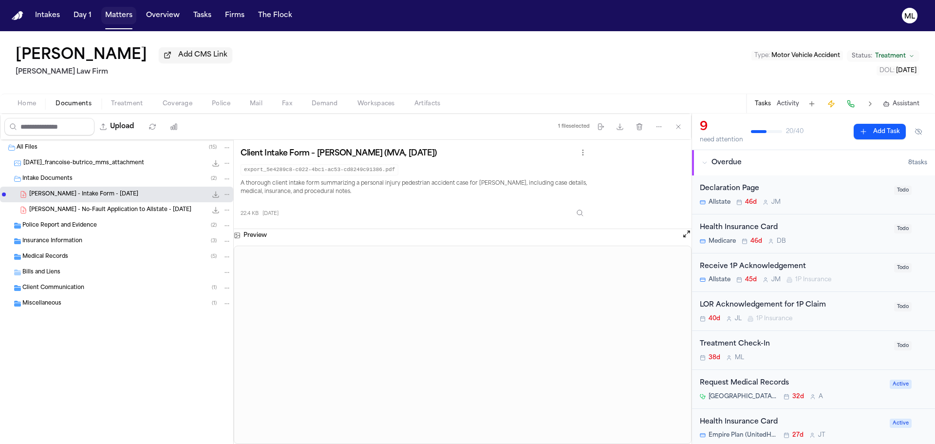
click at [117, 14] on button "Matters" at bounding box center [118, 16] width 35 height 18
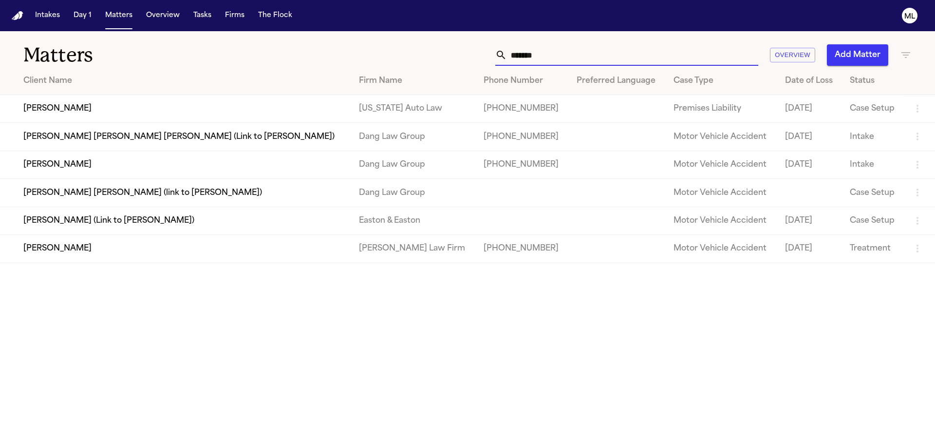
drag, startPoint x: 572, startPoint y: 53, endPoint x: 459, endPoint y: 54, distance: 113.4
click at [459, 54] on div "******* Overview Add Matter" at bounding box center [596, 54] width 629 height 21
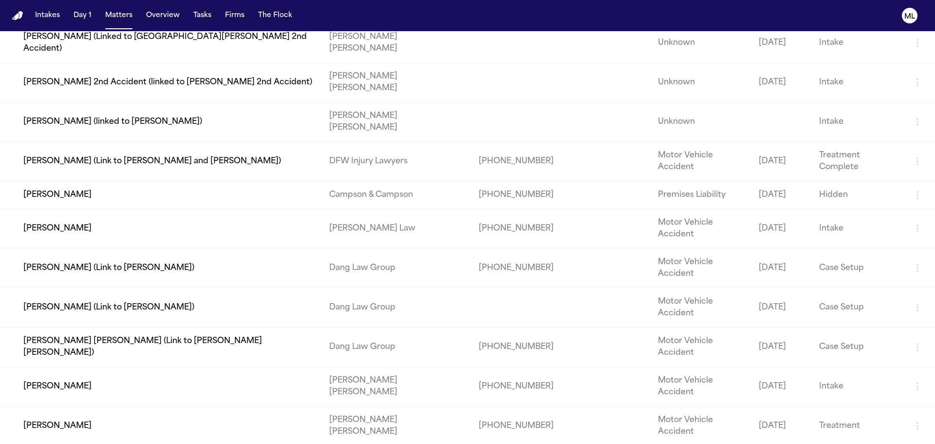
scroll to position [536, 0]
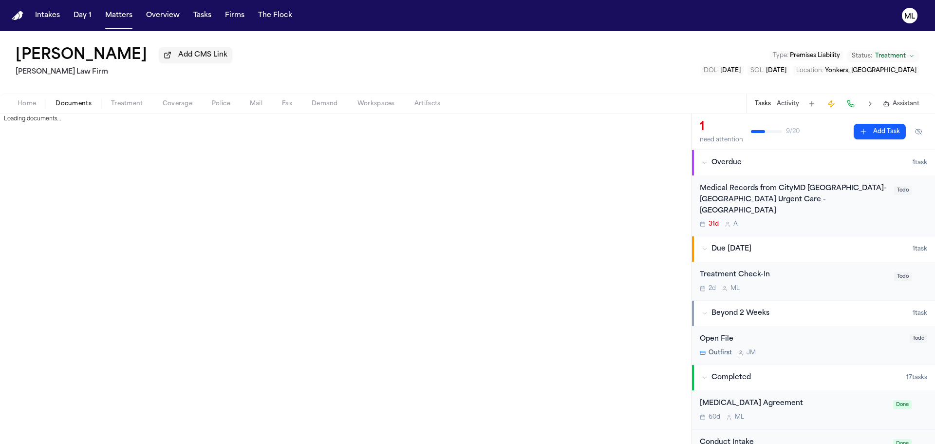
click at [64, 106] on span "Documents" at bounding box center [73, 104] width 36 height 8
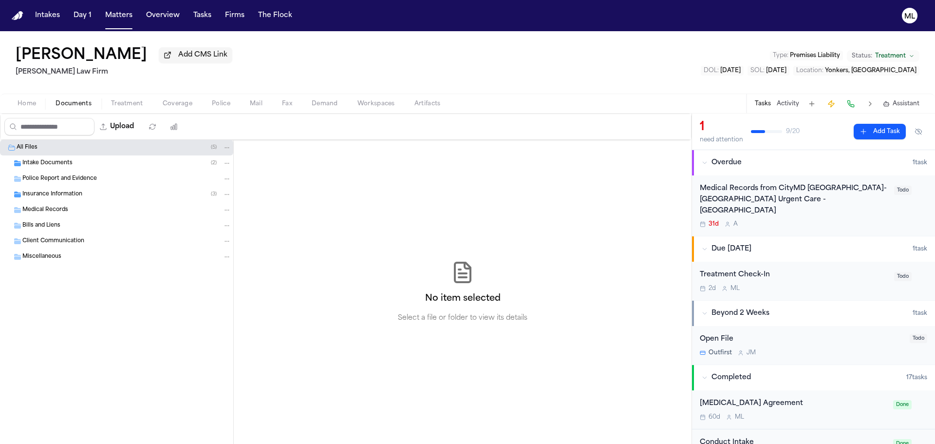
click at [50, 162] on span "Intake Documents" at bounding box center [47, 163] width 50 height 8
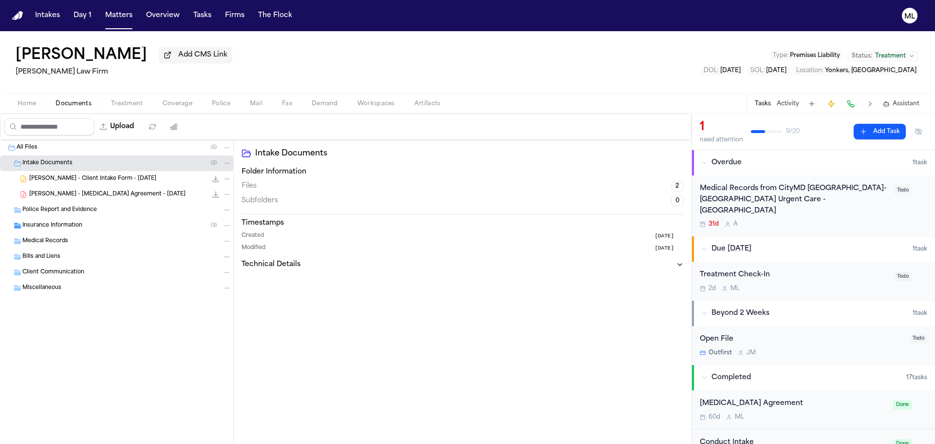
click at [94, 194] on span "B. Tillman - Retainer Agreement - 7.9.25" at bounding box center [107, 194] width 156 height 8
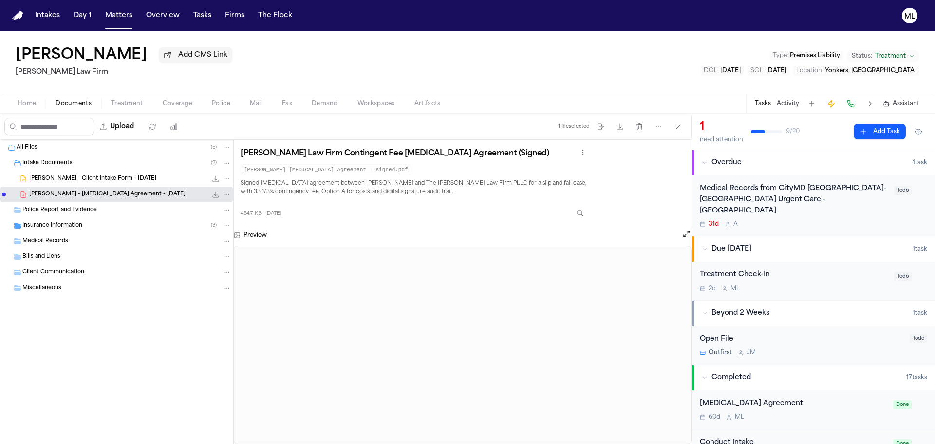
click at [93, 176] on span "B. Tillman - Client Intake Form - 7.9.25" at bounding box center [92, 179] width 127 height 8
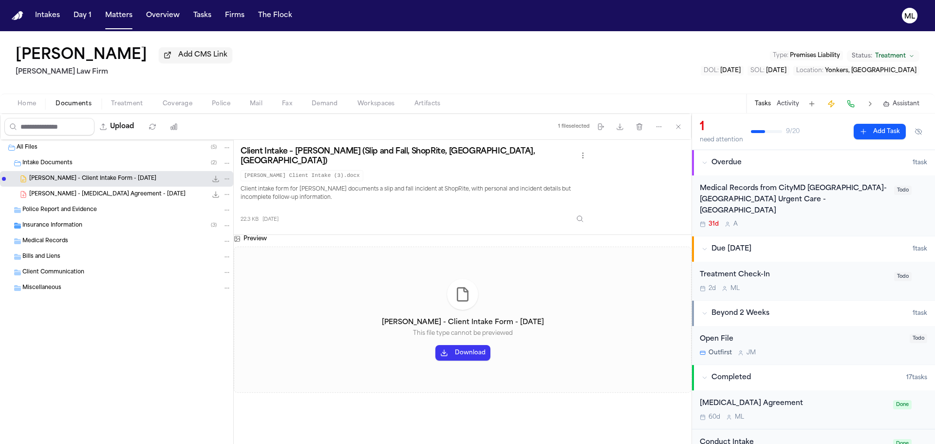
click at [462, 345] on button "Download" at bounding box center [462, 353] width 55 height 16
click at [63, 195] on span "B. Tillman - Retainer Agreement - 7.9.25" at bounding box center [107, 194] width 156 height 8
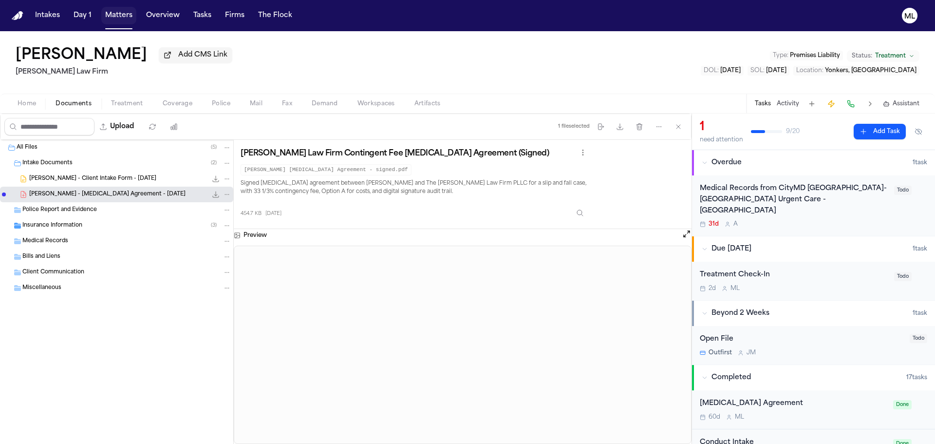
click at [123, 13] on button "Matters" at bounding box center [118, 16] width 35 height 18
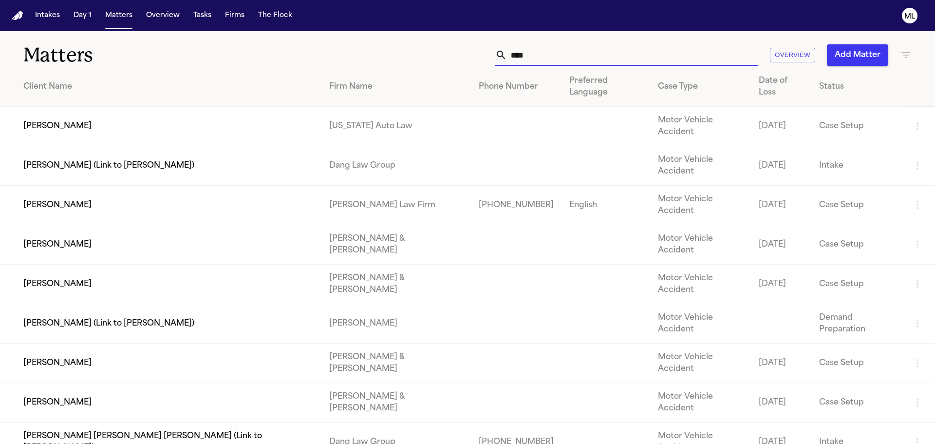
drag, startPoint x: 515, startPoint y: 54, endPoint x: 468, endPoint y: 12, distance: 62.4
click at [450, 47] on div "**** Overview Add Matter" at bounding box center [596, 54] width 629 height 21
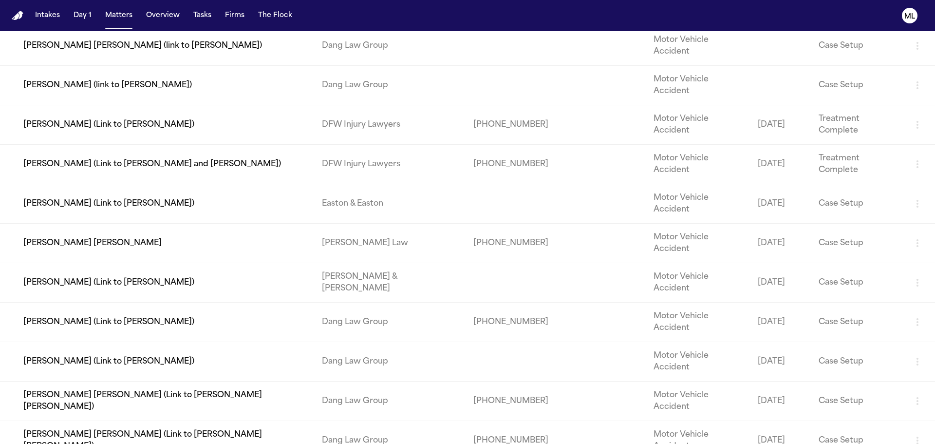
scroll to position [389, 0]
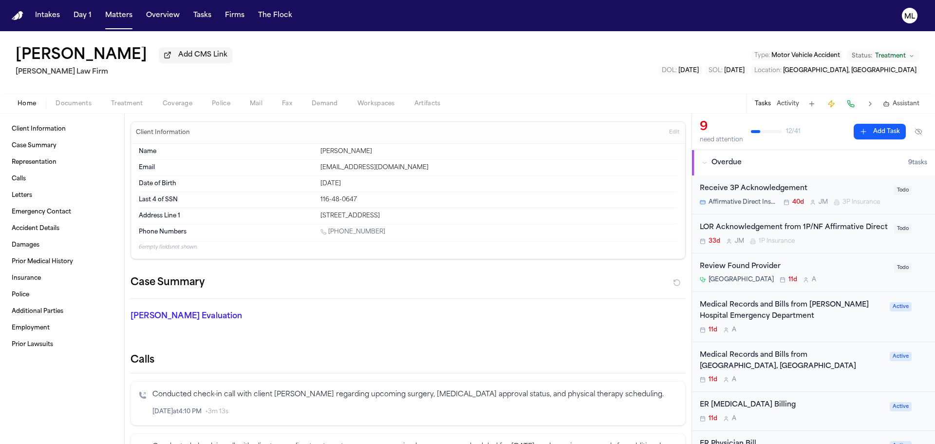
click at [71, 106] on span "Documents" at bounding box center [73, 104] width 36 height 8
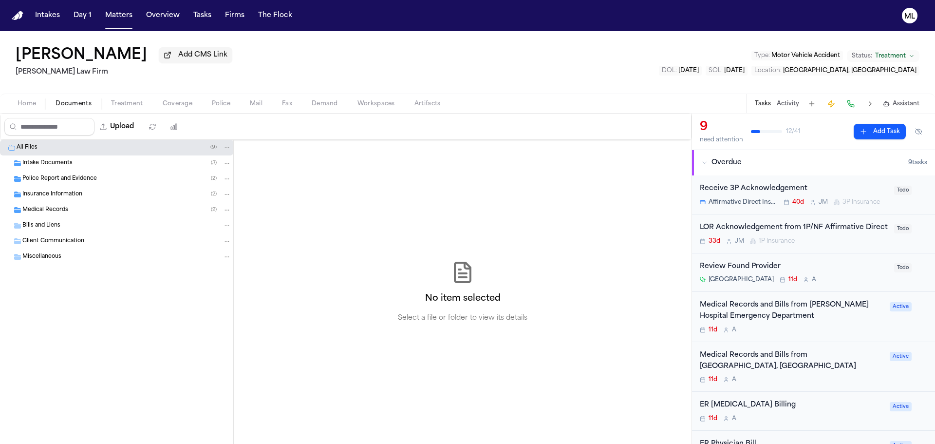
click at [80, 166] on div "Intake Documents ( 3 )" at bounding box center [126, 163] width 209 height 9
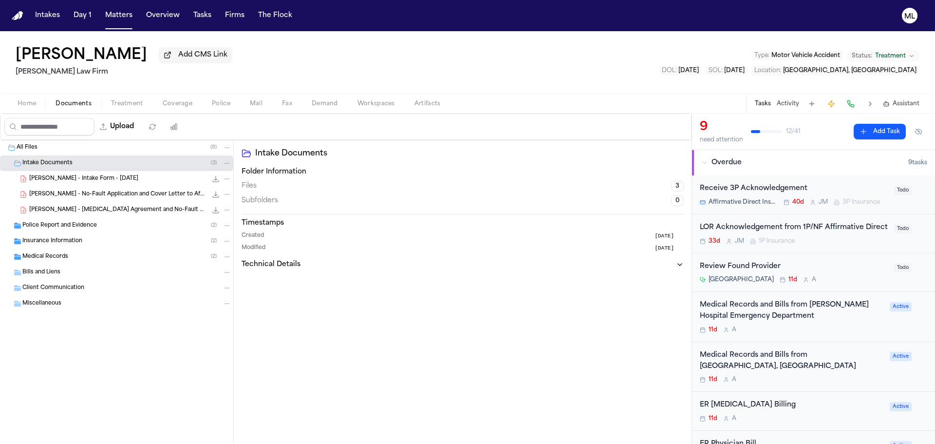
click at [85, 180] on span "M. Arnold - Intake Form - 7.17.25" at bounding box center [83, 179] width 109 height 8
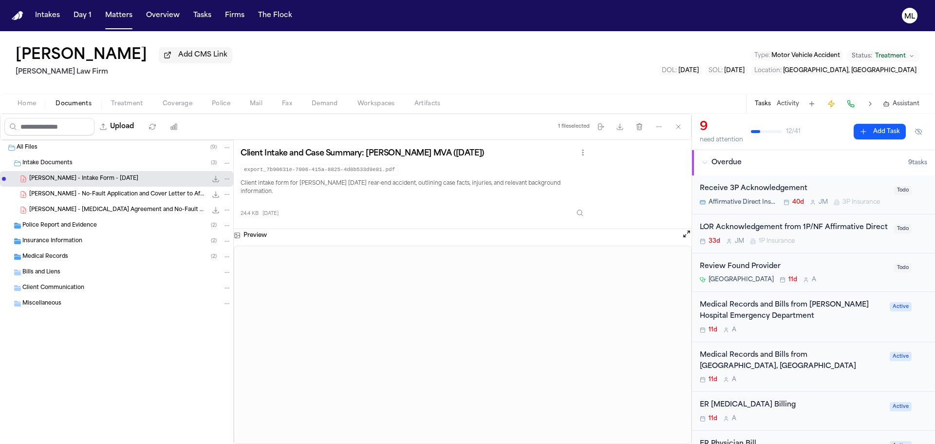
click at [75, 224] on span "Police Report and Evidence" at bounding box center [59, 226] width 74 height 8
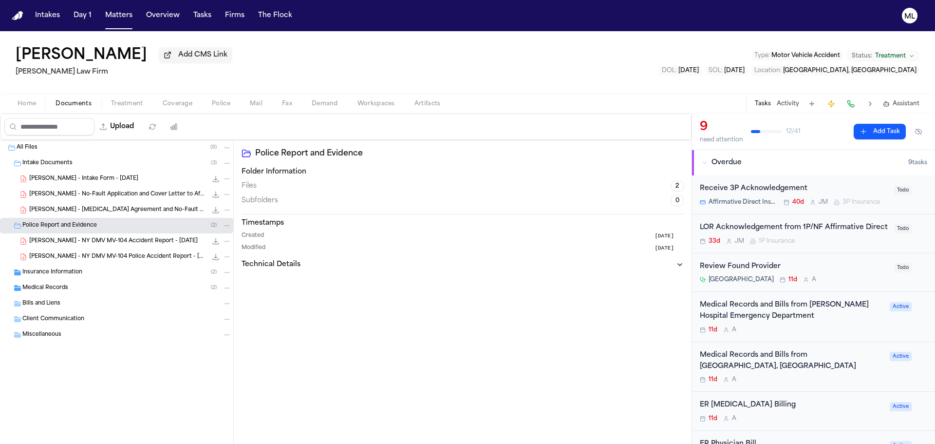
click at [81, 240] on span "M. Arnold - NY DMV MV-104 Accident Report - 4.9.25" at bounding box center [113, 241] width 168 height 8
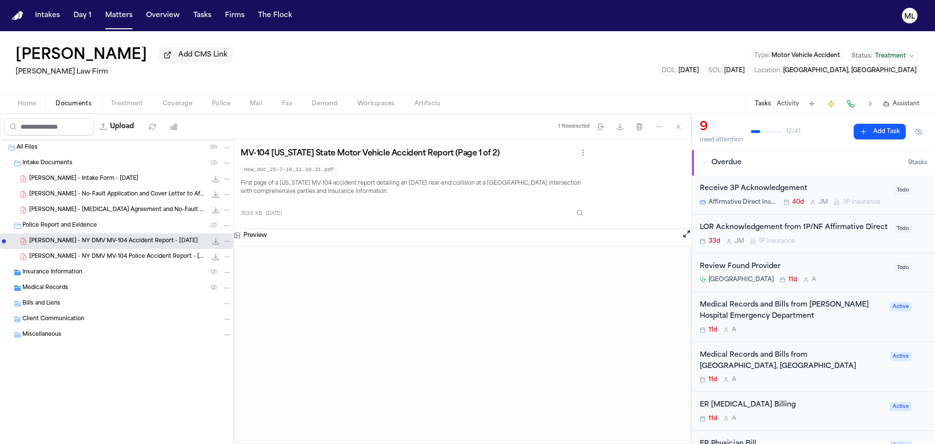
click at [119, 253] on span "M. Arnold - NY DMV MV-104 Police Accident Report - 4.9.25" at bounding box center [118, 257] width 178 height 8
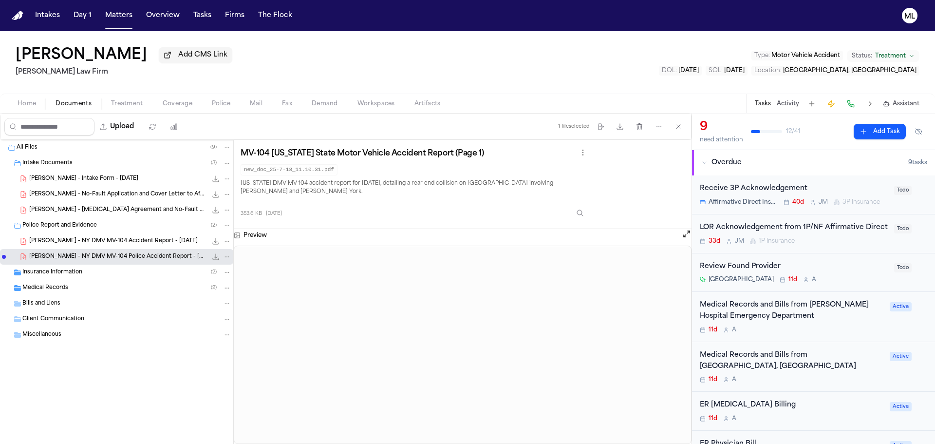
click at [682, 232] on button "Open preview" at bounding box center [687, 234] width 10 height 10
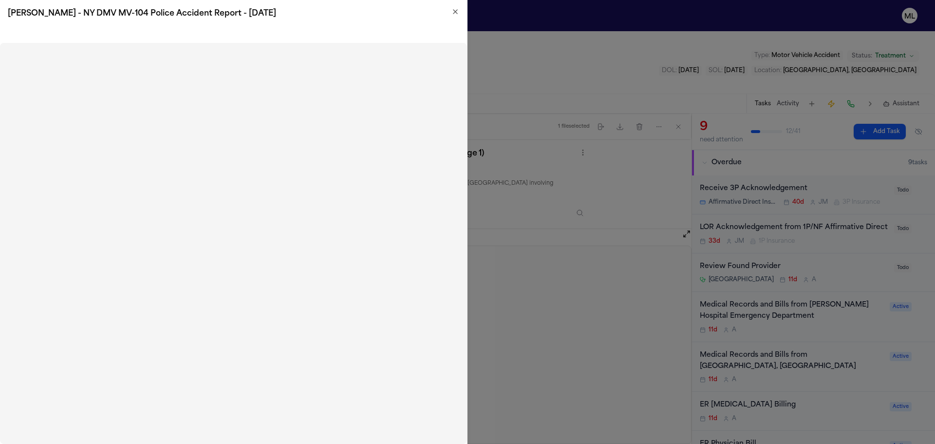
click at [457, 16] on h2 "M. Arnold - NY DMV MV-104 Police Accident Report - 4.9.25" at bounding box center [233, 14] width 451 height 12
click at [453, 11] on icon "button" at bounding box center [455, 12] width 8 height 8
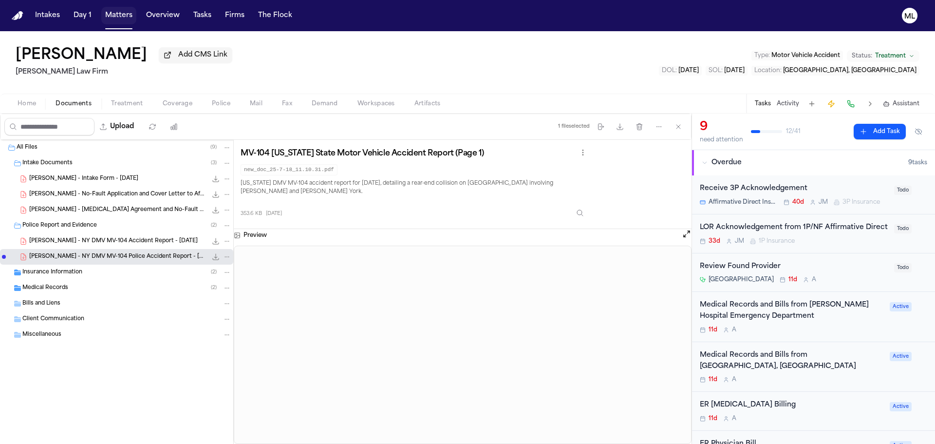
click at [108, 19] on button "Matters" at bounding box center [118, 16] width 35 height 18
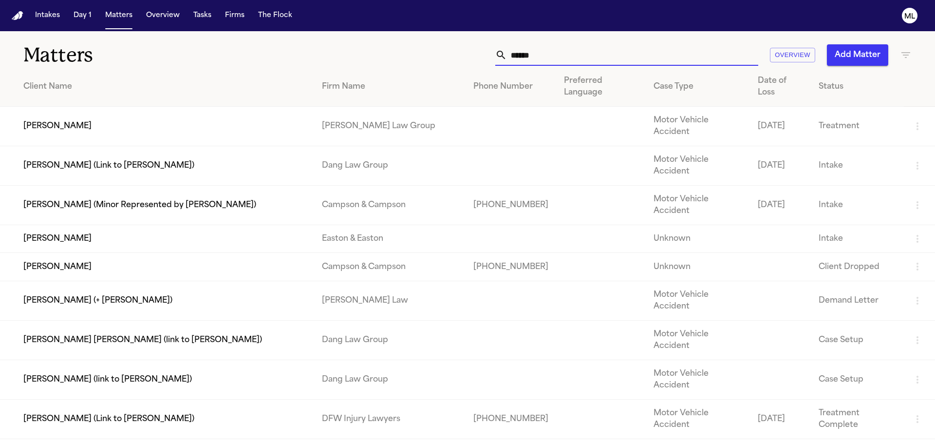
drag, startPoint x: 503, startPoint y: 51, endPoint x: 459, endPoint y: 44, distance: 44.3
click at [458, 45] on div "***** Overview Add Matter" at bounding box center [596, 54] width 629 height 21
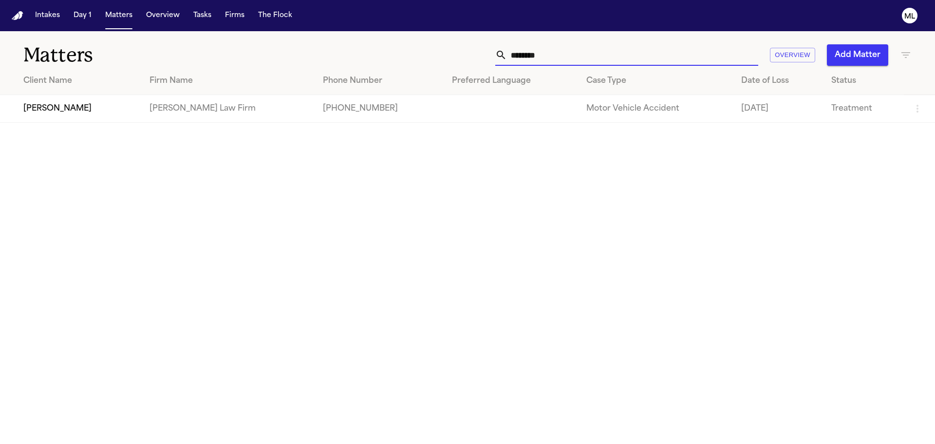
click at [63, 112] on td "[PERSON_NAME]" at bounding box center [71, 109] width 142 height 28
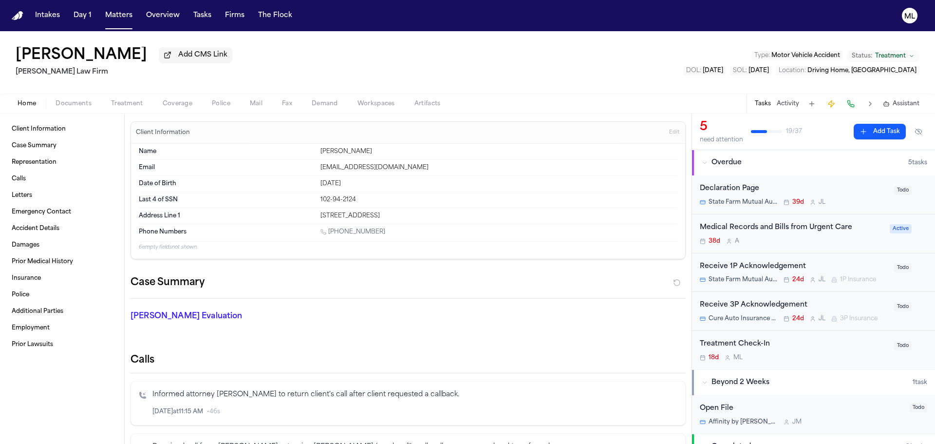
click at [74, 106] on span "Documents" at bounding box center [73, 104] width 36 height 8
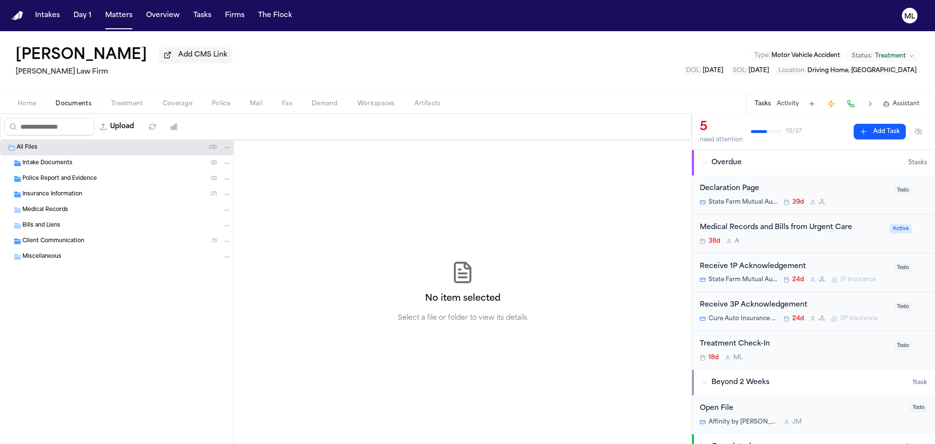
click at [71, 165] on span "Intake Documents" at bounding box center [47, 163] width 50 height 8
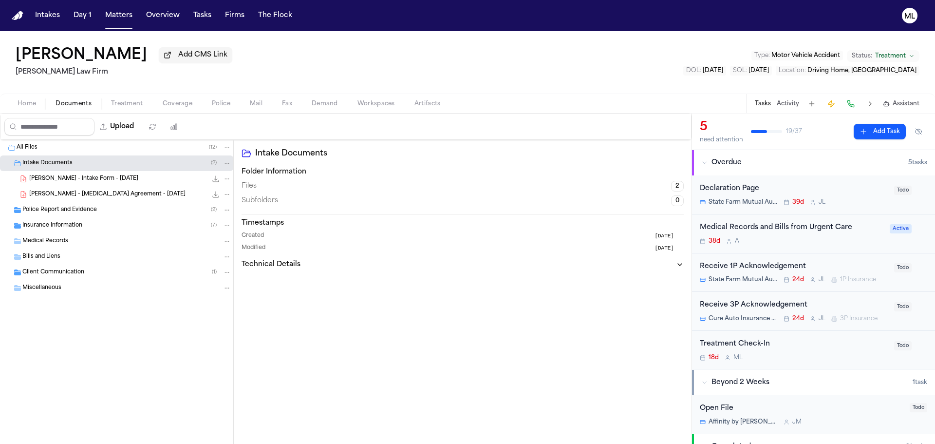
click at [111, 193] on span "J. Costello - Retainer Agreement - 7.21.25" at bounding box center [107, 194] width 156 height 8
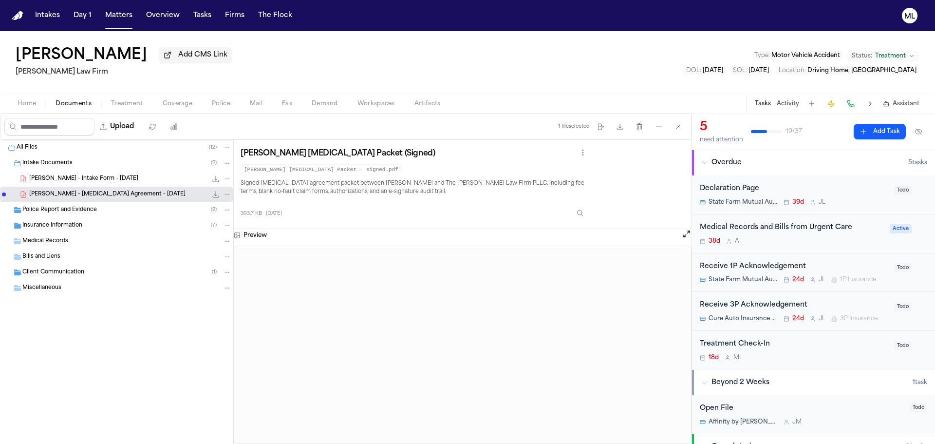
click at [105, 179] on span "J. Costello - Intake Form - 7.21.25" at bounding box center [83, 179] width 109 height 8
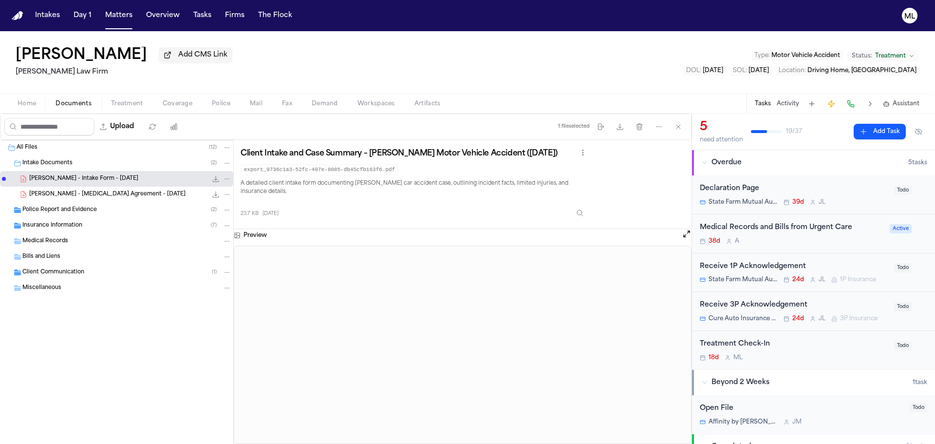
click at [62, 210] on span "Police Report and Evidence" at bounding box center [59, 210] width 74 height 8
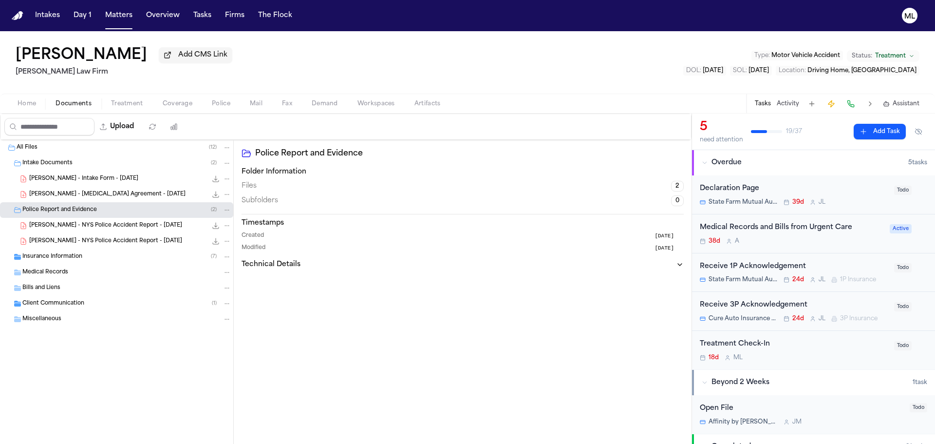
click at [72, 177] on span "J. Costello - Intake Form - 7.21.25" at bounding box center [83, 179] width 109 height 8
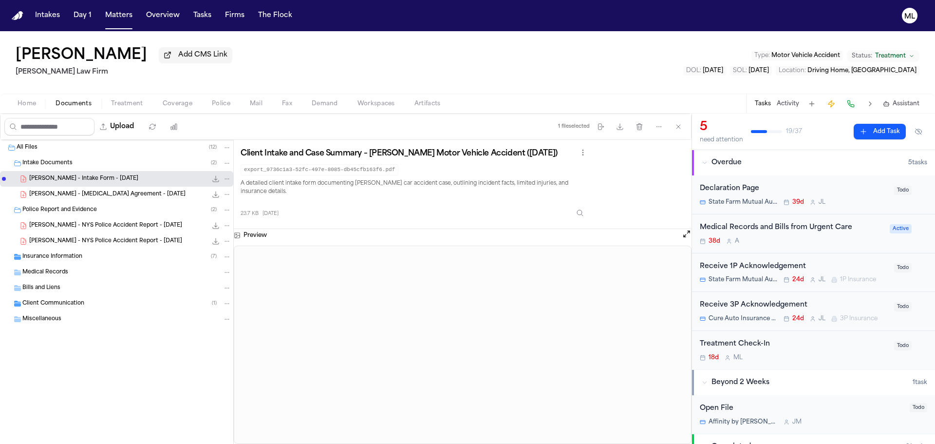
click at [87, 222] on span "J. Costello - NYS Police Accident Report - 6.30.25" at bounding box center [105, 226] width 153 height 8
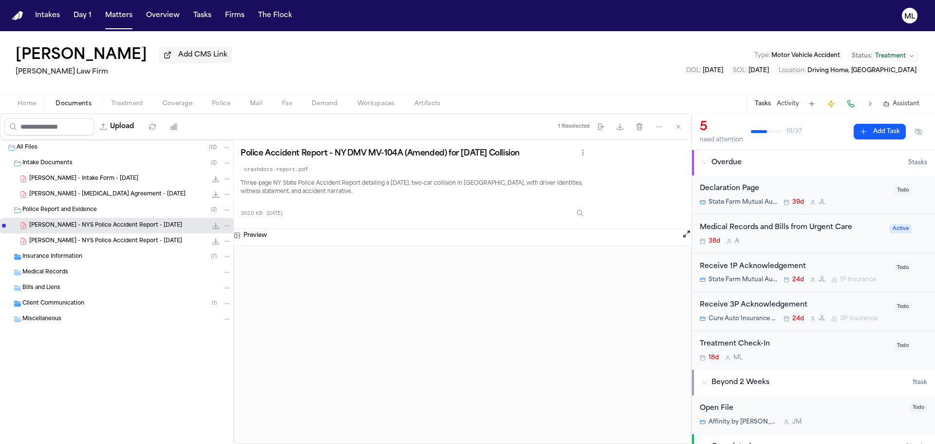
drag, startPoint x: 119, startPoint y: 16, endPoint x: 135, endPoint y: 16, distance: 15.6
click at [120, 16] on button "Matters" at bounding box center [118, 16] width 35 height 18
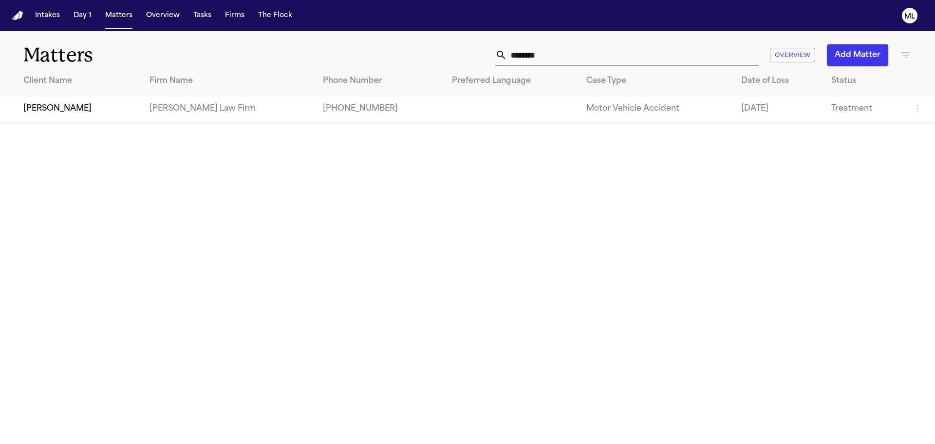
drag, startPoint x: 560, startPoint y: 51, endPoint x: 469, endPoint y: 48, distance: 91.1
click at [469, 48] on div "******** Overview Add Matter" at bounding box center [596, 54] width 629 height 21
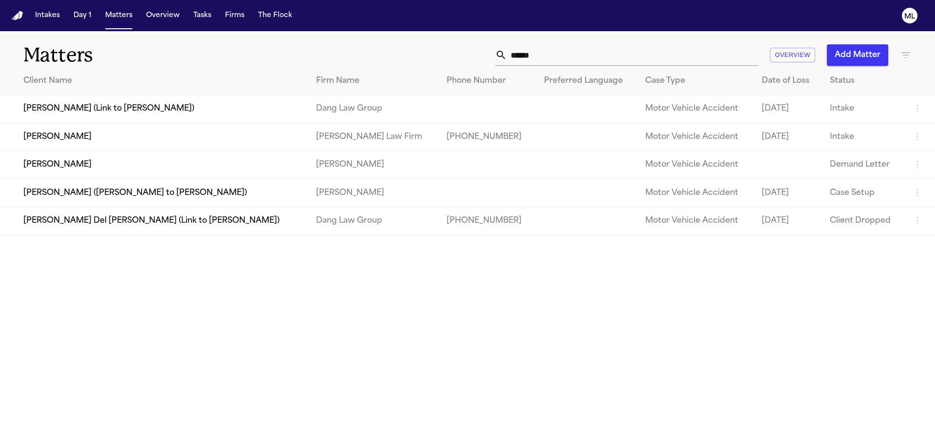
click at [90, 129] on td "[PERSON_NAME]" at bounding box center [154, 137] width 308 height 28
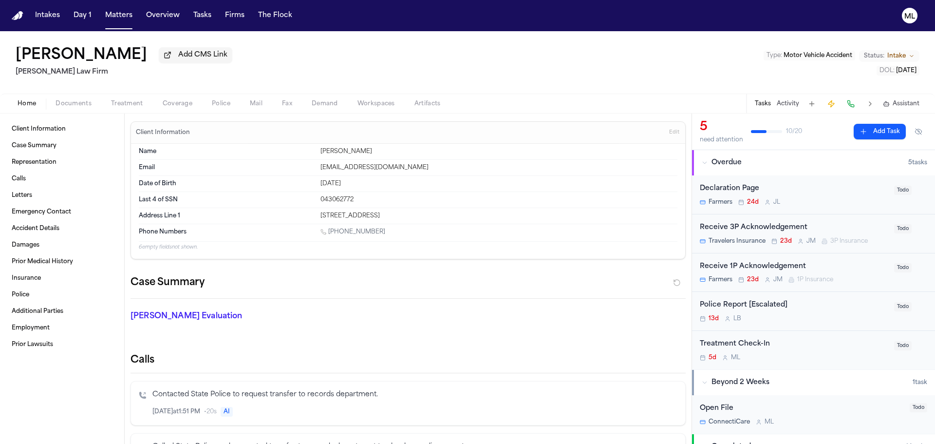
click at [72, 104] on span "Documents" at bounding box center [73, 104] width 36 height 8
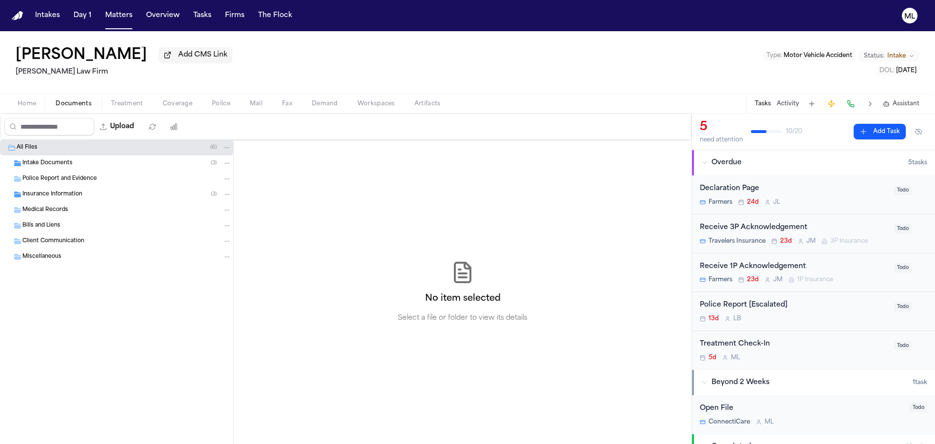
click at [54, 164] on span "Intake Documents" at bounding box center [47, 163] width 50 height 8
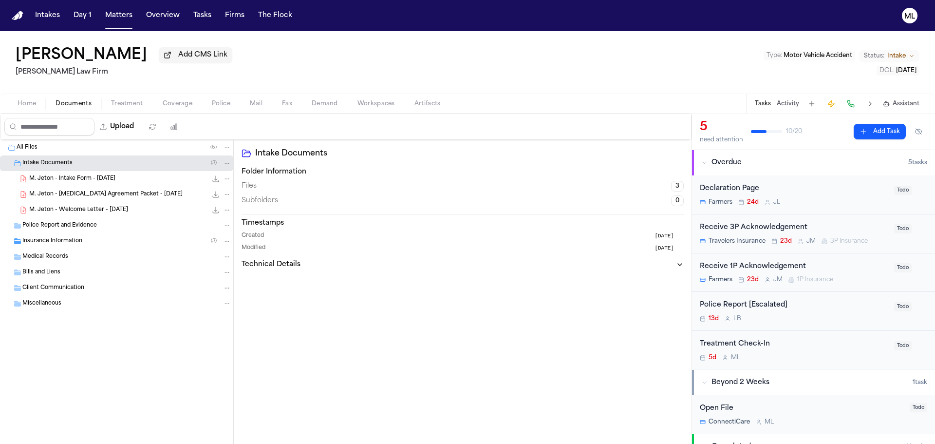
click at [85, 192] on span "M. Jeton - Retainer Agreement Packet - 8.14.25" at bounding box center [105, 194] width 153 height 8
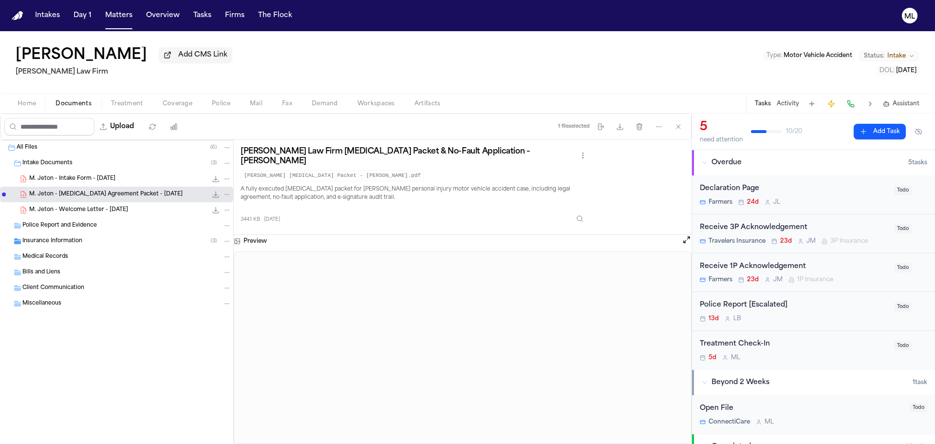
click at [75, 176] on span "M. Jeton - Intake Form - 8.14.25" at bounding box center [72, 179] width 86 height 8
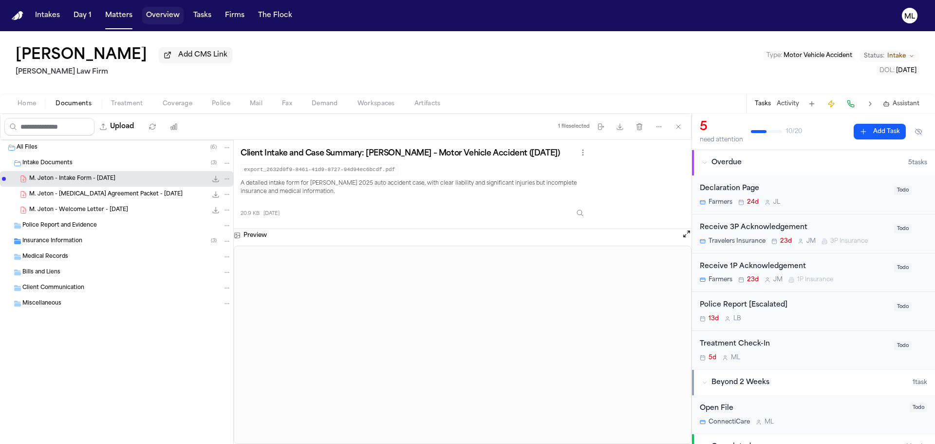
drag, startPoint x: 114, startPoint y: 10, endPoint x: 270, endPoint y: 28, distance: 156.9
click at [114, 10] on button "Matters" at bounding box center [118, 16] width 35 height 18
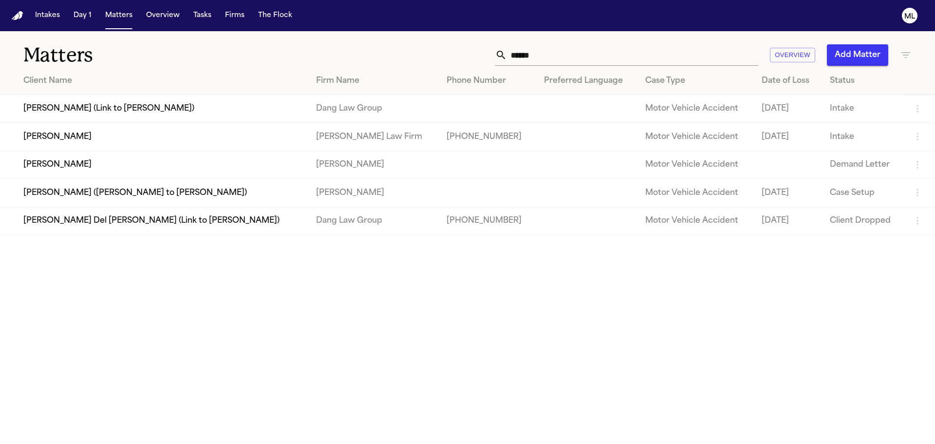
drag, startPoint x: 435, startPoint y: 47, endPoint x: 437, endPoint y: 35, distance: 12.3
click at [431, 46] on div "****** Overview Add Matter" at bounding box center [596, 54] width 629 height 21
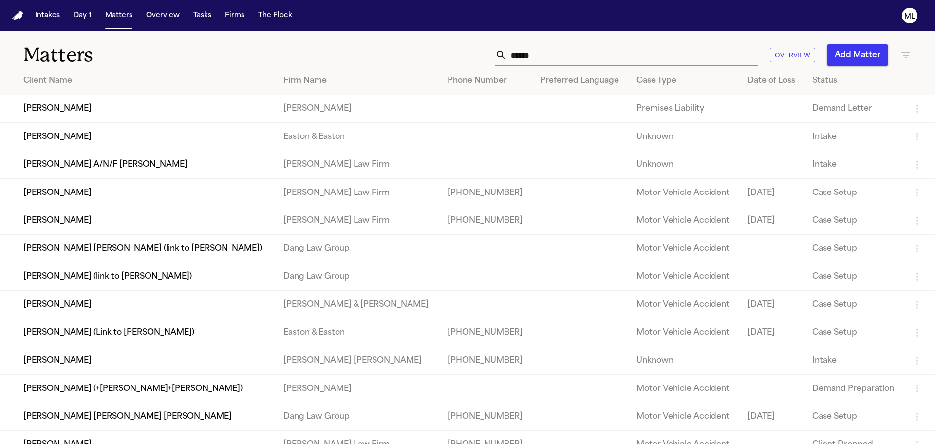
click at [89, 218] on td "[PERSON_NAME]" at bounding box center [138, 220] width 276 height 28
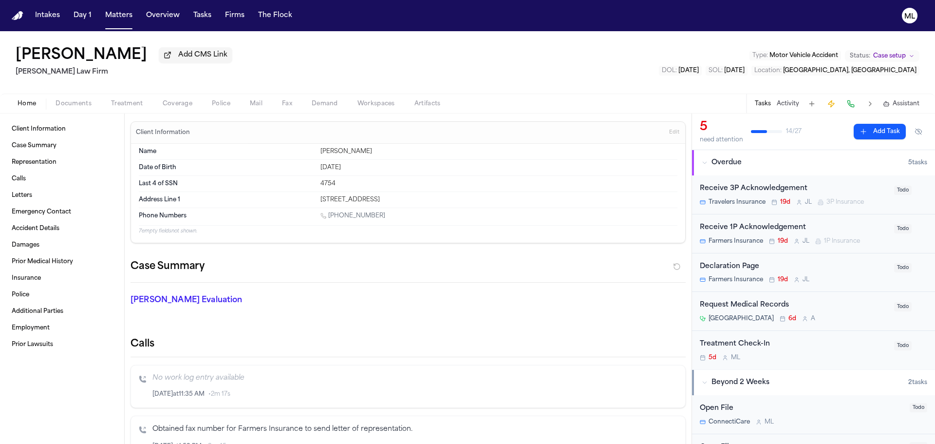
click at [88, 98] on button "Documents" at bounding box center [73, 104] width 55 height 12
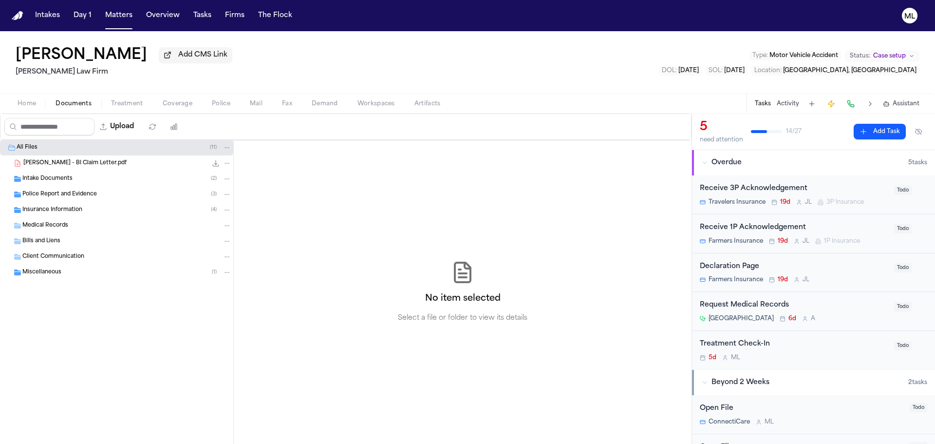
click at [57, 178] on span "Intake Documents" at bounding box center [47, 179] width 50 height 8
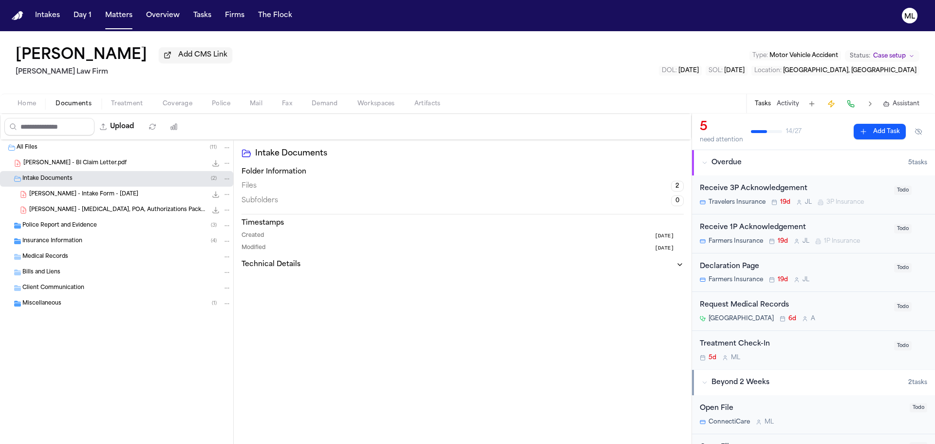
click at [62, 191] on span "J. Gonzalez - Intake Form - 8.7.25" at bounding box center [83, 194] width 109 height 8
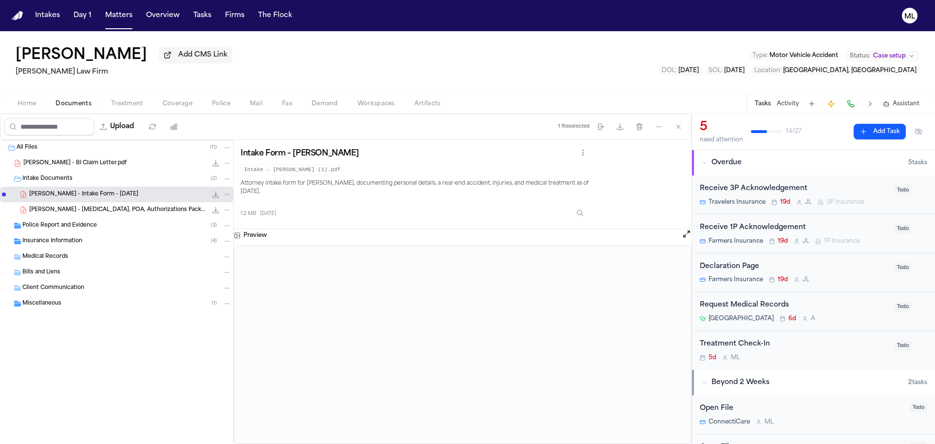
click at [96, 211] on span "J. Gonzalez - Retainer, POA, Authorizations Packet - 8.7.25" at bounding box center [118, 210] width 178 height 8
